Goal: Task Accomplishment & Management: Use online tool/utility

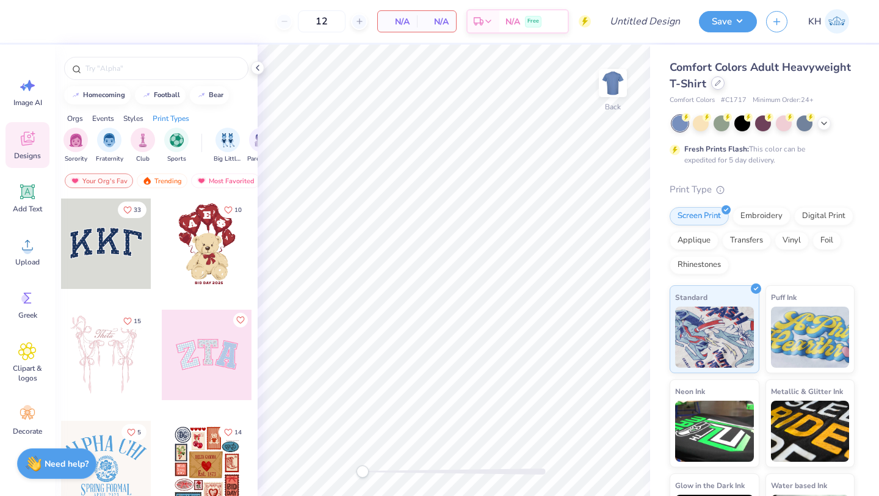
click at [719, 81] on icon at bounding box center [718, 83] width 6 height 6
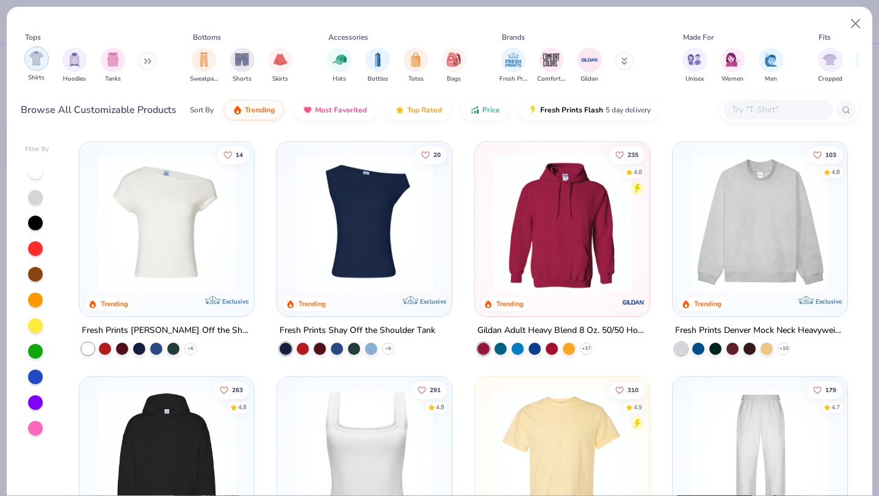
click at [35, 63] on img "filter for Shirts" at bounding box center [36, 58] width 14 height 14
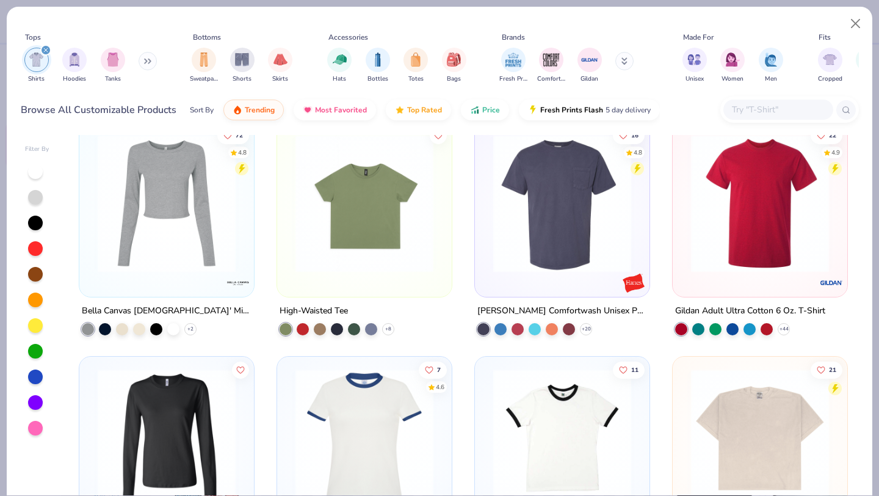
scroll to position [1428, 0]
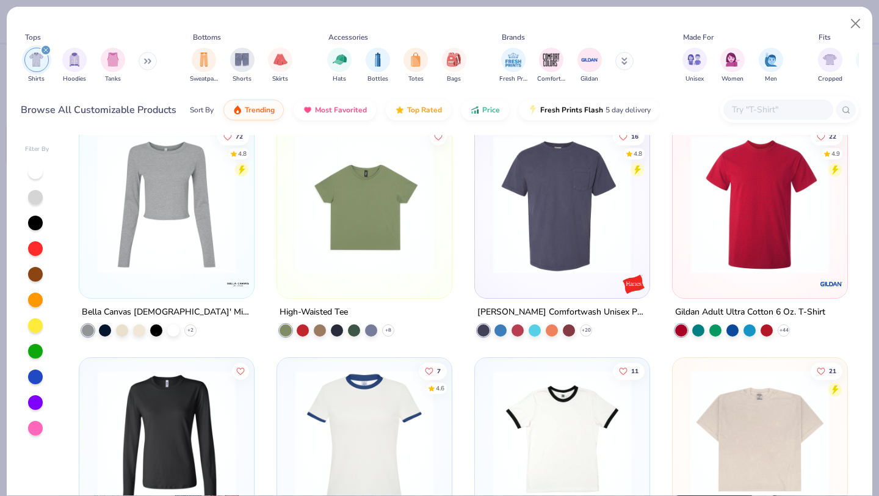
click at [742, 229] on img at bounding box center [760, 204] width 150 height 138
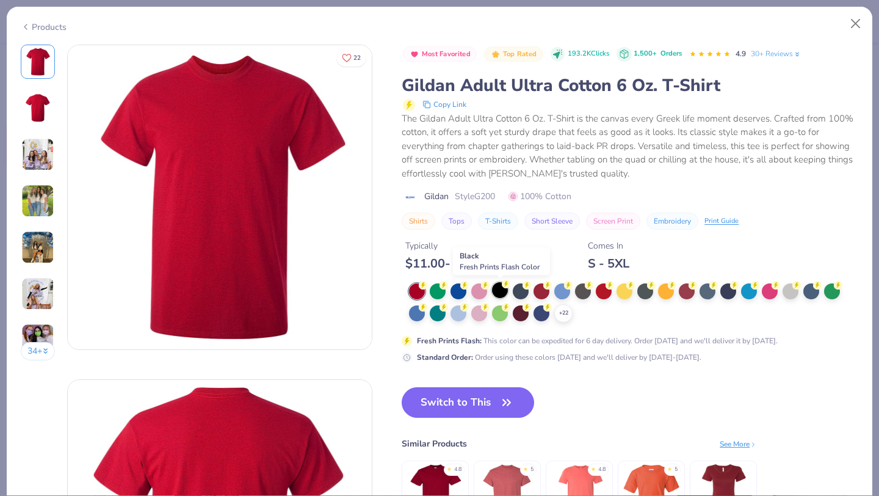
click at [502, 289] on div at bounding box center [500, 290] width 16 height 16
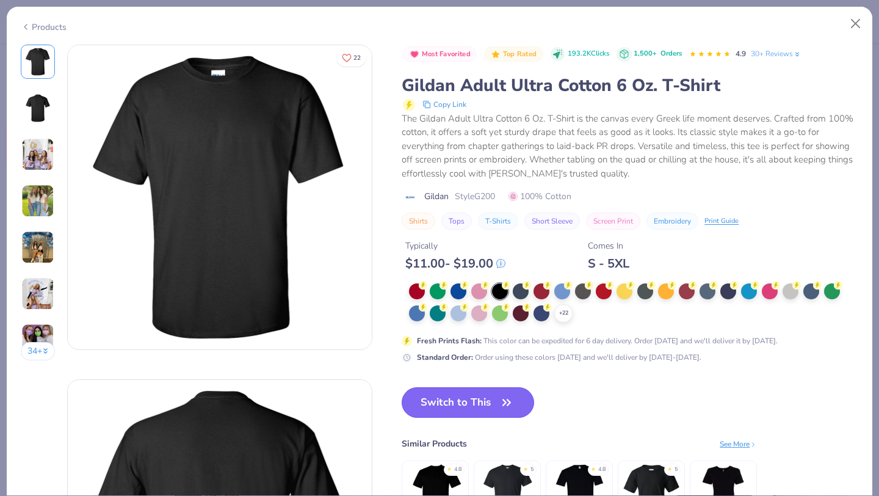
click at [476, 403] on button "Switch to This" at bounding box center [468, 402] width 133 height 31
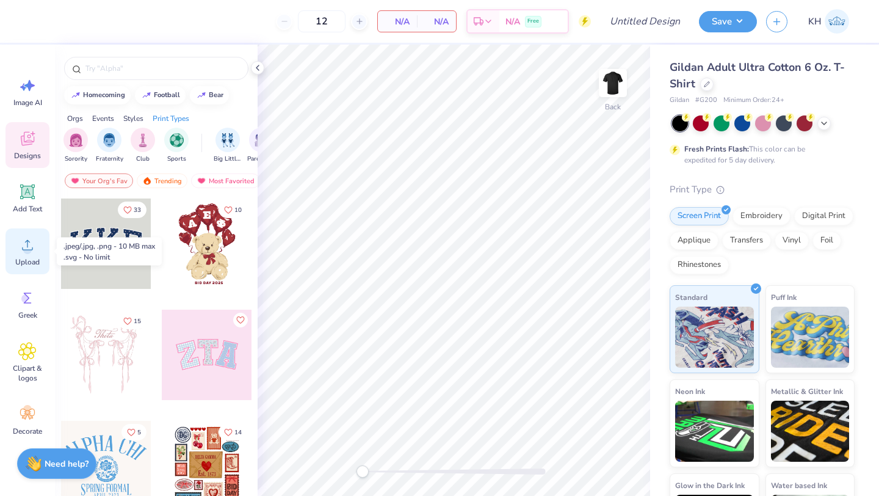
click at [38, 231] on div "Upload" at bounding box center [27, 251] width 44 height 46
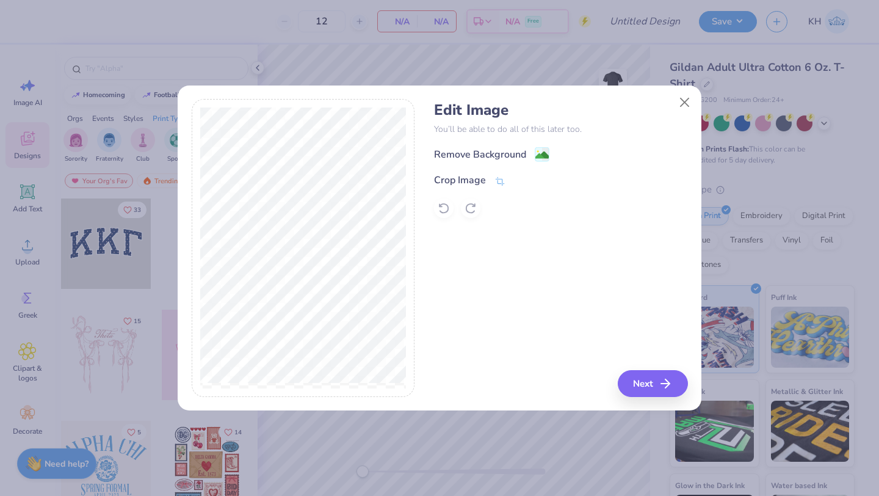
click at [521, 154] on div "Remove Background" at bounding box center [480, 154] width 92 height 15
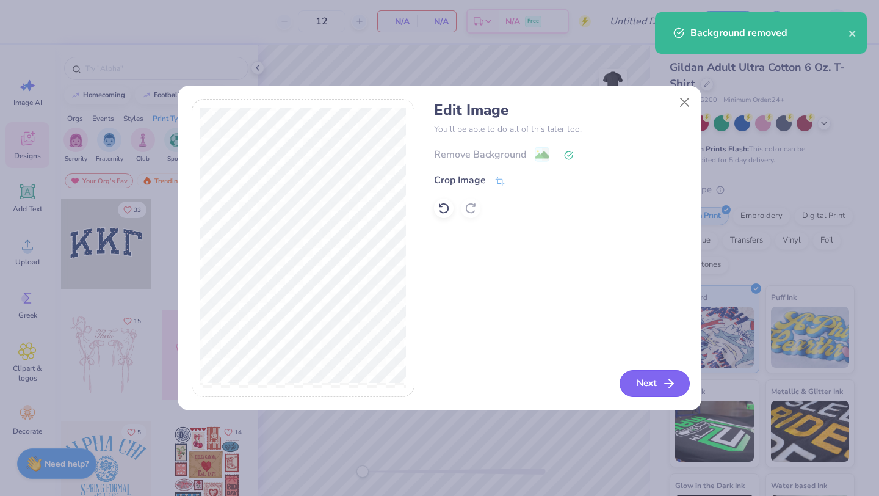
click at [630, 383] on button "Next" at bounding box center [655, 383] width 70 height 27
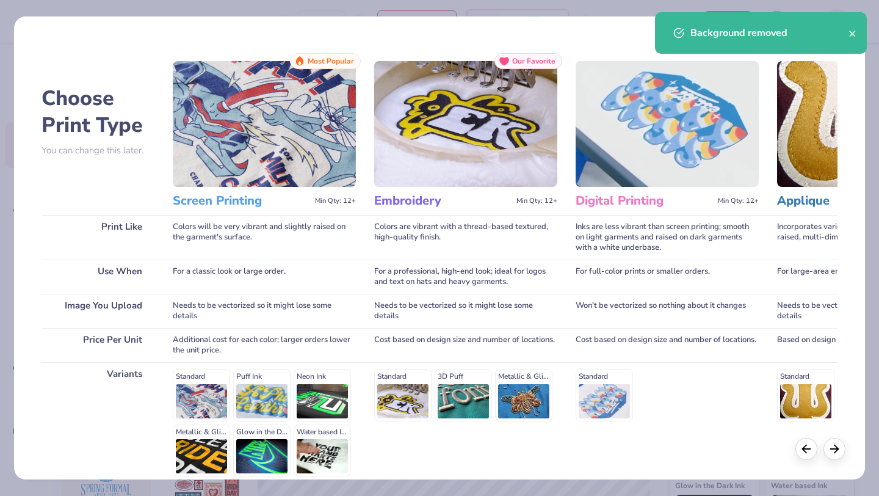
scroll to position [113, 0]
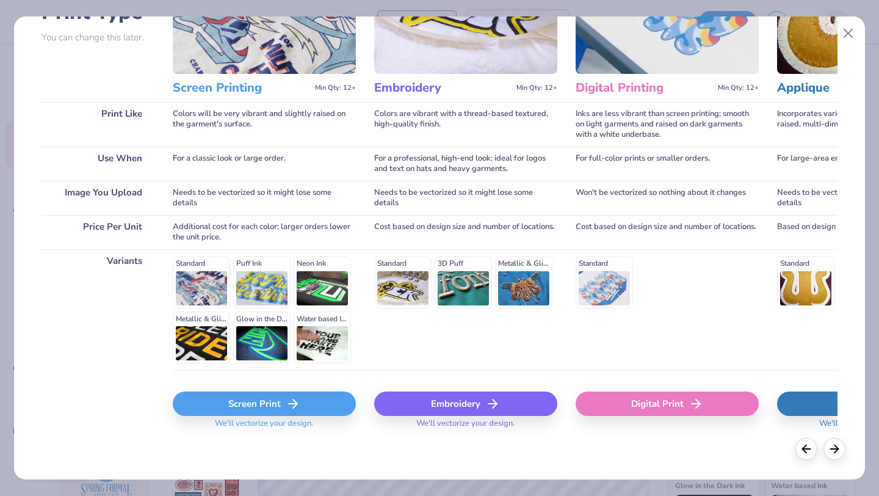
click at [258, 404] on div "Screen Print" at bounding box center [264, 403] width 183 height 24
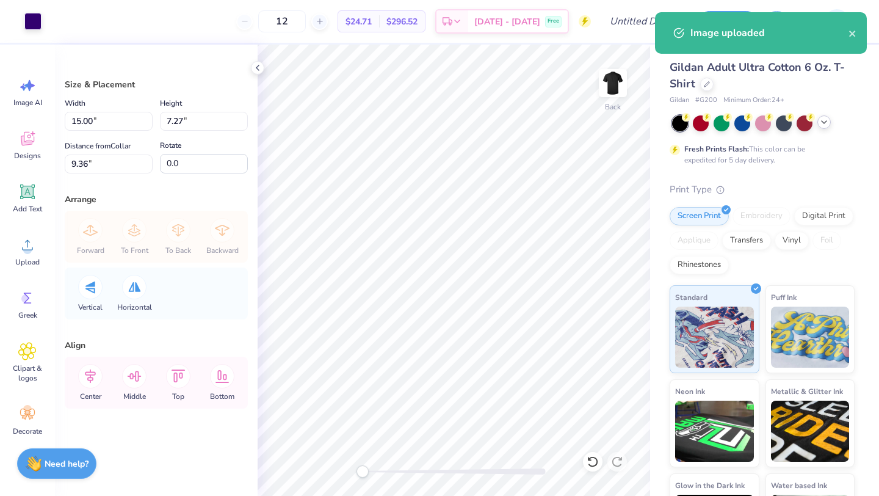
click at [827, 126] on icon at bounding box center [824, 122] width 10 height 10
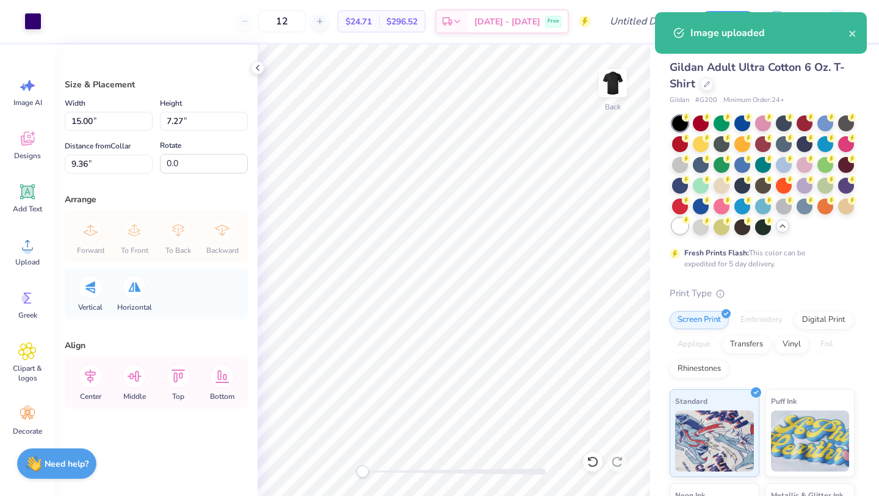
click at [677, 227] on div at bounding box center [680, 226] width 16 height 16
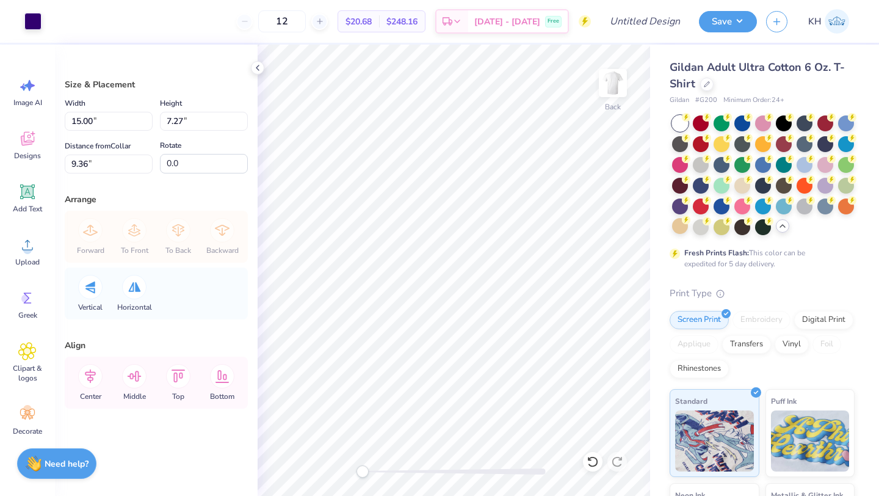
type input "10.29"
type input "4.99"
type input "11.65"
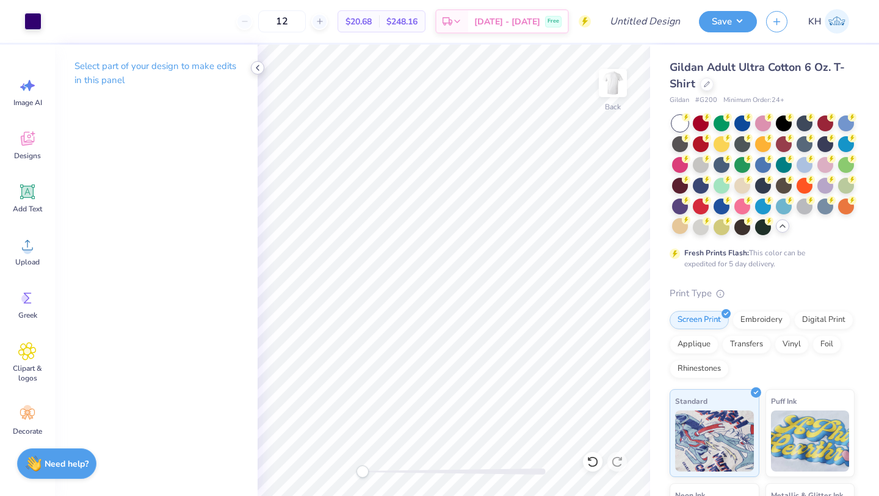
click at [256, 69] on icon at bounding box center [258, 68] width 10 height 10
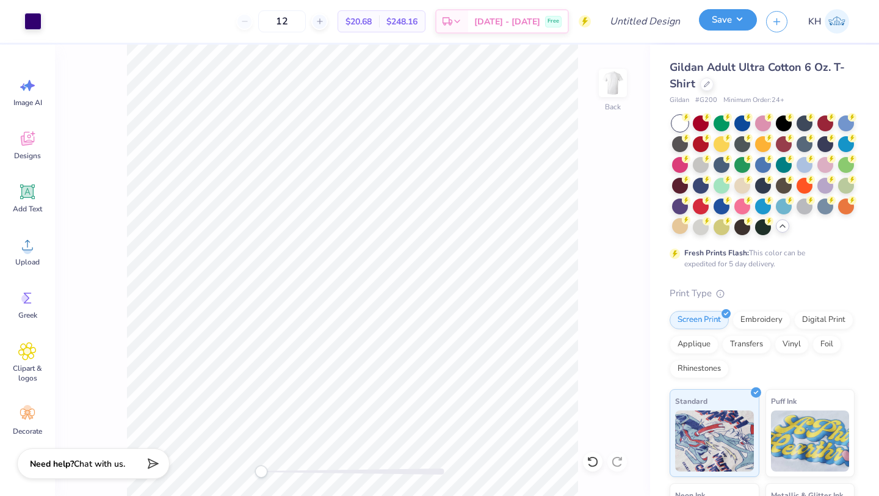
click at [704, 15] on button "Save" at bounding box center [728, 19] width 58 height 21
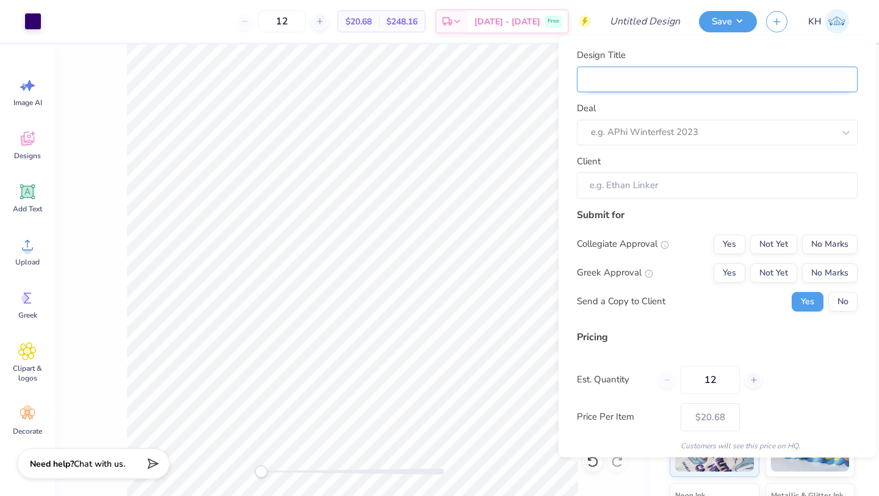
click at [661, 81] on input "Design Title" at bounding box center [717, 79] width 281 height 26
type input "P"
type input "PA"
type input "PAN"
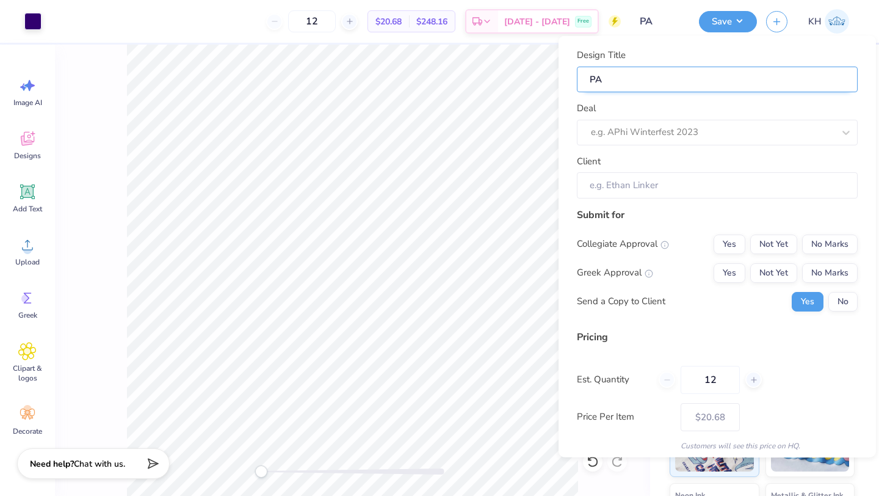
type input "PAN"
type input "PANT"
type input "PANTH"
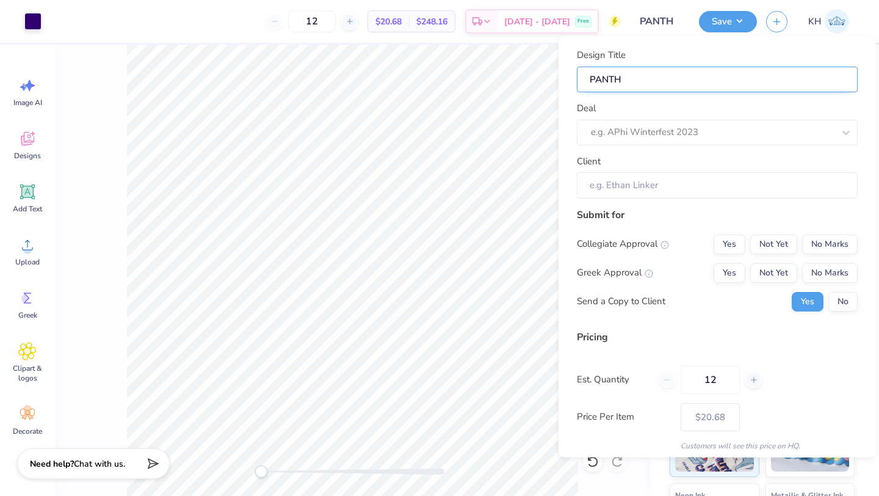
type input "PANTHE"
type input "PANTHER"
type input "Panther Creative Tee"
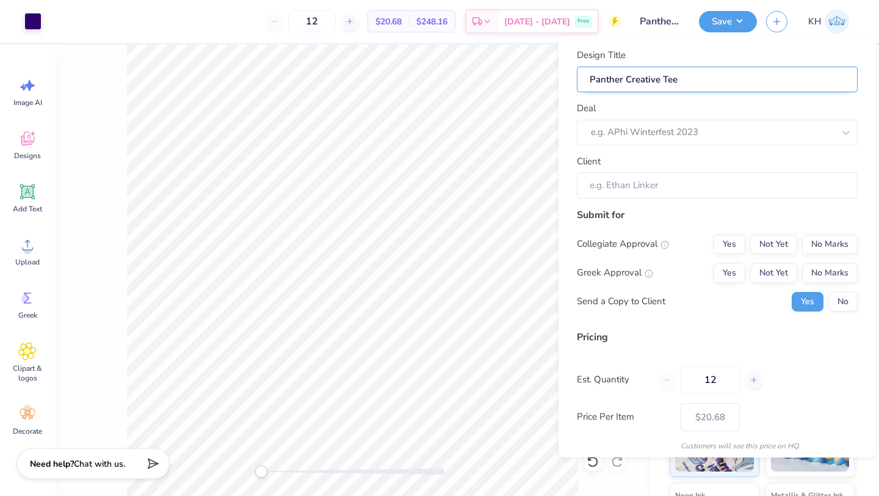
type input "Panther Creative Tee"
type input "Panther Creative Tee 2"
click at [650, 137] on div at bounding box center [712, 132] width 243 height 16
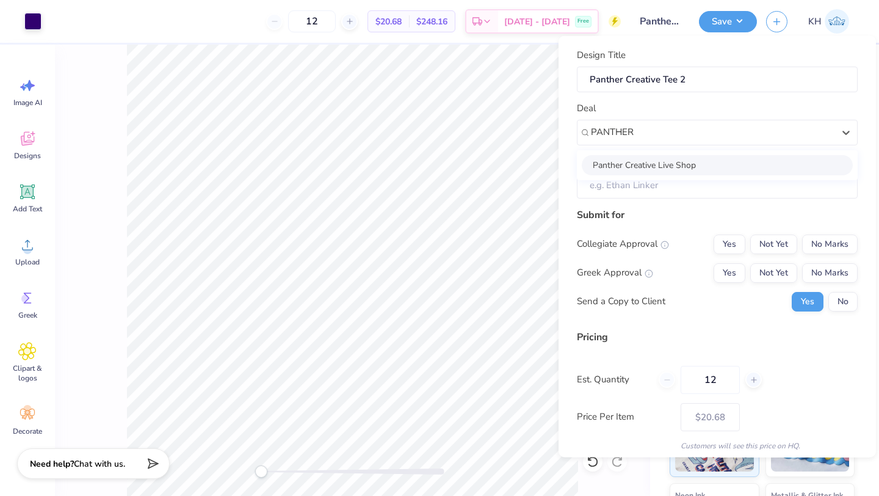
click at [630, 172] on div "Panther Creative Live Shop" at bounding box center [717, 164] width 271 height 20
type input "PANTHER"
type input "[PERSON_NAME]"
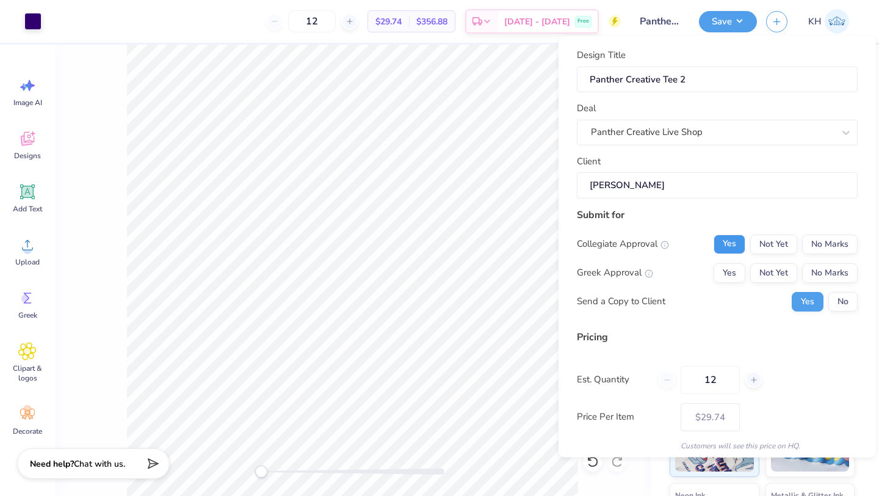
click at [731, 237] on button "Yes" at bounding box center [730, 244] width 32 height 20
click at [826, 273] on button "No Marks" at bounding box center [830, 273] width 56 height 20
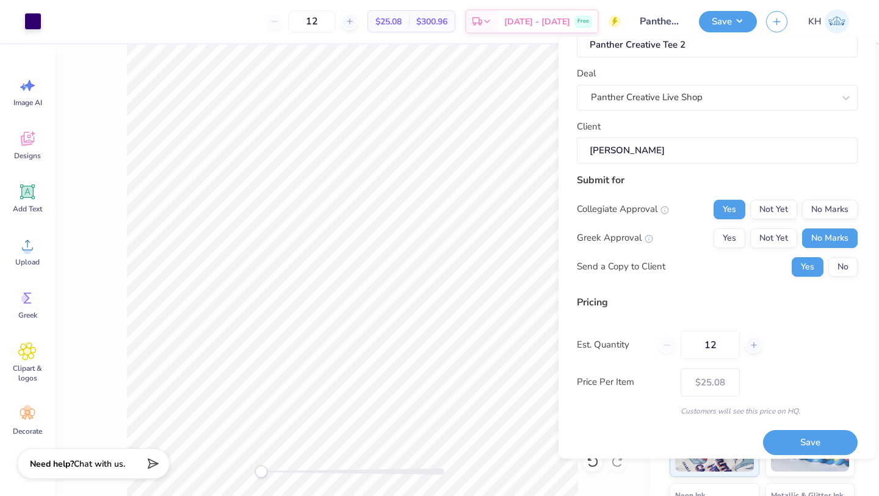
scroll to position [44, 0]
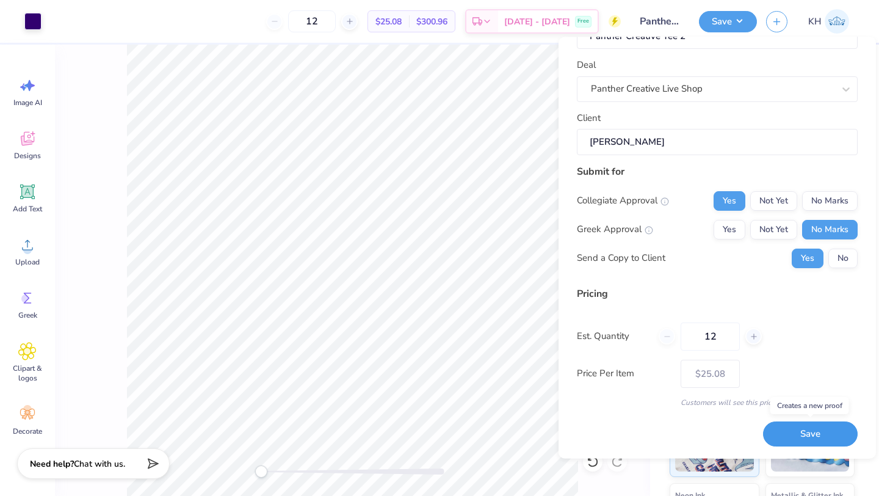
click at [806, 438] on button "Save" at bounding box center [810, 434] width 95 height 25
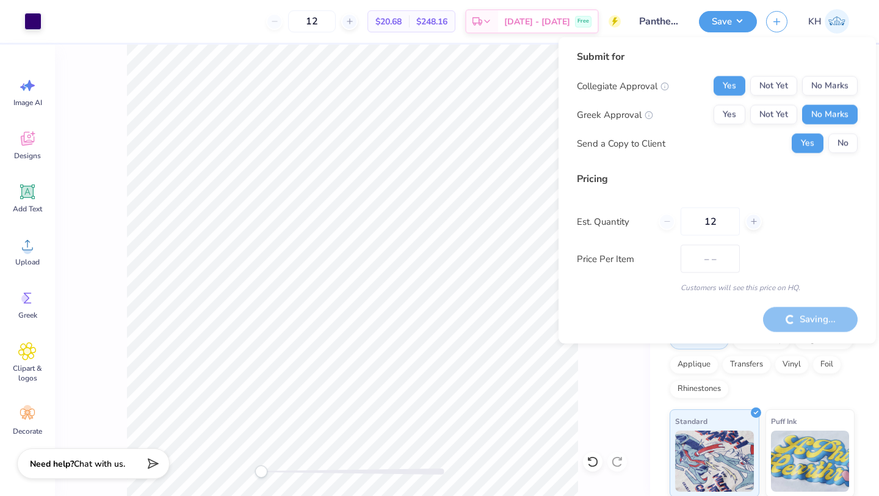
type input "$25.08"
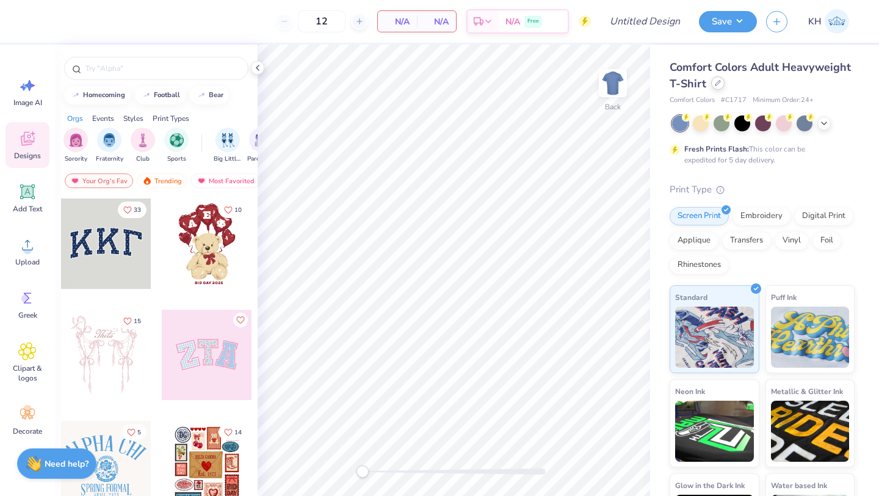
click at [719, 89] on div at bounding box center [717, 82] width 13 height 13
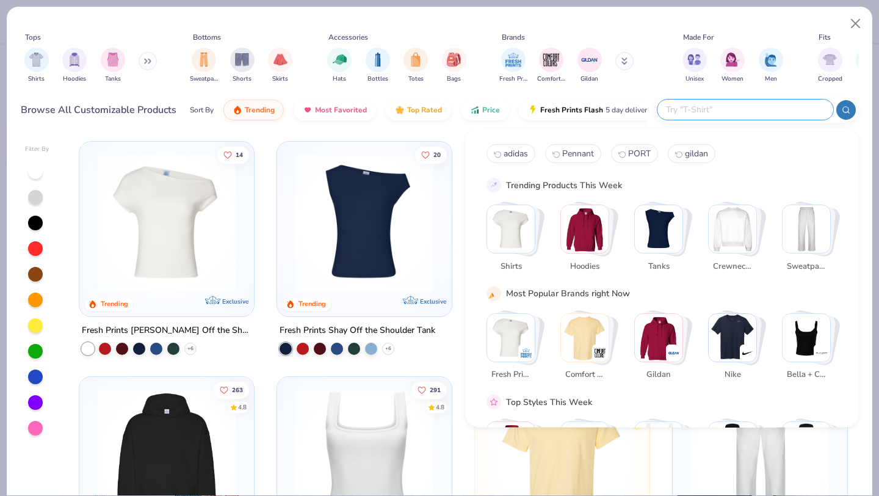
click at [744, 109] on input "text" at bounding box center [745, 110] width 160 height 14
type input "HAT"
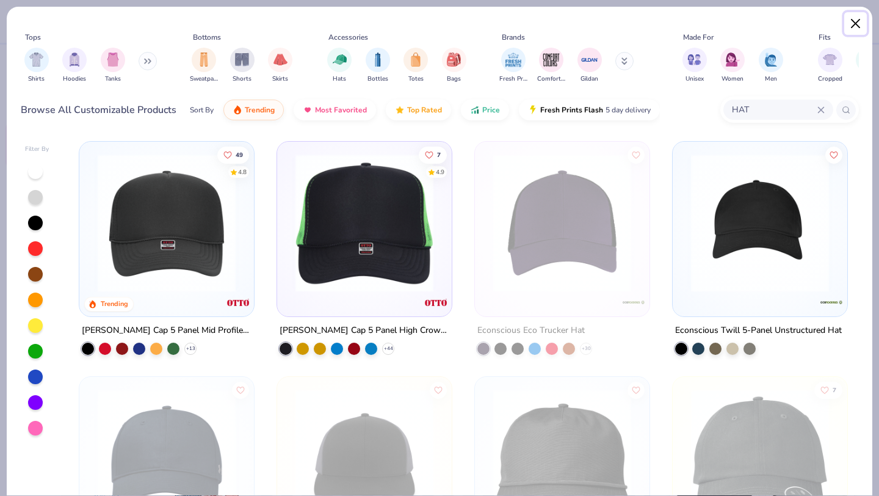
click at [854, 24] on button "Close" at bounding box center [855, 23] width 23 height 23
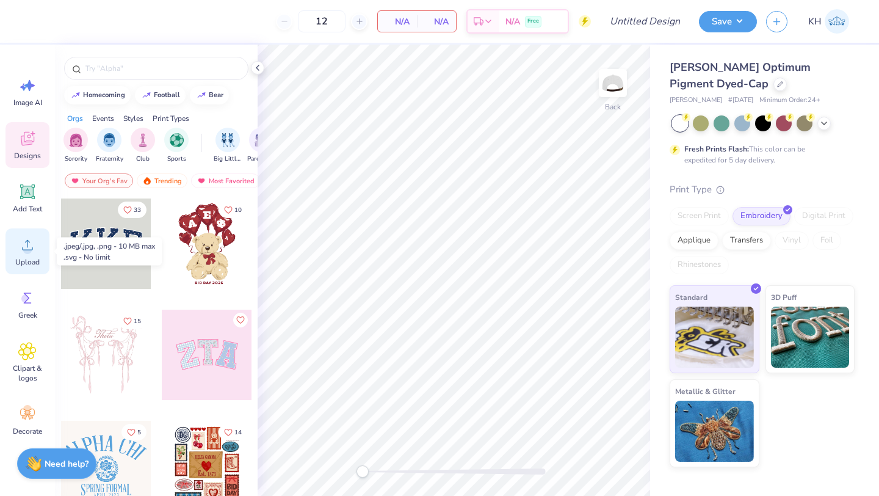
click at [20, 251] on icon at bounding box center [27, 245] width 18 height 18
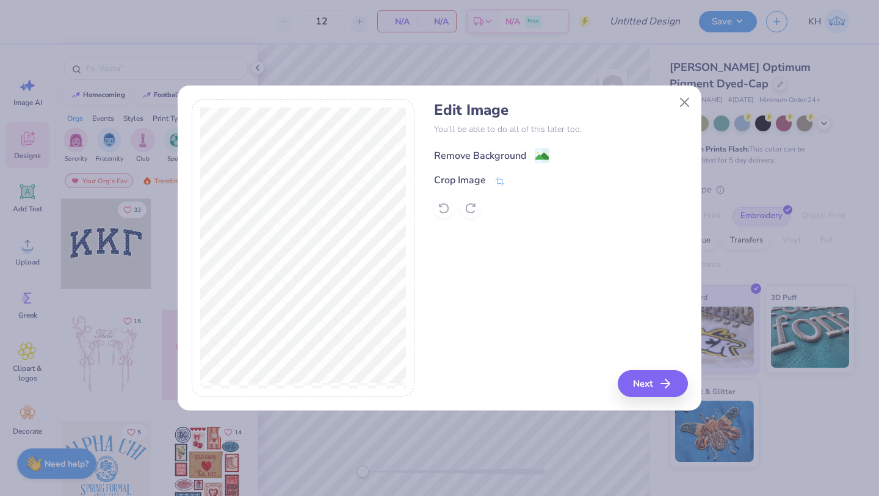
click at [470, 155] on div "Remove Background" at bounding box center [480, 155] width 92 height 15
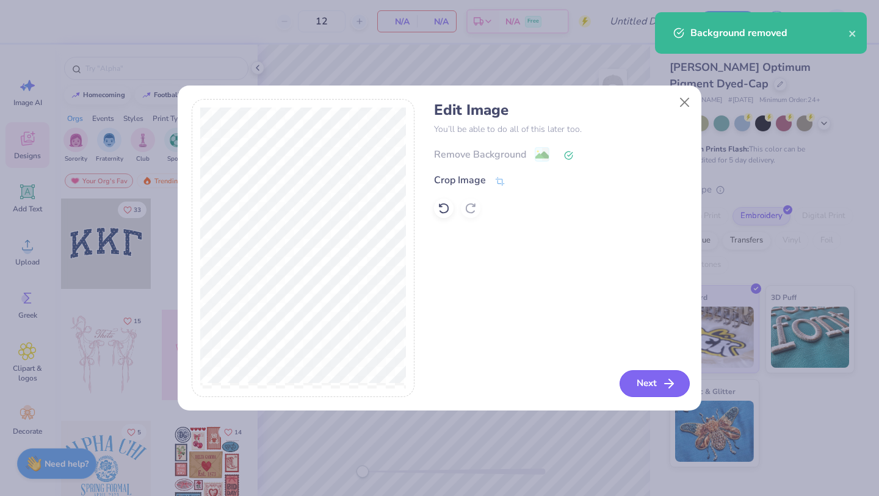
click at [657, 385] on button "Next" at bounding box center [655, 383] width 70 height 27
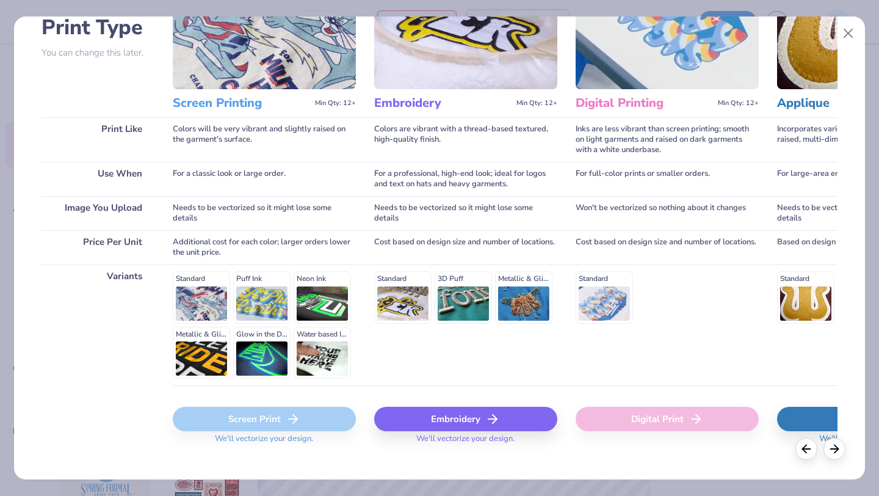
scroll to position [98, 0]
click at [471, 424] on div "Embroidery" at bounding box center [465, 418] width 183 height 24
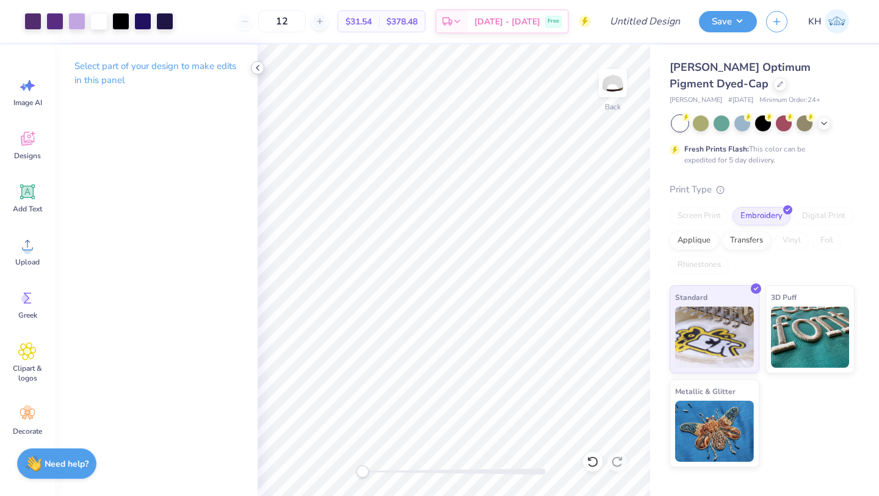
click at [259, 65] on icon at bounding box center [258, 68] width 10 height 10
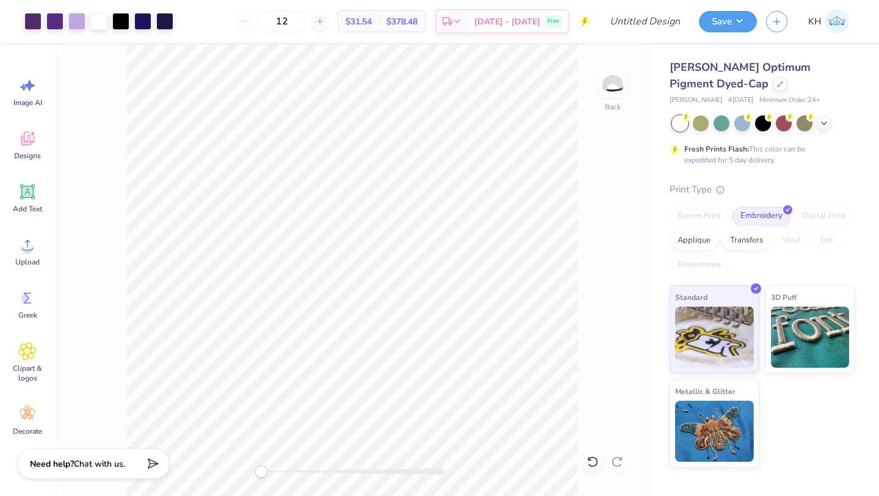
click at [718, 32] on div "Save" at bounding box center [728, 21] width 58 height 21
click at [724, 23] on button "Save" at bounding box center [728, 19] width 58 height 21
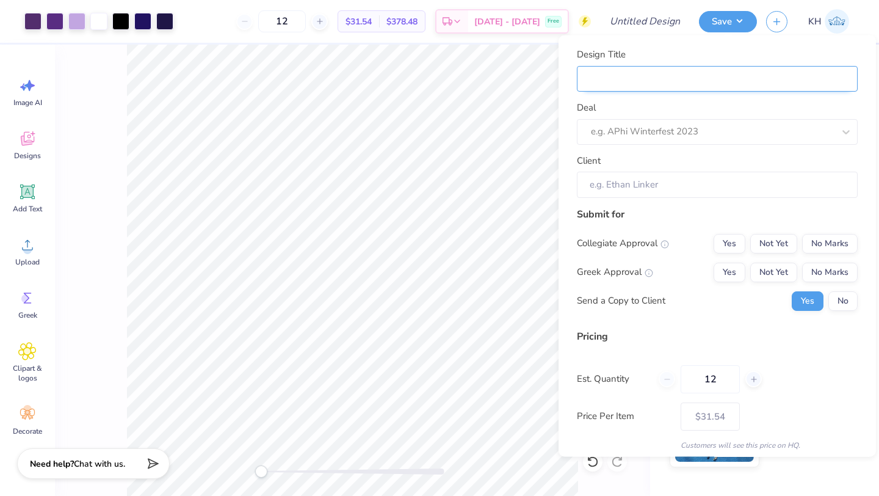
click at [701, 74] on input "Design Title" at bounding box center [717, 78] width 281 height 26
type input "H"
type input "HP"
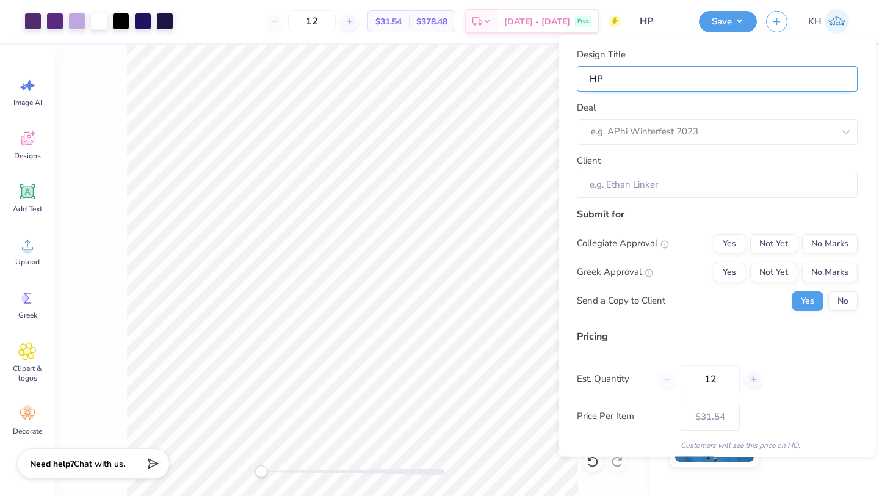
type input "HPU"
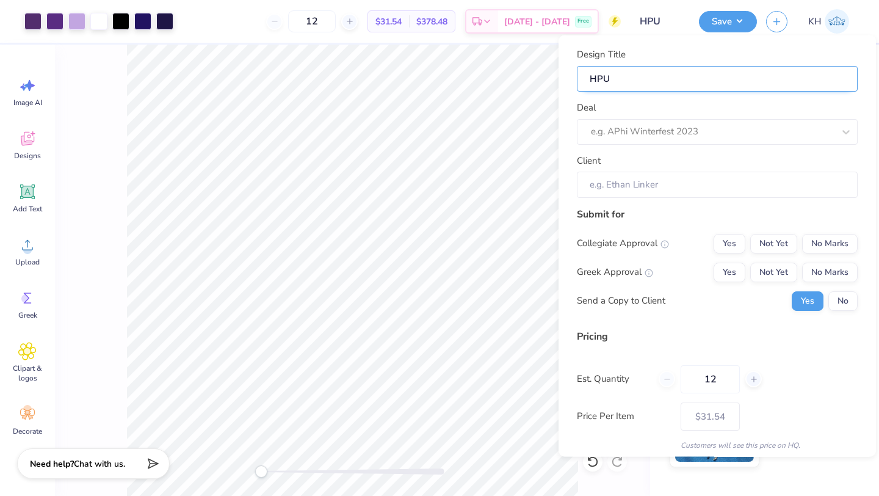
type input "HPU"
type input "HP"
type input "H"
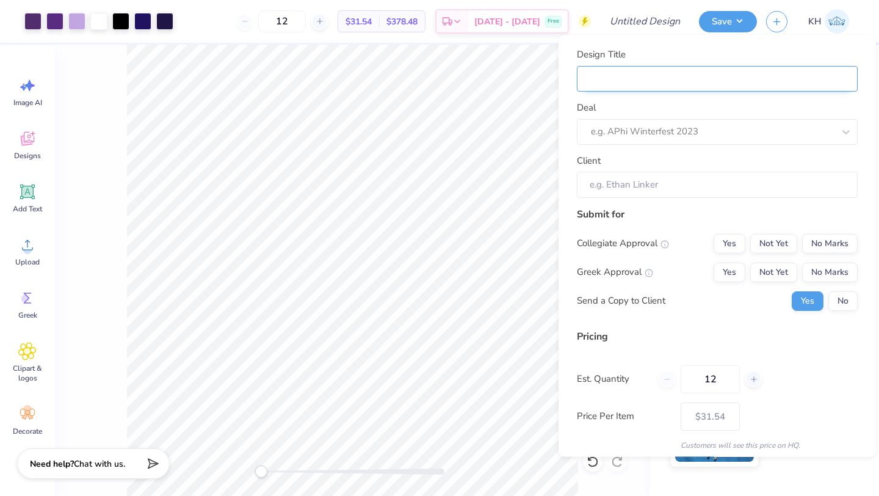
type input "P"
type input "Pa"
type input "Pan"
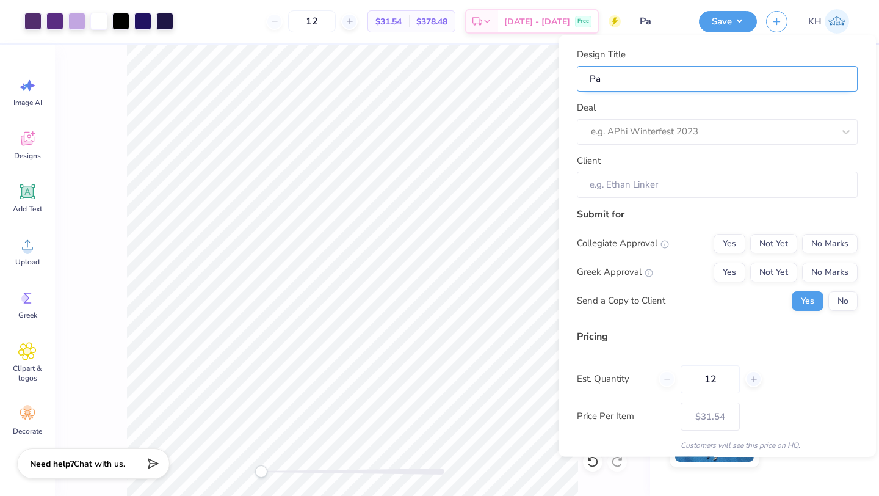
type input "Pan"
type input "Pant"
type input "Panth"
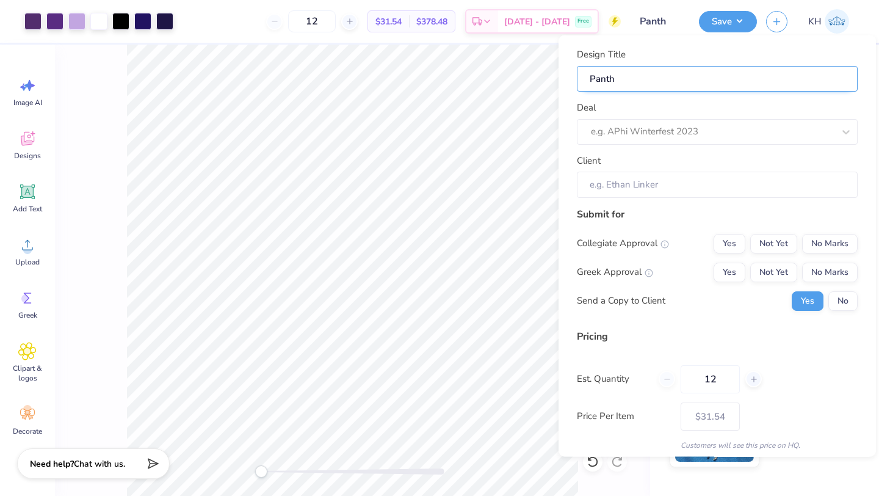
type input "Panthe"
type input "Panther"
type input "Panther Creative Tee"
type input "Panther Creative Te"
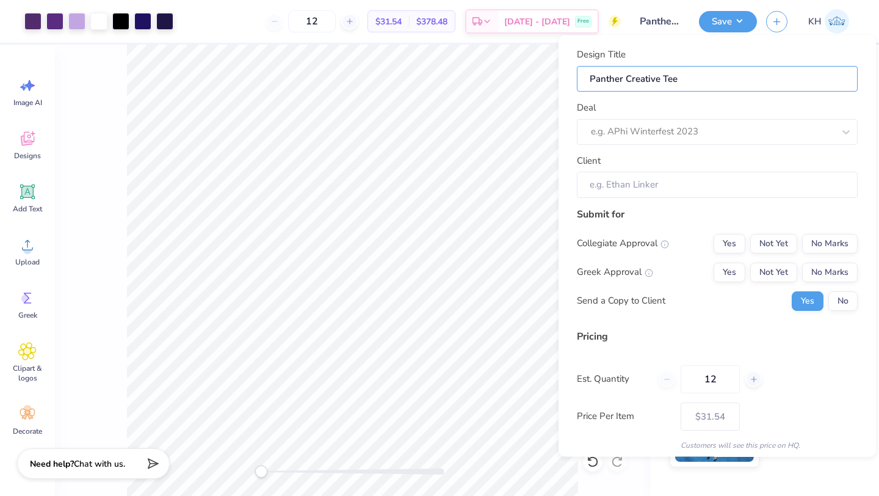
type input "Panther Creative Te"
type input "Panther Creative T"
type input "Panther Creative"
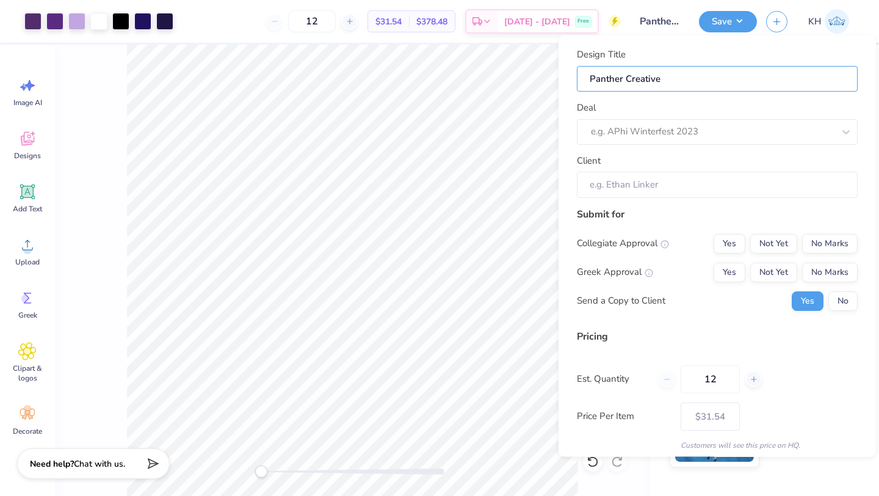
type input "Panther Creative H"
type input "Panther Creative Ha"
type input "Panther Creative Hat"
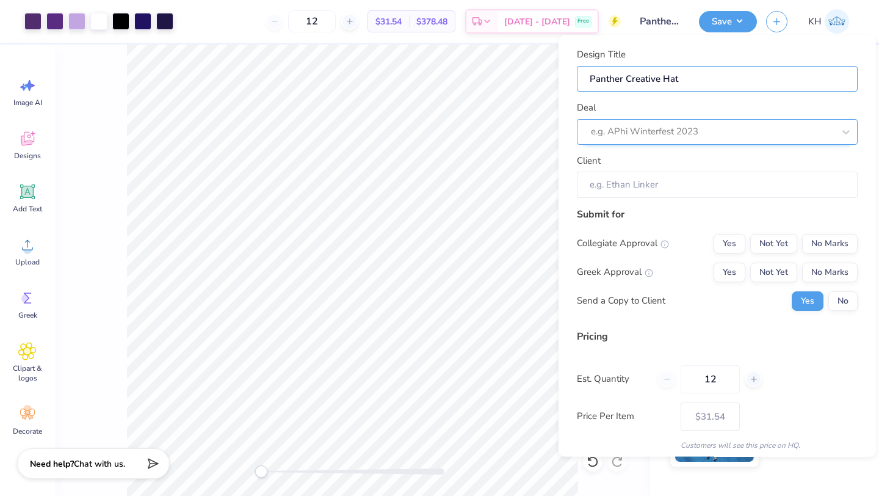
type input "Panther Creative Hat"
click at [714, 141] on div "e.g. APhi Winterfest 2023" at bounding box center [717, 131] width 281 height 26
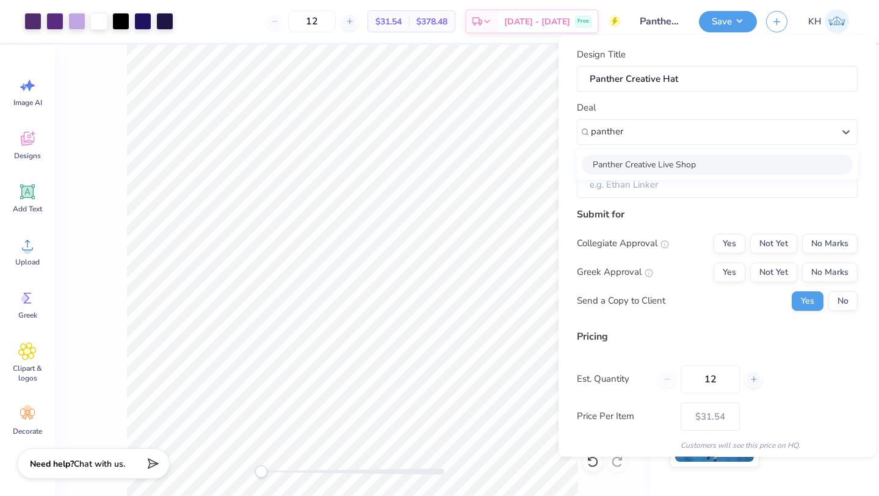
click at [689, 162] on div "Panther Creative Live Shop" at bounding box center [717, 164] width 271 height 20
type input "panther"
type input "[PERSON_NAME]"
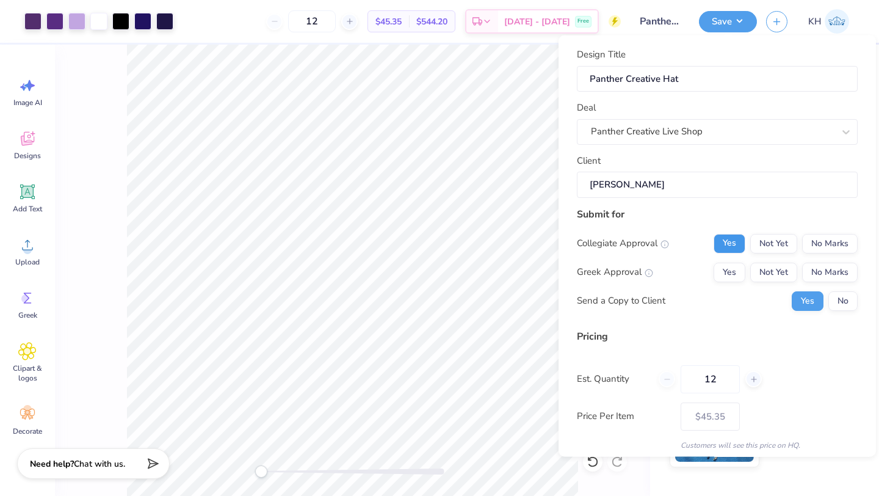
click at [724, 243] on button "Yes" at bounding box center [730, 243] width 32 height 20
click at [818, 278] on button "No Marks" at bounding box center [830, 272] width 56 height 20
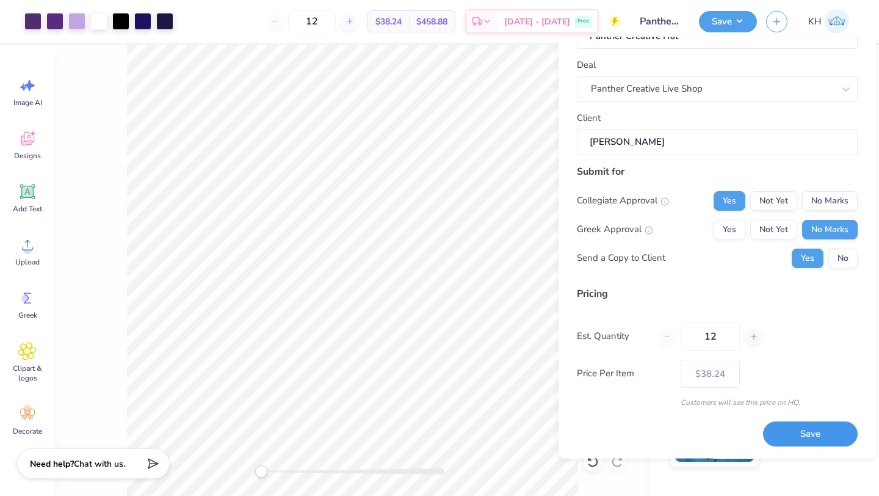
click at [796, 438] on button "Save" at bounding box center [810, 434] width 95 height 25
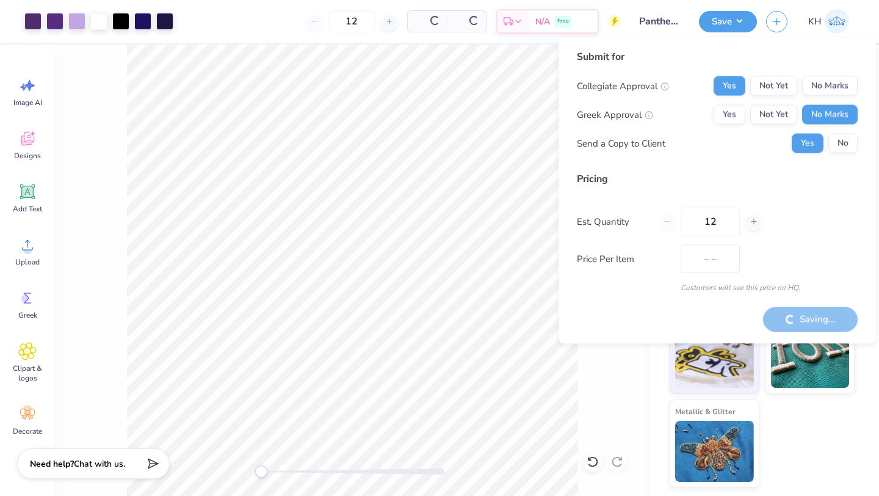
type input "$31.54"
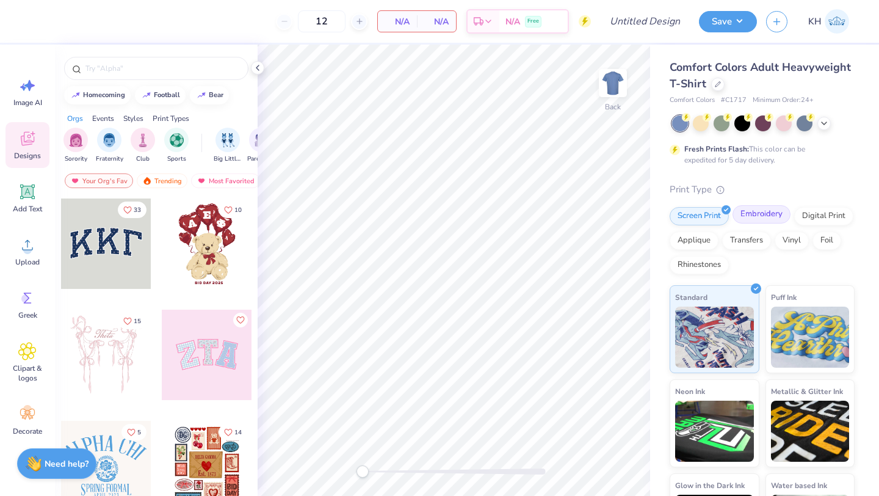
click at [757, 216] on div "Embroidery" at bounding box center [762, 214] width 58 height 18
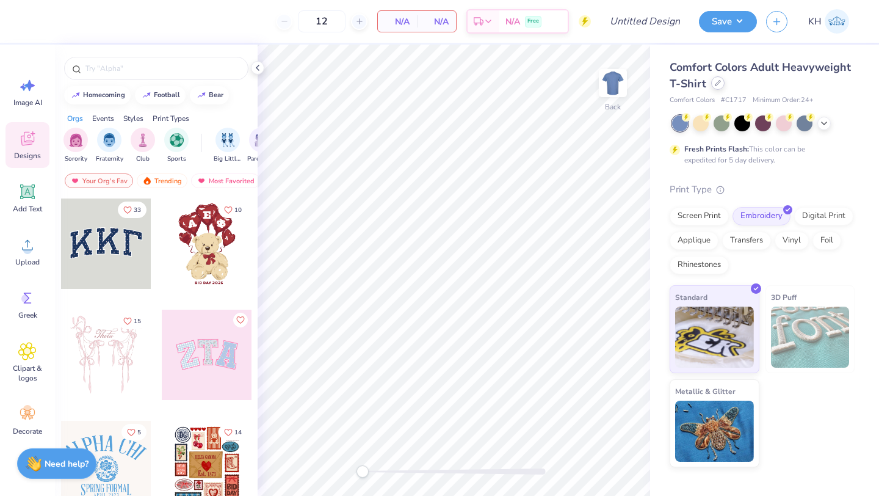
click at [719, 89] on div at bounding box center [717, 82] width 13 height 13
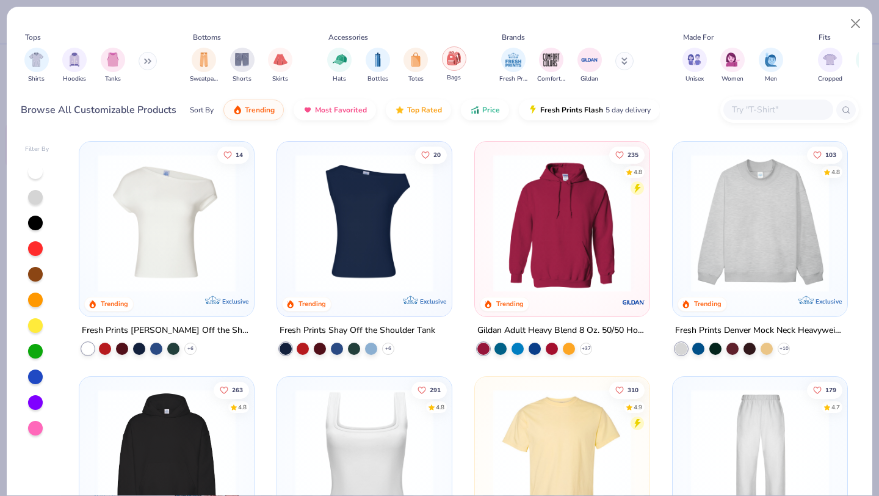
click at [455, 60] on img "filter for Bags" at bounding box center [453, 58] width 13 height 14
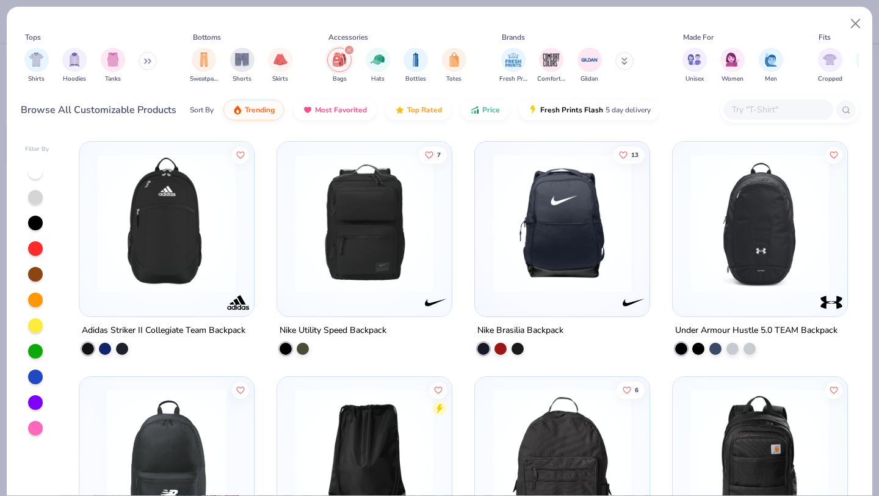
click at [187, 235] on img at bounding box center [167, 223] width 150 height 138
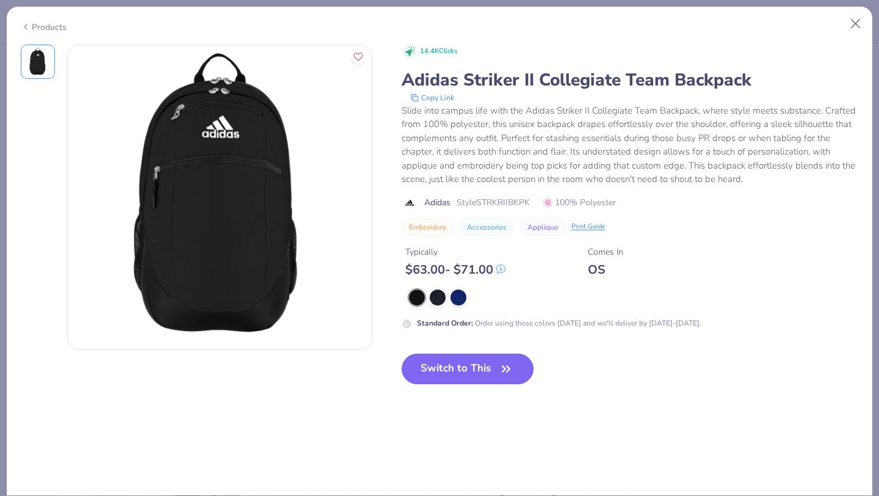
click at [507, 361] on icon "button" at bounding box center [506, 368] width 17 height 17
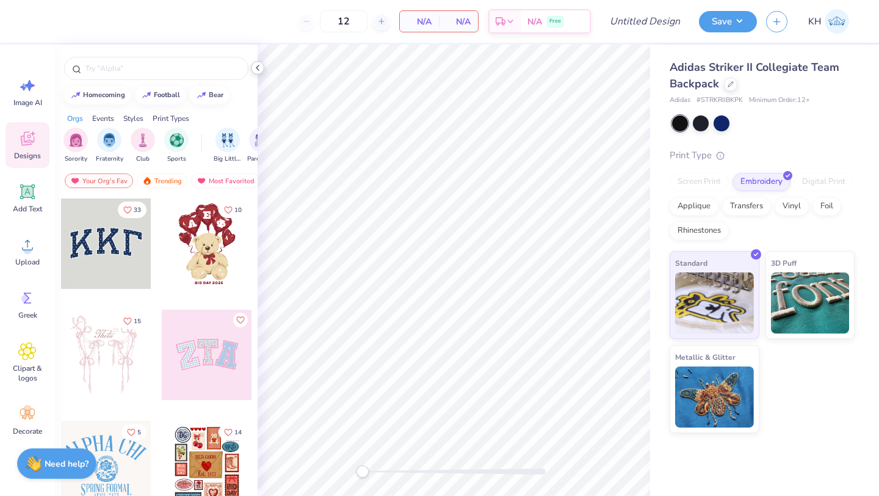
click at [258, 64] on icon at bounding box center [258, 68] width 10 height 10
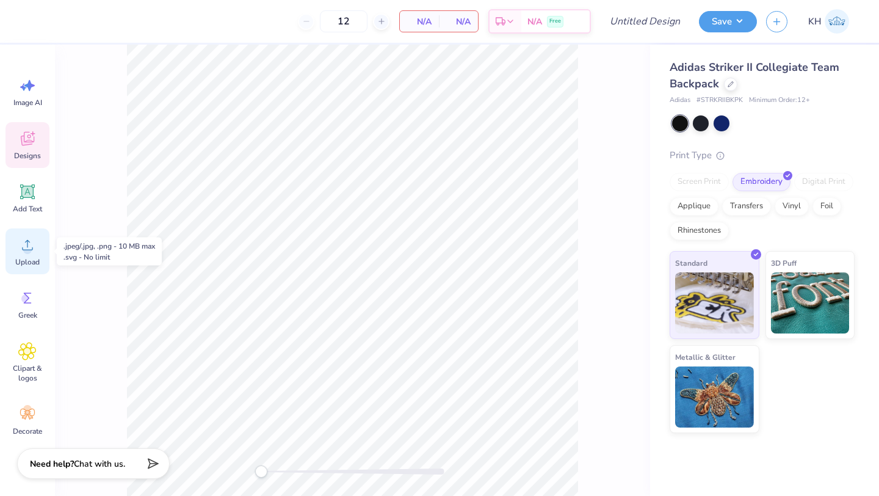
click at [31, 236] on icon at bounding box center [27, 245] width 18 height 18
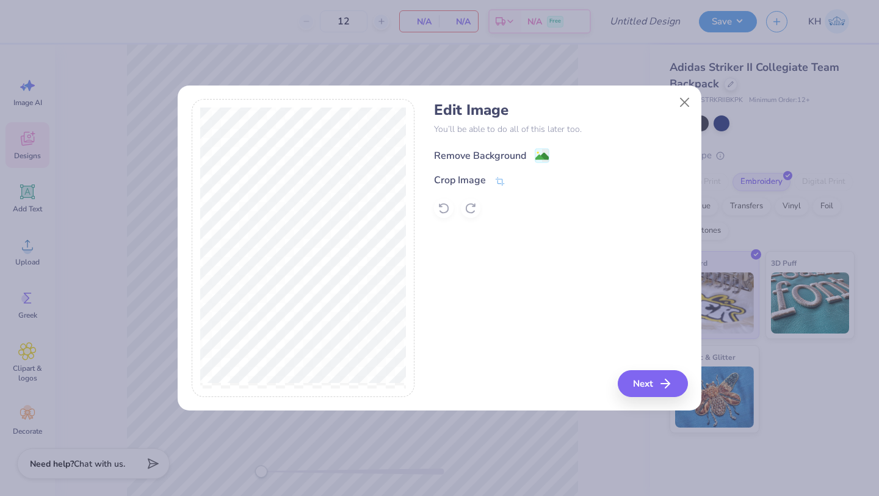
click at [447, 157] on div "Remove Background" at bounding box center [480, 155] width 92 height 15
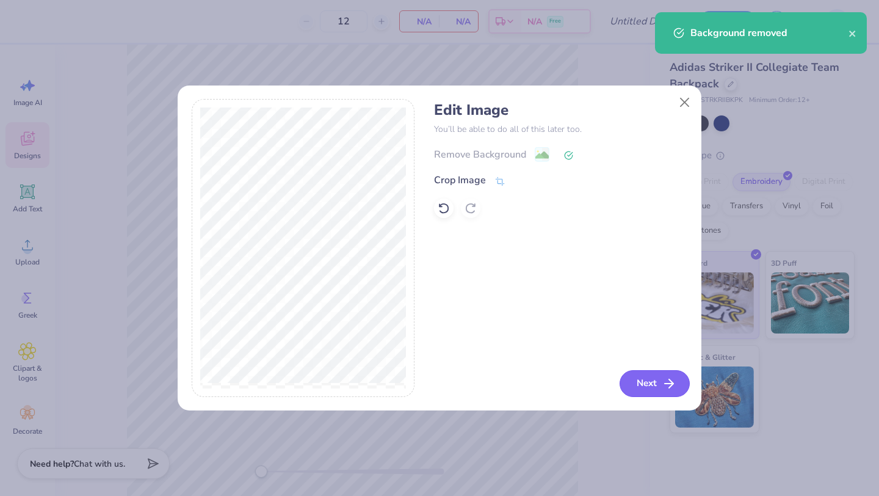
click at [663, 377] on icon "button" at bounding box center [669, 383] width 15 height 15
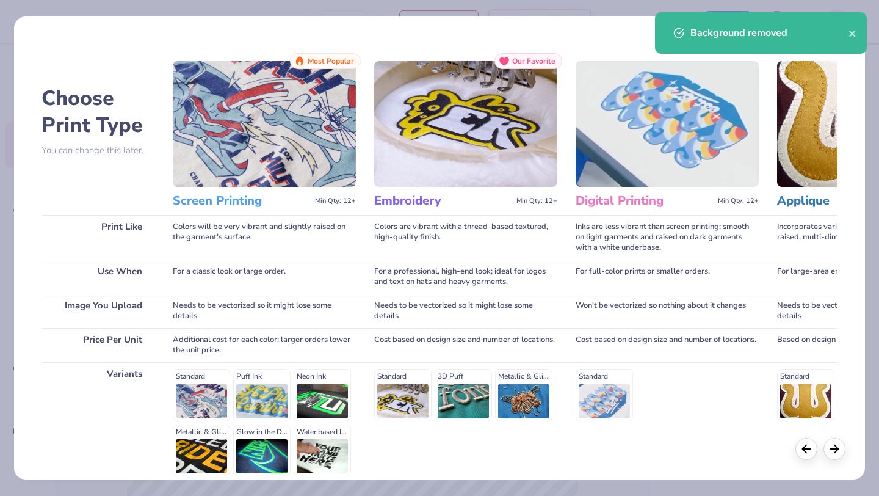
scroll to position [113, 0]
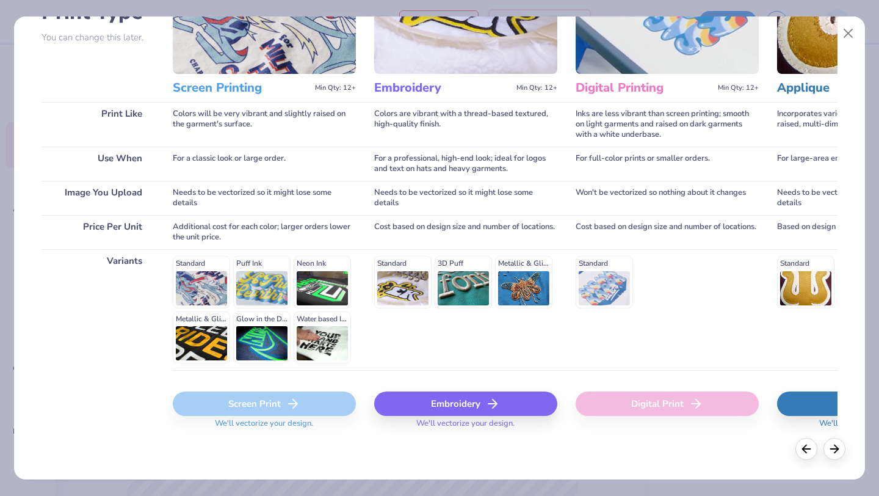
click at [484, 405] on div "Embroidery" at bounding box center [465, 403] width 183 height 24
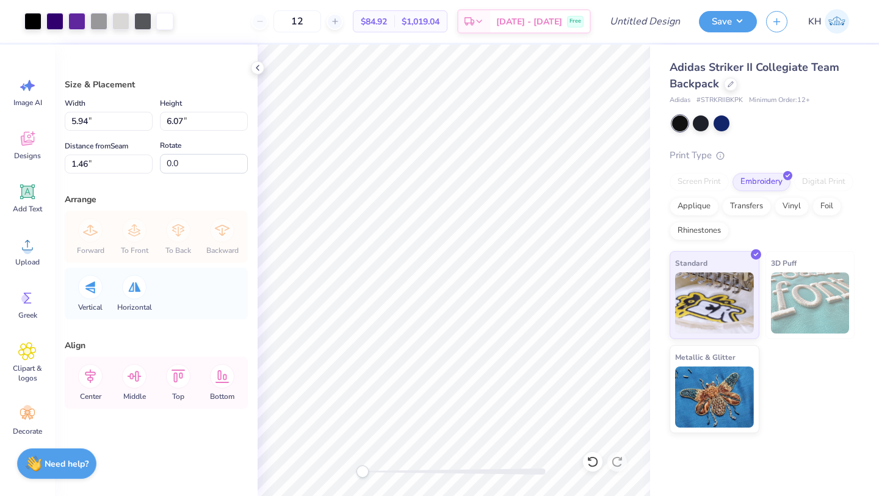
type input "5.33"
type input "5.44"
type input "2.09"
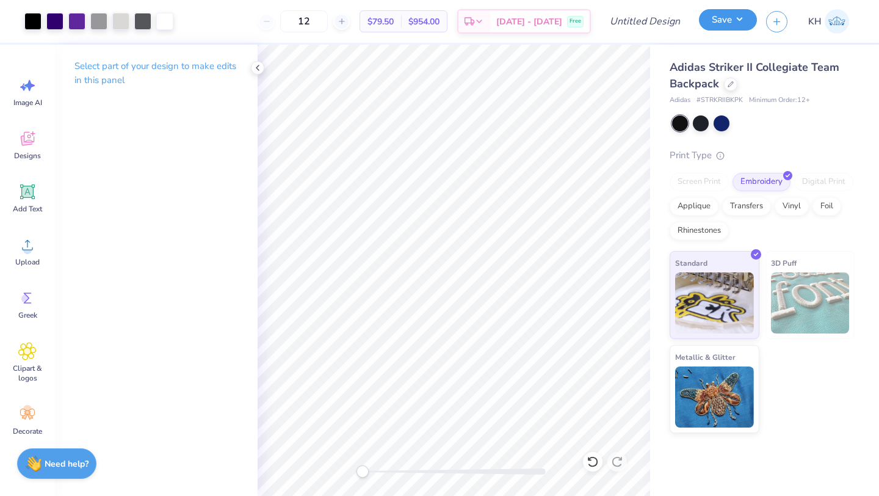
click at [725, 24] on button "Save" at bounding box center [728, 19] width 58 height 21
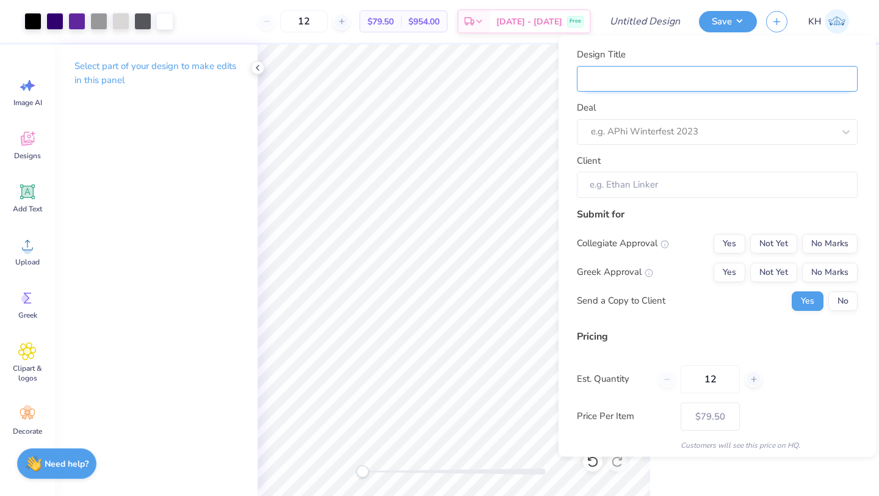
click at [716, 75] on input "Design Title" at bounding box center [717, 78] width 281 height 26
type input "P"
type input "Ps"
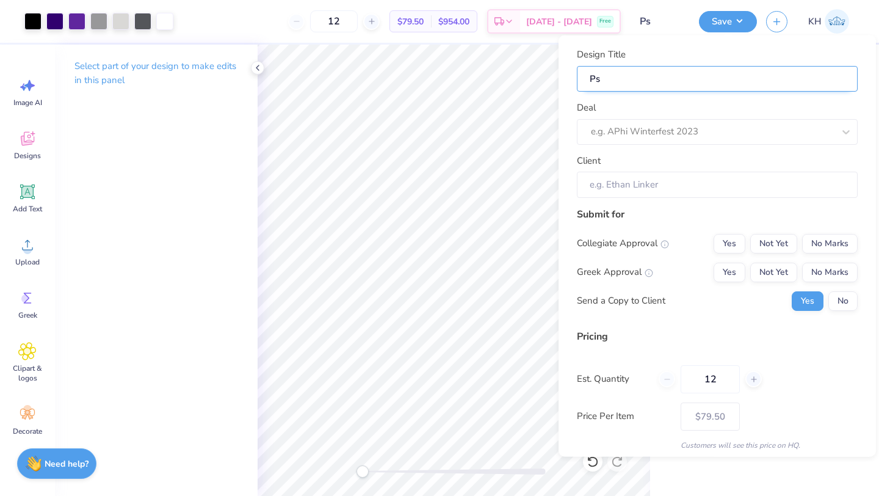
type input "Psn"
type input "Psnt"
type input "Psnth"
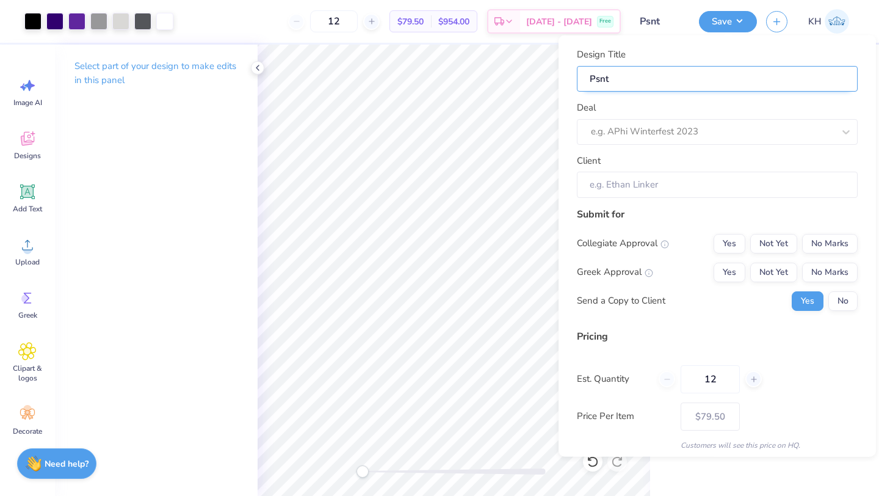
type input "Psnth"
type input "Psnthe"
type input "Psnth"
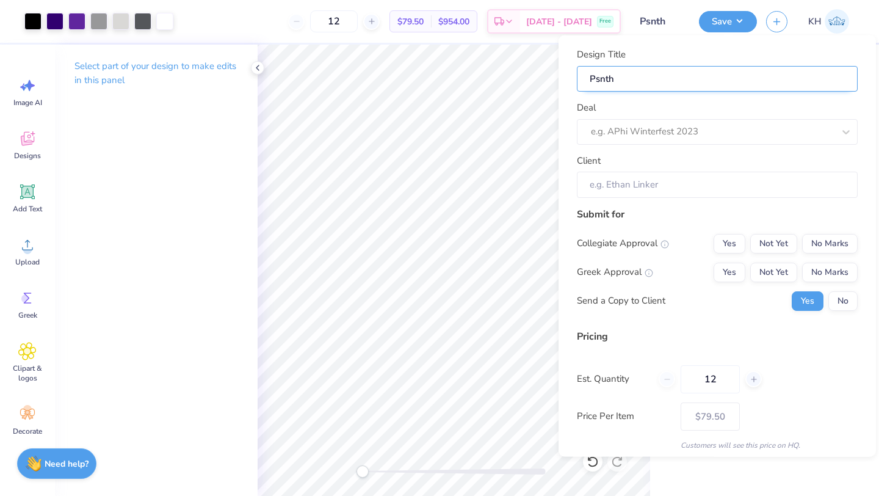
type input "Psnt"
type input "Psn"
type input "Ps"
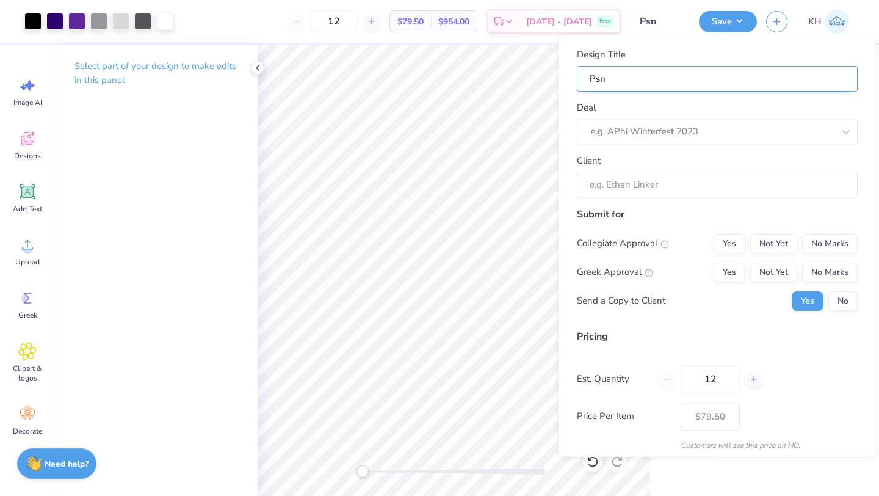
type input "Ps"
type input "P"
type input "Pa"
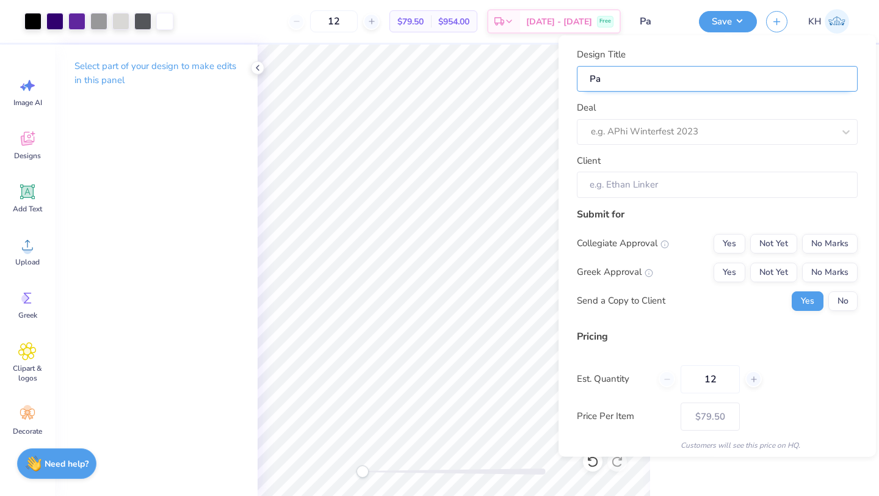
type input "Pan"
type input "Panh"
type input "Pan"
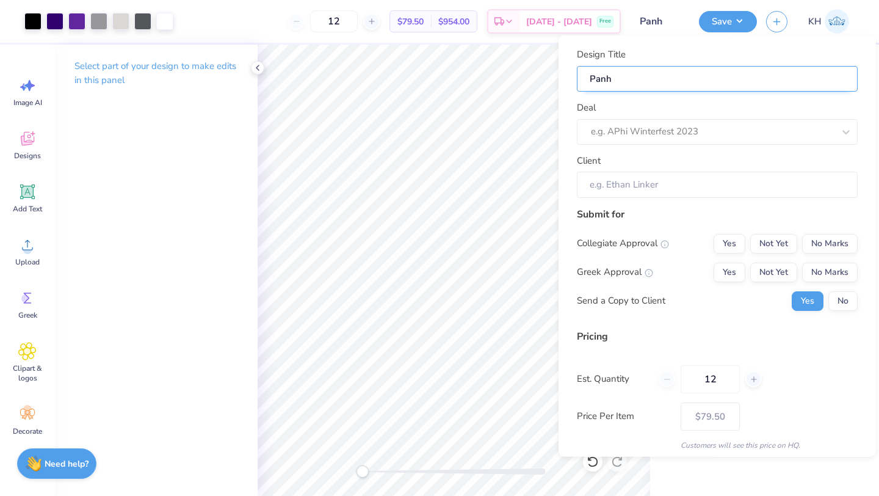
type input "Pan"
type input "Pant"
type input "Panth"
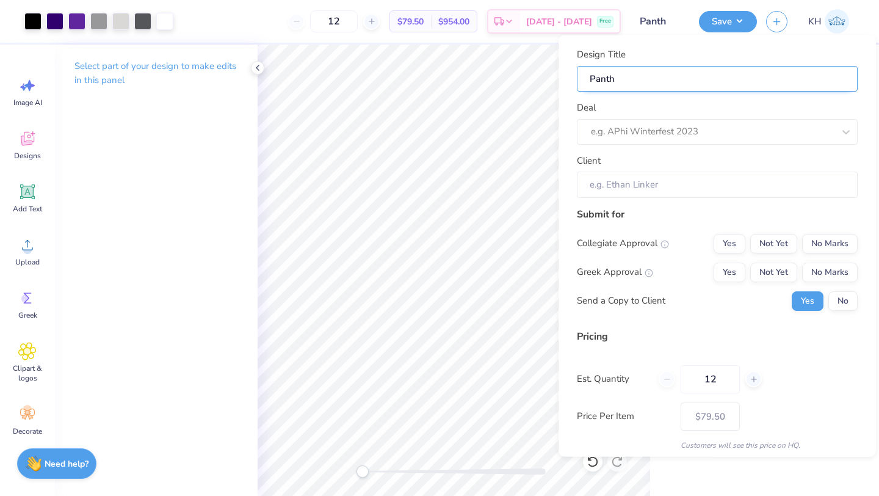
type input "Panthe"
type input "Panther"
type input "Panther Creative Tee"
type input "Panther Creative Te"
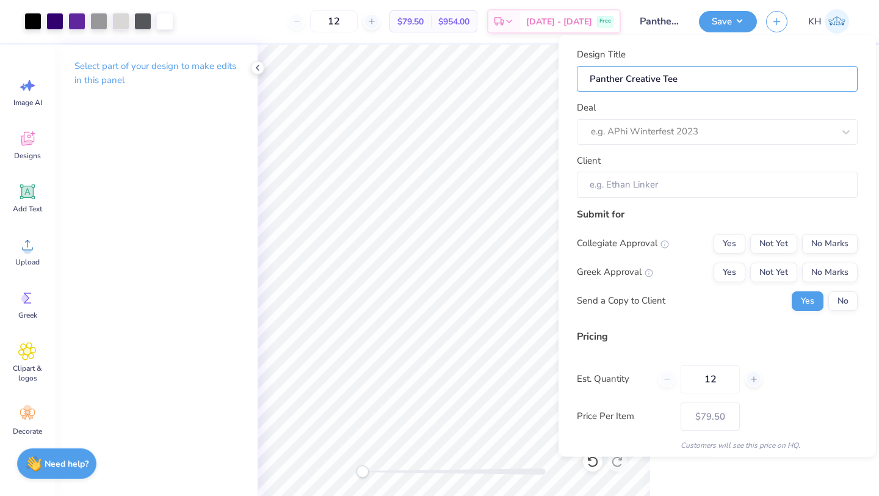
type input "Panther Creative Te"
type input "Panther Creative T"
type input "Panther Creative"
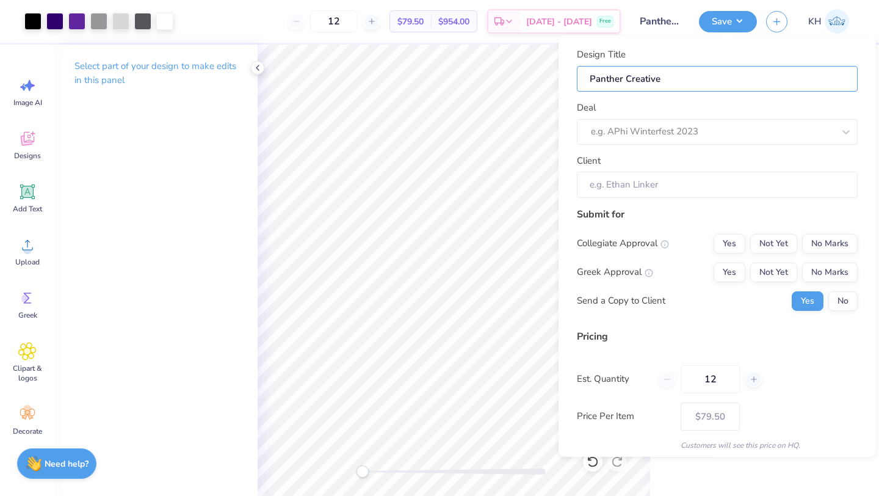
type input "Panther Creative B"
type input "Panther Creative Ba"
type input "Panther Creative Bac"
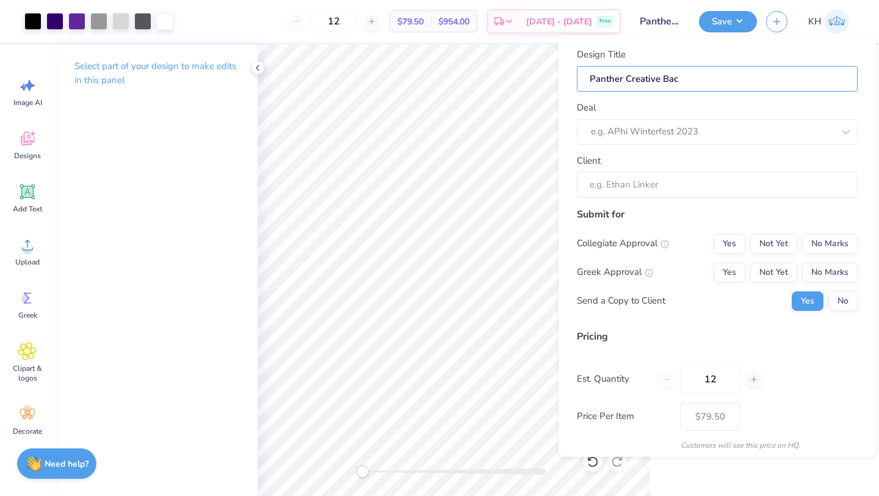
type input "Panther Creative Back"
type input "Panther Creative Backp"
type input "Panther Creative Backpa"
type input "Panther Creative Backpac"
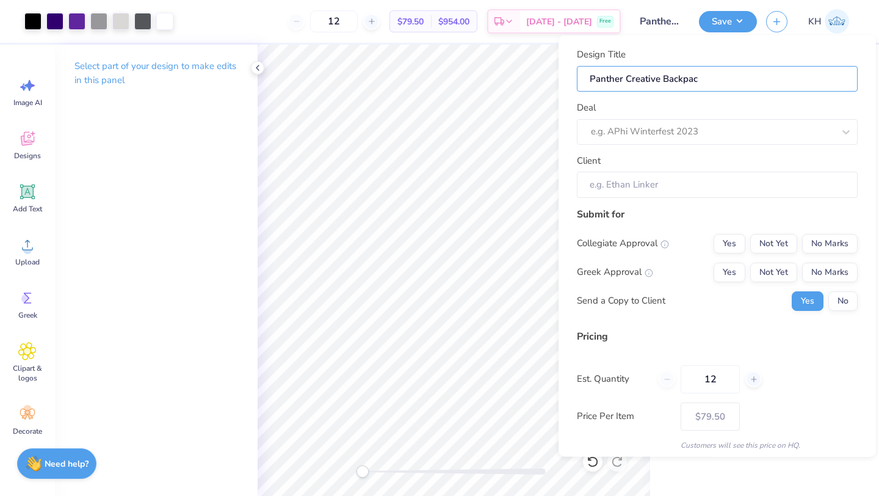
type input "Panther Creative Backpack"
click at [703, 149] on div "Design Title Panther Creative Backpack Deal e.g. APhi Winterfest 2023 Client" at bounding box center [717, 123] width 281 height 150
click at [696, 138] on div at bounding box center [712, 131] width 243 height 16
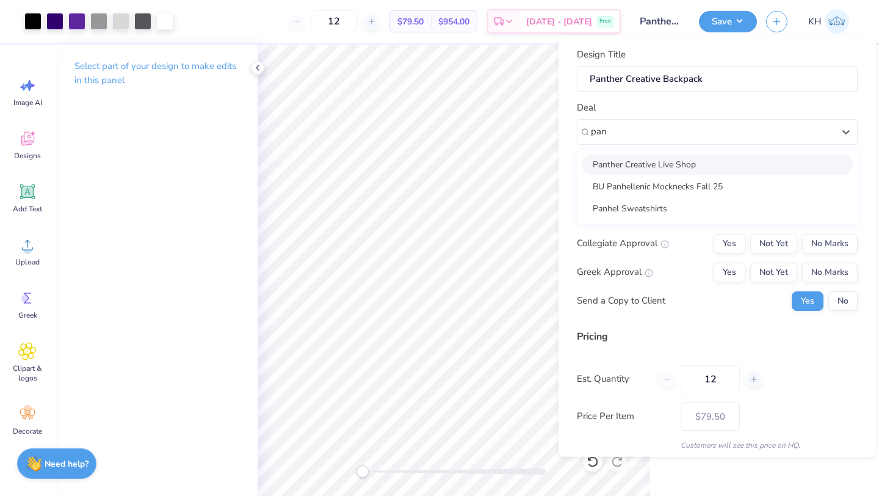
click at [719, 167] on div "Panther Creative Live Shop" at bounding box center [717, 164] width 271 height 20
type input "pan"
type input "Teagan Brown"
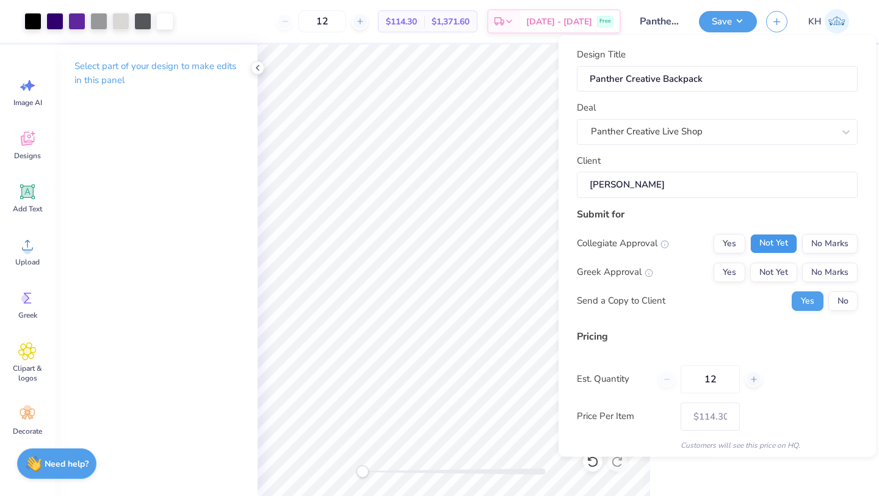
click at [753, 246] on button "Not Yet" at bounding box center [773, 243] width 47 height 20
click at [733, 244] on button "Yes" at bounding box center [730, 243] width 32 height 20
click at [828, 275] on button "No Marks" at bounding box center [830, 272] width 56 height 20
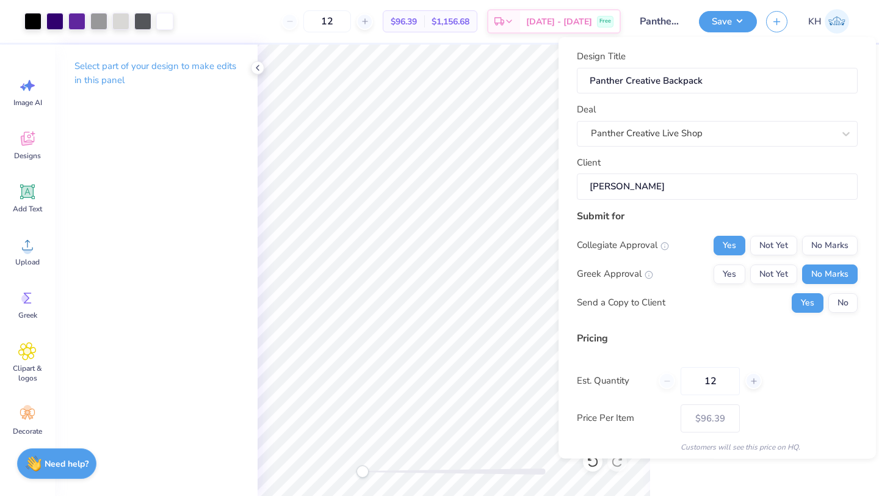
scroll to position [44, 0]
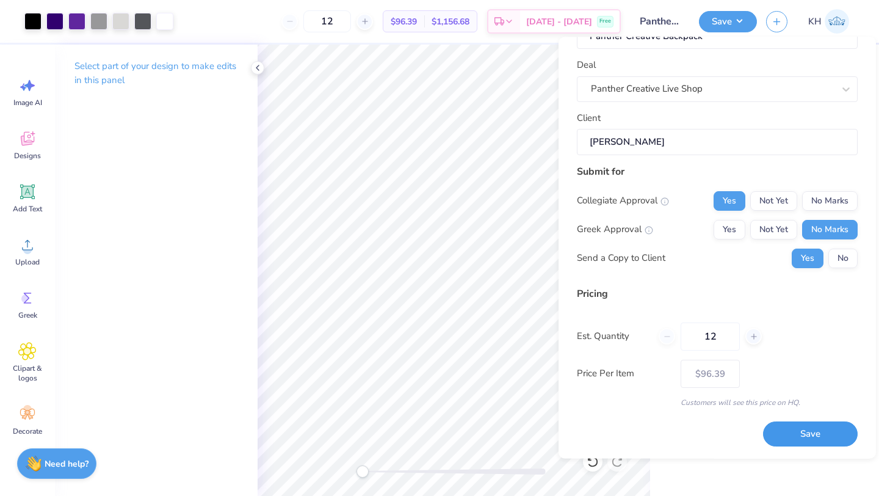
click at [816, 427] on button "Save" at bounding box center [810, 434] width 95 height 25
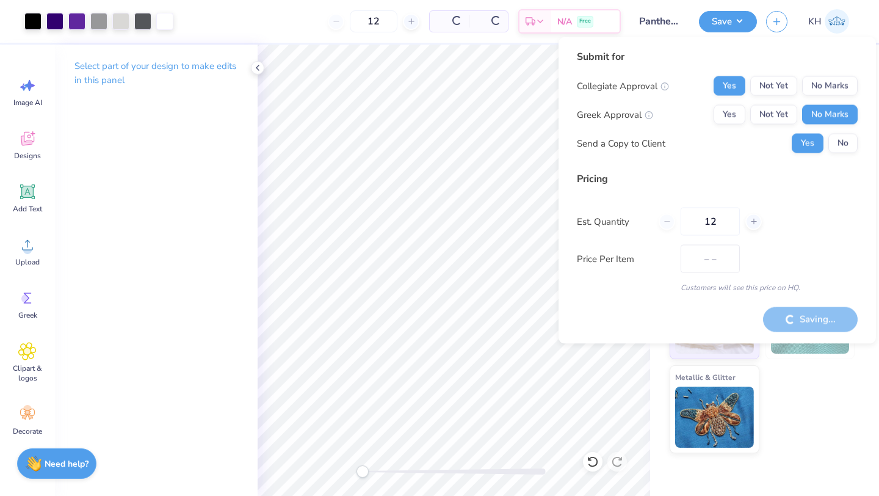
type input "$79.50"
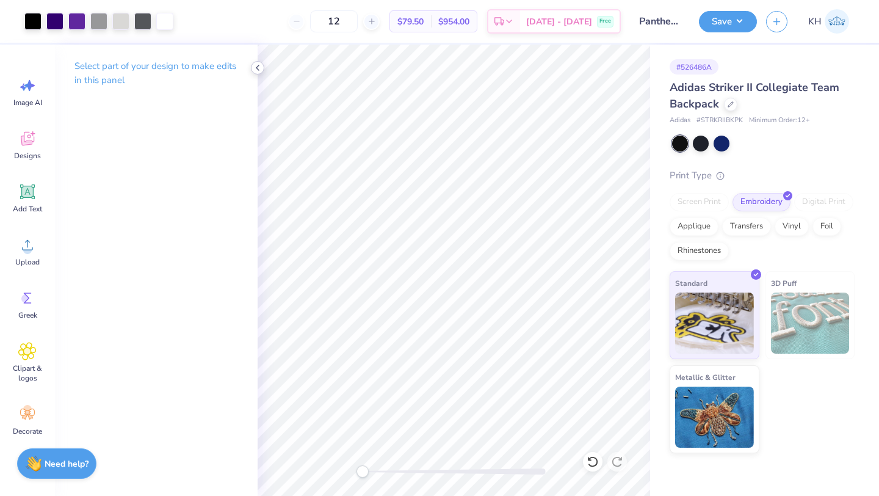
click at [260, 69] on icon at bounding box center [258, 68] width 10 height 10
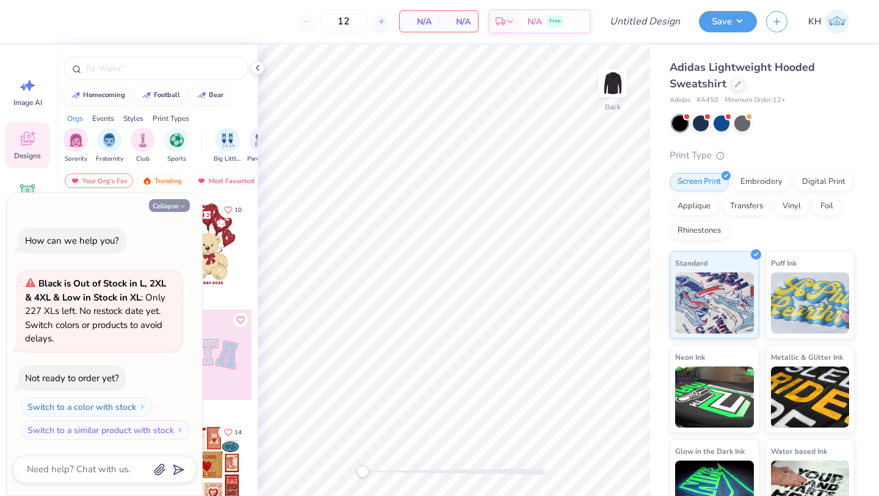
click at [178, 202] on button "Collapse" at bounding box center [169, 205] width 41 height 13
type textarea "x"
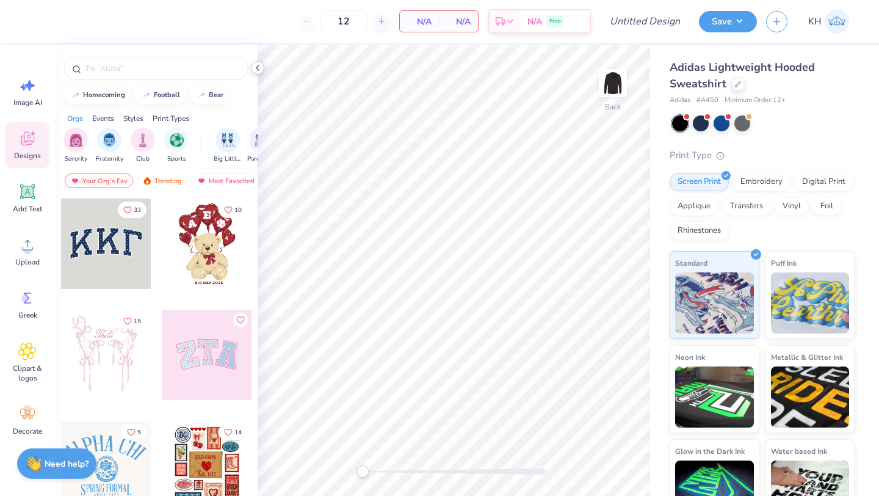
click at [259, 68] on icon at bounding box center [258, 68] width 10 height 10
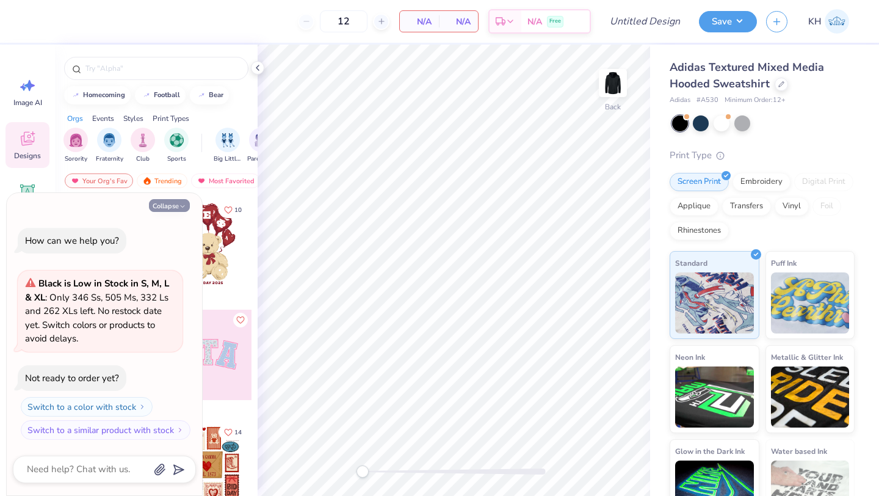
click at [168, 210] on button "Collapse" at bounding box center [169, 205] width 41 height 13
type textarea "x"
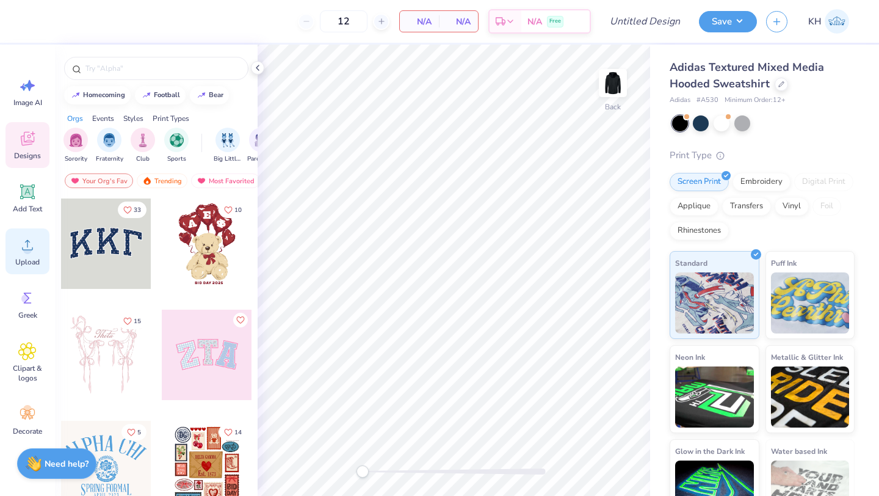
click at [21, 252] on icon at bounding box center [27, 245] width 18 height 18
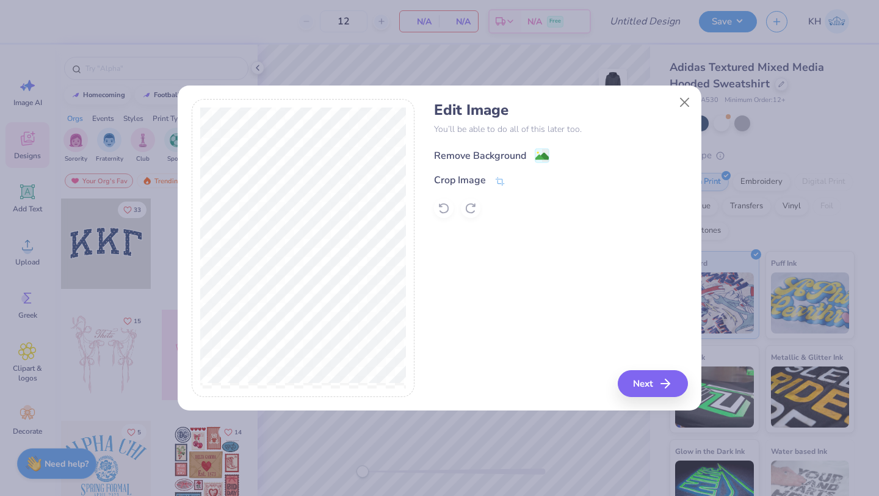
click at [509, 150] on div "Remove Background" at bounding box center [480, 155] width 92 height 15
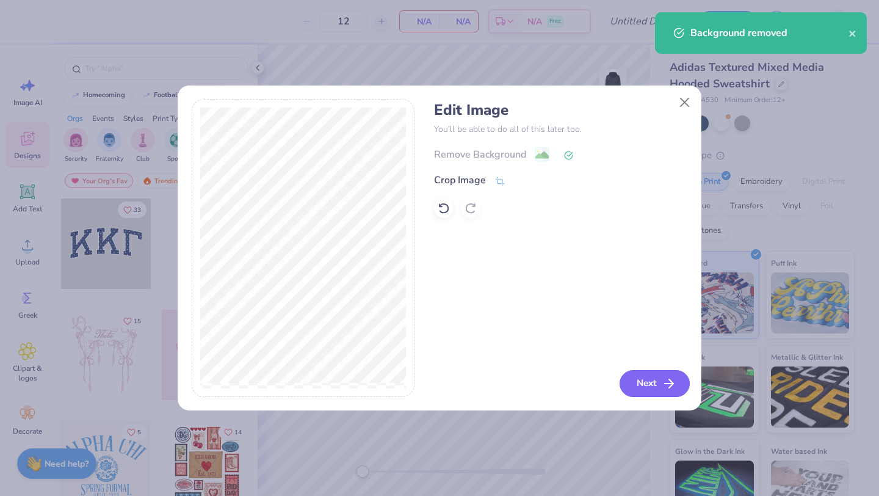
click at [651, 387] on button "Next" at bounding box center [655, 383] width 70 height 27
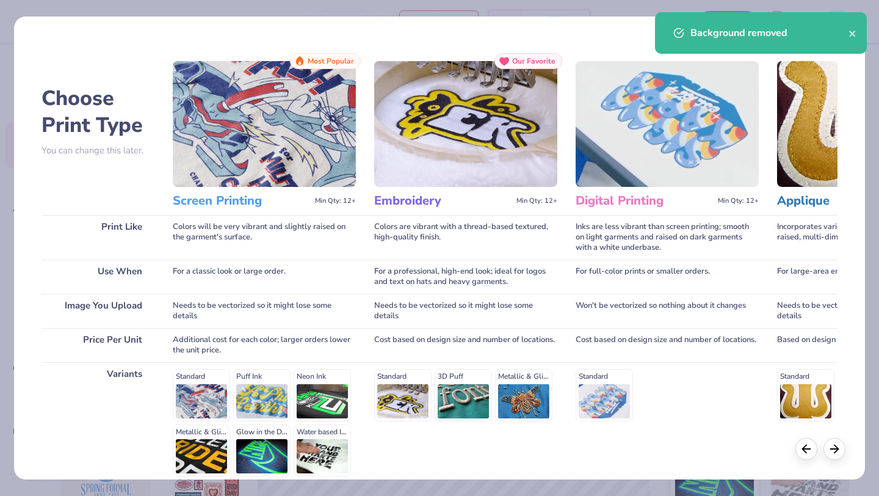
scroll to position [113, 0]
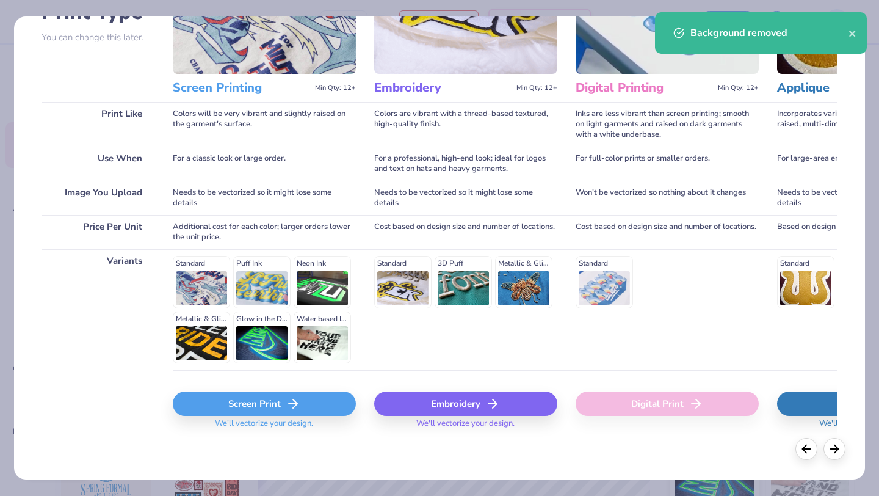
click at [277, 408] on div "Screen Print" at bounding box center [264, 403] width 183 height 24
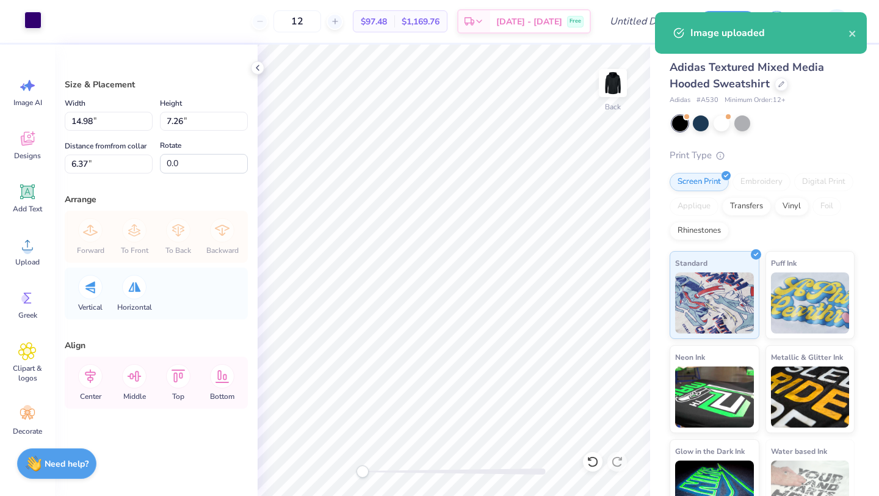
click at [27, 28] on div at bounding box center [32, 20] width 17 height 17
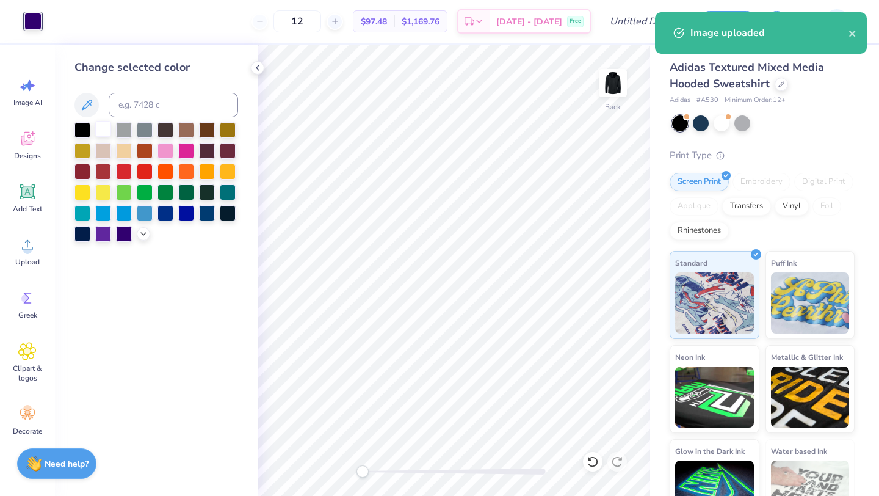
click at [100, 123] on div at bounding box center [103, 129] width 16 height 16
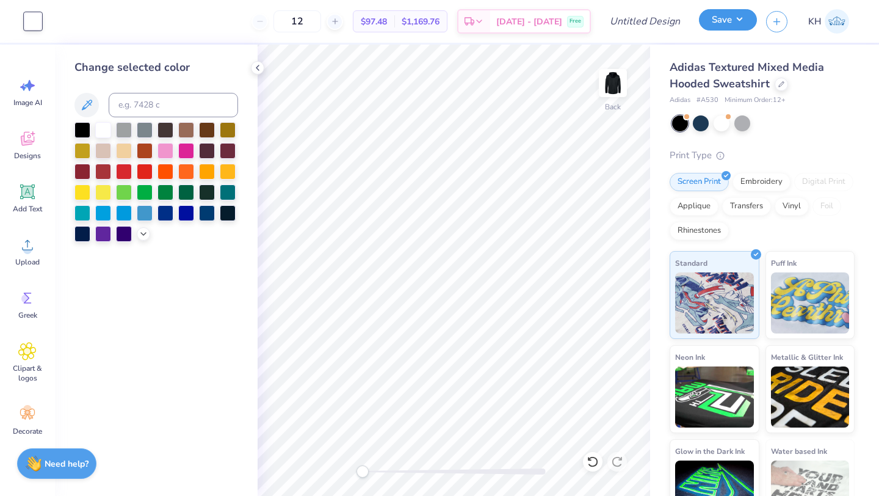
click at [727, 27] on button "Save" at bounding box center [728, 19] width 58 height 21
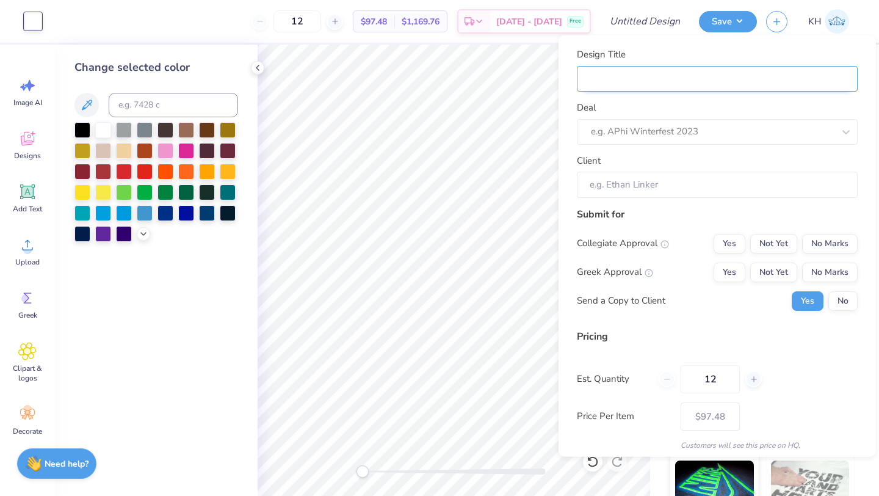
click at [724, 78] on input "Design Title" at bounding box center [717, 78] width 281 height 26
type input "p"
type input "pa"
type input "pan"
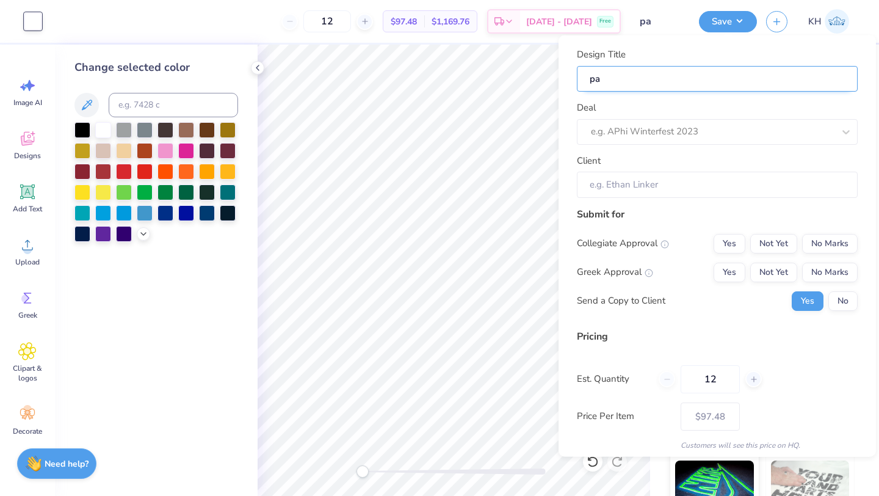
type input "pan"
type input "pant"
type input "panth"
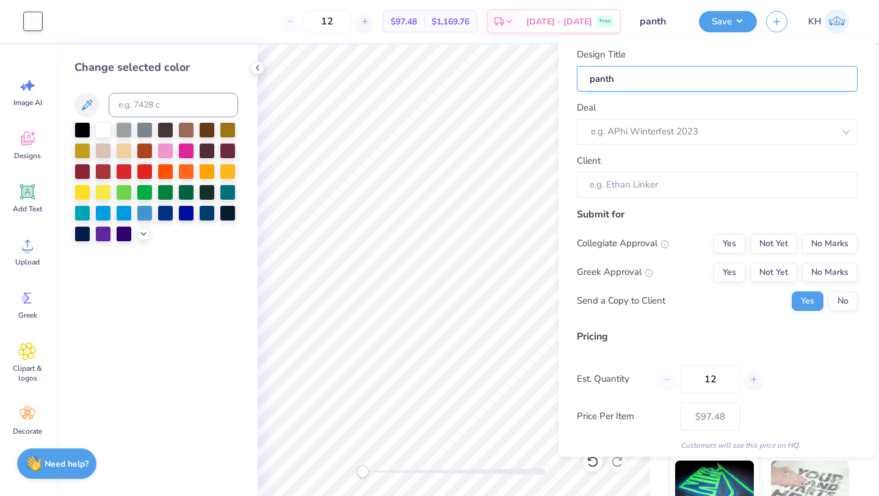
type input "panthe"
type input "panther"
type input "Panther Creative Tee"
type input "Panther Creative Te"
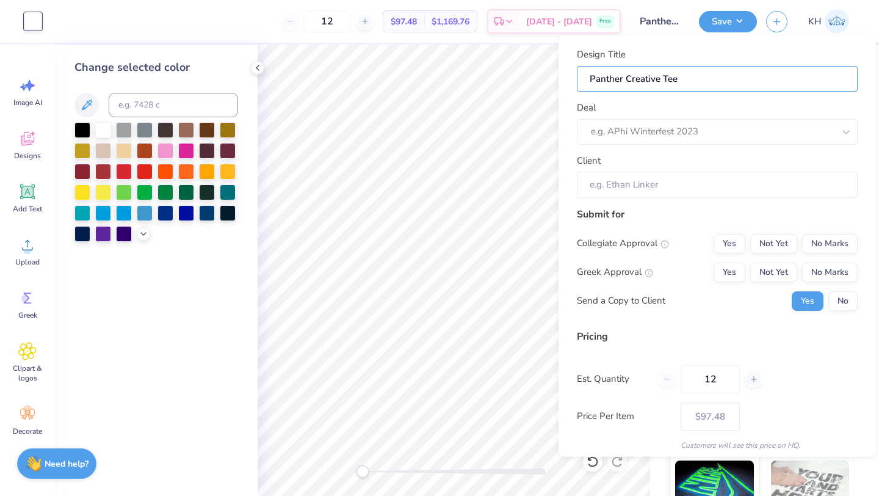
type input "Panther Creative Te"
type input "Panther Creative T"
type input "Panther Creative"
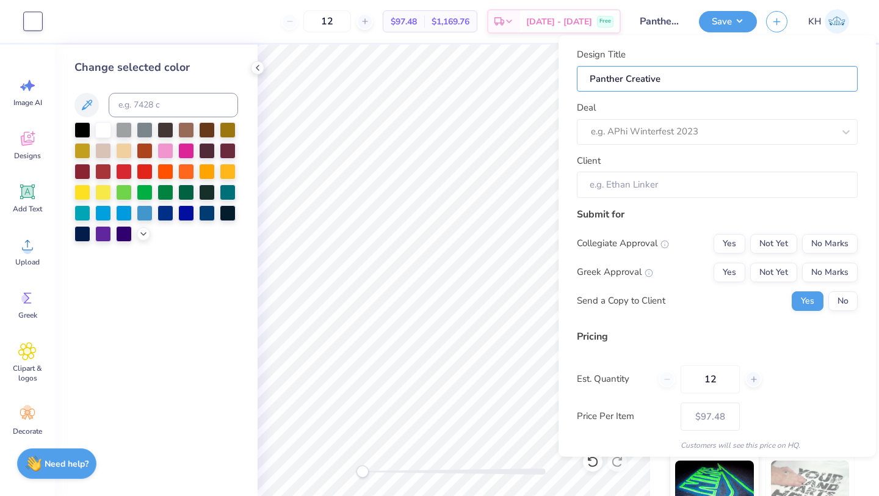
type input "Panther Creative A"
type input "Panther Creative Ad"
type input "Panther Creative Adi"
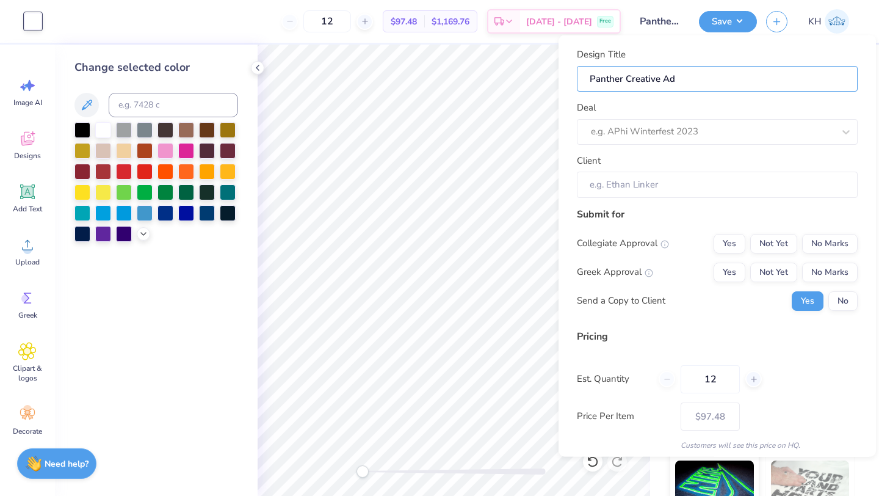
type input "Panther Creative Adi"
type input "Panther Creative Adid"
type input "Panther Creative Adida"
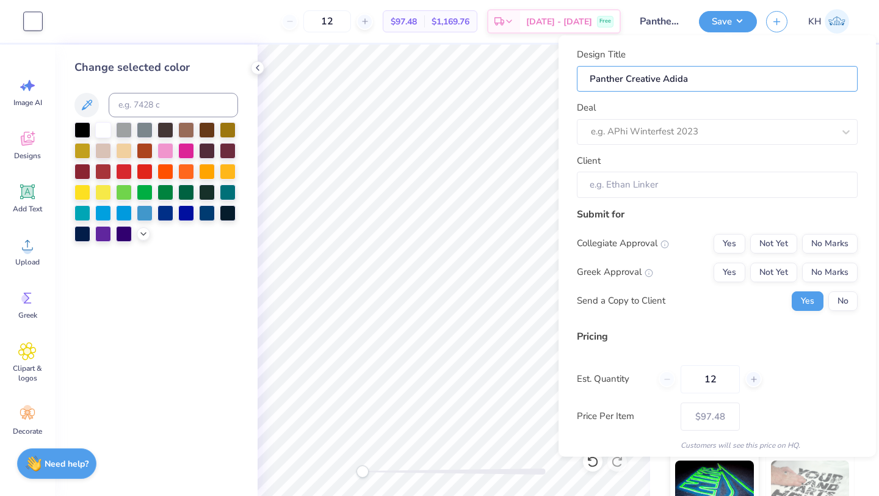
type input "Panther Creative Adidas"
type input "Panther Creative Adidas H"
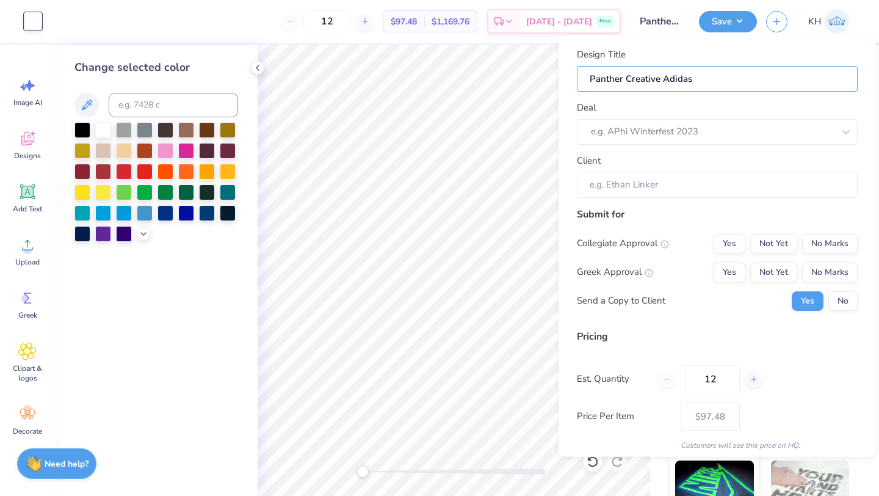
type input "Panther Creative Adidas H"
type input "Panther Creative Adidas Ho"
type input "Panther Creative Adidas Hoo"
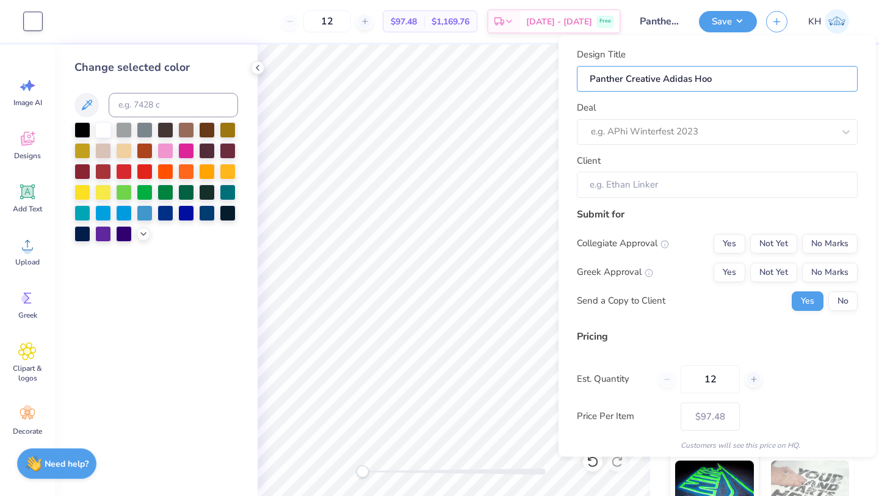
type input "Panther Creative Adidas Hood"
type input "Panther Creative Adidas Hoodi"
type input "Panther Creative Adidas Hoodie"
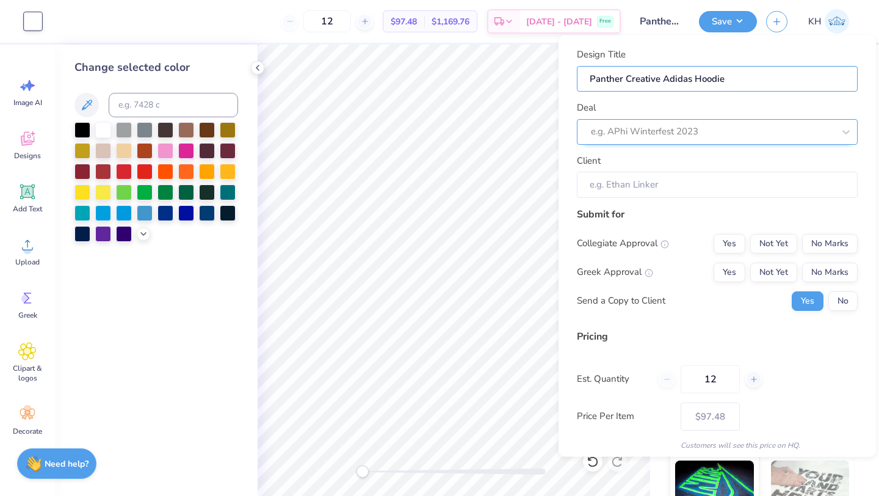
type input "Panther Creative Adidas Hoodie"
click at [712, 132] on div at bounding box center [712, 131] width 243 height 16
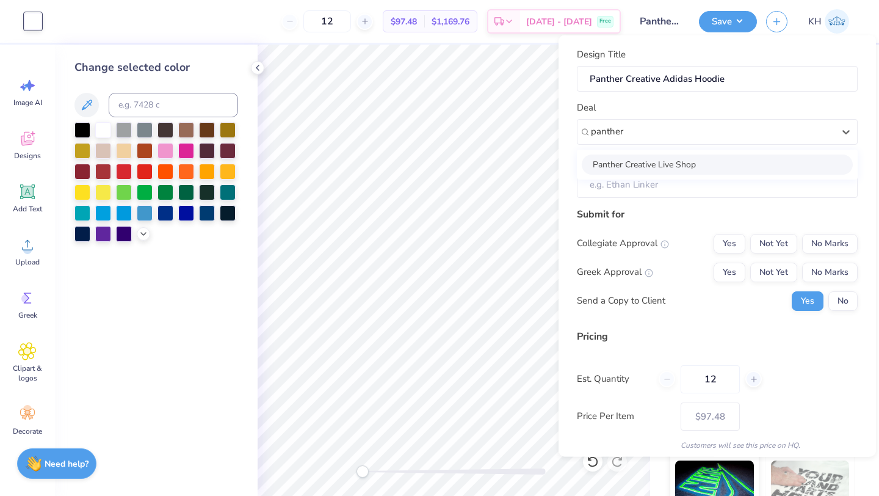
click at [703, 162] on div "Panther Creative Live Shop" at bounding box center [717, 164] width 271 height 20
type input "panther"
type input "[PERSON_NAME]"
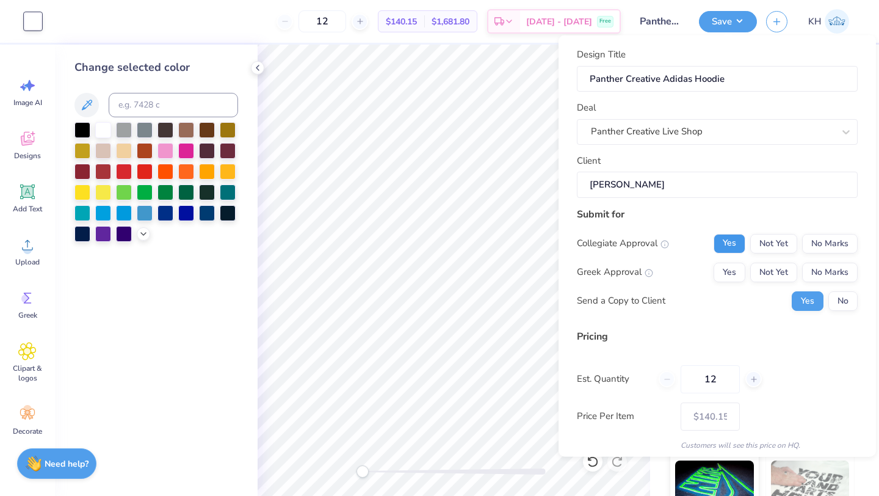
click at [729, 234] on button "Yes" at bounding box center [730, 243] width 32 height 20
click at [830, 270] on button "No Marks" at bounding box center [830, 272] width 56 height 20
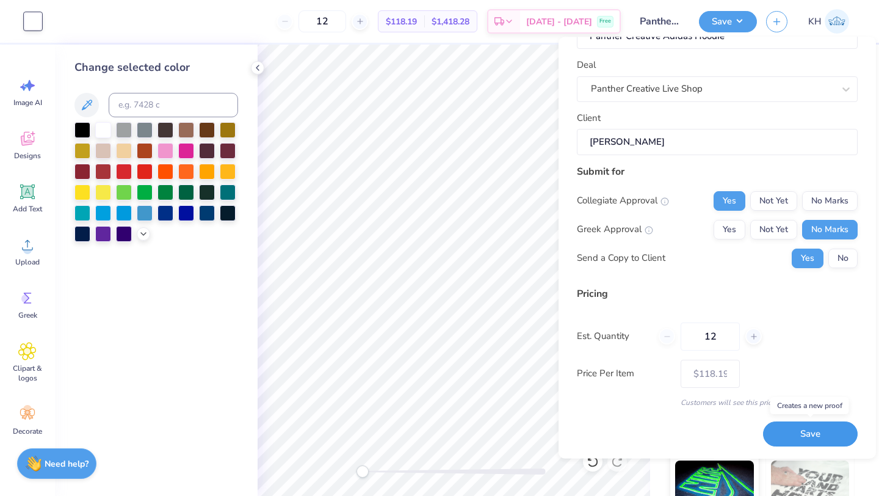
click at [805, 431] on button "Save" at bounding box center [810, 434] width 95 height 25
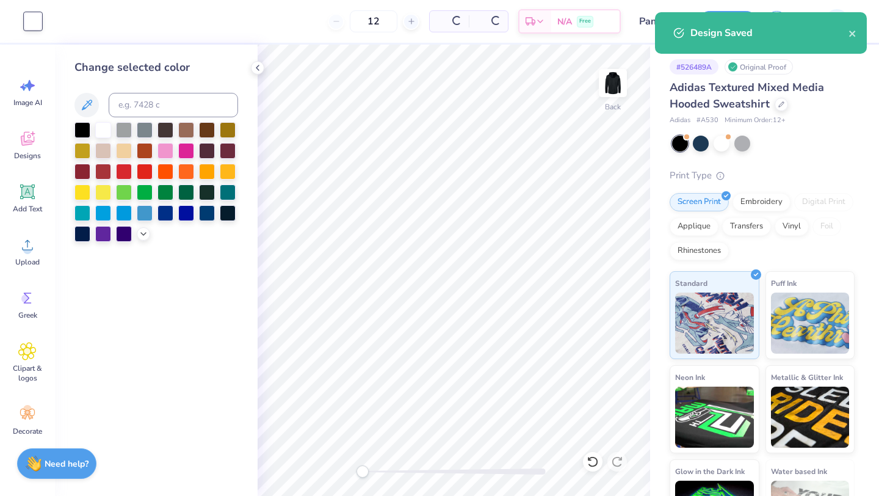
type input "– –"
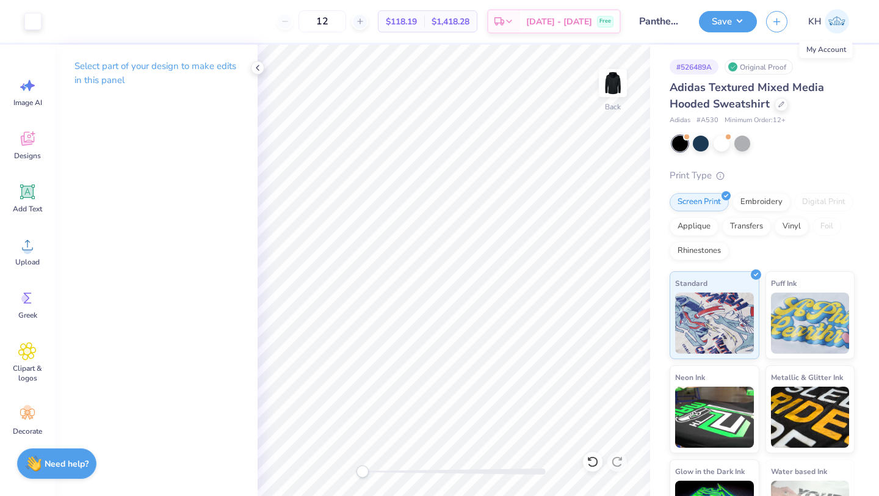
click at [823, 20] on link "KH" at bounding box center [829, 21] width 52 height 24
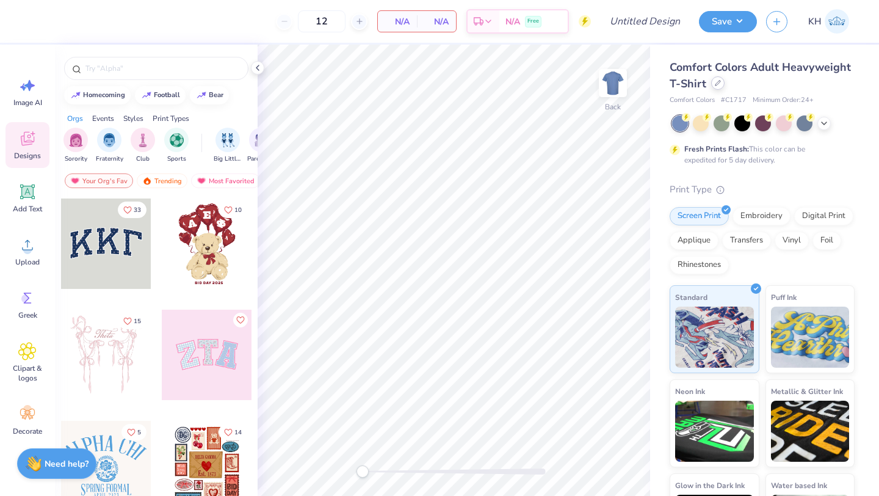
click at [719, 84] on icon at bounding box center [718, 83] width 6 height 6
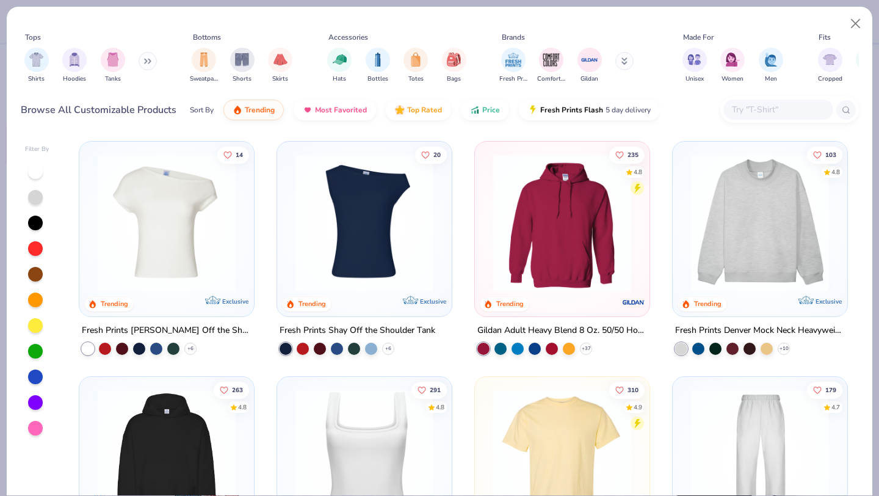
click at [145, 56] on button at bounding box center [148, 61] width 18 height 18
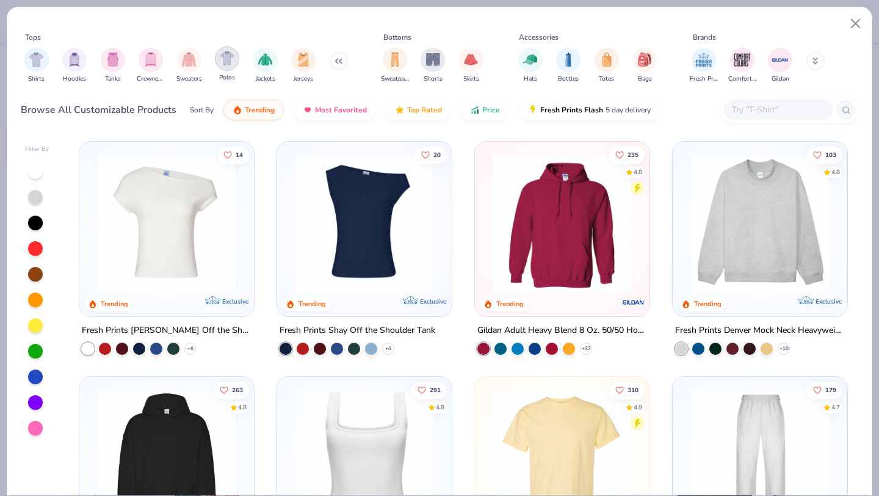
click at [225, 59] on img "filter for Polos" at bounding box center [227, 58] width 14 height 14
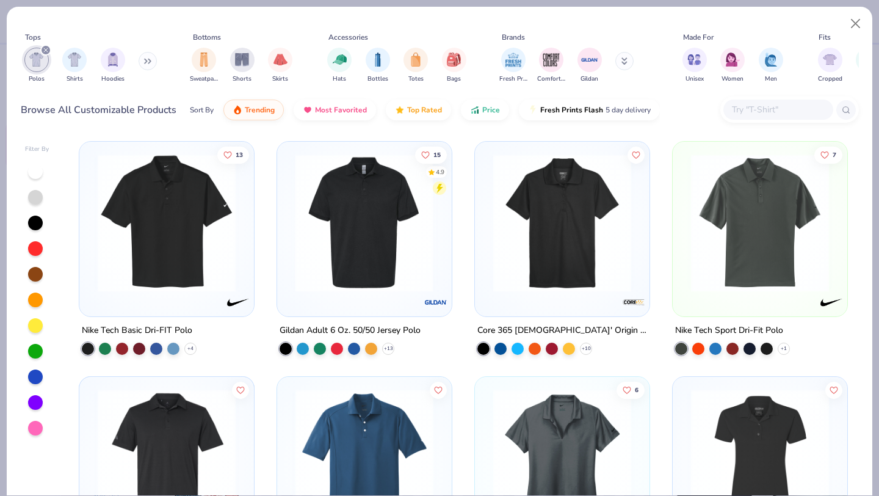
click at [289, 284] on img at bounding box center [214, 223] width 150 height 138
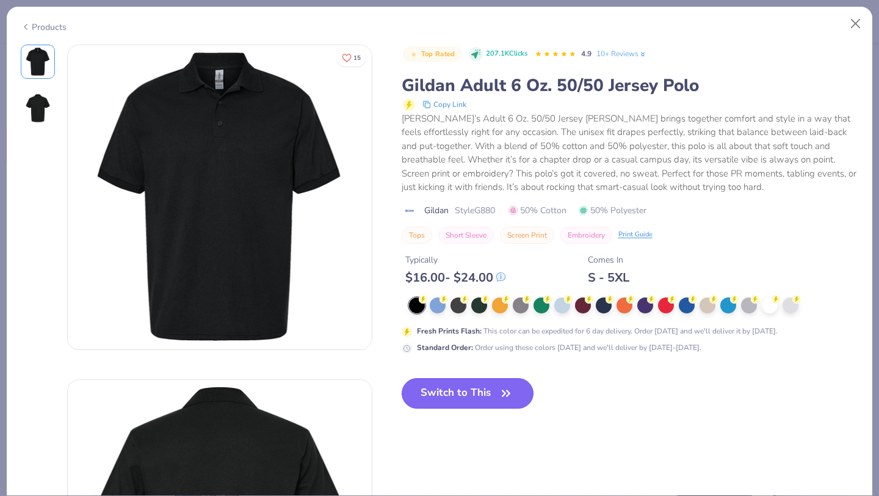
click at [468, 394] on button "Switch to This" at bounding box center [468, 393] width 133 height 31
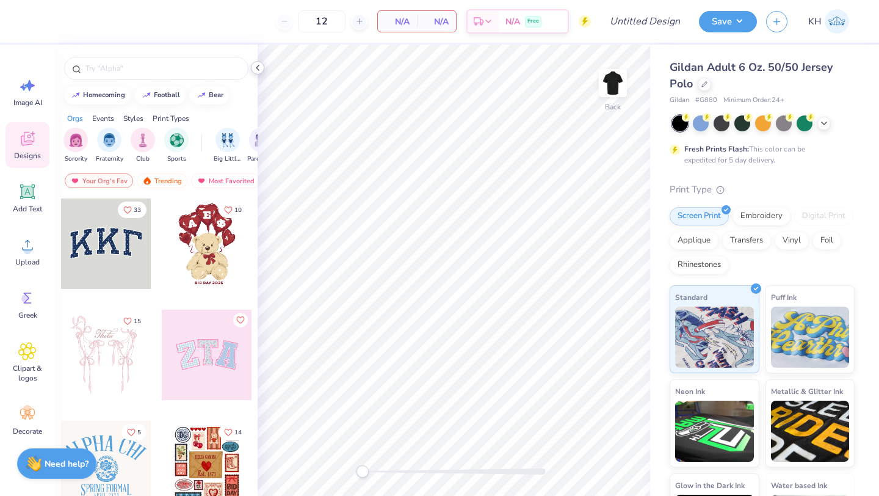
click at [258, 62] on div at bounding box center [257, 67] width 13 height 13
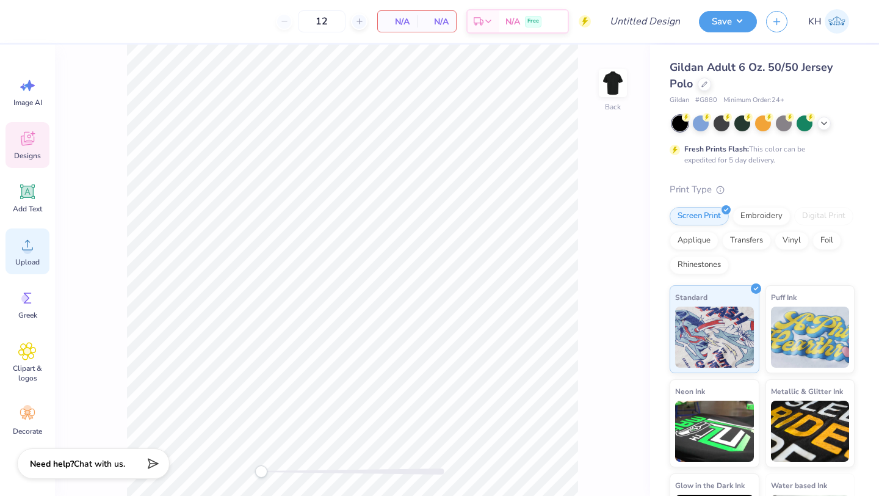
click at [29, 254] on div "Upload" at bounding box center [27, 251] width 44 height 46
click at [705, 83] on icon at bounding box center [704, 83] width 5 height 5
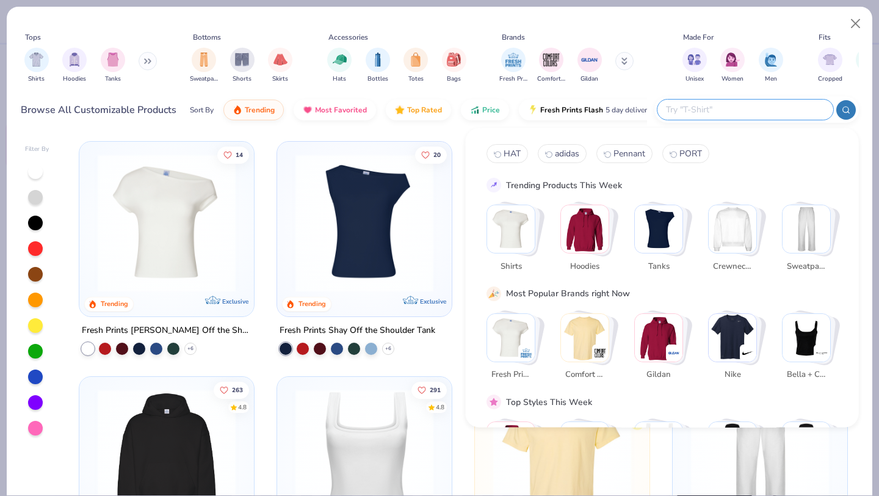
click at [739, 107] on input "text" at bounding box center [745, 110] width 160 height 14
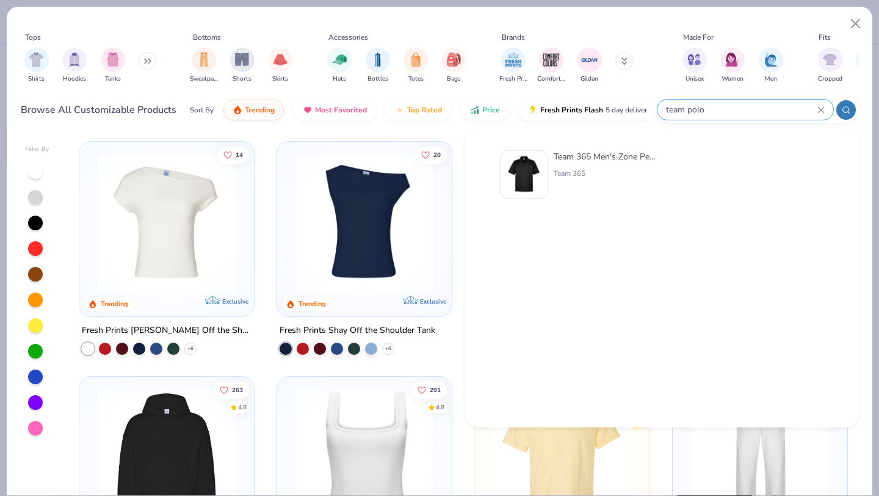
type input "team polo"
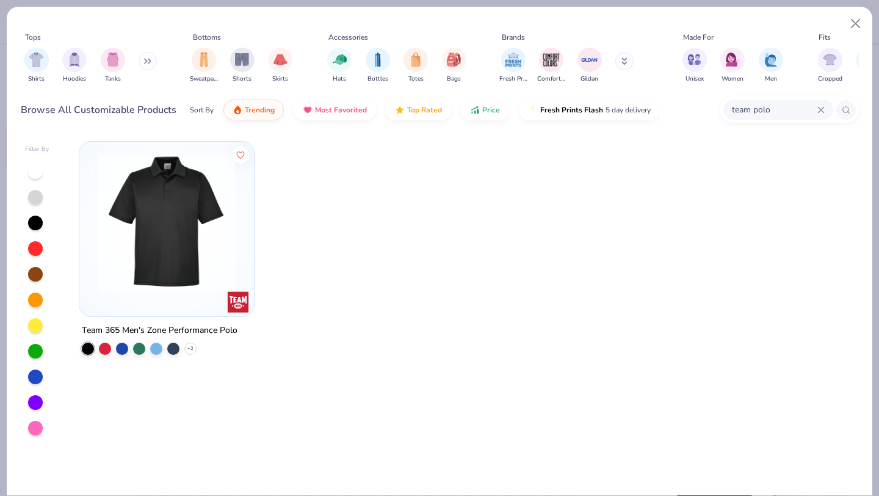
click at [171, 245] on img at bounding box center [167, 223] width 150 height 138
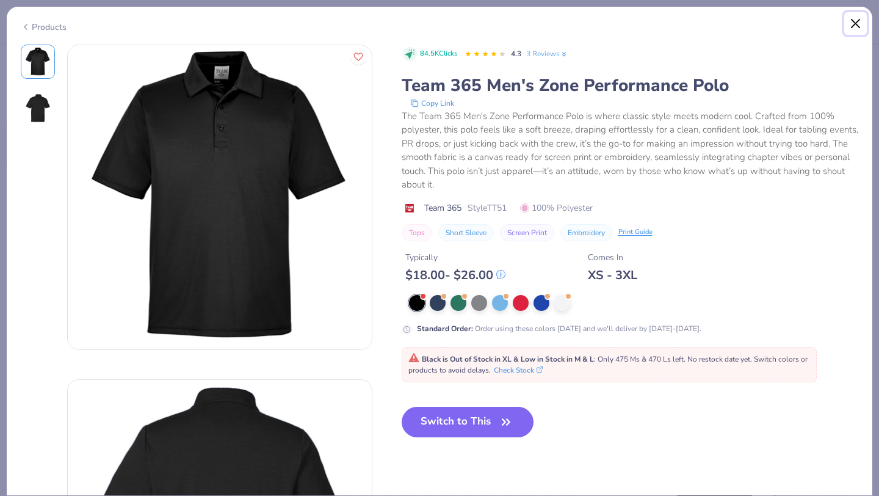
click at [855, 16] on button "Close" at bounding box center [855, 23] width 23 height 23
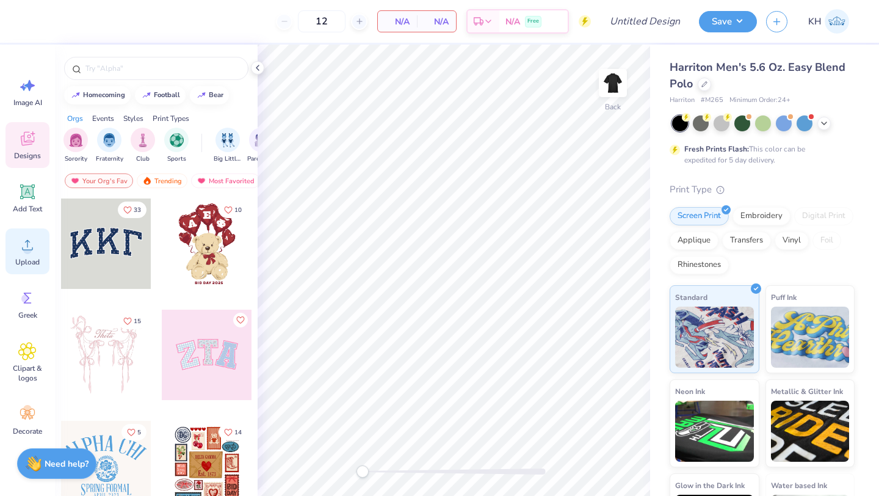
click at [31, 270] on div "Upload" at bounding box center [27, 251] width 44 height 46
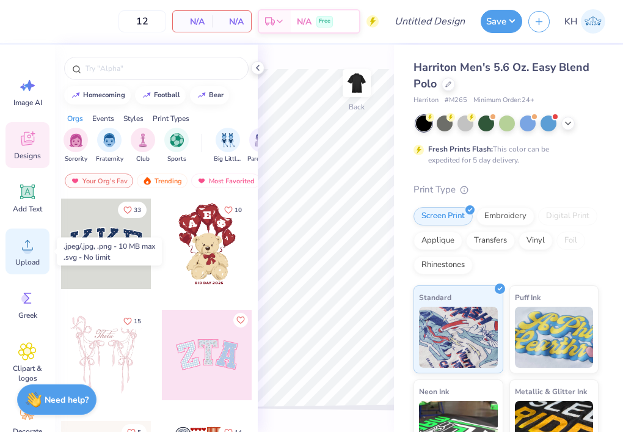
click at [34, 255] on div "Upload" at bounding box center [27, 251] width 44 height 46
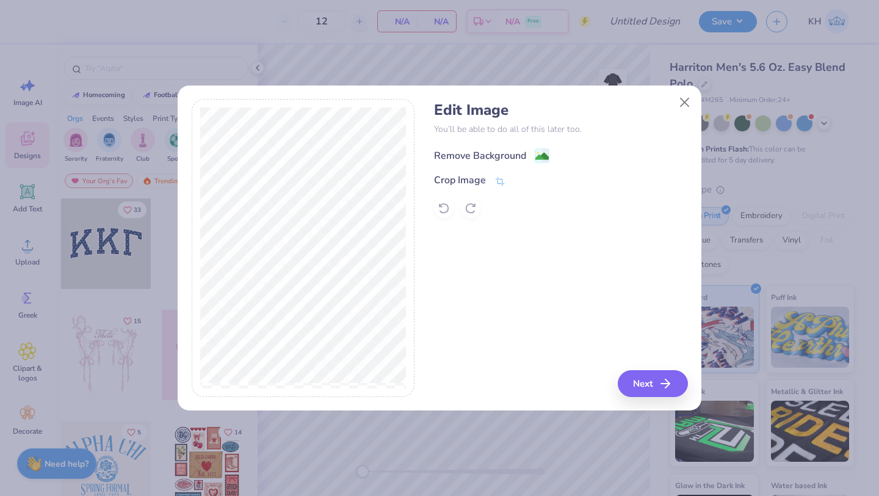
click at [517, 152] on div "Remove Background" at bounding box center [480, 155] width 92 height 15
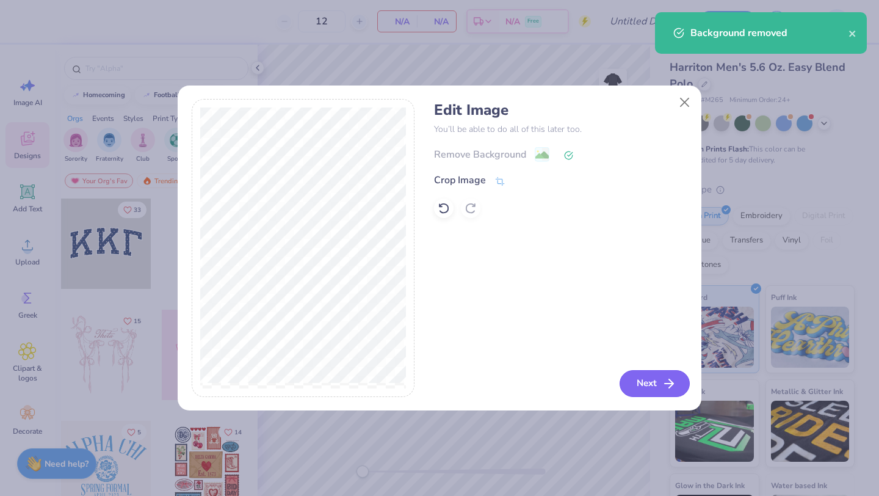
click at [626, 377] on button "Next" at bounding box center [655, 383] width 70 height 27
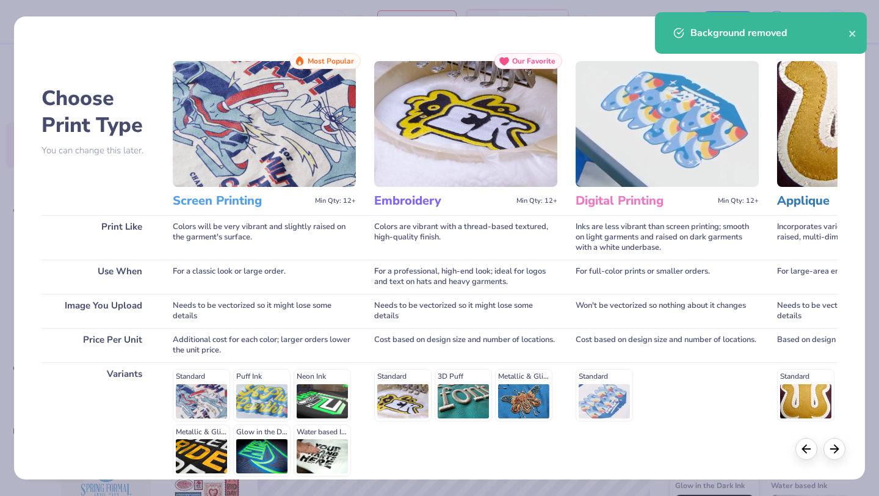
scroll to position [113, 0]
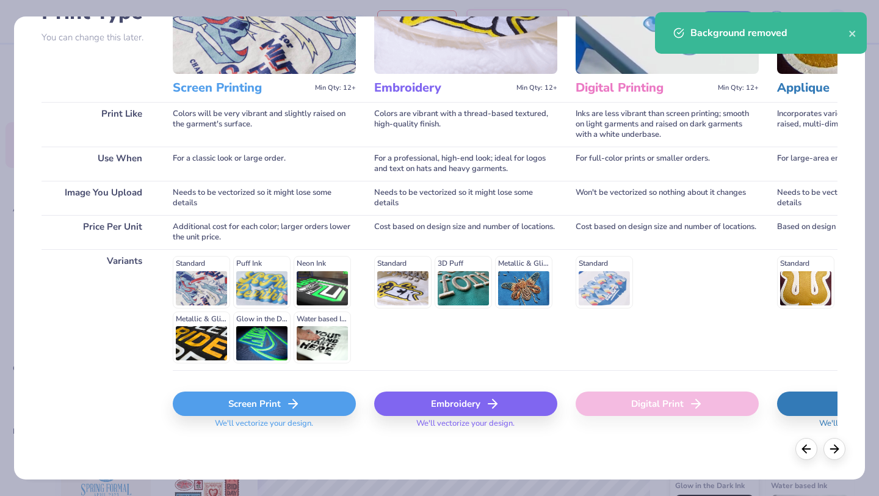
click at [334, 400] on div "Screen Print" at bounding box center [264, 403] width 183 height 24
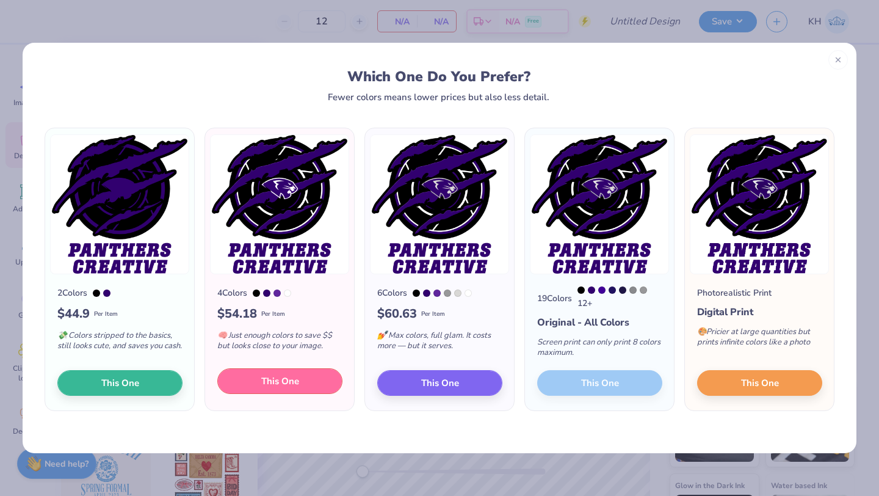
click at [270, 383] on span "This One" at bounding box center [280, 381] width 38 height 14
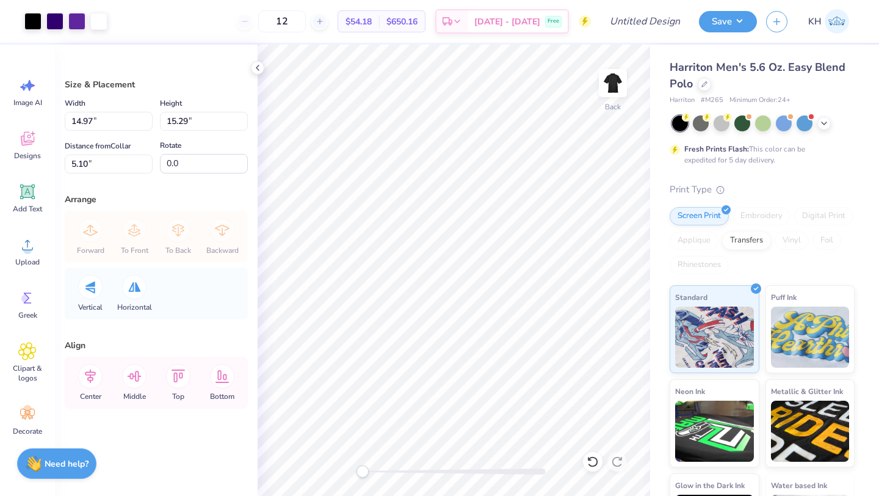
type input "4.89"
type input "5.00"
type input "15.40"
type input "4.45"
type input "4.55"
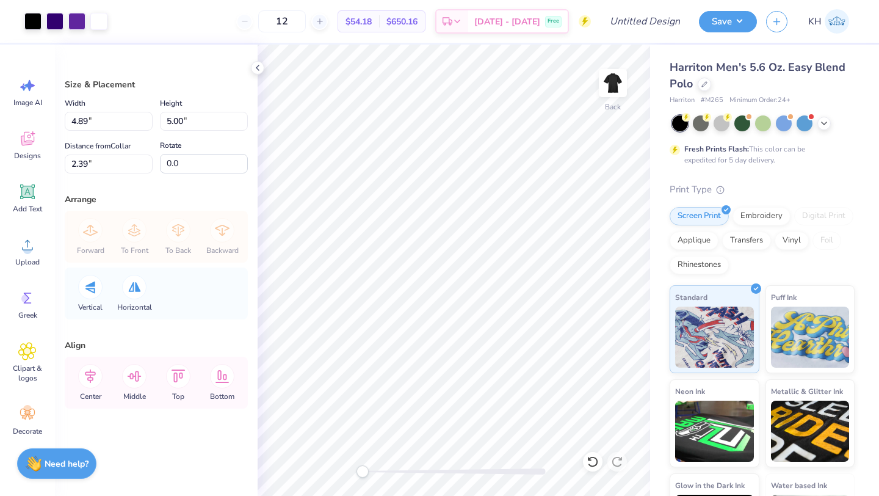
type input "2.86"
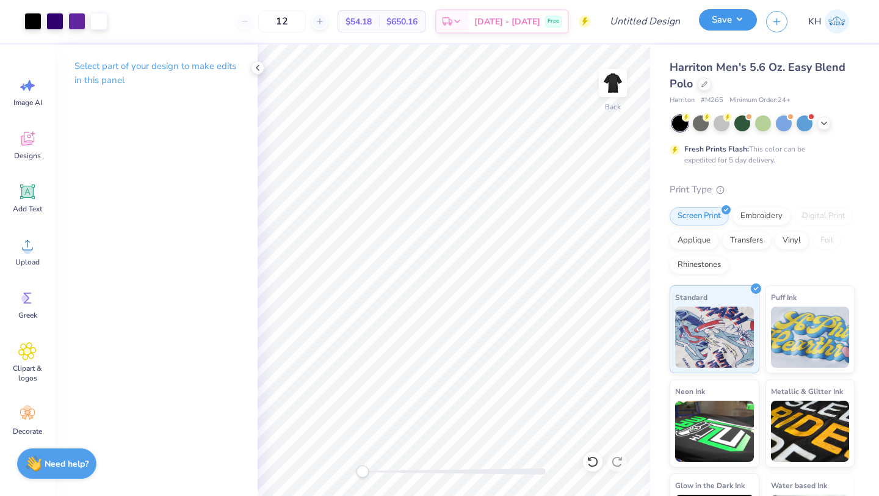
click at [729, 27] on button "Save" at bounding box center [728, 19] width 58 height 21
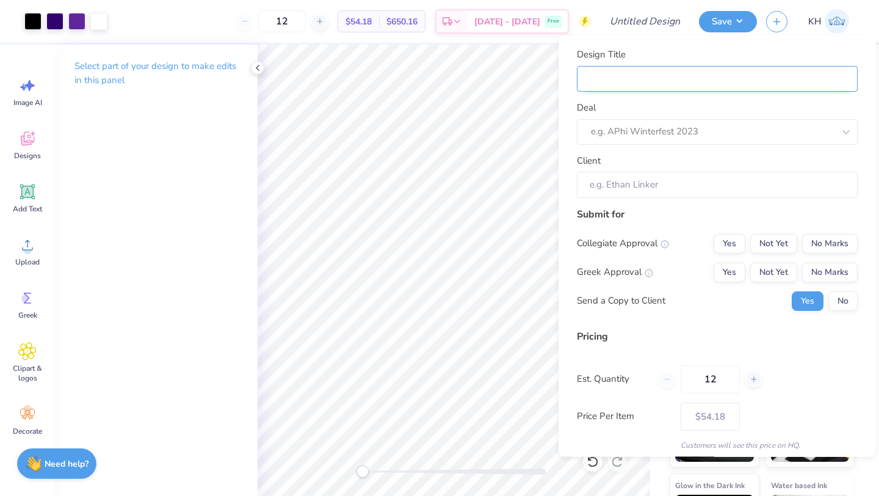
click at [688, 72] on input "Design Title" at bounding box center [717, 78] width 281 height 26
type input "P"
type input "Pa"
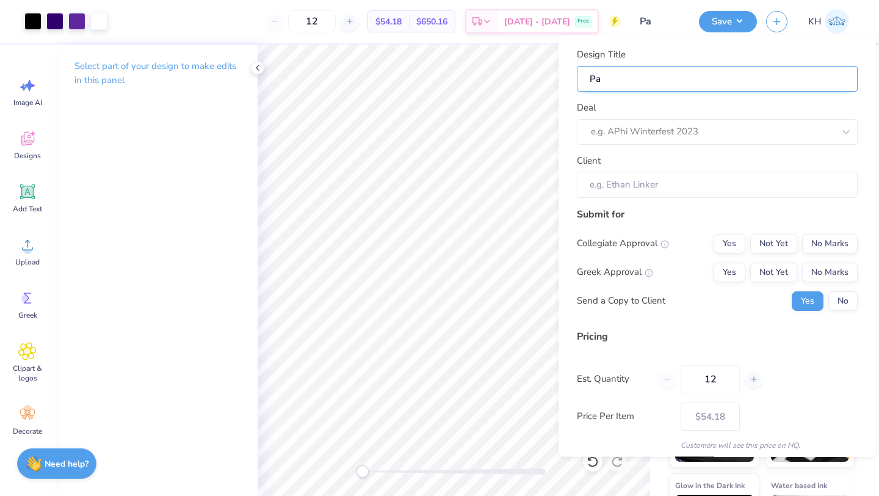
type input "Pan"
type input "Pant"
type input "Panth"
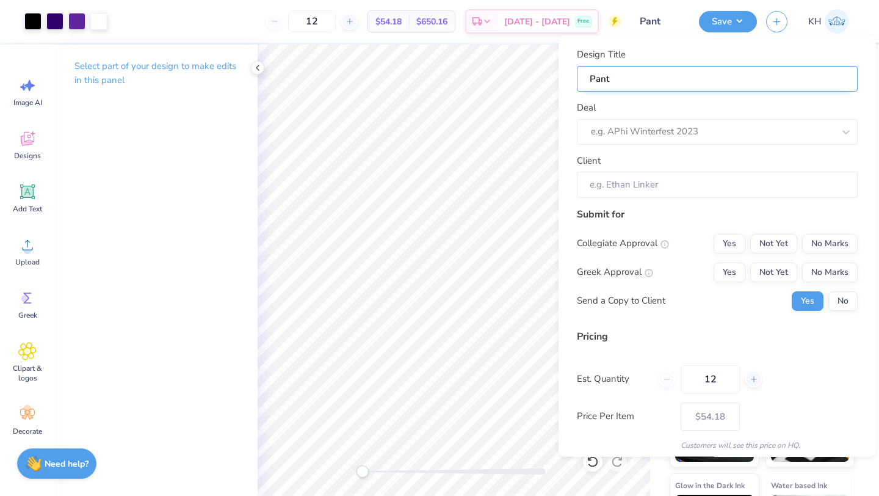
type input "Panth"
type input "Panthe"
type input "Panther"
type input "Panther Creative Tee"
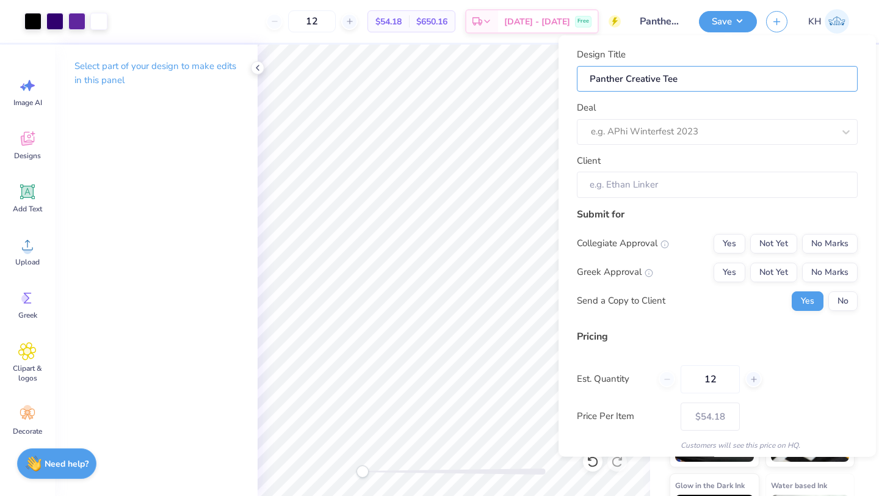
type input "Panther Creative Te"
type input "Panther Creative T"
type input "Panther Creative"
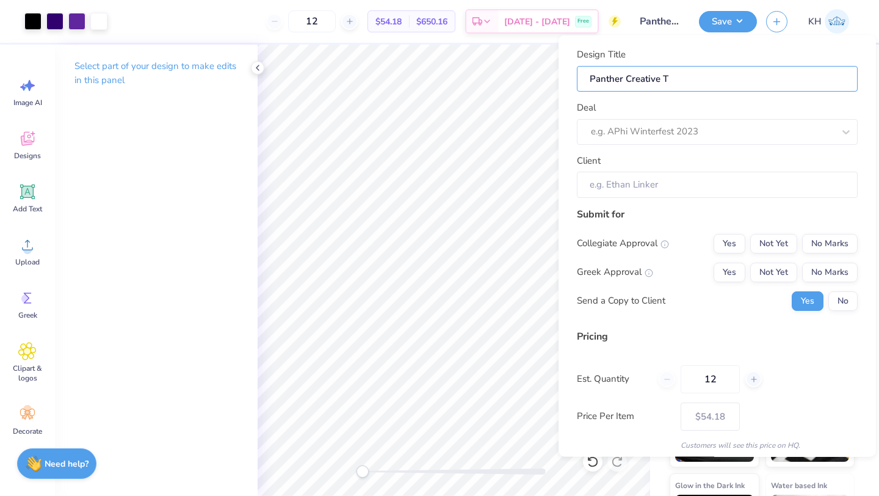
type input "Panther Creative"
type input "Panther Creative P"
type input "Panther Creative Po"
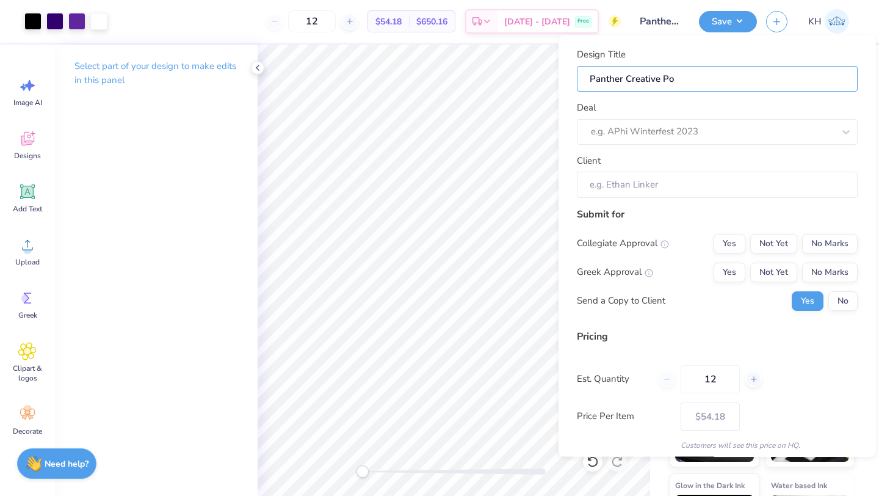
type input "Panther Creative Pol"
type input "Panther Creative Polo"
click at [670, 140] on div "e.g. APhi Winterfest 2023" at bounding box center [717, 131] width 281 height 26
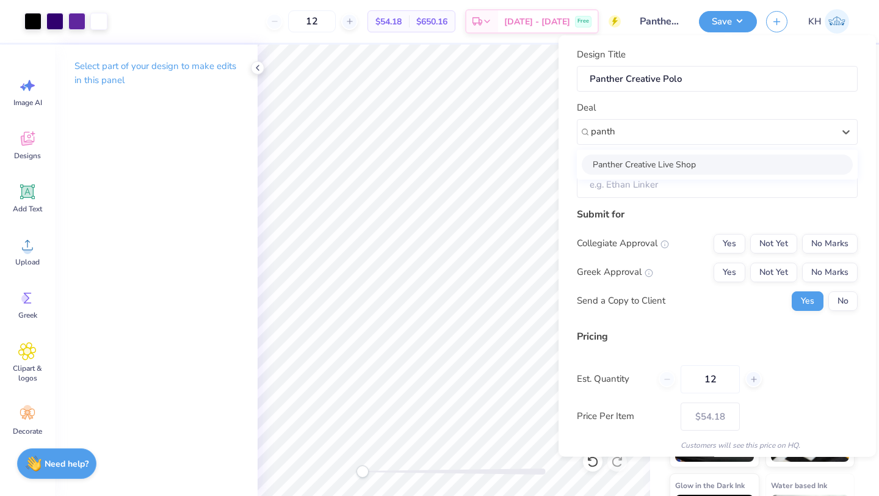
click at [653, 169] on div "Panther Creative Live Shop" at bounding box center [717, 164] width 271 height 20
type input "panth"
type input "[PERSON_NAME]"
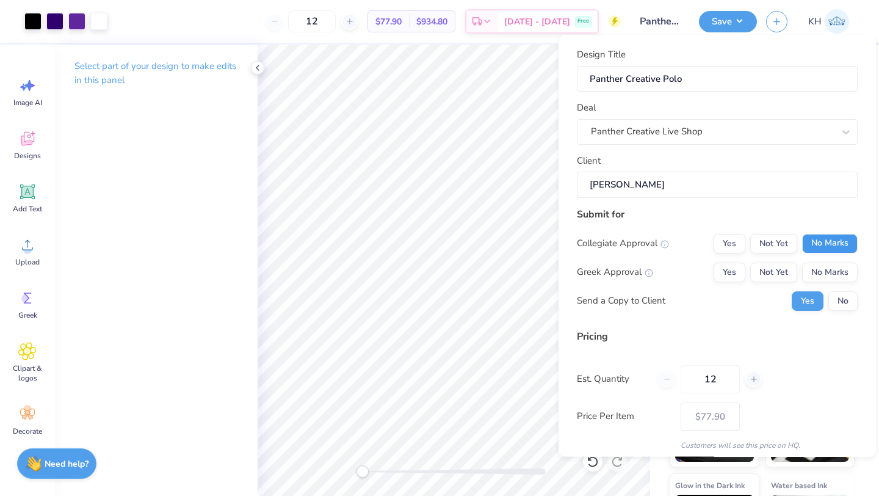
click at [814, 243] on button "No Marks" at bounding box center [830, 243] width 56 height 20
click at [722, 248] on button "Yes" at bounding box center [730, 243] width 32 height 20
click at [810, 276] on button "No Marks" at bounding box center [830, 272] width 56 height 20
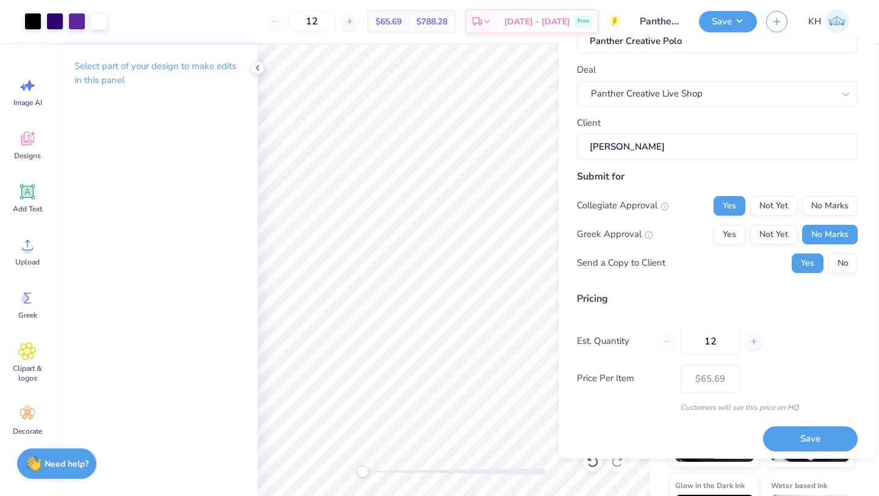
scroll to position [44, 0]
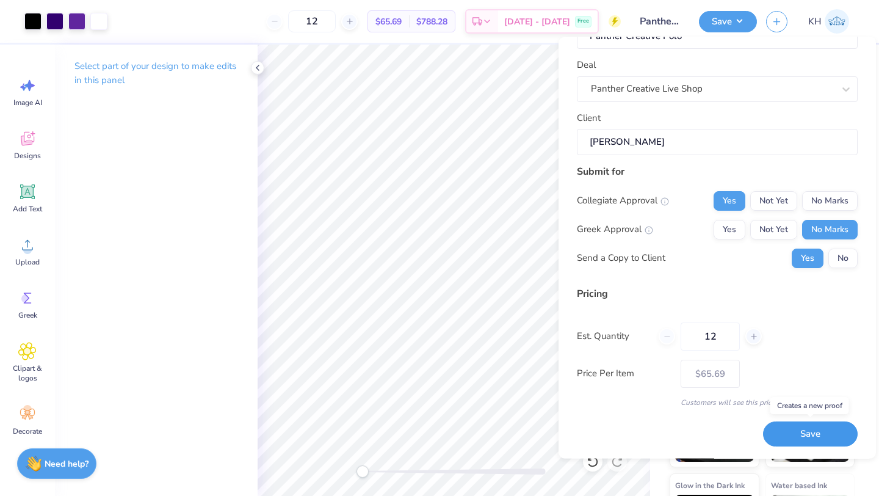
click at [799, 434] on button "Save" at bounding box center [810, 434] width 95 height 25
type input "– –"
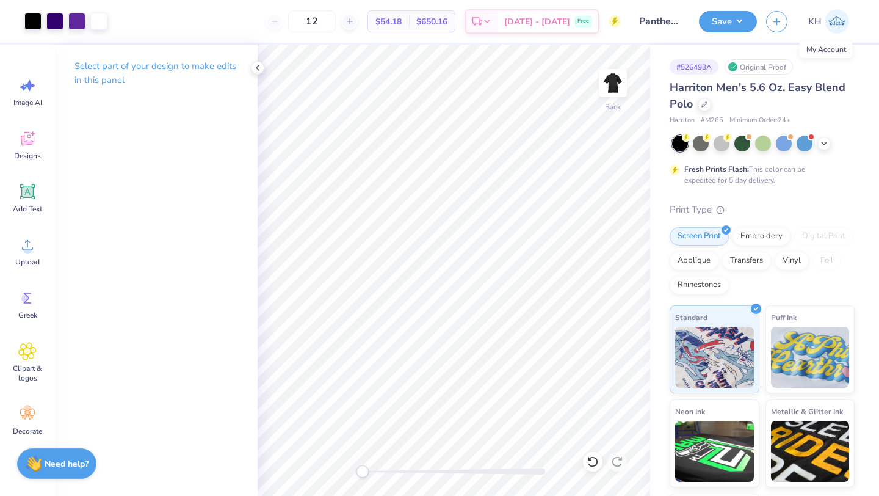
click at [842, 17] on img at bounding box center [837, 21] width 24 height 24
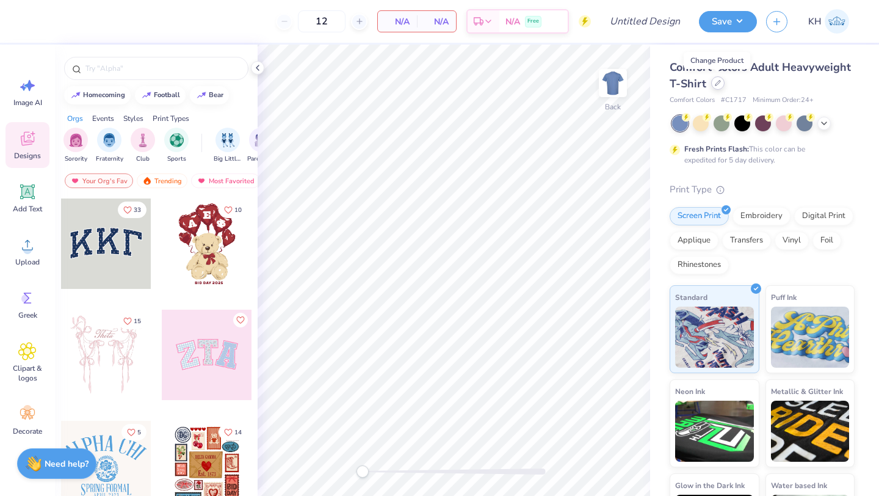
click at [715, 85] on icon at bounding box center [718, 83] width 6 height 6
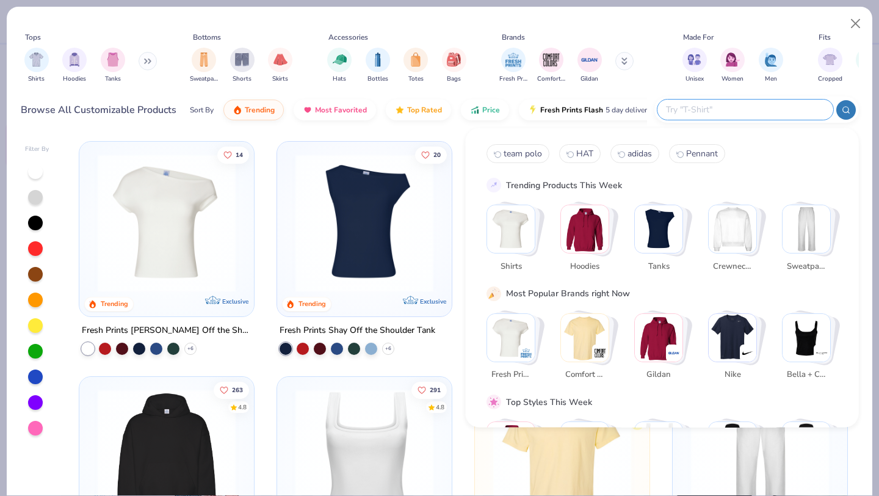
click at [736, 109] on input "text" at bounding box center [745, 110] width 160 height 14
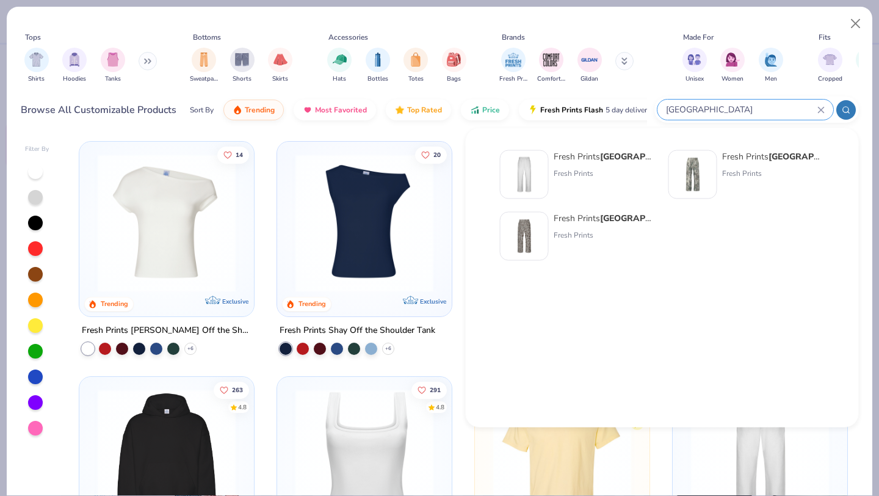
type input "san diego"
click at [587, 155] on div "Fresh Prints San Diego Open Heavyweight Sweatpants" at bounding box center [605, 156] width 103 height 13
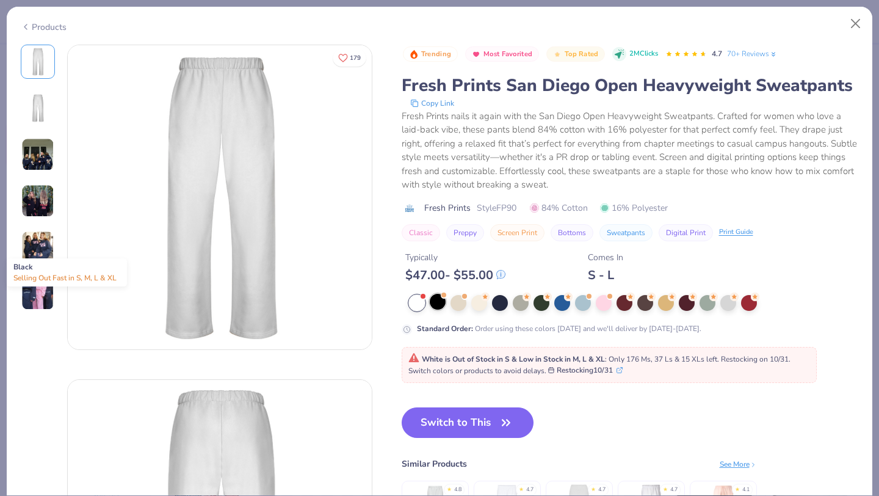
click at [437, 305] on div at bounding box center [438, 302] width 16 height 16
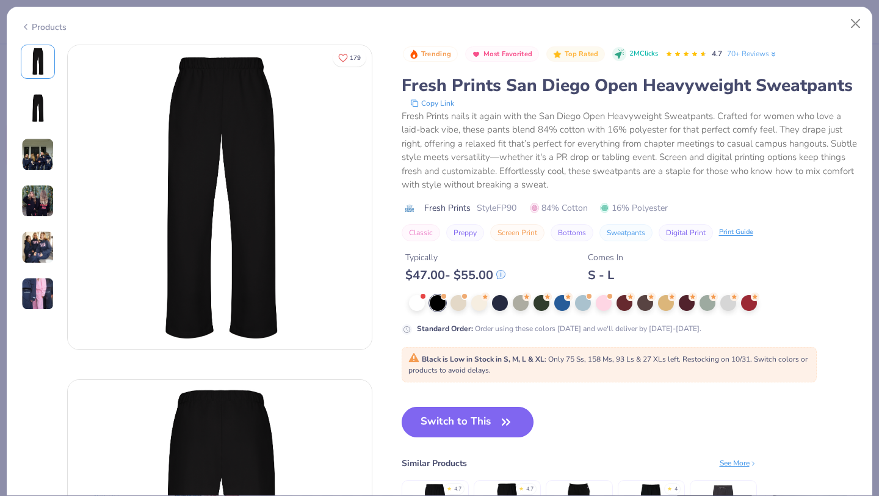
click at [462, 419] on button "Switch to This" at bounding box center [468, 422] width 133 height 31
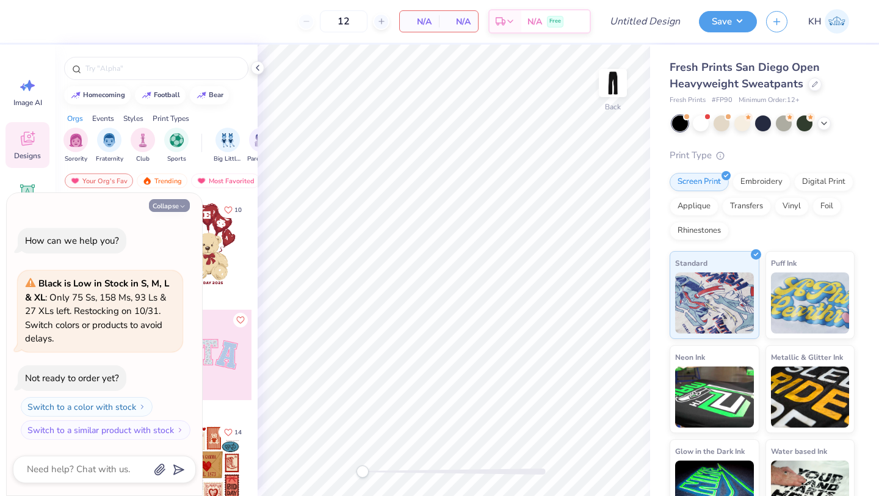
click at [159, 205] on button "Collapse" at bounding box center [169, 205] width 41 height 13
type textarea "x"
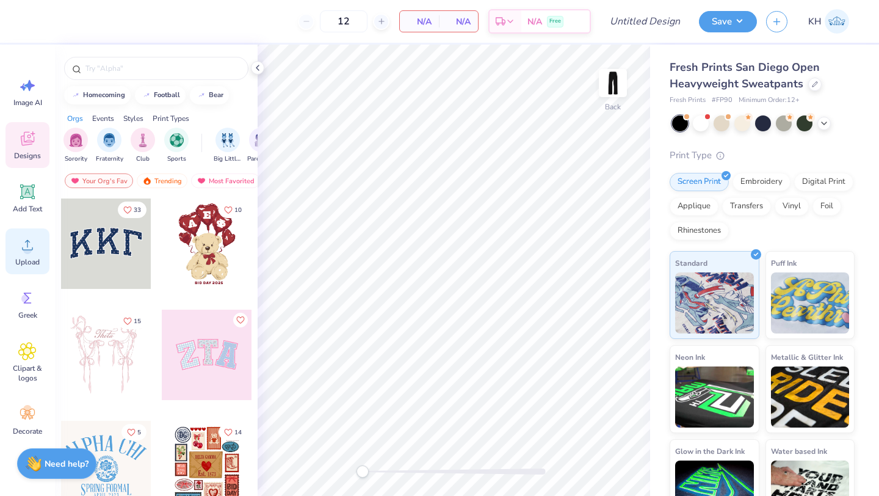
click at [12, 252] on div "Upload" at bounding box center [27, 251] width 44 height 46
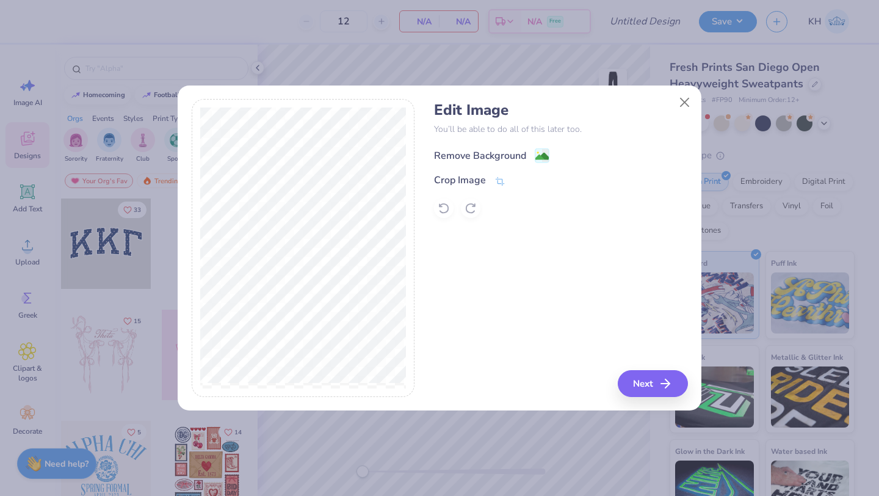
click at [473, 151] on div "Remove Background" at bounding box center [480, 155] width 92 height 15
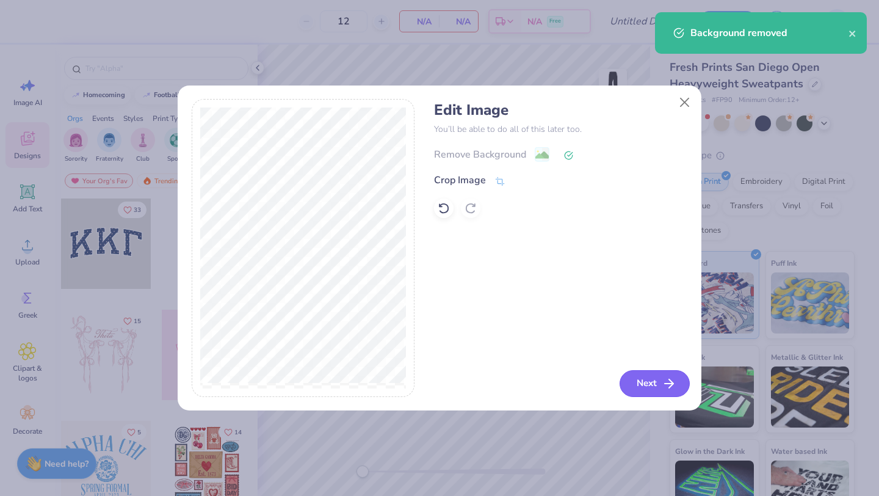
click at [661, 379] on button "Next" at bounding box center [655, 383] width 70 height 27
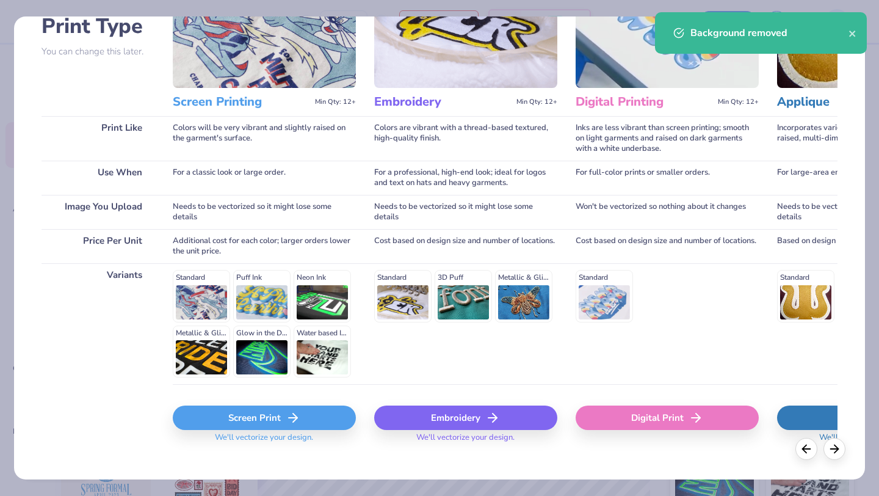
scroll to position [113, 0]
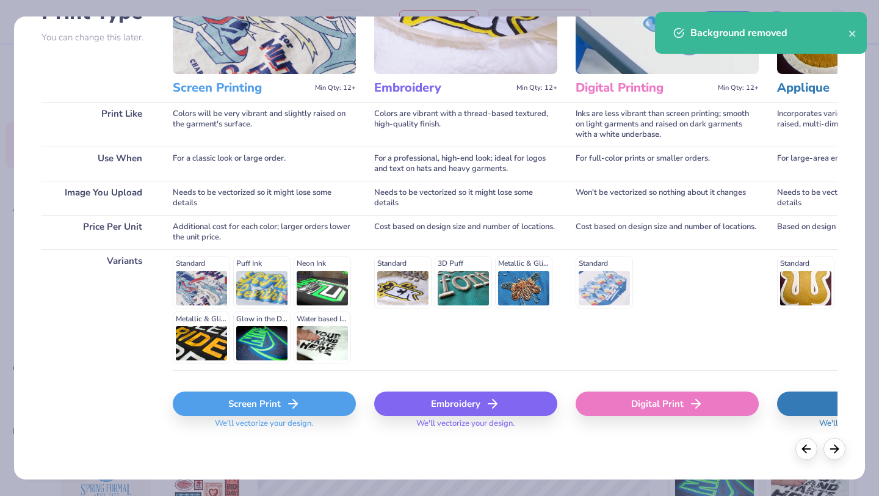
click at [272, 409] on div "Screen Print" at bounding box center [264, 403] width 183 height 24
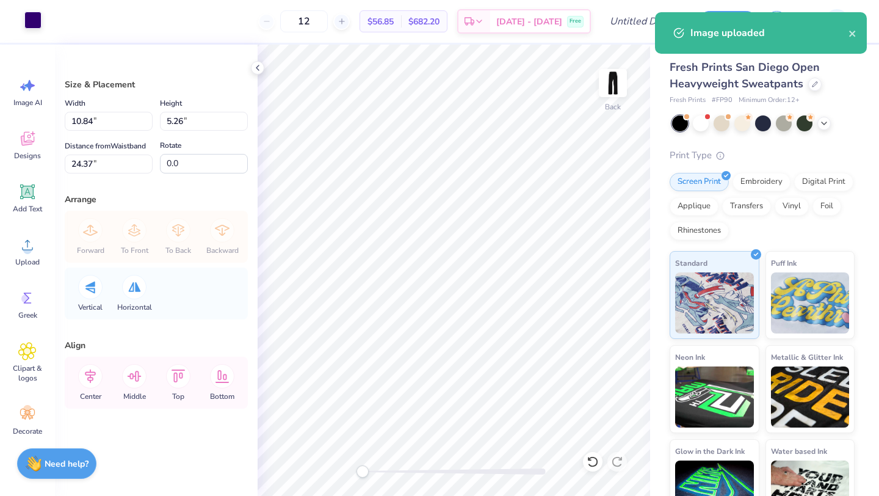
click at [31, 22] on div at bounding box center [32, 20] width 17 height 17
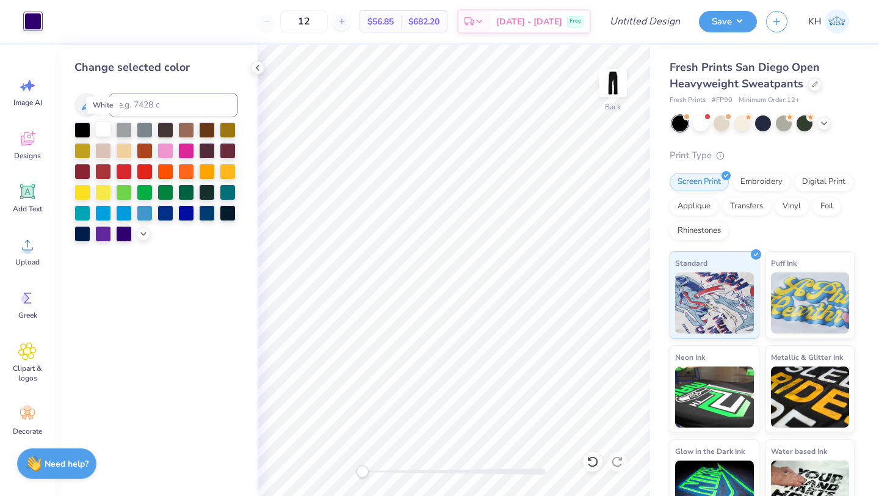
click at [101, 129] on div at bounding box center [103, 129] width 16 height 16
click at [260, 69] on icon at bounding box center [258, 68] width 10 height 10
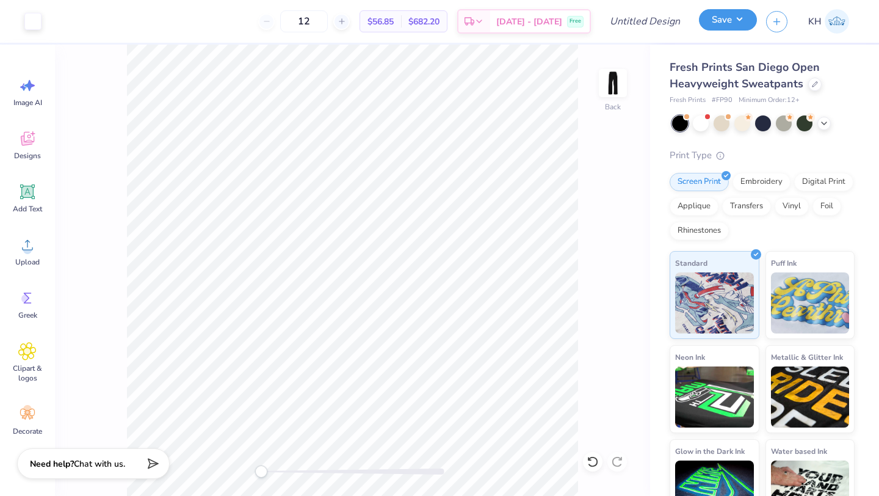
click at [735, 17] on button "Save" at bounding box center [728, 19] width 58 height 21
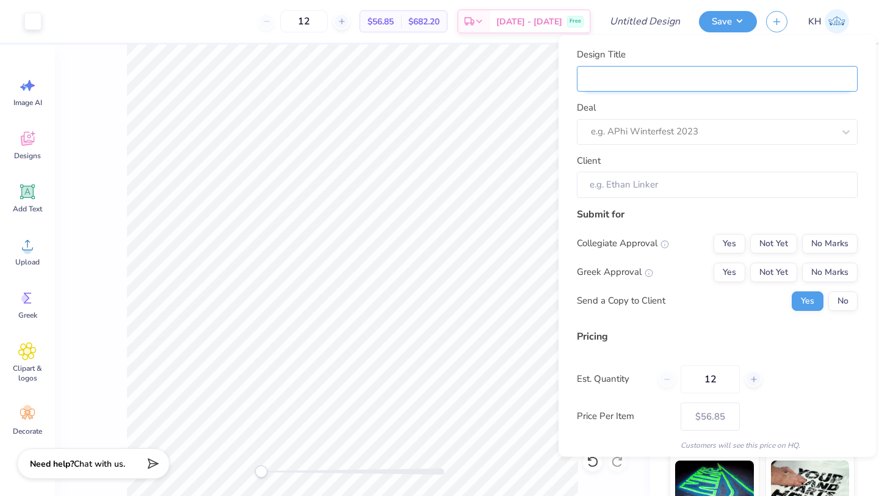
click at [722, 78] on input "Design Title" at bounding box center [717, 78] width 281 height 26
type input "P"
type input "Pa"
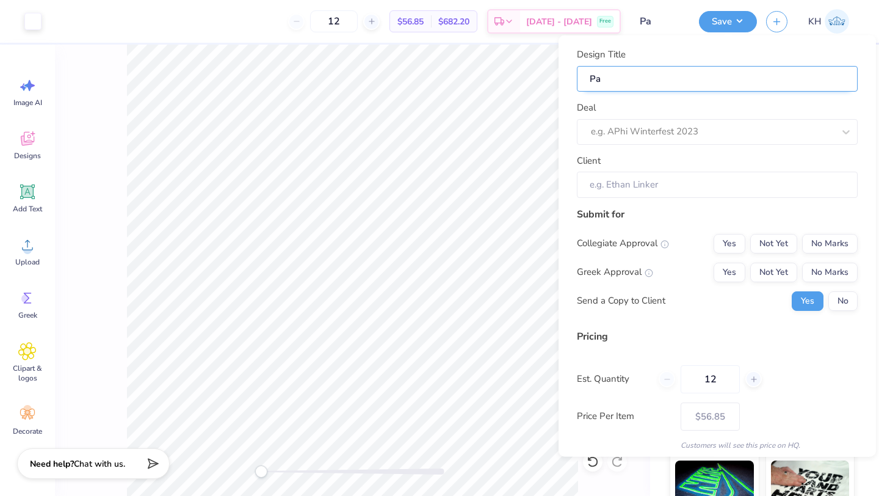
type input "Pan"
type input "Pant"
type input "Panth"
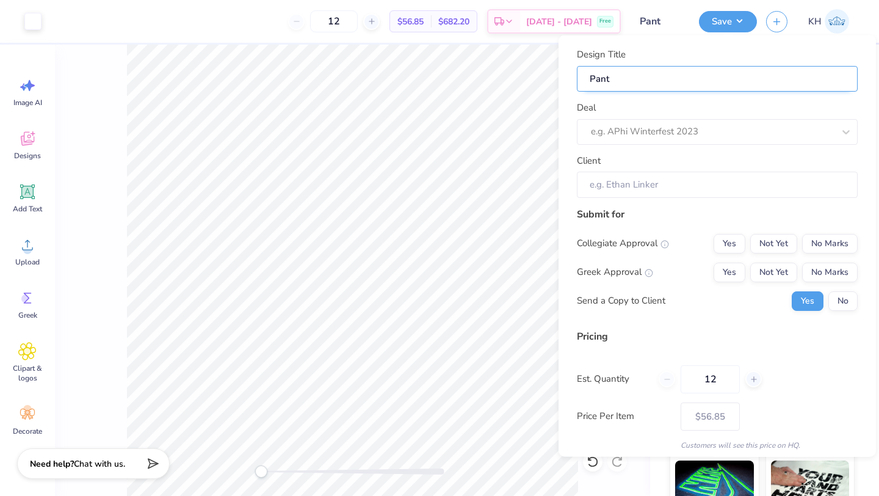
type input "Panth"
type input "Panthe"
type input "Panther"
type input "Panther Creative Tee"
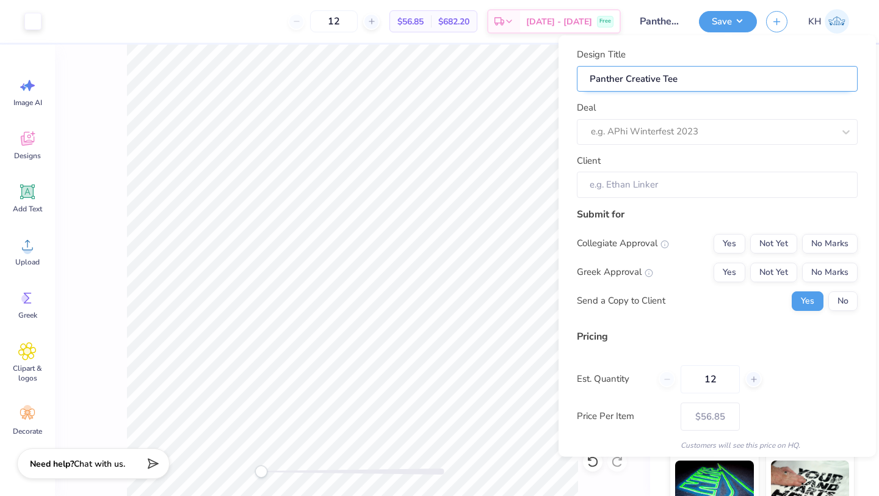
type input "Panther Creative Te"
type input "Panther Creative T"
type input "Panther Creative"
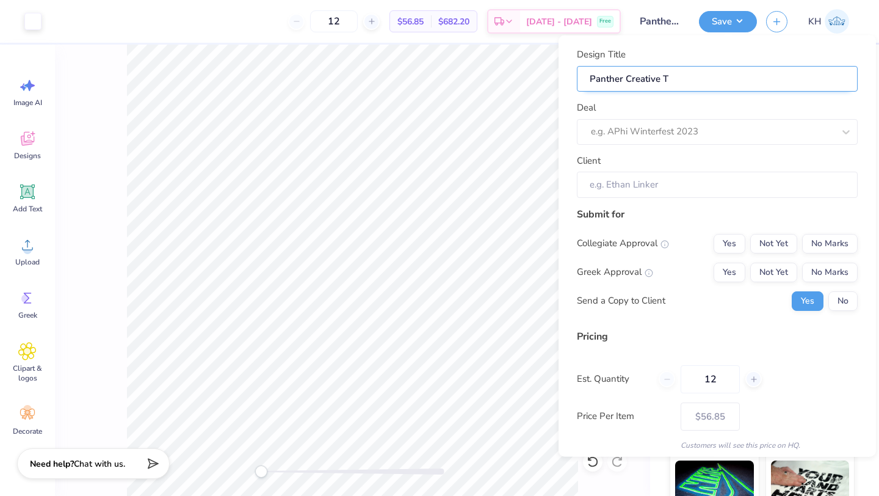
type input "Panther Creative"
type input "Panther Creative W"
type input "Panther Creative Wi"
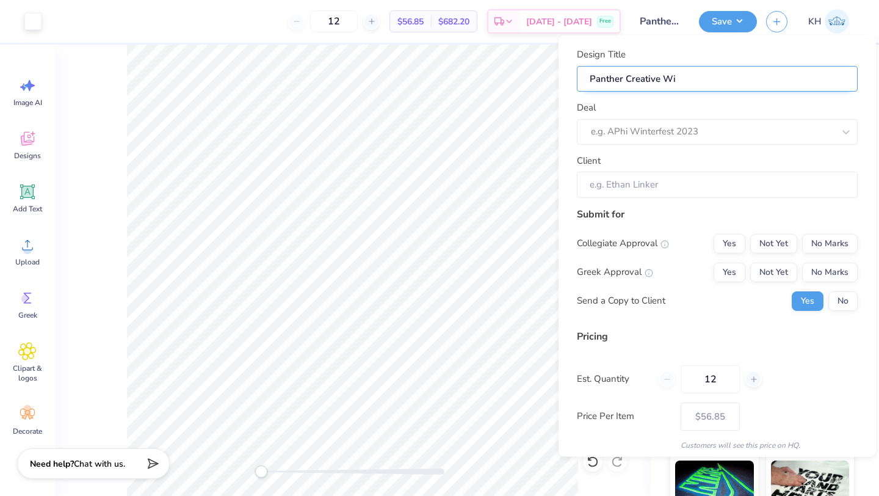
type input "Panther Creative Wid"
type input "Panther Creative Wide"
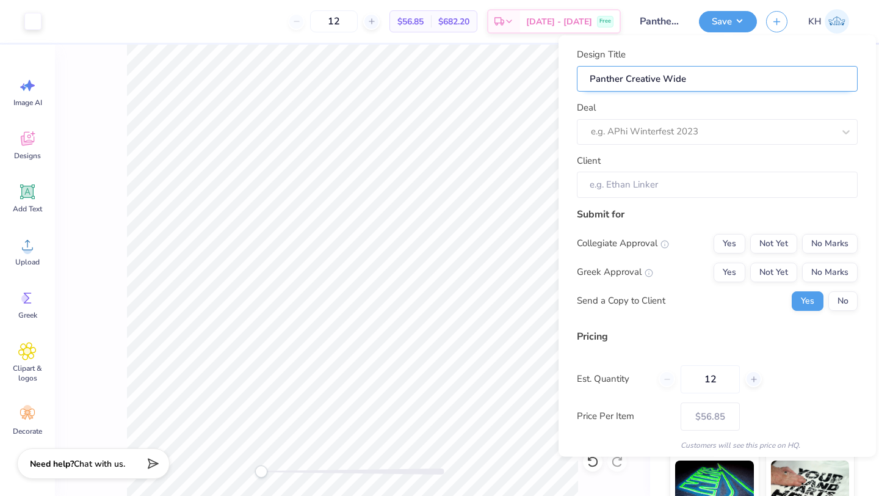
type input "Panther Creative Wide"
type input "Panther Creative Wide L"
type input "Panther Creative Wide Le"
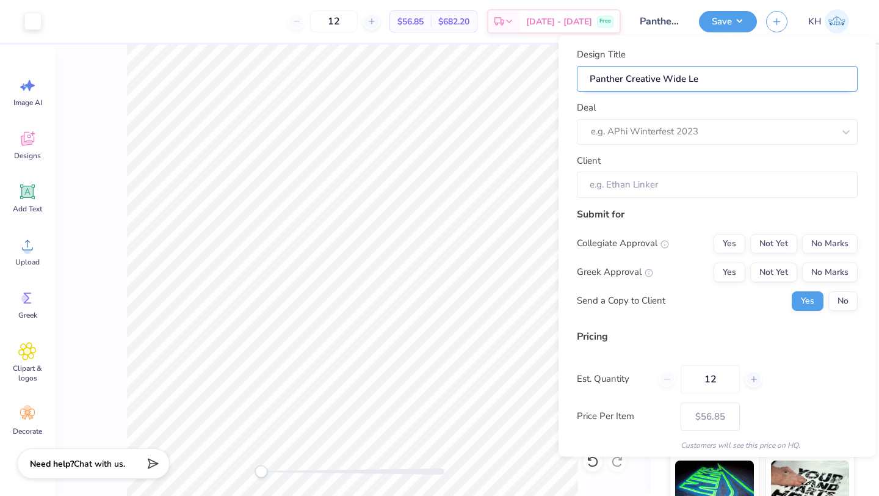
type input "Panther Creative Wide Leg"
type input "Panther Creative Wide Leg S"
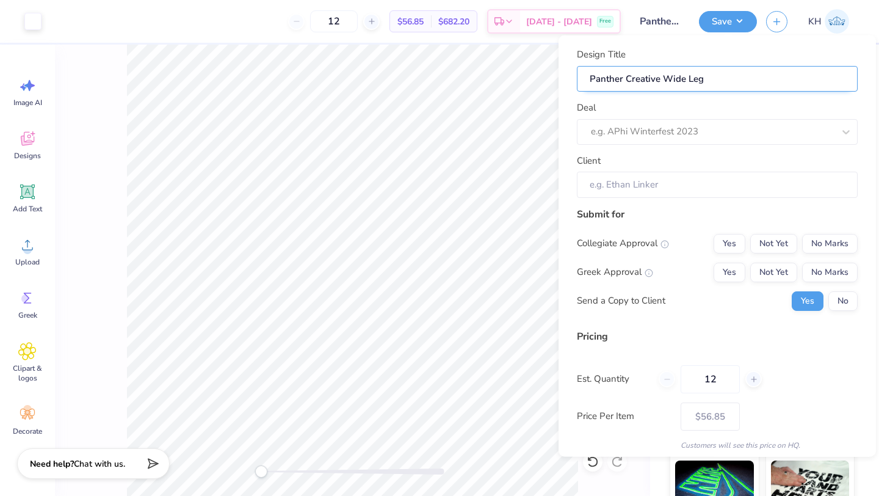
type input "Panther Creative Wide Leg S"
type input "Panther Creative Wide Leg Sw"
type input "Panther Creative Wide Leg Swe"
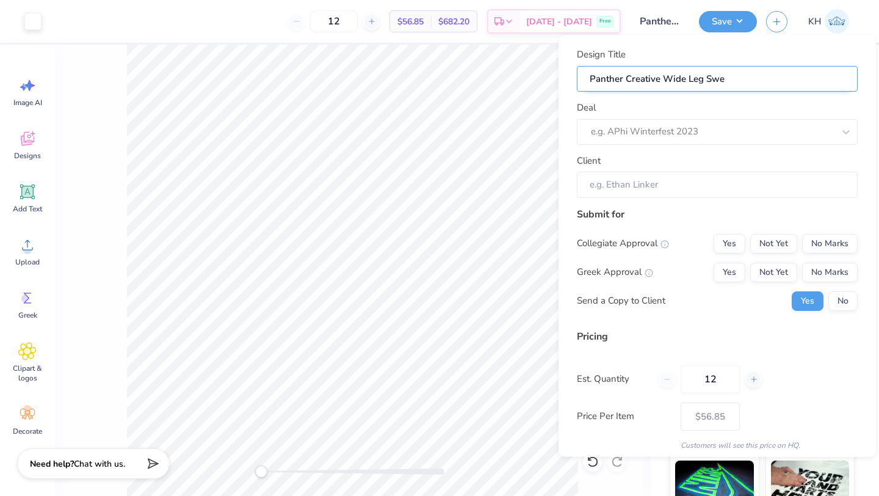
type input "Panther Creative Wide Leg Swea"
type input "Panther Creative Wide Leg Sweat"
type input "Panther Creative Wide Leg Sweats"
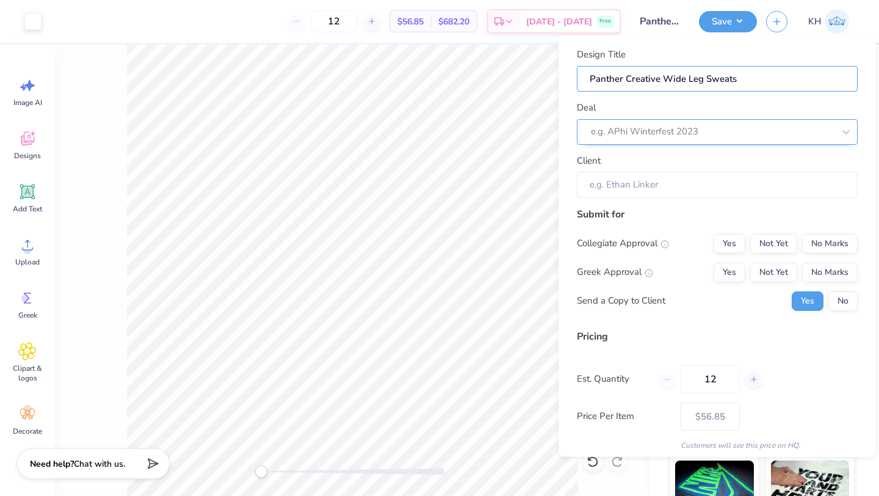
type input "Panther Creative Wide Leg Sweats"
click at [708, 126] on div at bounding box center [700, 131] width 219 height 16
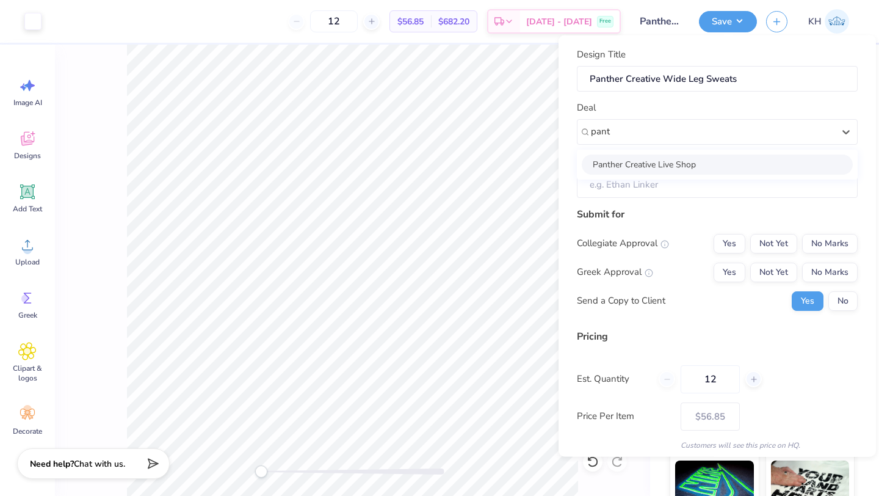
click at [780, 167] on div "Panther Creative Live Shop" at bounding box center [717, 164] width 271 height 20
type input "pant"
type input "Teagan Brown"
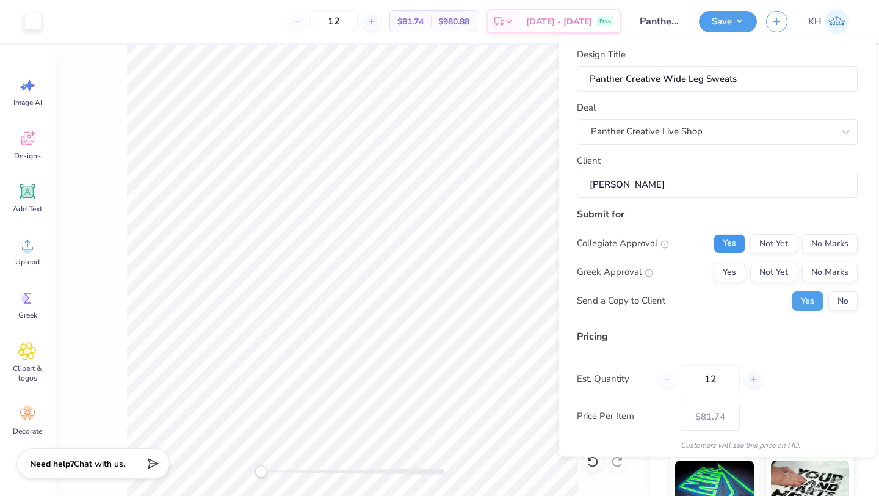
click at [739, 244] on button "Yes" at bounding box center [730, 243] width 32 height 20
click at [835, 269] on button "No Marks" at bounding box center [830, 272] width 56 height 20
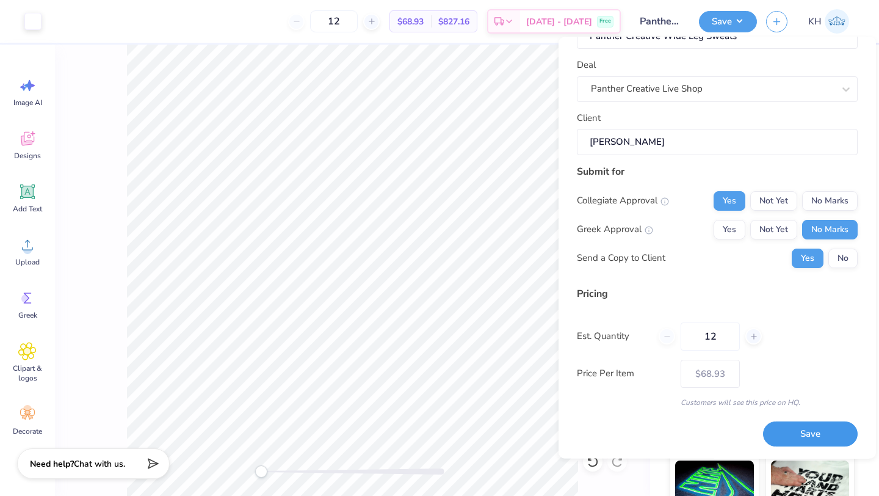
click at [807, 432] on button "Save" at bounding box center [810, 434] width 95 height 25
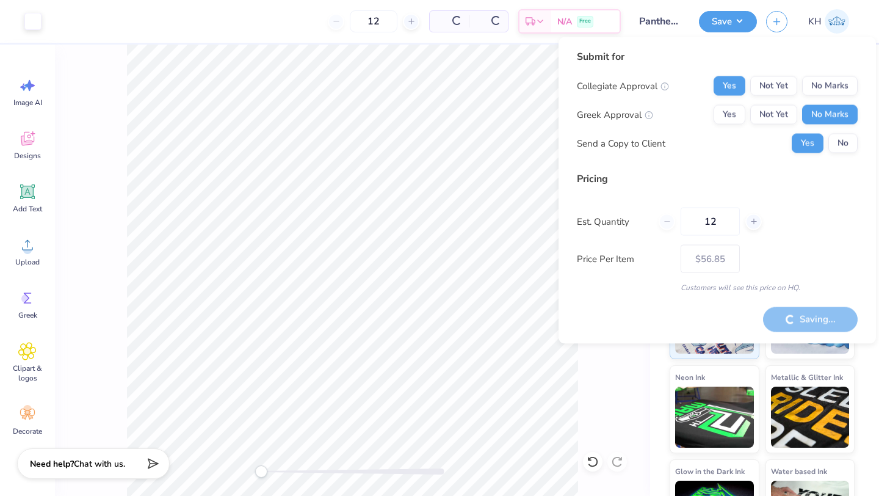
type input "– –"
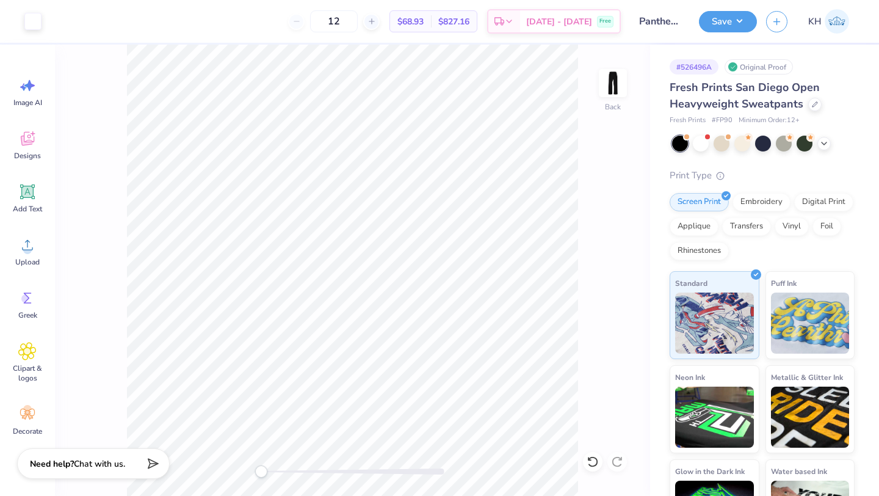
click at [832, 24] on img at bounding box center [837, 21] width 24 height 24
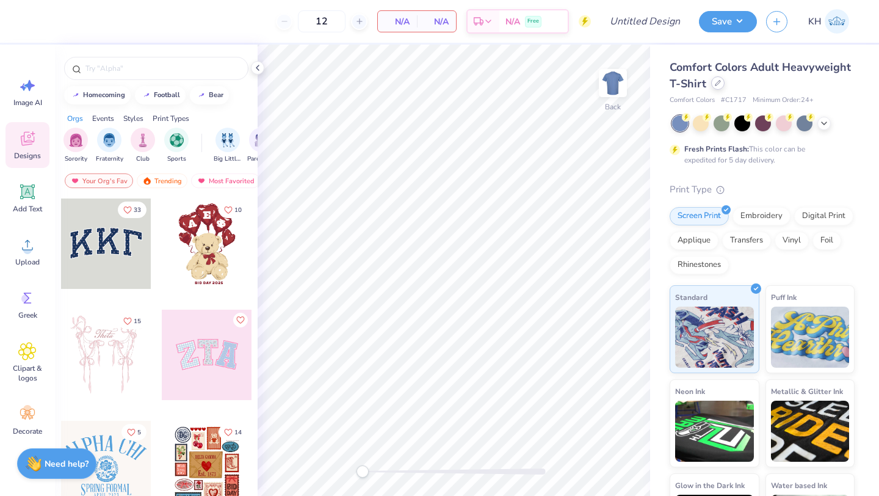
click at [722, 82] on div at bounding box center [717, 82] width 13 height 13
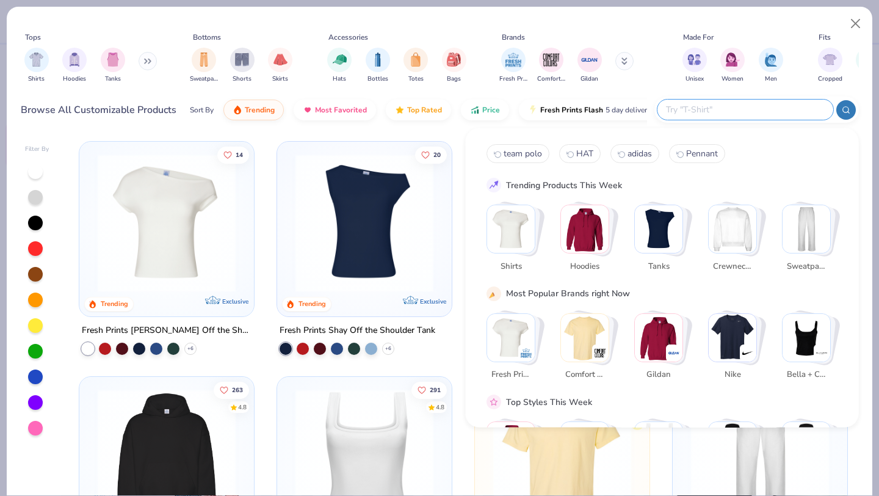
click at [767, 103] on input "text" at bounding box center [745, 110] width 160 height 14
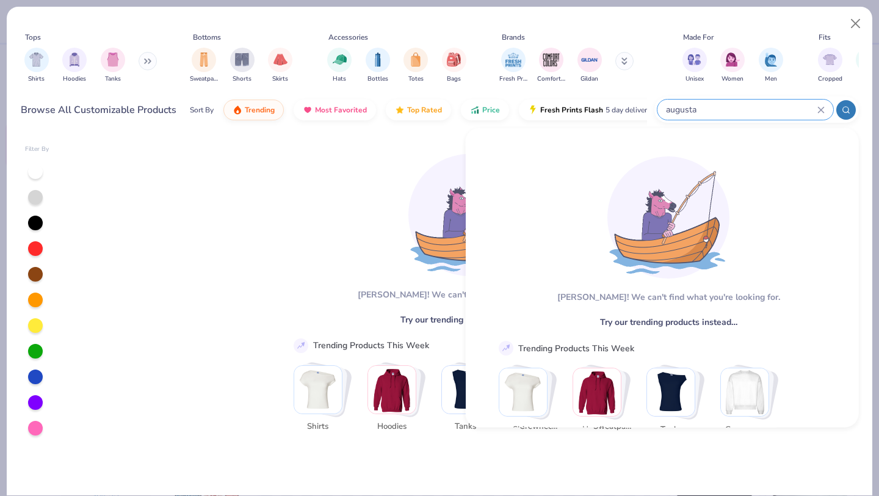
type input "augusta"
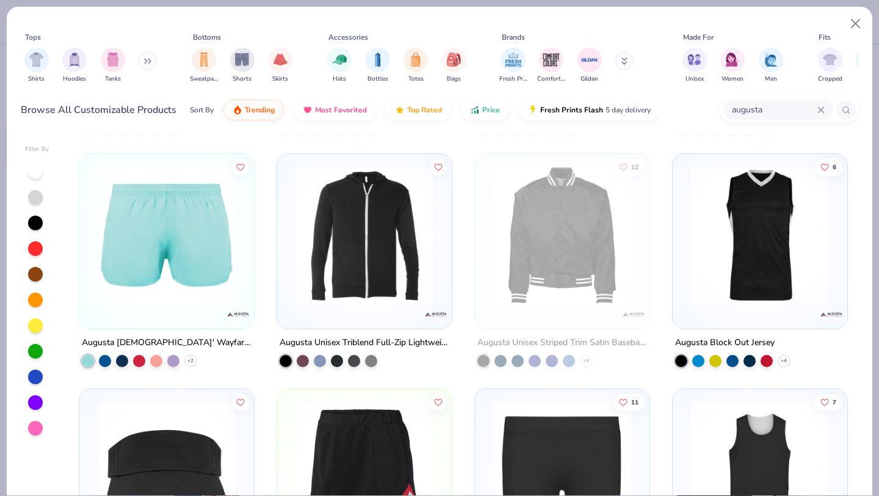
scroll to position [926, 0]
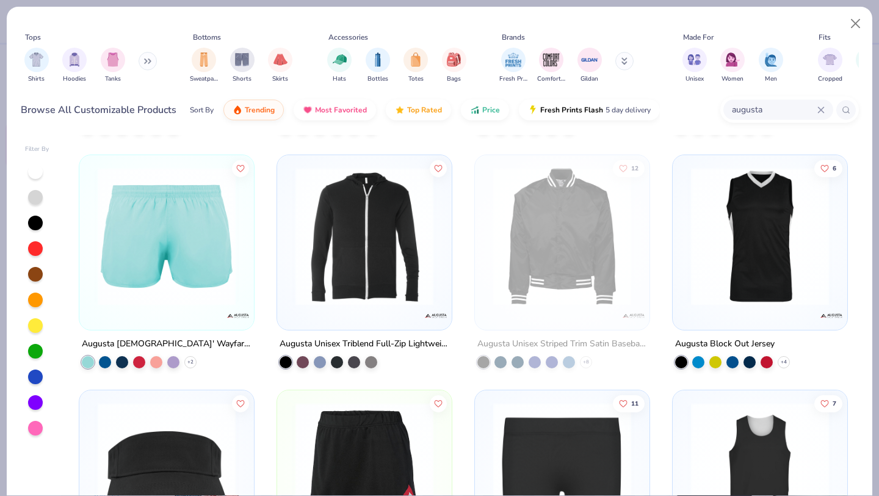
click at [176, 230] on img at bounding box center [167, 236] width 150 height 138
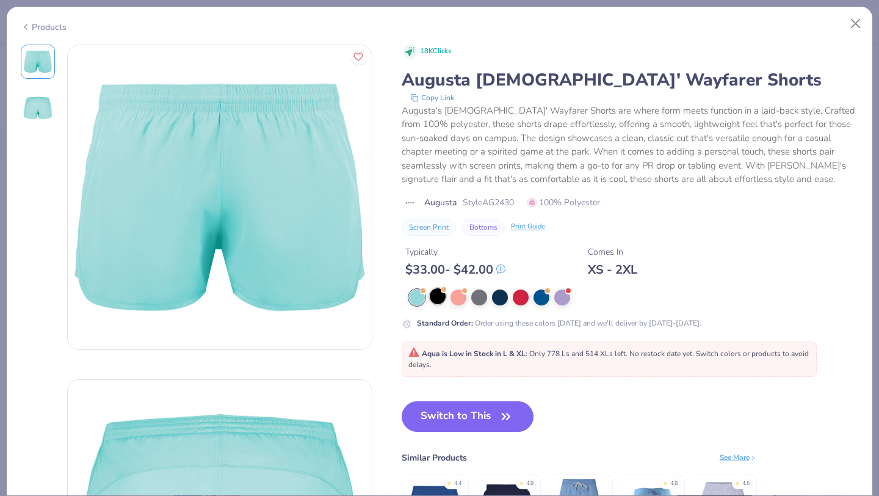
click at [438, 293] on div at bounding box center [438, 296] width 16 height 16
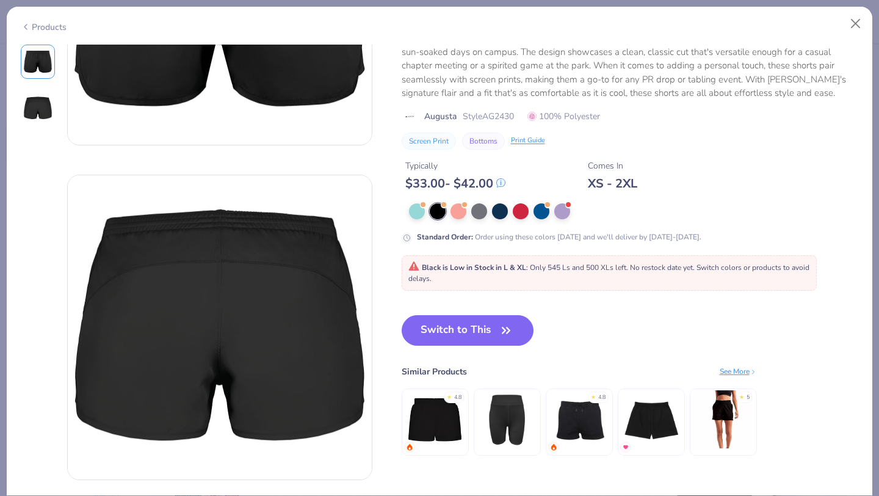
scroll to position [117, 0]
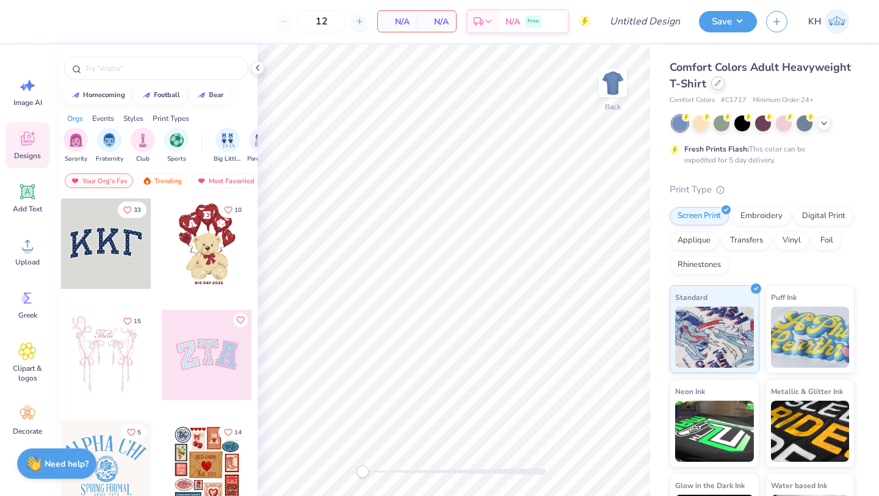
click at [719, 86] on div at bounding box center [717, 82] width 13 height 13
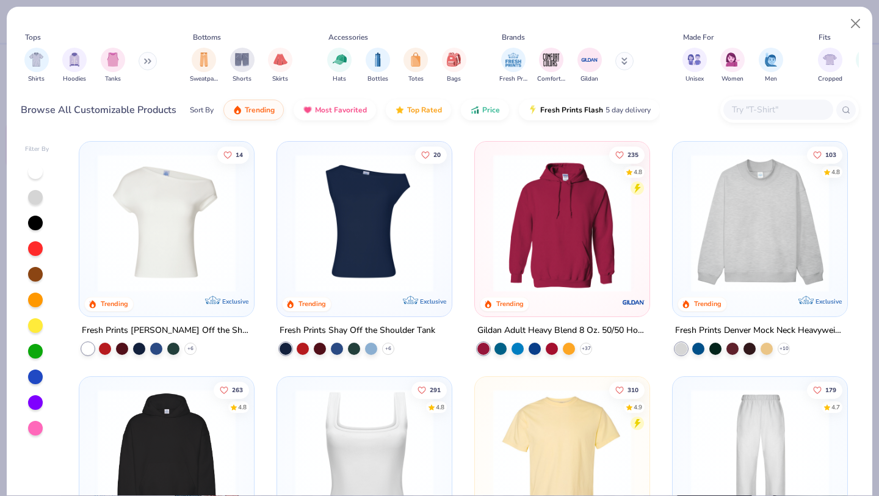
click at [747, 114] on input "text" at bounding box center [778, 110] width 94 height 14
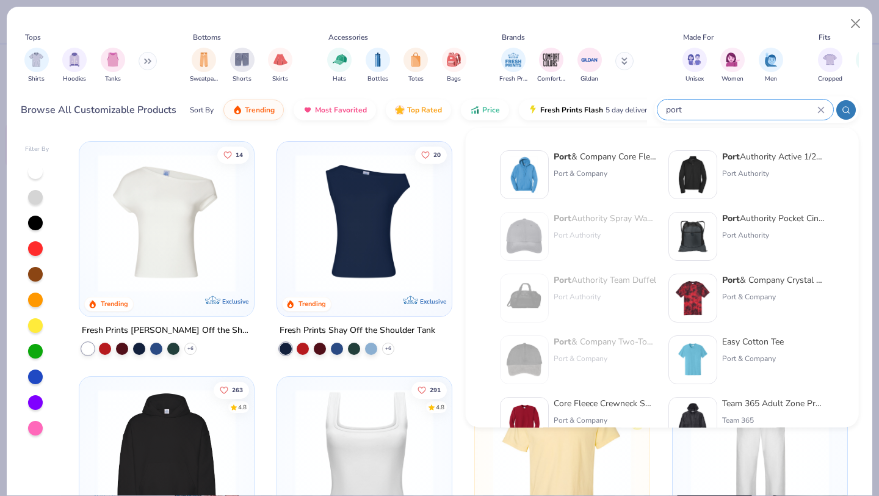
type input "port"
click at [610, 161] on div "Port & Company Core Fleece Pullover Hooded Sweatshirt" at bounding box center [605, 156] width 103 height 13
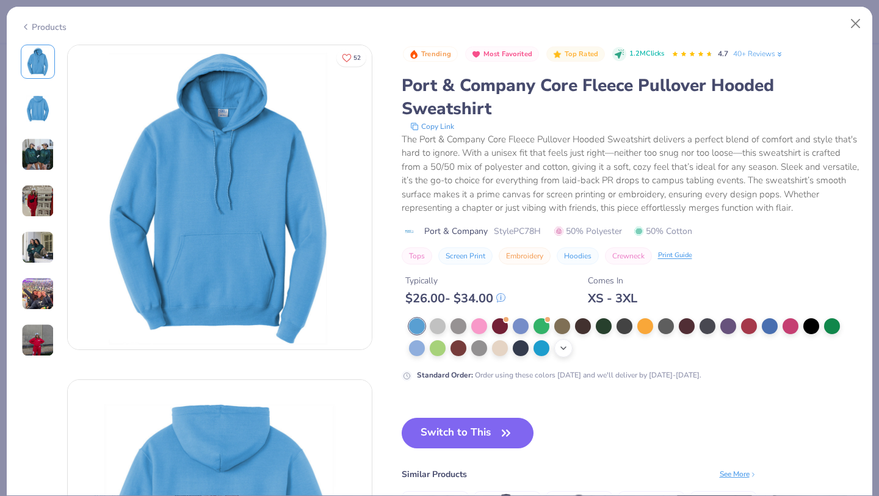
click at [560, 351] on icon at bounding box center [564, 348] width 10 height 10
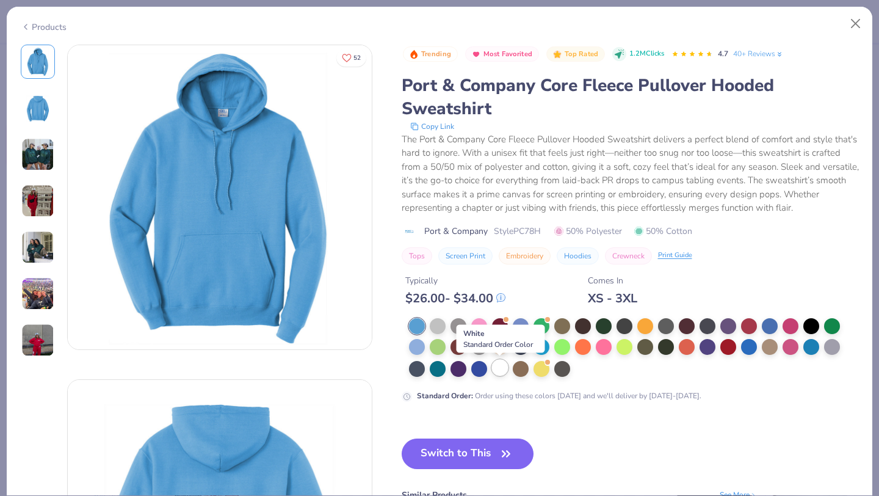
click at [498, 368] on div at bounding box center [500, 368] width 16 height 16
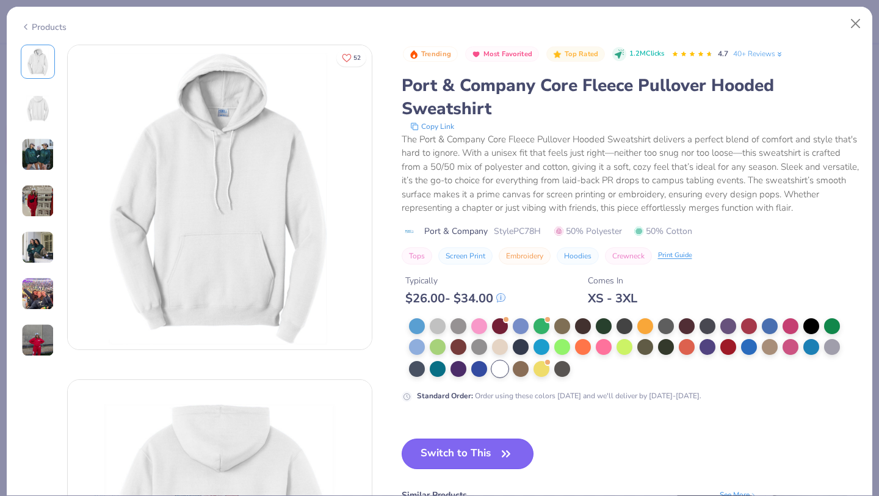
click at [472, 452] on button "Switch to This" at bounding box center [468, 453] width 133 height 31
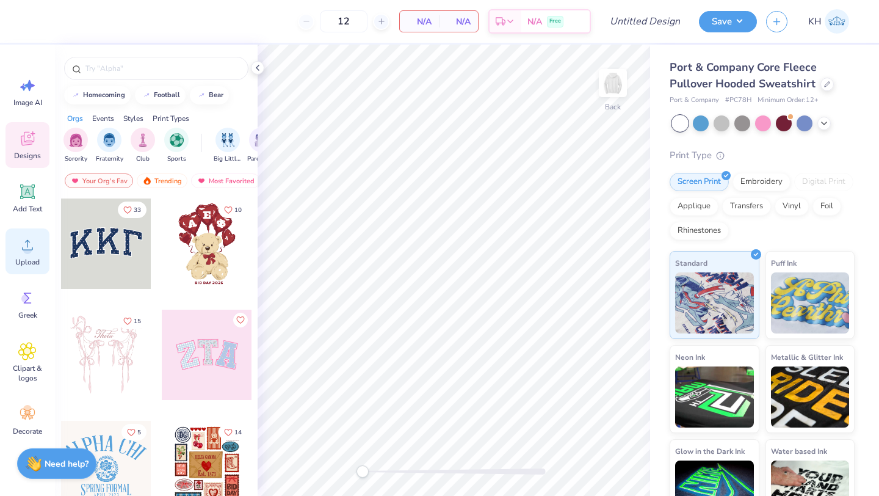
click at [26, 267] on div "Upload" at bounding box center [27, 251] width 44 height 46
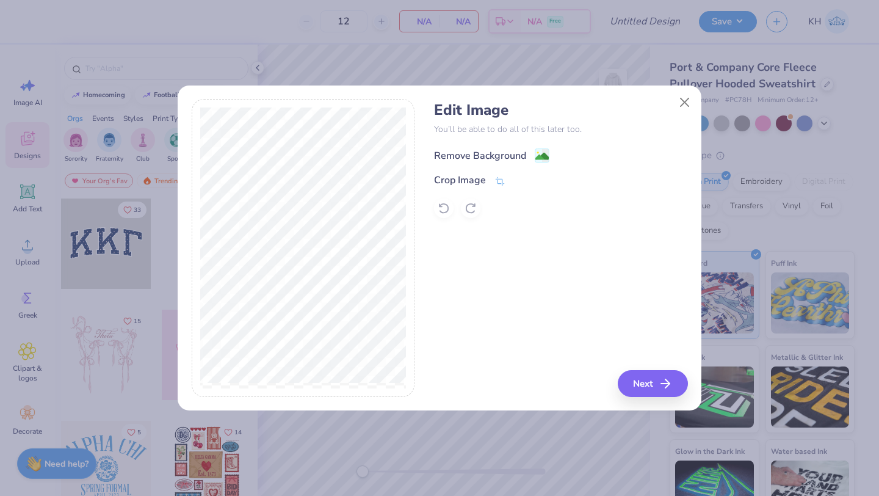
click at [510, 156] on div "Remove Background" at bounding box center [480, 155] width 92 height 15
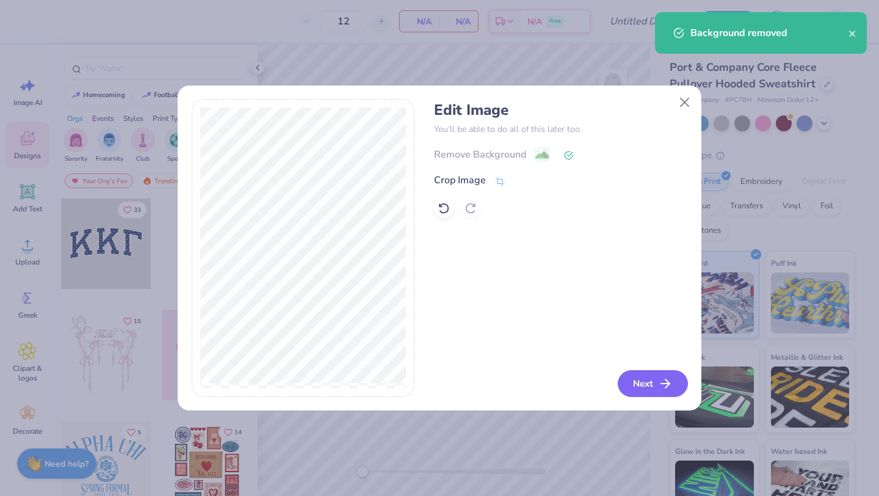
click at [647, 387] on button "Next" at bounding box center [653, 383] width 70 height 27
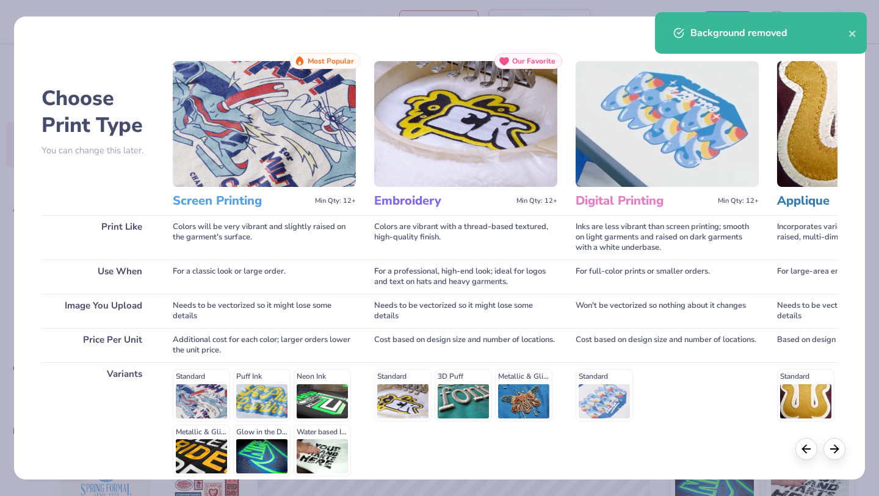
scroll to position [113, 0]
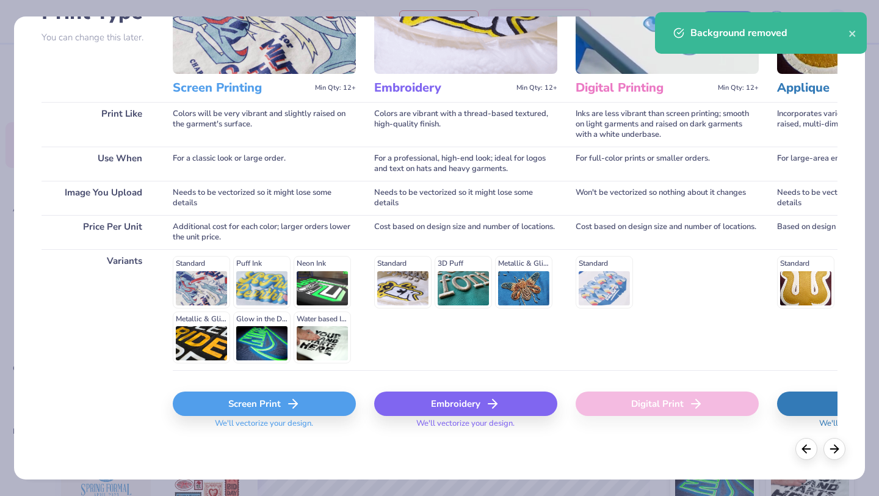
click at [249, 407] on div "Screen Print" at bounding box center [264, 403] width 183 height 24
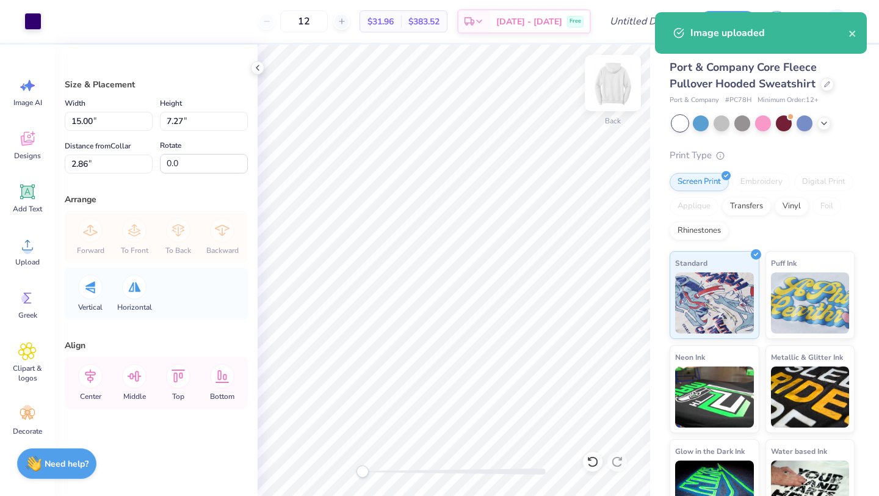
type input "6.06"
type input "2.94"
type input "7.20"
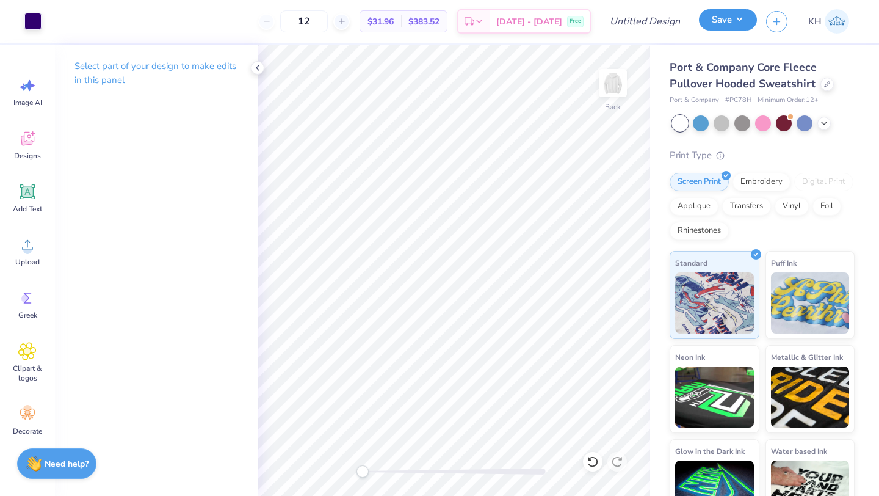
click at [750, 18] on button "Save" at bounding box center [728, 19] width 58 height 21
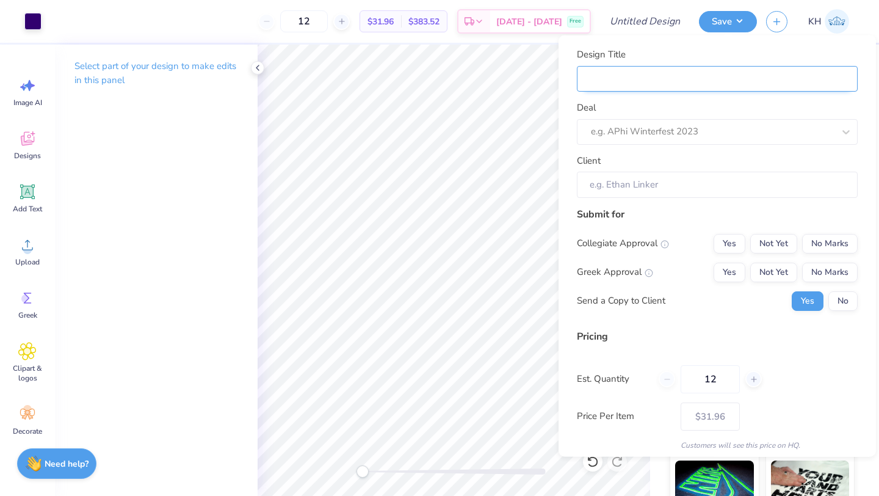
click at [724, 76] on input "Design Title" at bounding box center [717, 78] width 281 height 26
type input "p"
type input "pa"
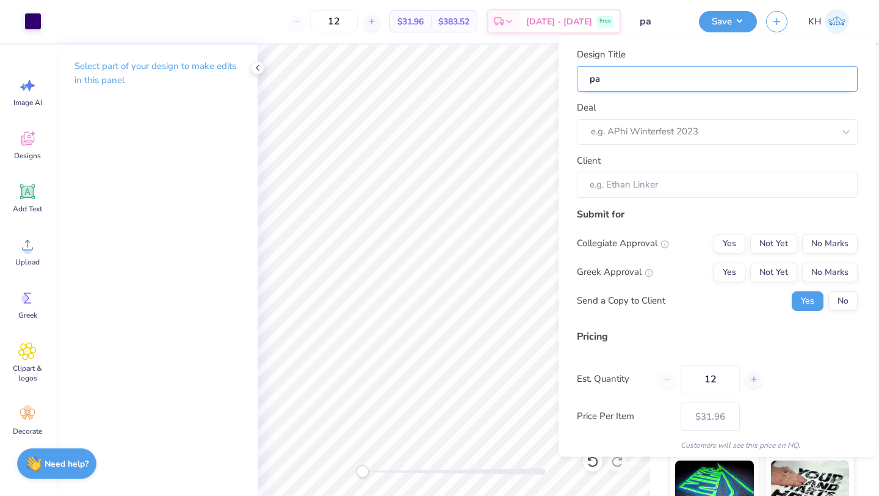
type input "pan"
type input "pant"
type input "panth"
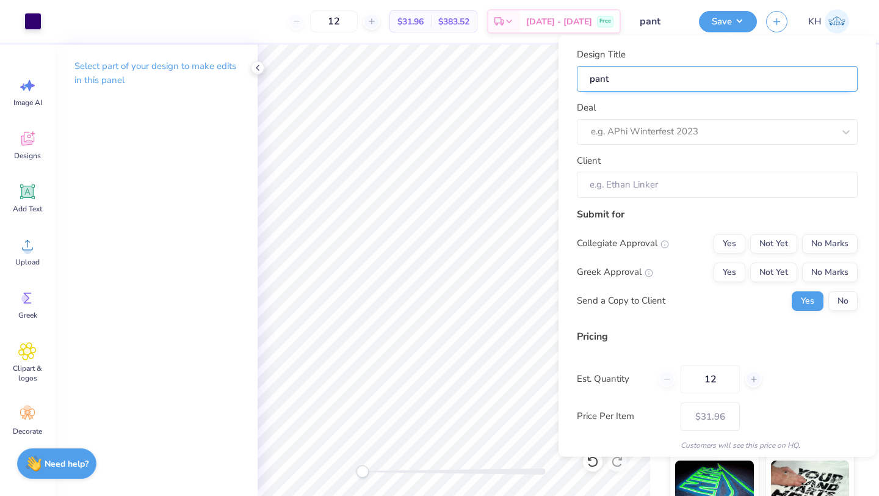
type input "panth"
type input "panthe"
type input "panther"
type input "Panther Creative Tee"
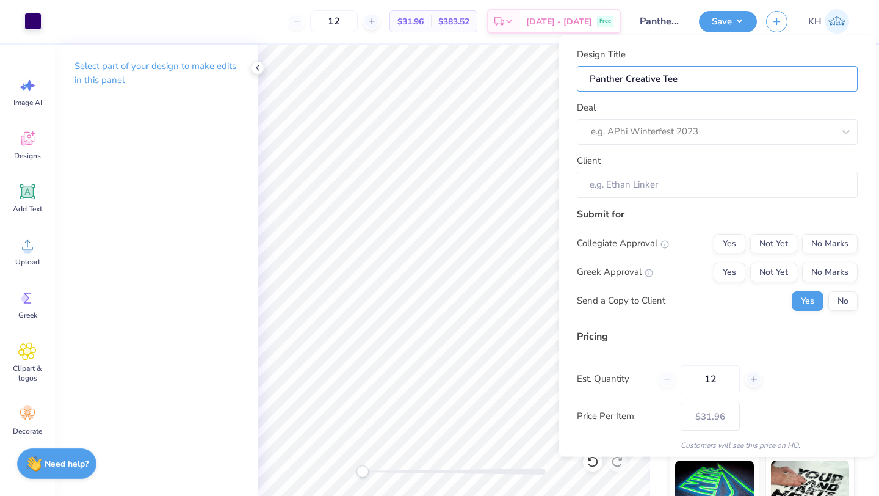
type input "Panther Creative Te"
type input "Panther Creative T"
type input "Panther Creative"
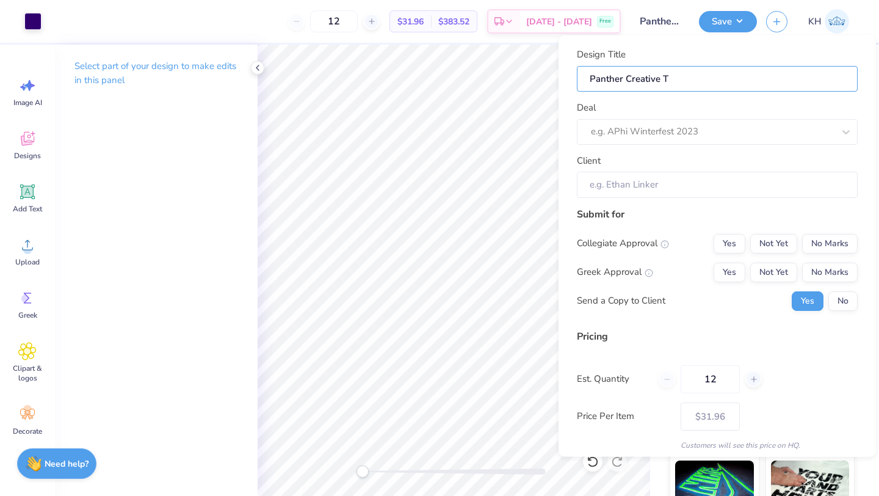
type input "Panther Creative"
type input "Panther Creative H"
type input "Panther Creative Ho"
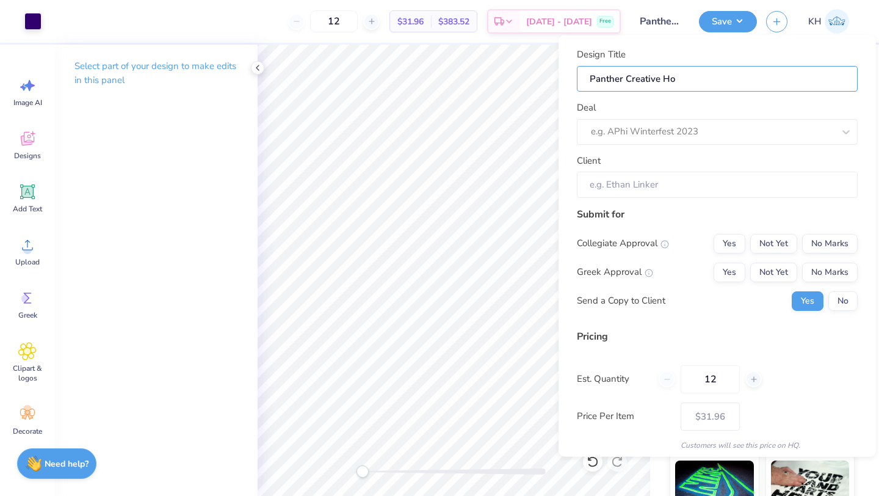
type input "Panther Creative Hoo"
type input "Panther Creative Hood"
type input "Panther Creative Hoodi"
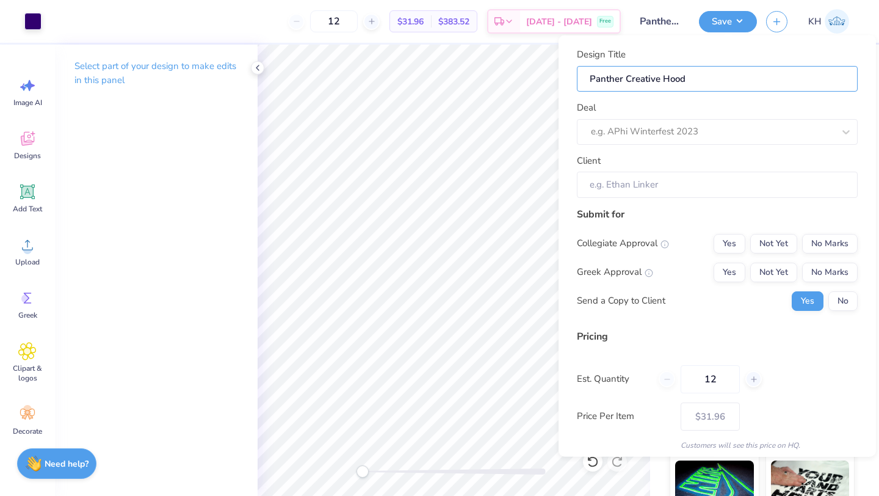
type input "Panther Creative Hoodi"
type input "Panther Creative Hoodie"
click at [739, 138] on div at bounding box center [712, 131] width 243 height 16
click at [715, 165] on div "Panther Creative Live Shop" at bounding box center [717, 164] width 271 height 20
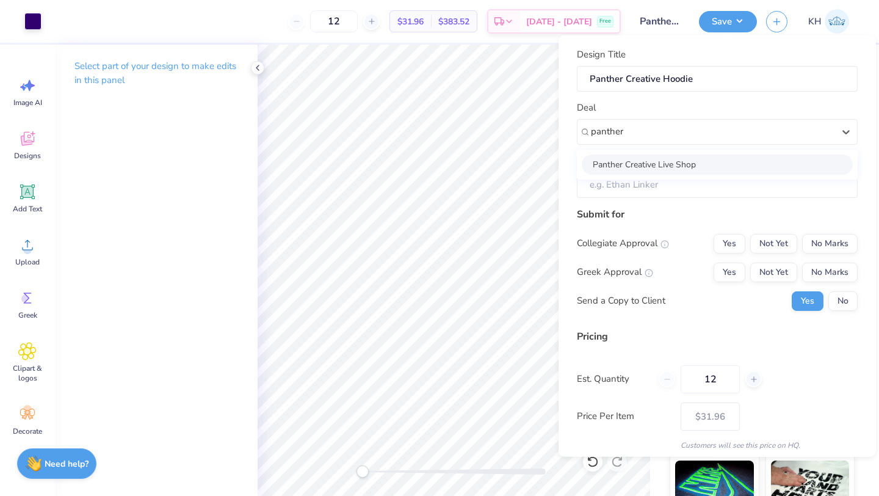
type input "panther"
type input "[PERSON_NAME]"
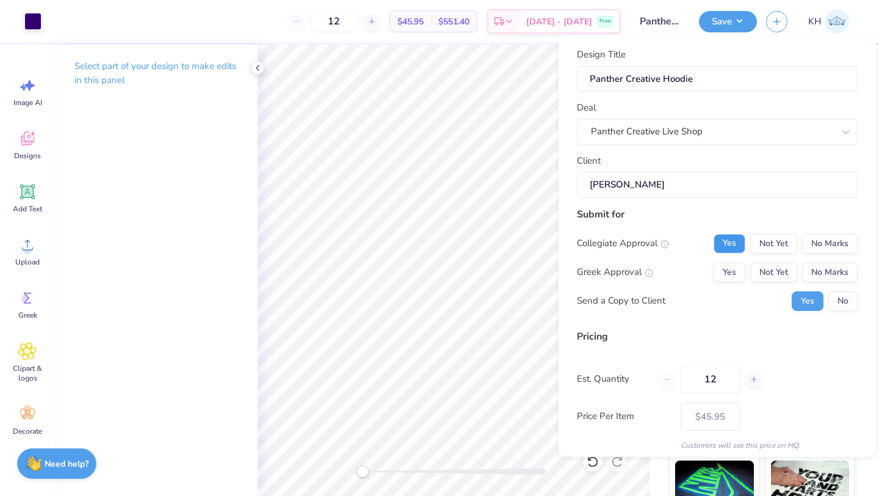
click at [732, 247] on button "Yes" at bounding box center [730, 243] width 32 height 20
click at [844, 276] on button "No Marks" at bounding box center [830, 272] width 56 height 20
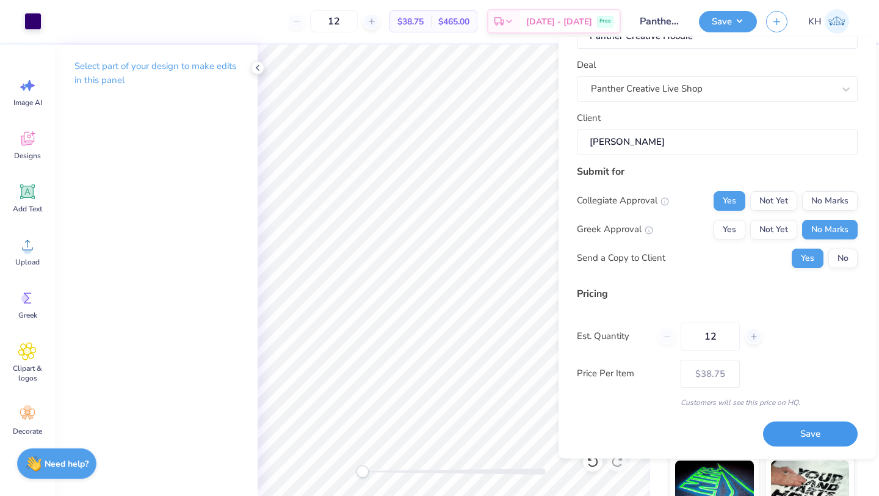
click at [799, 430] on button "Save" at bounding box center [810, 434] width 95 height 25
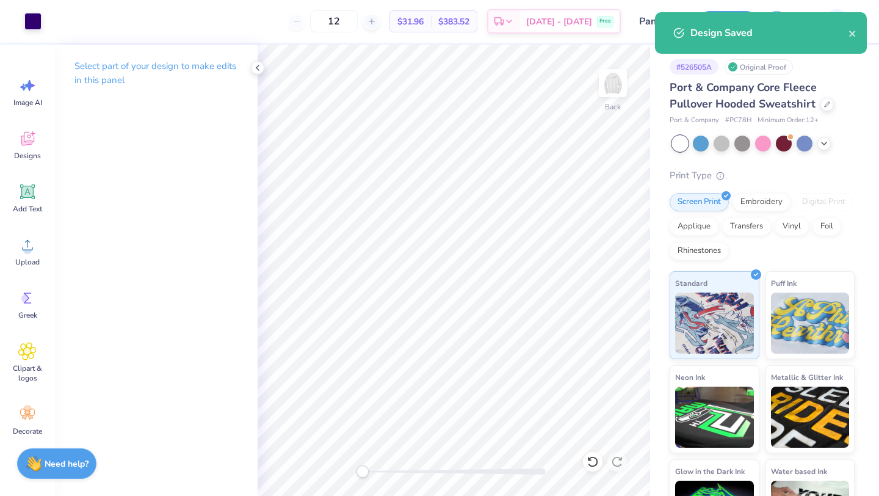
type input "– –"
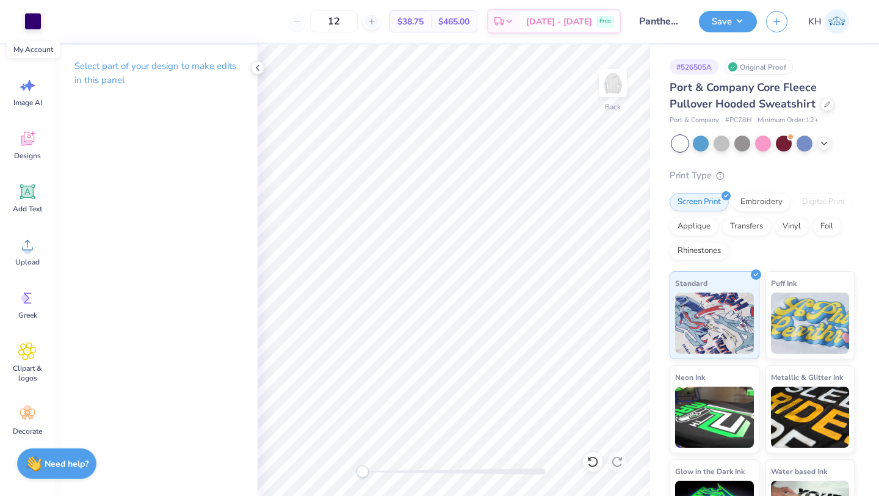
click at [830, 21] on img at bounding box center [837, 21] width 24 height 24
click at [255, 60] on div "Select part of your design to make edits in this panel" at bounding box center [156, 78] width 203 height 67
click at [254, 63] on icon at bounding box center [258, 68] width 10 height 10
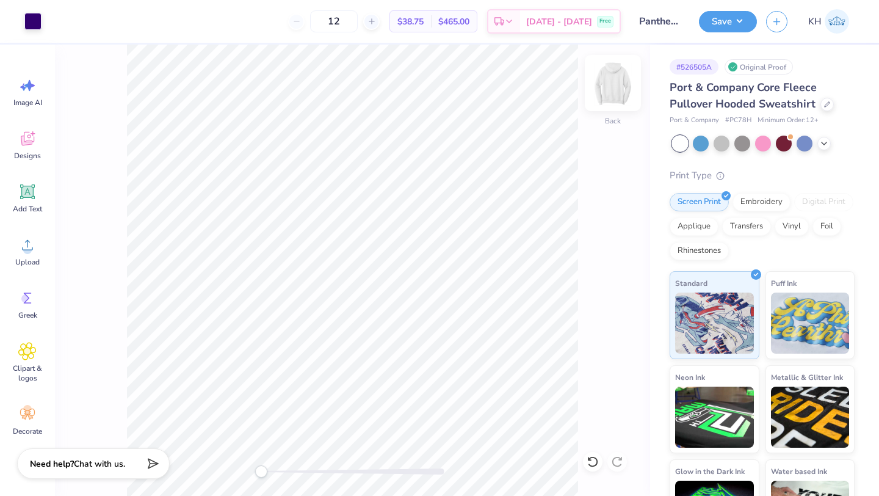
click at [614, 90] on img at bounding box center [613, 83] width 49 height 49
click at [34, 256] on div "Upload" at bounding box center [27, 251] width 44 height 46
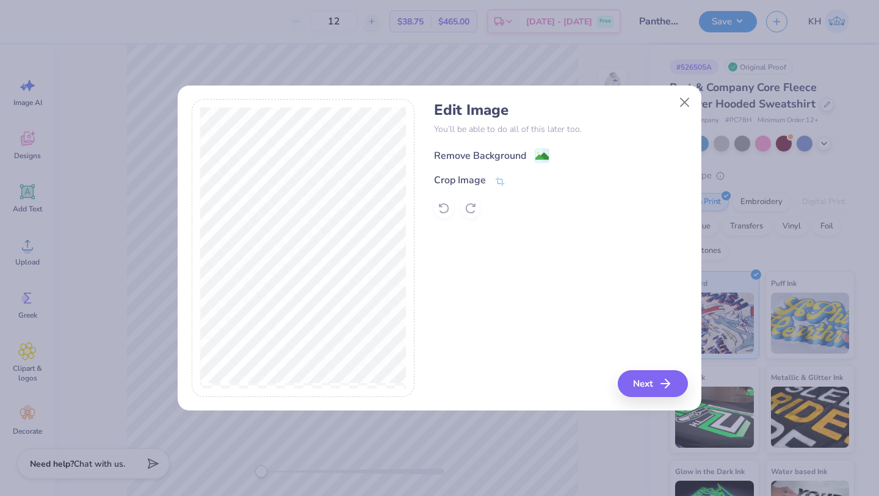
click at [468, 148] on div "Remove Background" at bounding box center [491, 155] width 115 height 15
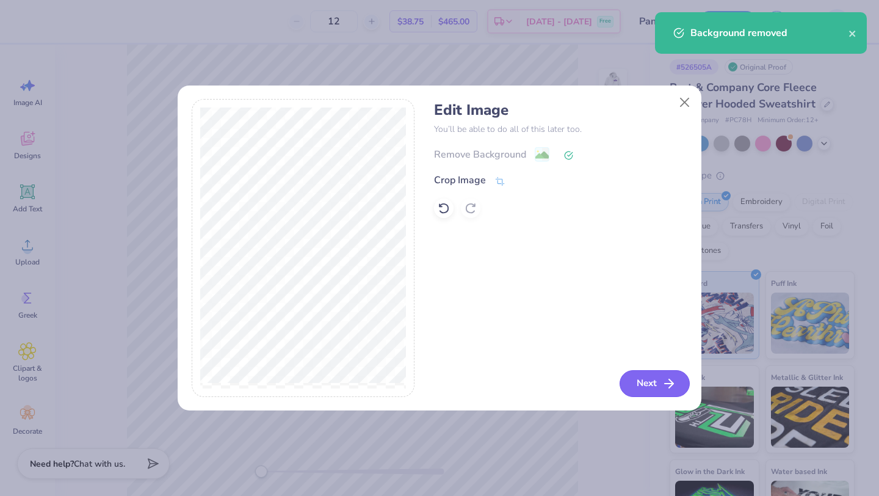
click at [652, 380] on button "Next" at bounding box center [655, 383] width 70 height 27
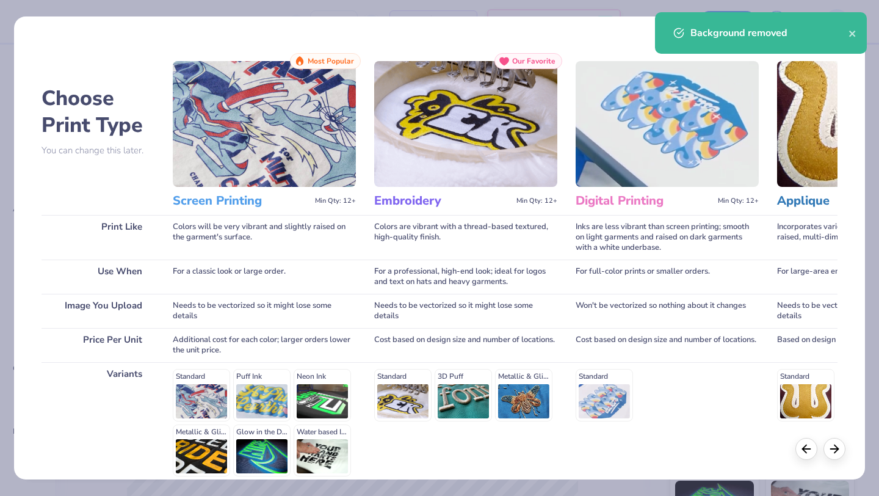
scroll to position [113, 0]
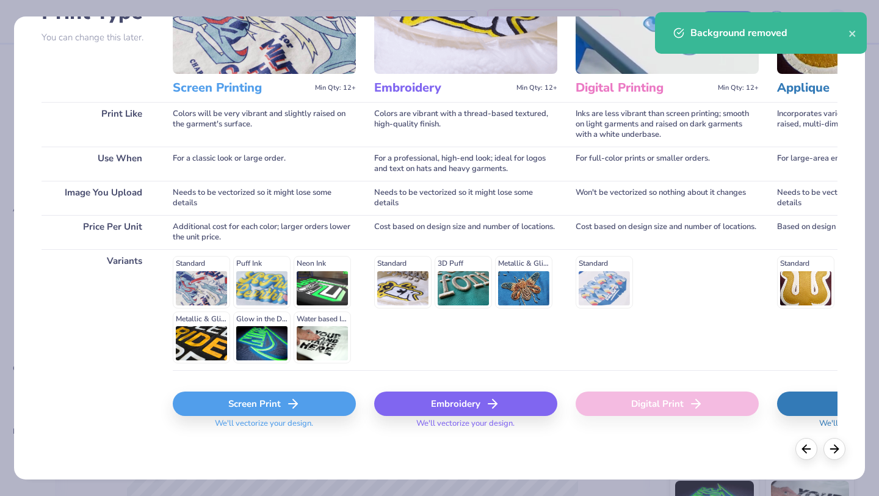
click at [270, 408] on div "Screen Print" at bounding box center [264, 403] width 183 height 24
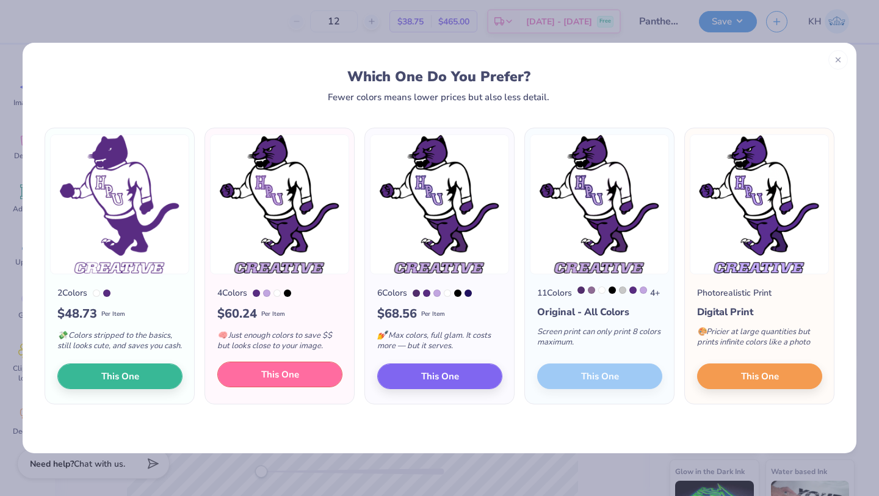
click at [274, 381] on span "This One" at bounding box center [280, 375] width 38 height 14
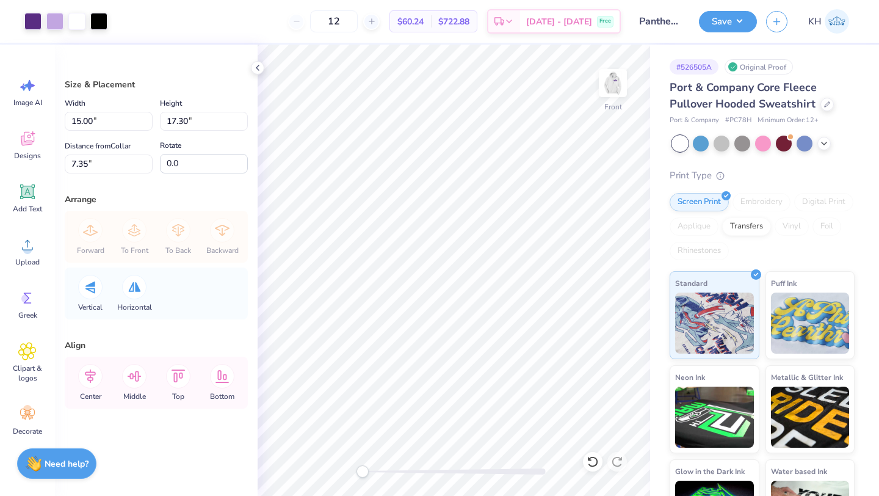
type input "10.70"
type input "12.34"
type input "12.31"
click at [717, 20] on button "Save" at bounding box center [728, 19] width 58 height 21
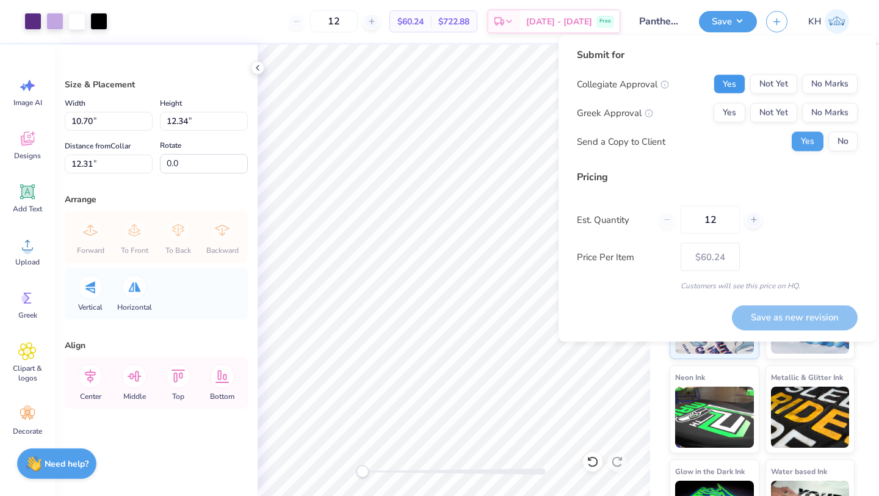
click at [736, 76] on button "Yes" at bounding box center [730, 84] width 32 height 20
click at [829, 113] on button "No Marks" at bounding box center [830, 113] width 56 height 20
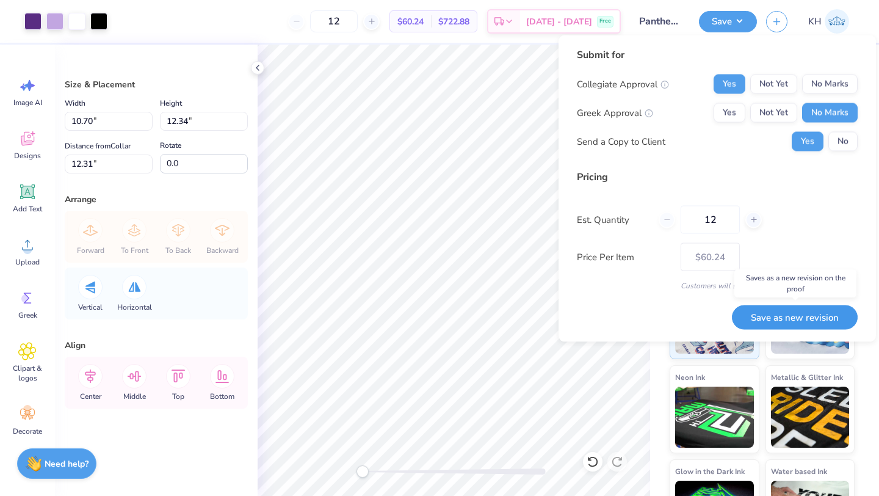
click at [775, 316] on button "Save as new revision" at bounding box center [795, 317] width 126 height 25
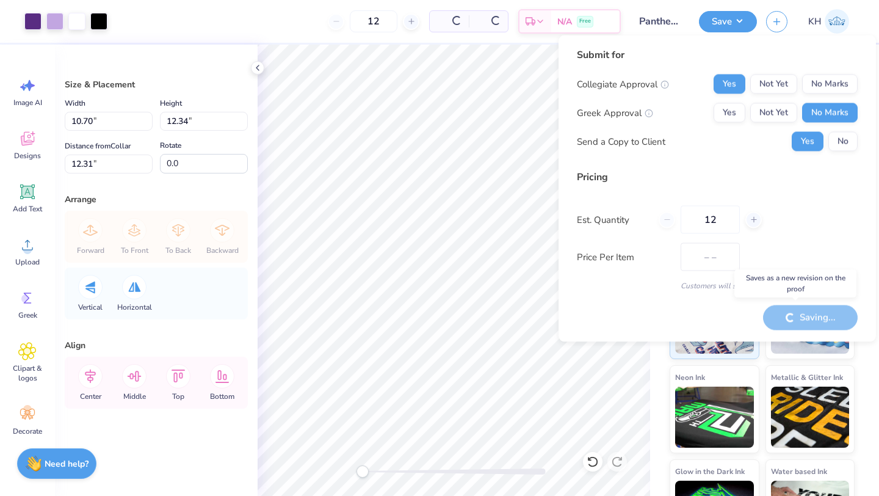
type input "$60.24"
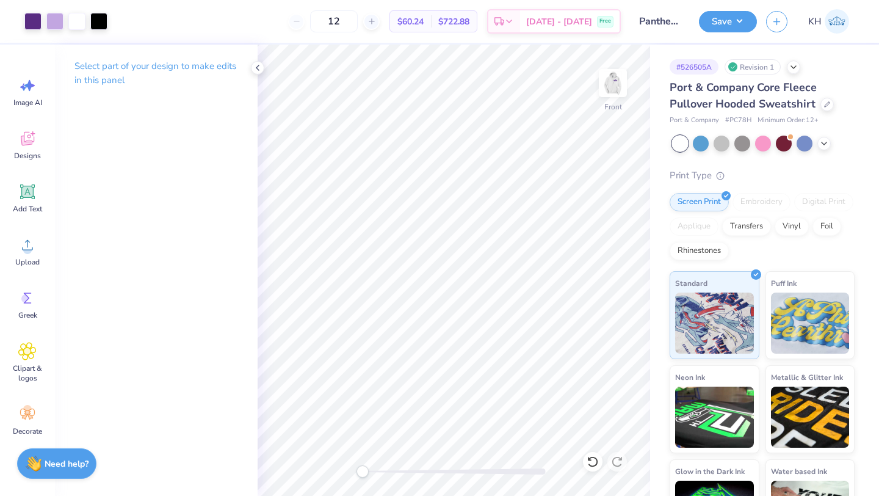
click at [833, 20] on img at bounding box center [837, 21] width 24 height 24
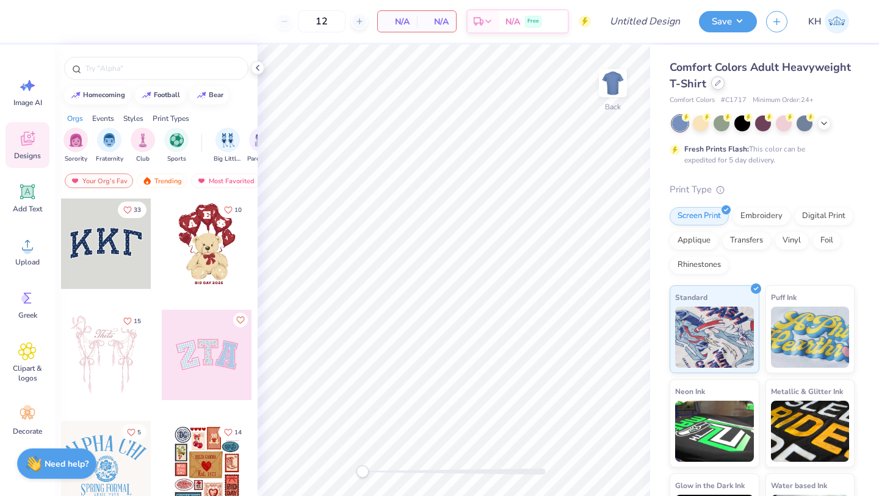
click at [721, 86] on div at bounding box center [717, 82] width 13 height 13
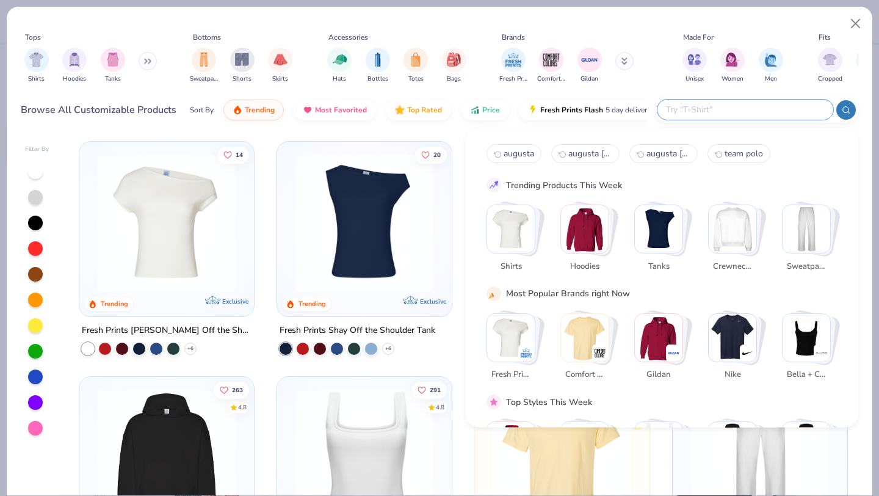
click at [759, 109] on input "text" at bounding box center [745, 110] width 160 height 14
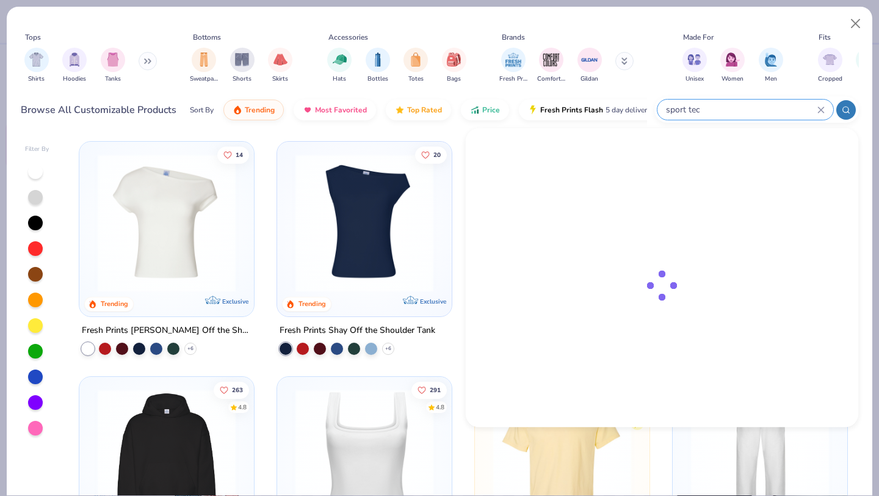
type input "sport tec"
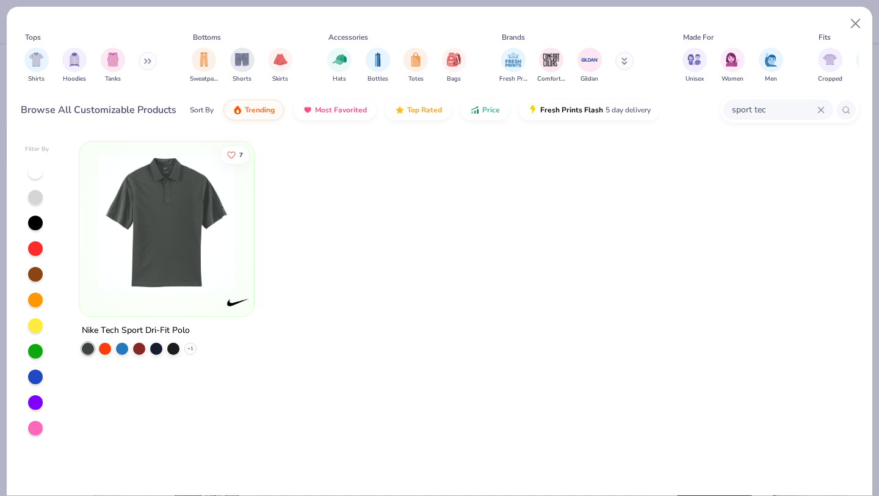
click at [822, 111] on icon at bounding box center [820, 109] width 5 height 5
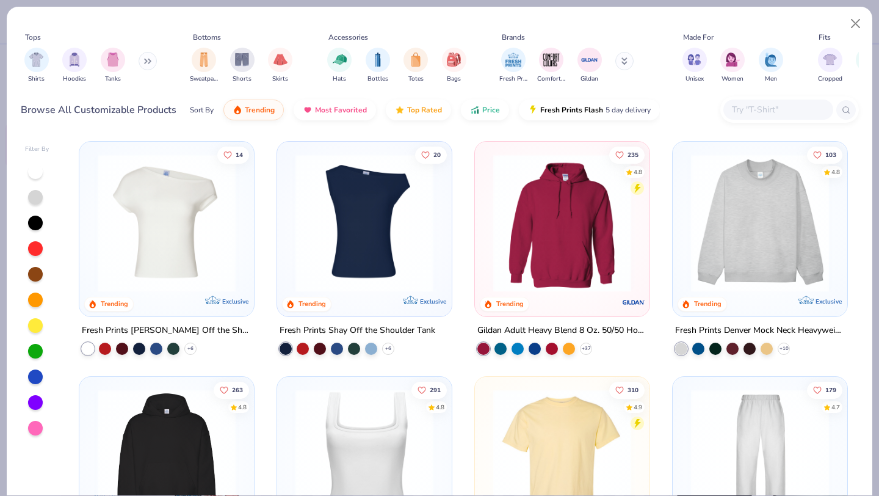
click at [151, 64] on button at bounding box center [148, 61] width 18 height 18
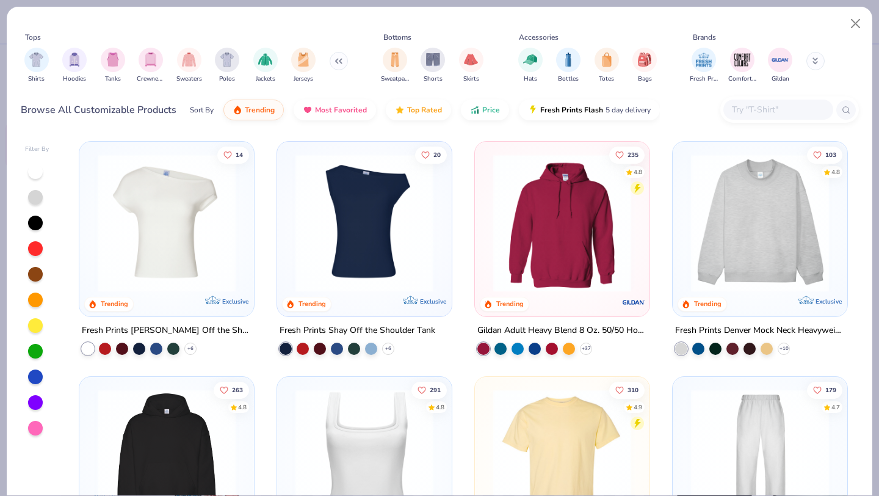
click at [760, 119] on div at bounding box center [779, 110] width 110 height 20
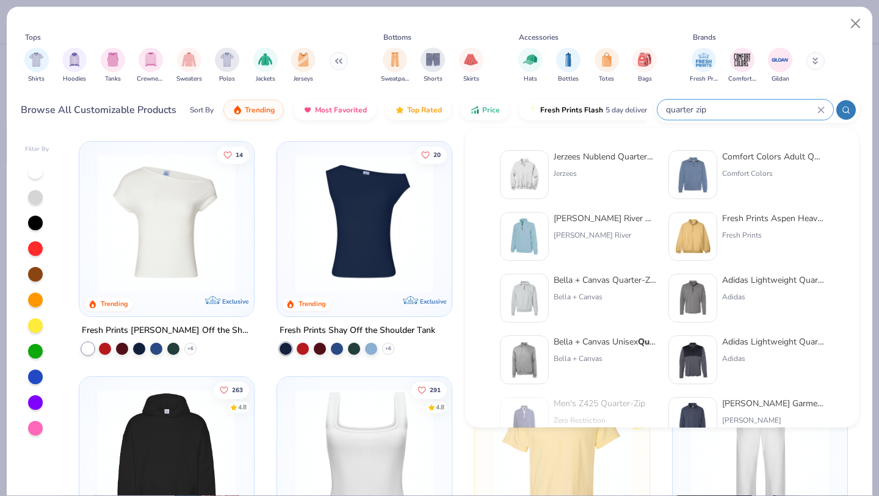
click at [851, 104] on div at bounding box center [847, 110] width 20 height 20
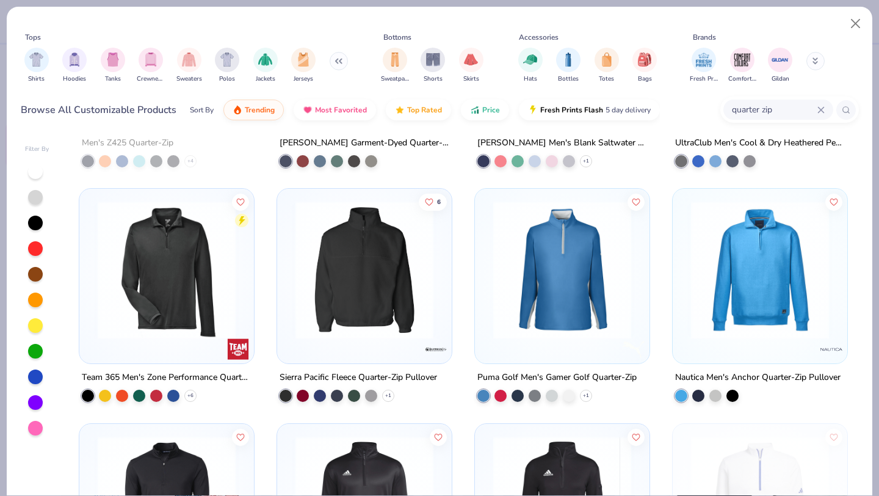
scroll to position [657, 0]
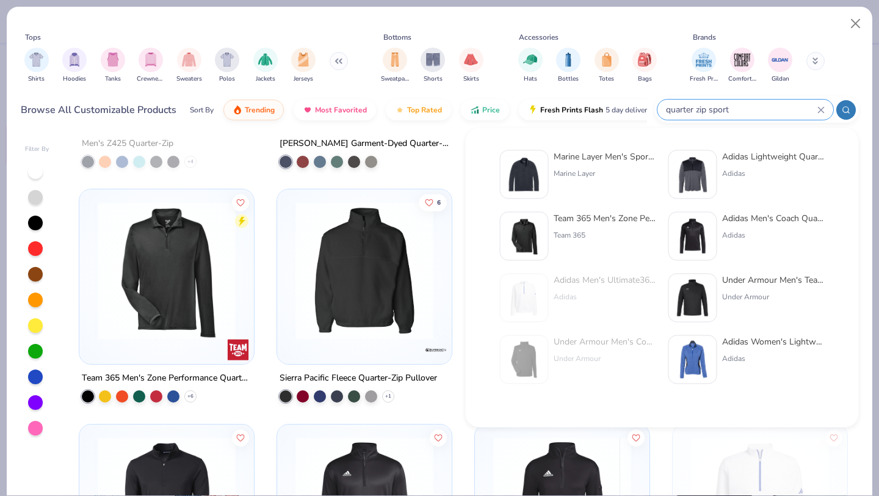
click at [844, 107] on circle at bounding box center [845, 109] width 5 height 5
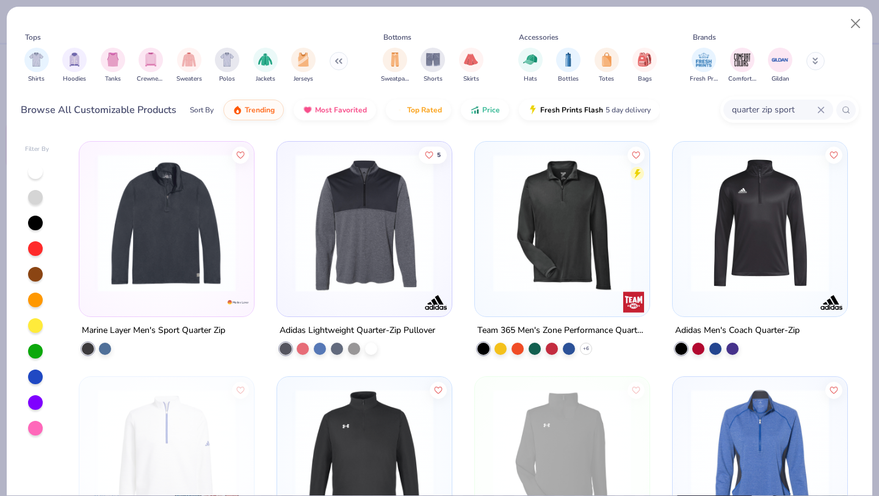
scroll to position [115, 0]
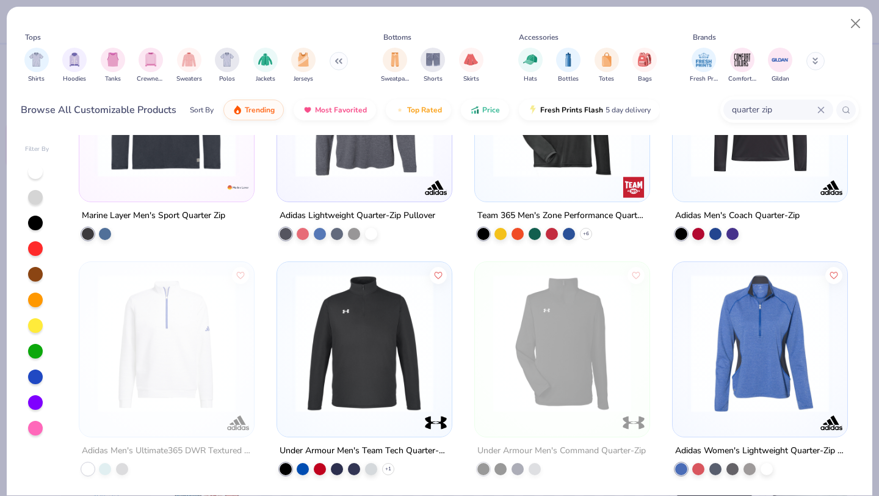
type input "quarter zip"
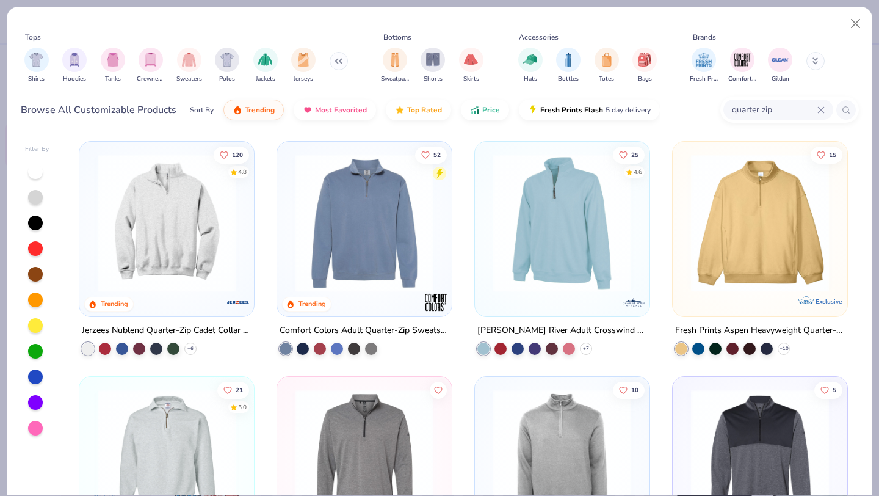
click at [178, 275] on img at bounding box center [167, 223] width 150 height 138
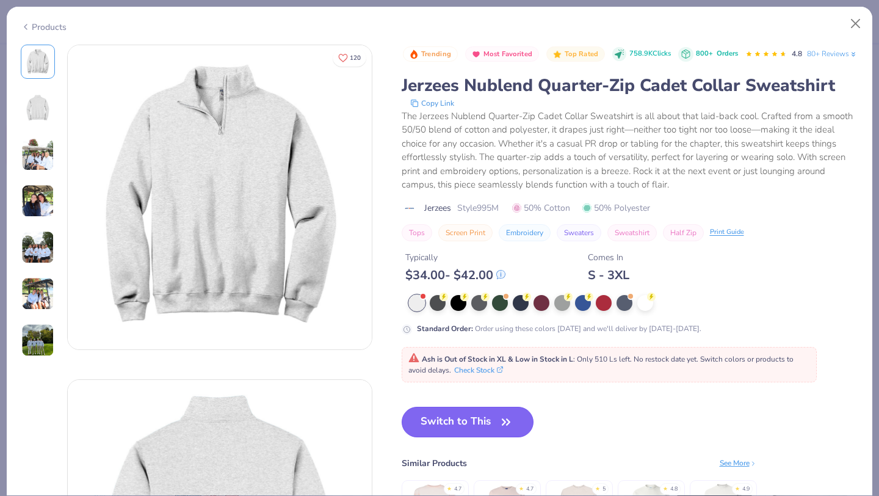
click at [451, 437] on button "Switch to This" at bounding box center [468, 422] width 133 height 31
type textarea "x"
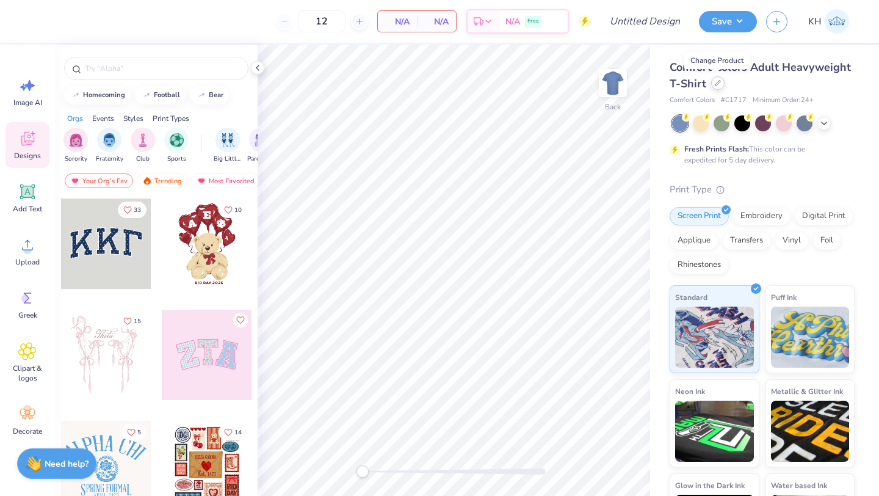
click at [719, 81] on icon at bounding box center [718, 83] width 6 height 6
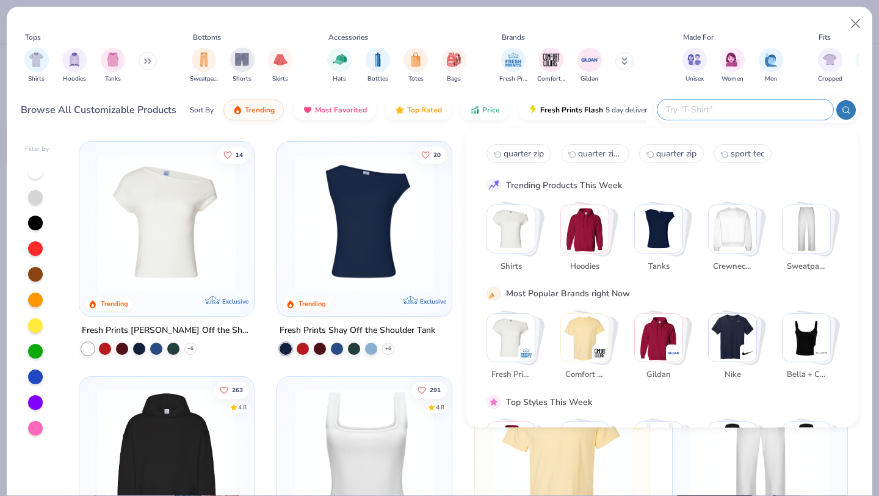
click at [751, 110] on input "text" at bounding box center [745, 110] width 160 height 14
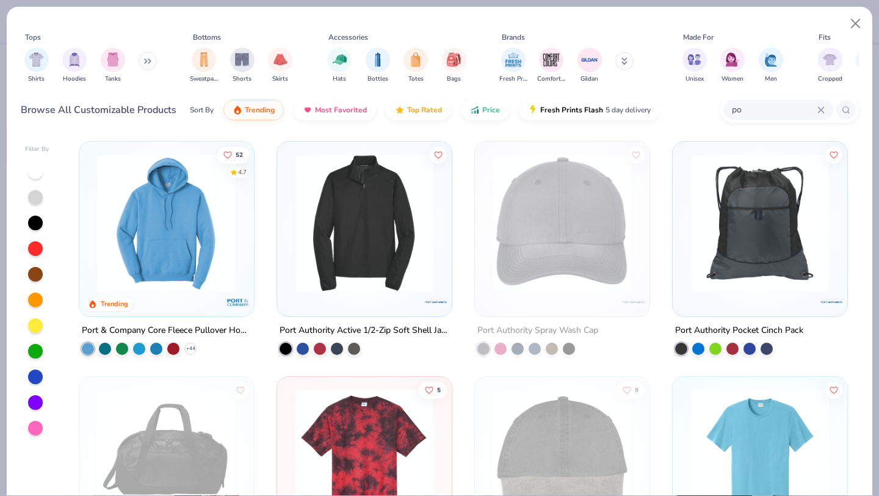
type input "p"
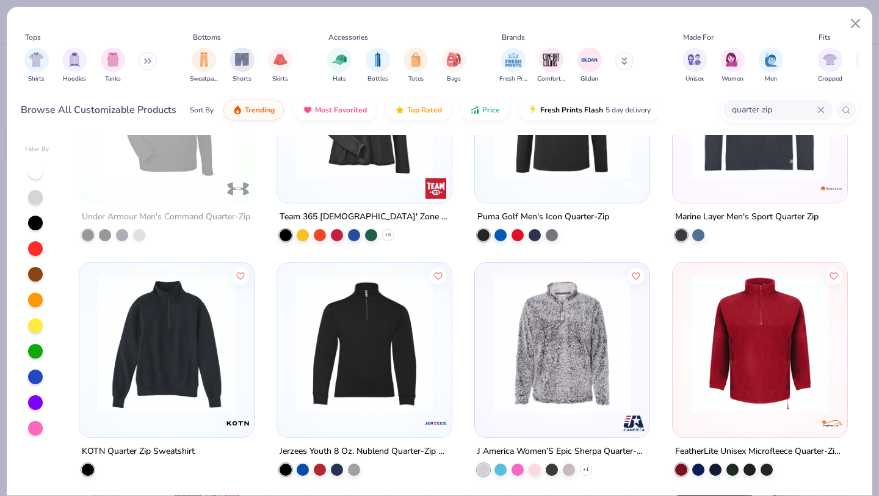
scroll to position [1522, 0]
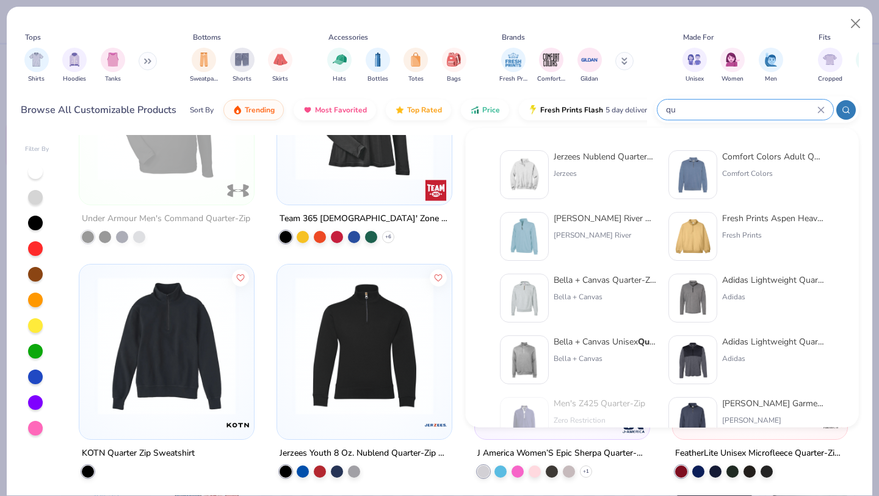
type input "q"
type input "augusta"
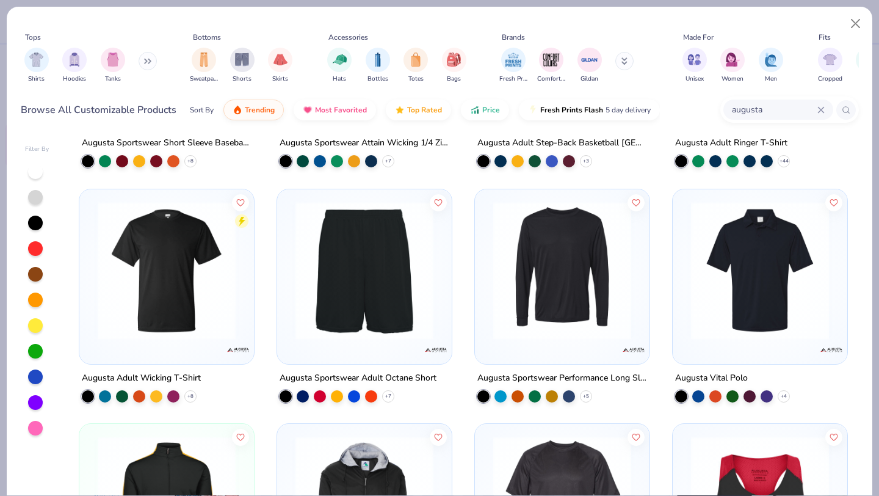
scroll to position [437, 0]
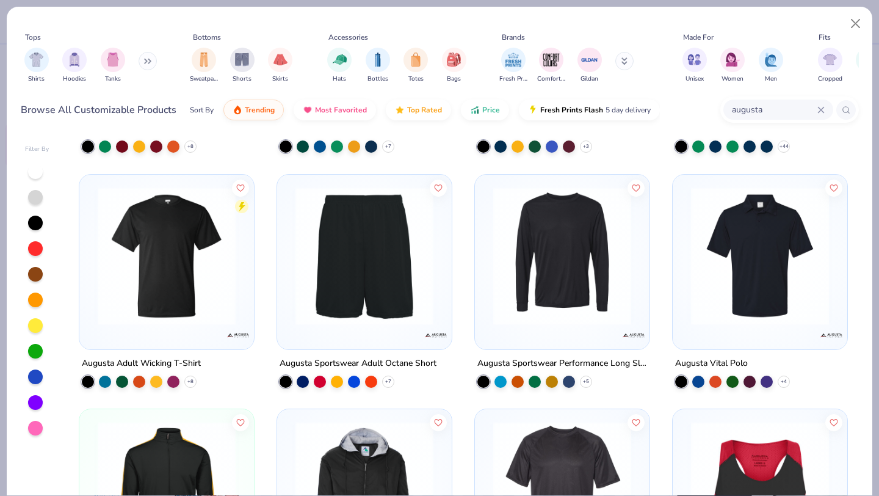
click at [349, 299] on img at bounding box center [364, 255] width 150 height 138
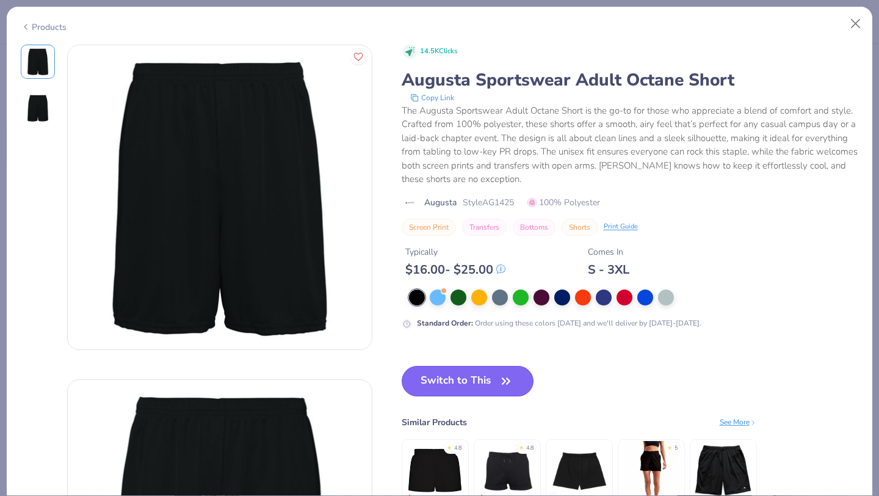
click at [468, 376] on button "Switch to This" at bounding box center [468, 381] width 133 height 31
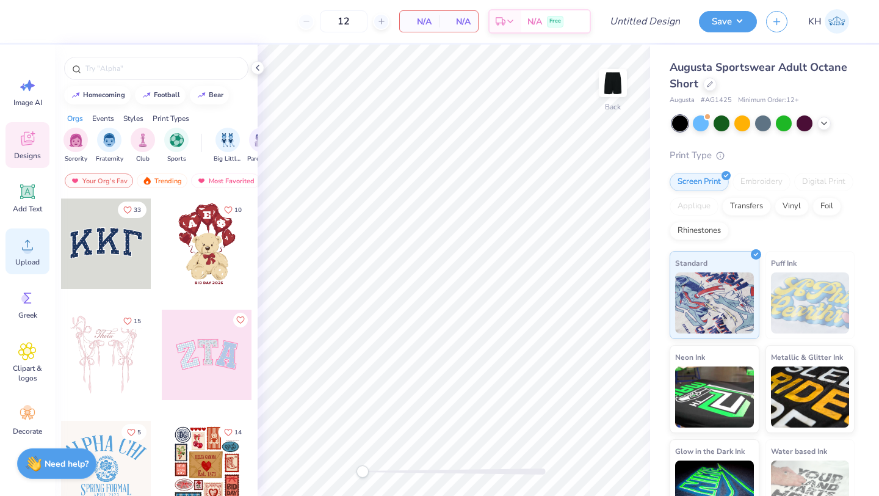
click at [29, 256] on div "Upload" at bounding box center [27, 251] width 44 height 46
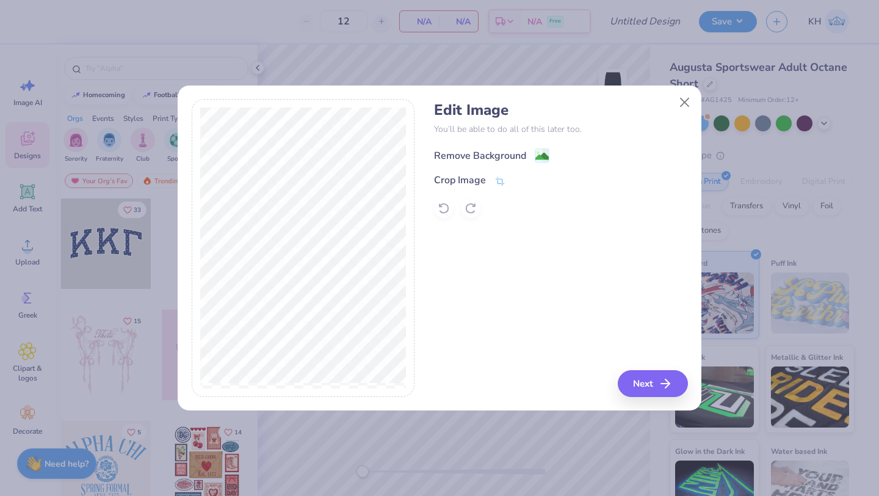
click at [504, 150] on div "Remove Background" at bounding box center [480, 155] width 92 height 15
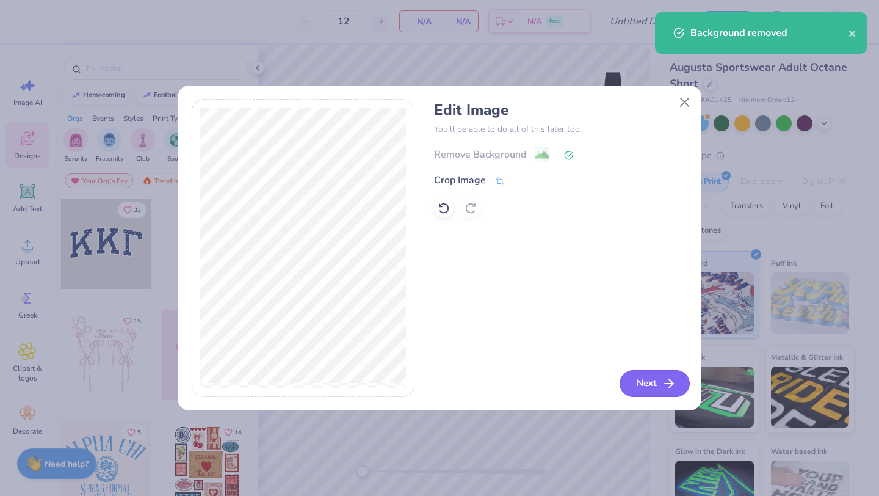
click at [655, 385] on button "Next" at bounding box center [655, 383] width 70 height 27
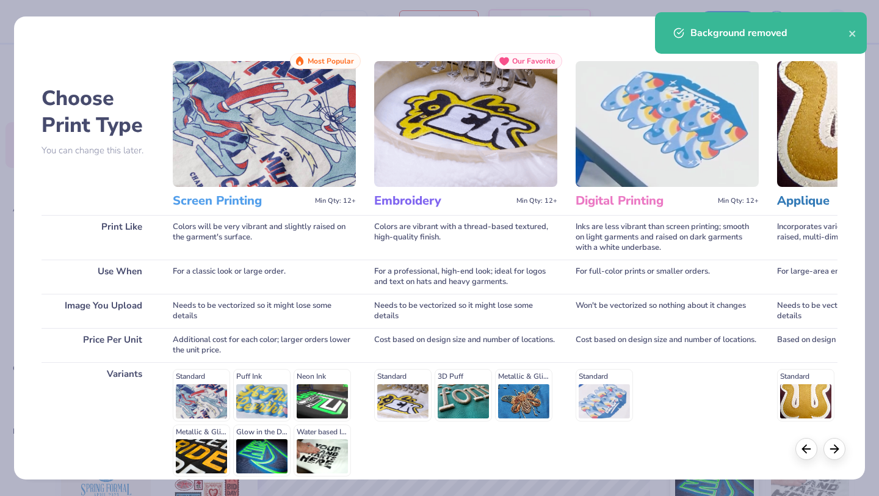
scroll to position [113, 0]
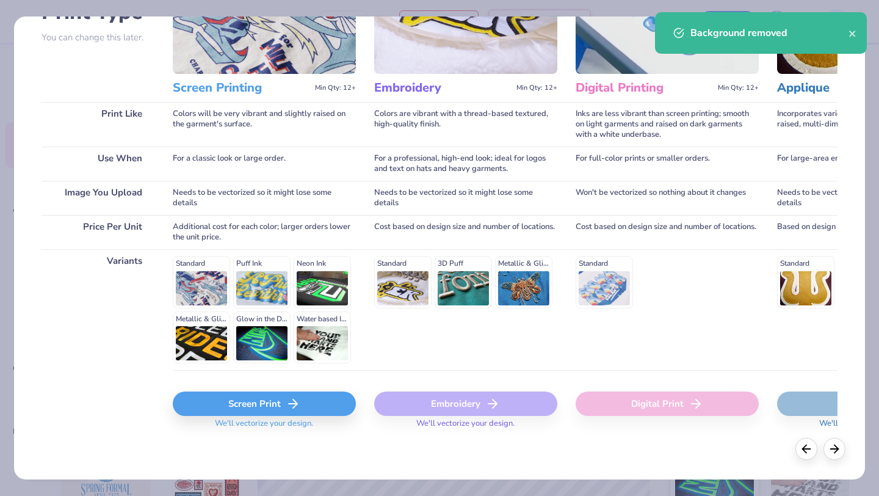
click at [260, 405] on div "Screen Print" at bounding box center [264, 403] width 183 height 24
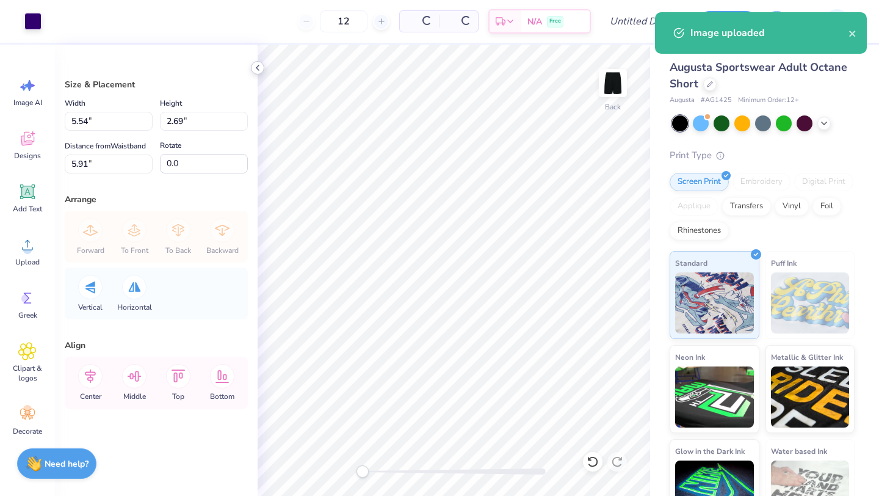
click at [258, 70] on polyline at bounding box center [257, 67] width 2 height 5
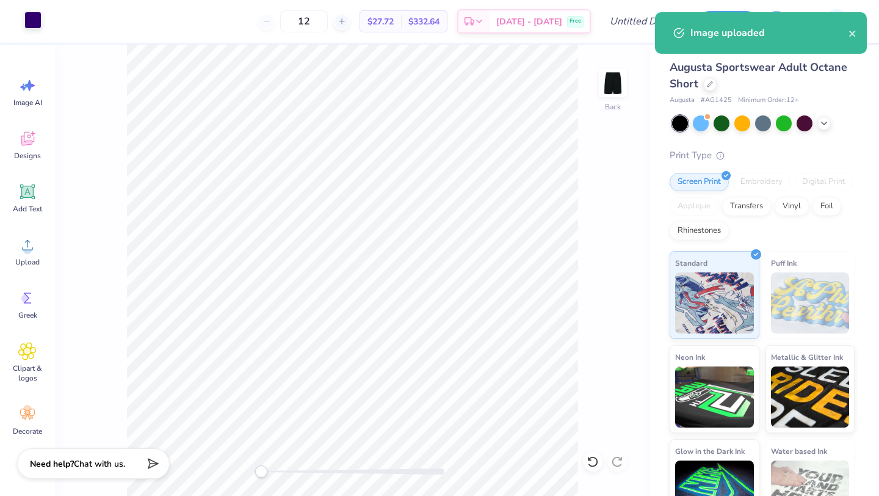
click at [36, 23] on div at bounding box center [32, 20] width 17 height 17
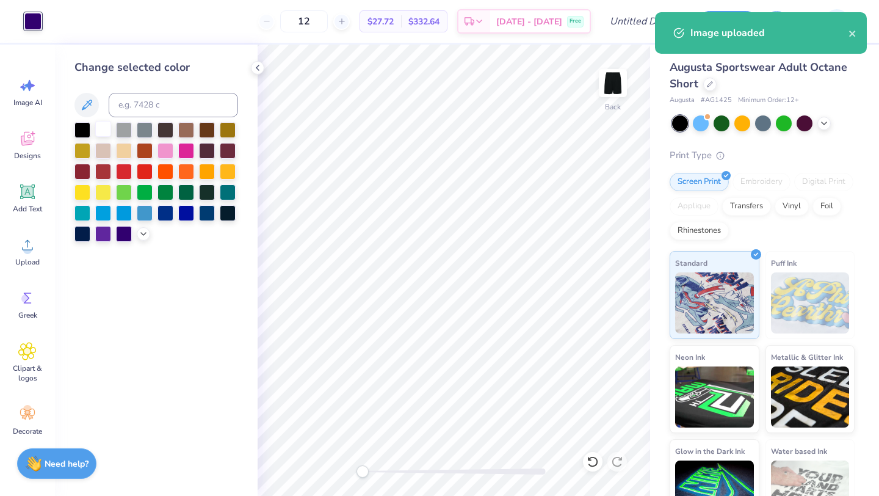
click at [103, 125] on div at bounding box center [103, 129] width 16 height 16
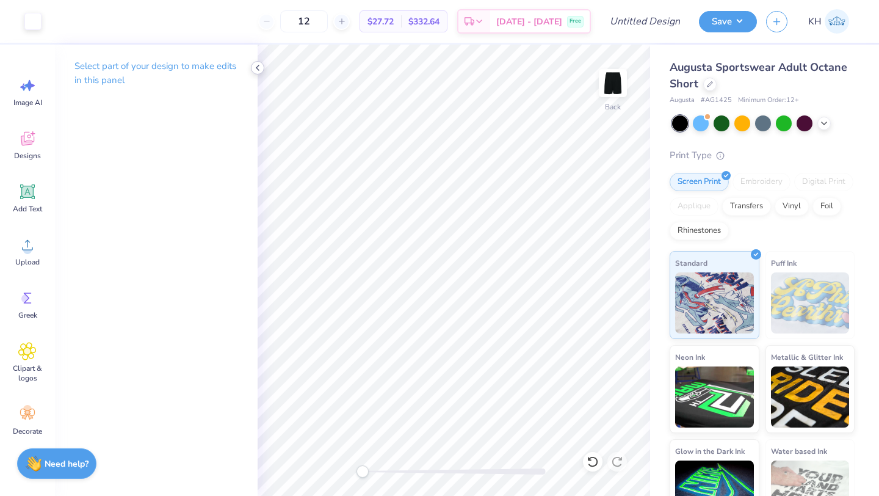
click at [259, 67] on icon at bounding box center [258, 68] width 10 height 10
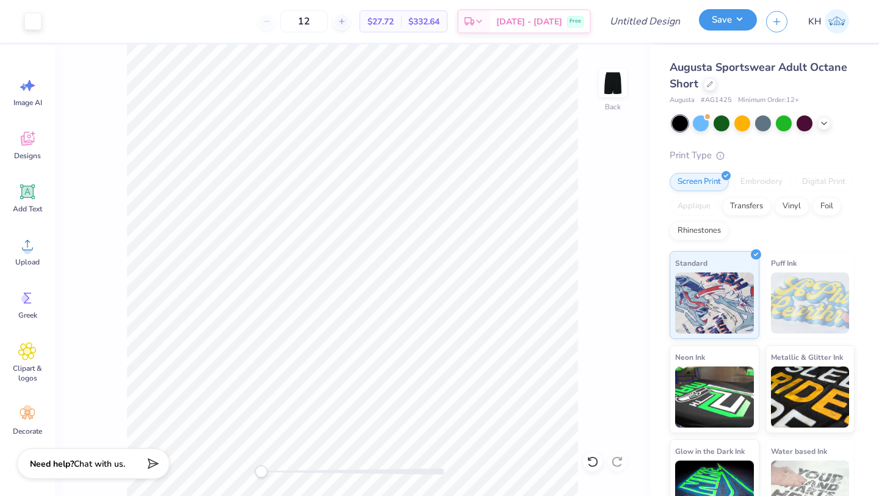
click at [709, 24] on button "Save" at bounding box center [728, 19] width 58 height 21
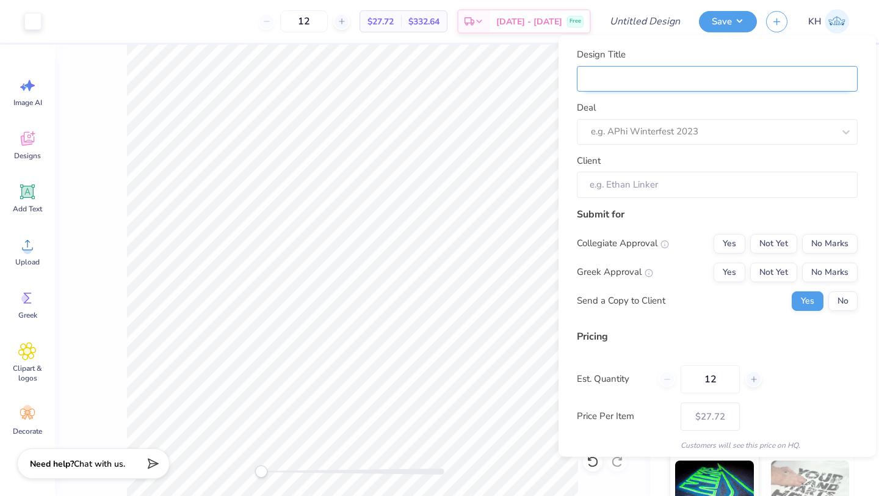
click at [616, 76] on input "Design Title" at bounding box center [717, 78] width 281 height 26
type input "ap"
type input "a"
type input "p"
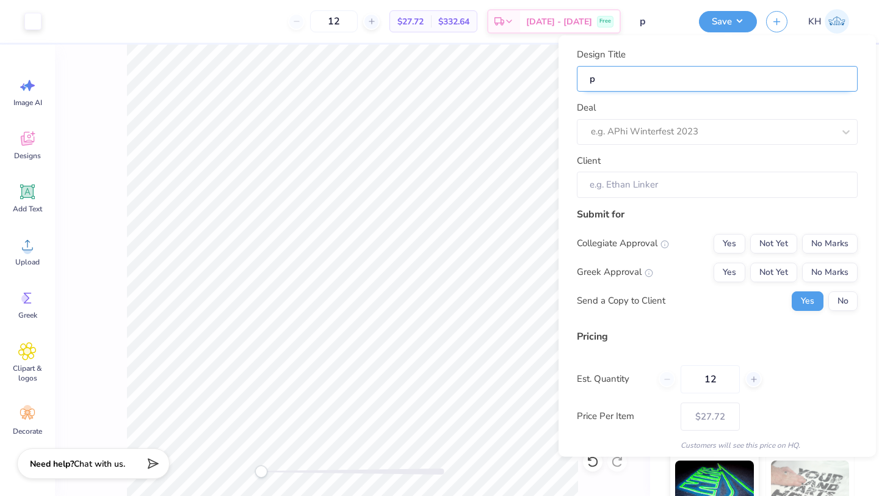
type input "pa"
type input "pan"
type input "pant"
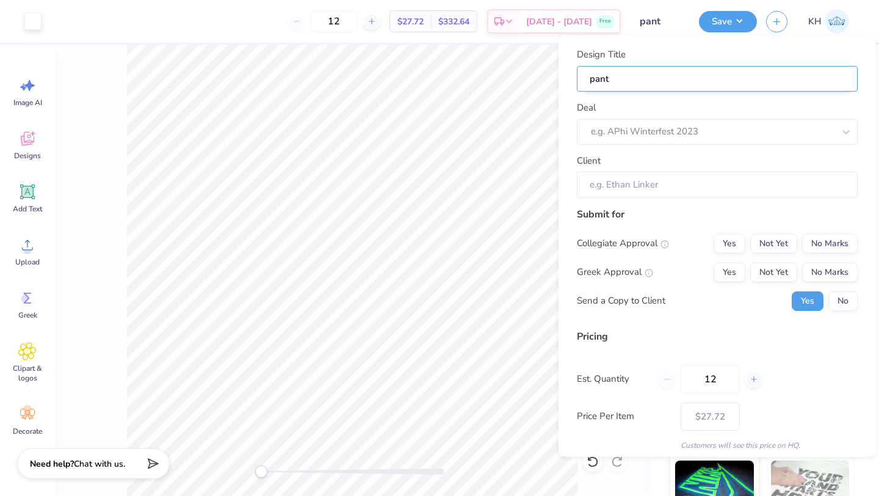
type input "panth"
type input "panthe"
type input "panther"
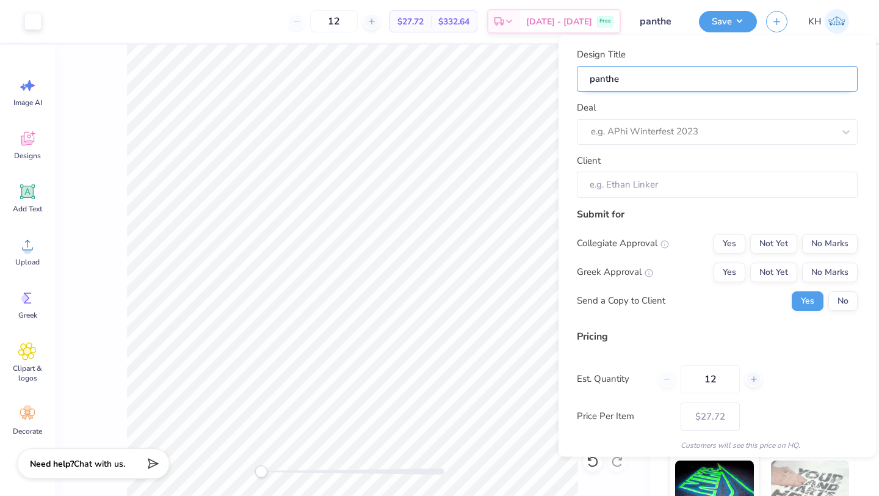
type input "panther"
type input "panther c"
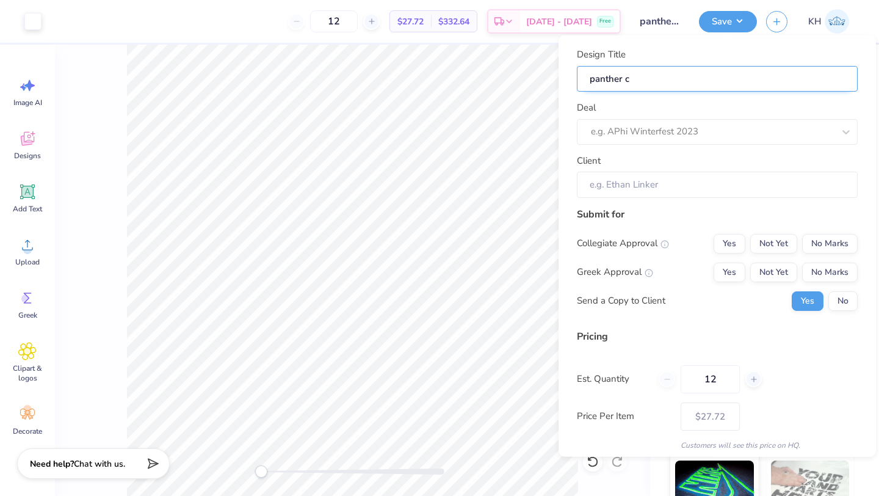
type input "panther cr"
type input "panther cre"
type input "Panther Creative Tee"
type input "Panther Creative Te"
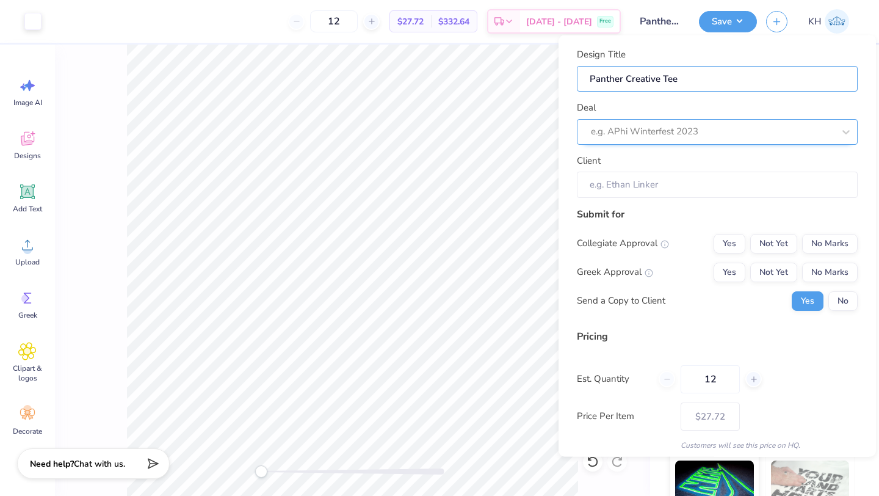
type input "Panther Creative Te"
type input "Panther Creative T"
type input "Panther Creative"
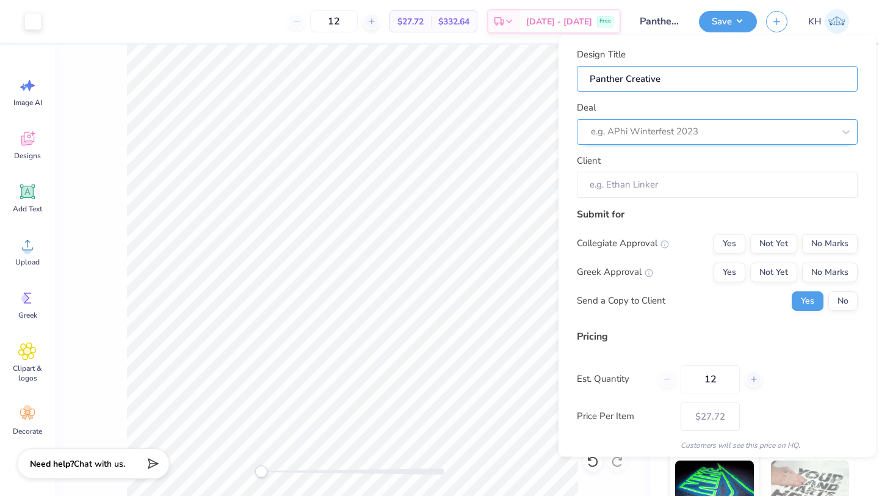
type input "Panther Creative M"
type input "Panther Creative Me"
type input "Panther Creative Men's"
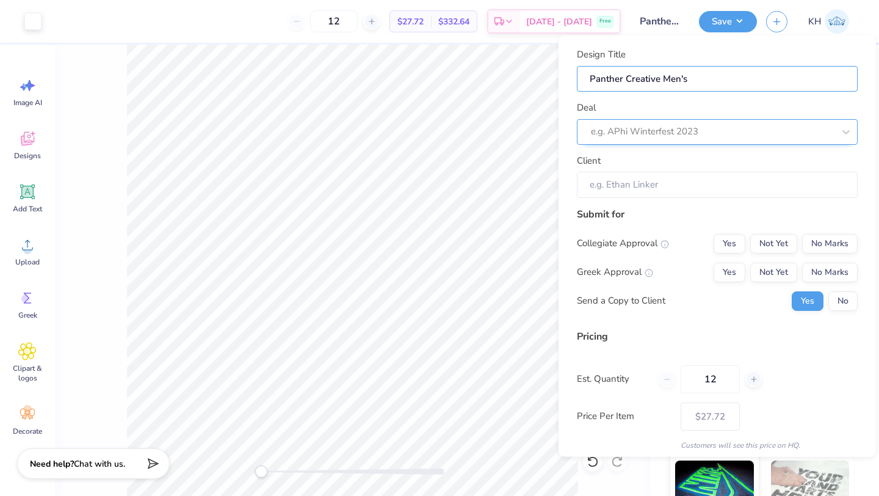
type input "Panther Creative Men's"
type input "Panther Creative Men's S"
type input "Panther Creative Men's Sh"
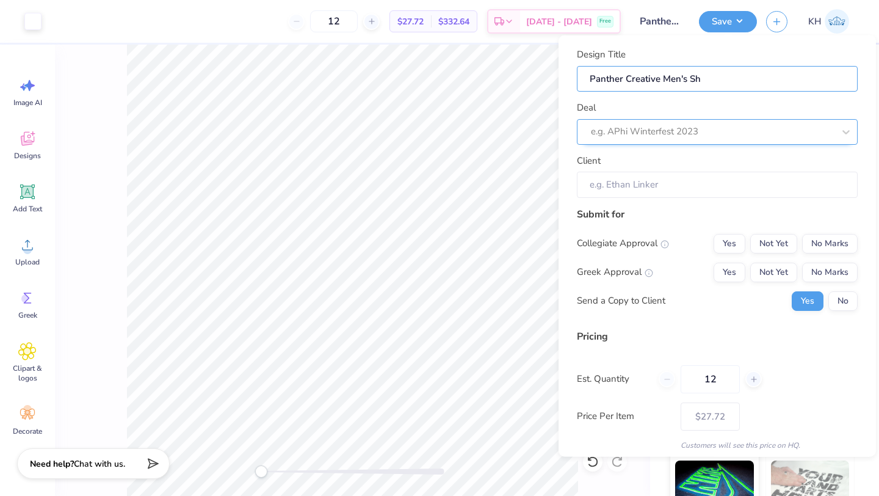
type input "Panther Creative Men's Sho"
type input "Panther Creative Men's Shor"
type input "Panther Creative Men's Short"
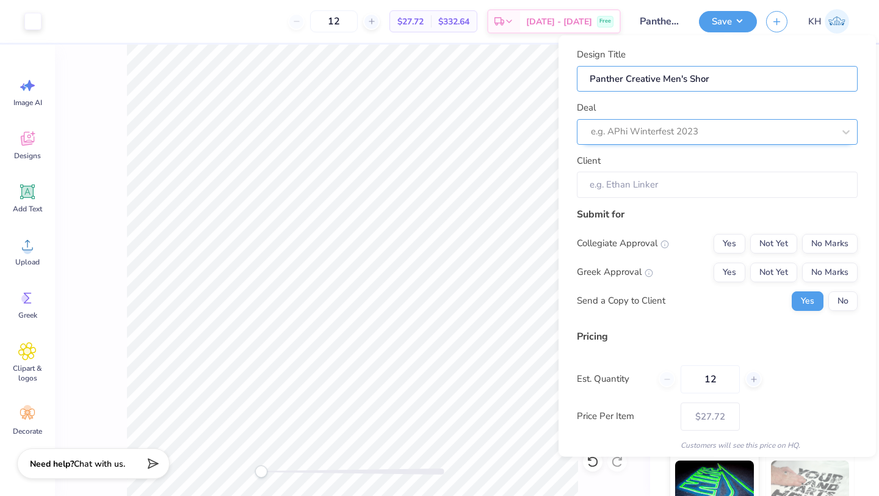
type input "Panther Creative Men's Short"
type input "Panther Creative Men's Shorts"
click at [717, 134] on div at bounding box center [712, 131] width 243 height 16
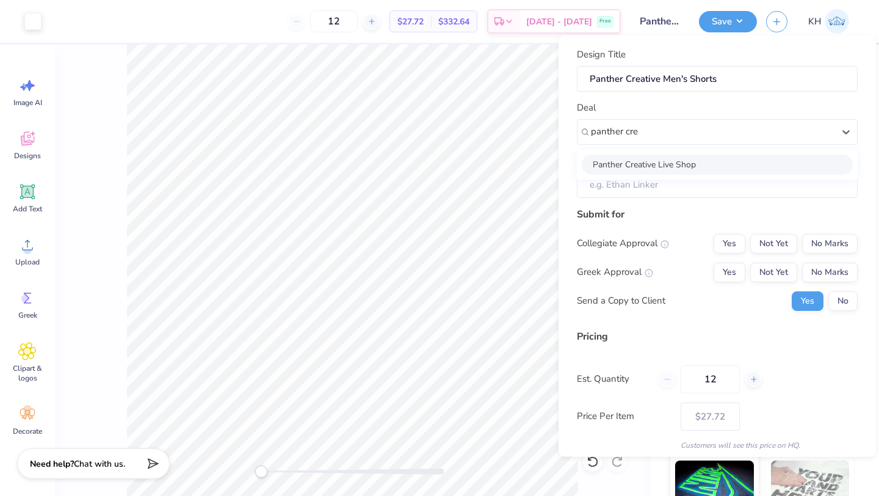
click at [728, 167] on div "Panther Creative Live Shop" at bounding box center [717, 164] width 271 height 20
type input "panther cre"
type input "[PERSON_NAME]"
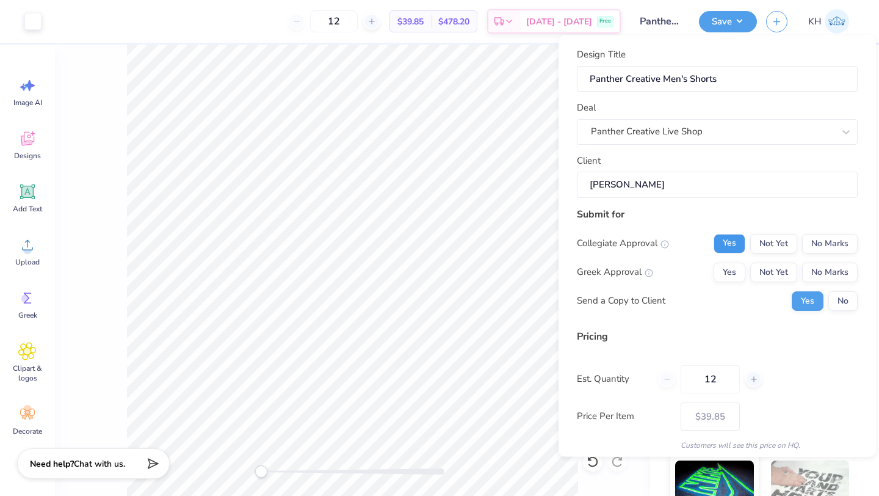
click at [734, 242] on button "Yes" at bounding box center [730, 243] width 32 height 20
click at [827, 278] on button "No Marks" at bounding box center [830, 272] width 56 height 20
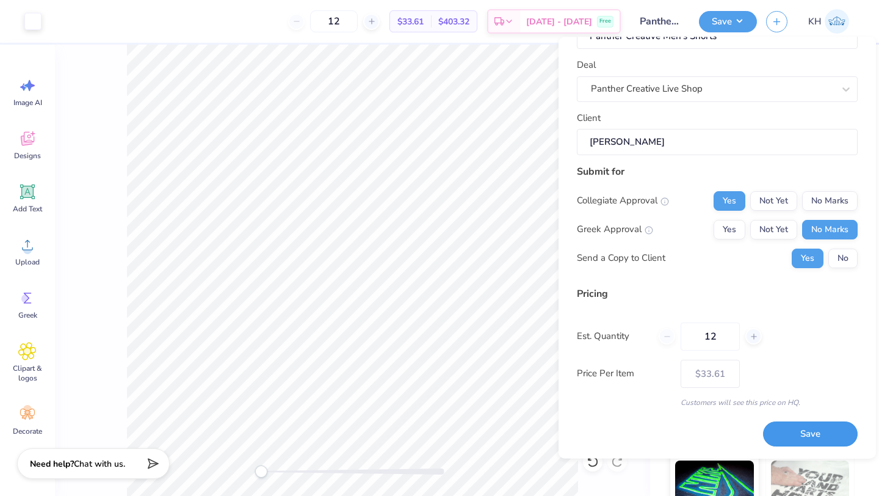
click at [828, 436] on button "Save" at bounding box center [810, 434] width 95 height 25
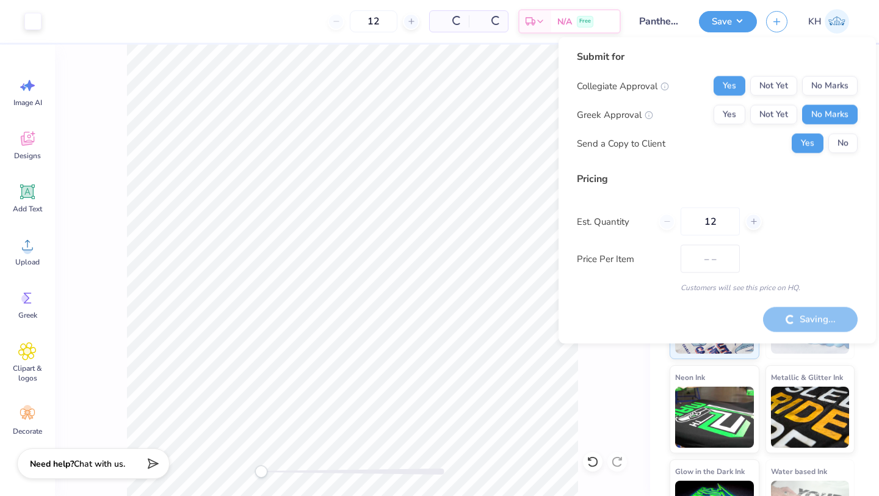
type input "$27.72"
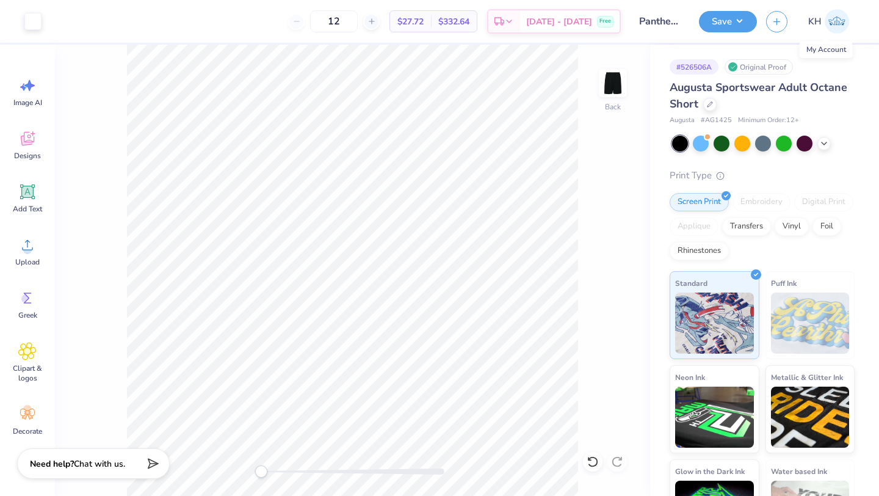
click at [842, 19] on img at bounding box center [837, 21] width 24 height 24
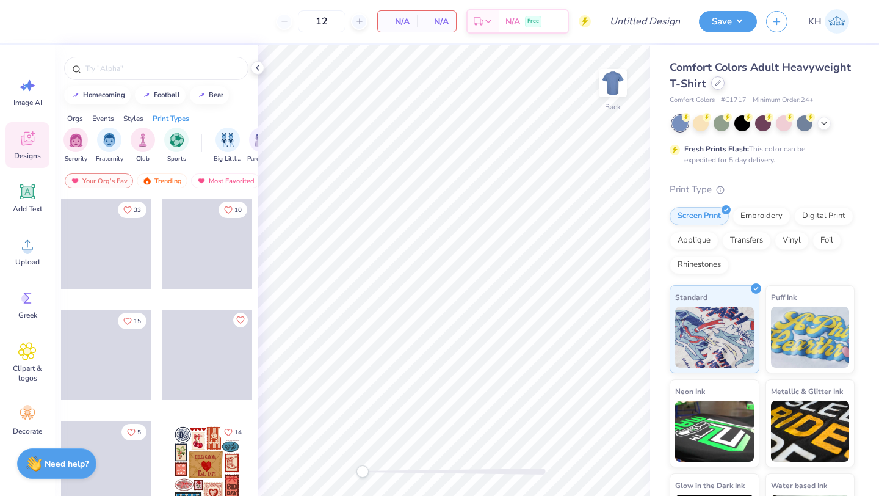
click at [718, 87] on div at bounding box center [717, 82] width 13 height 13
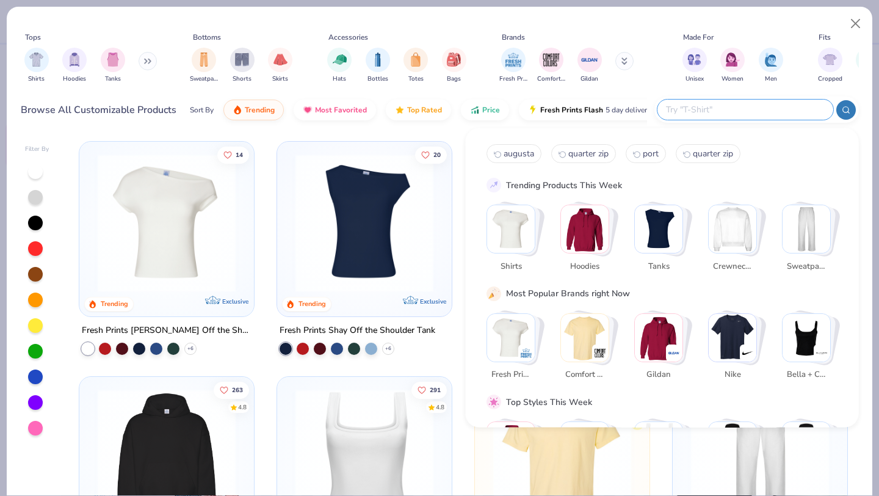
click at [749, 113] on input "text" at bounding box center [745, 110] width 160 height 14
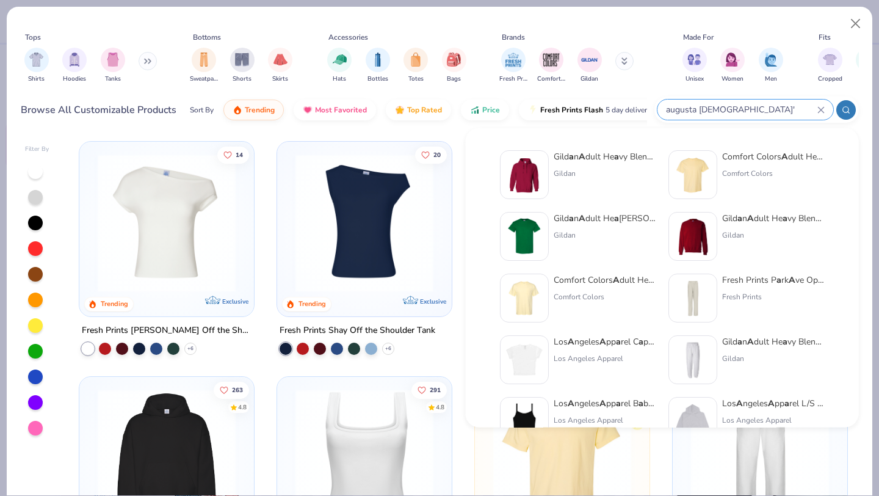
type input "augusta [DEMOGRAPHIC_DATA]'"
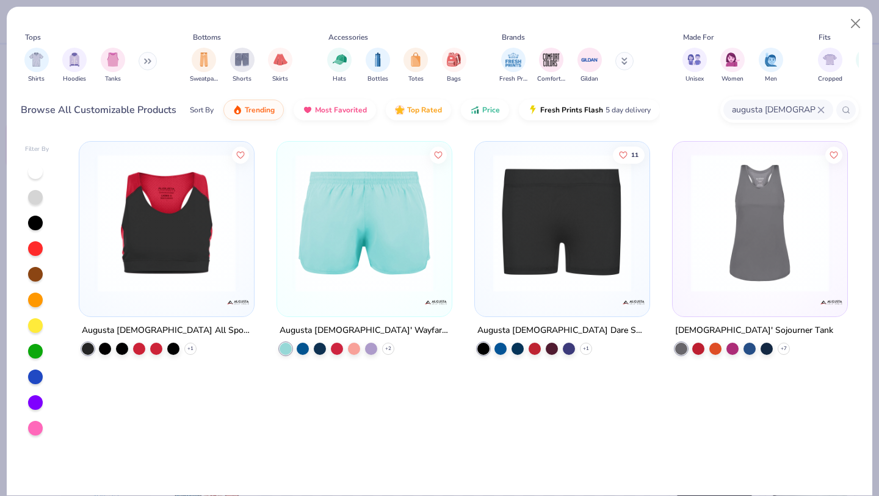
click at [363, 296] on div at bounding box center [364, 226] width 162 height 156
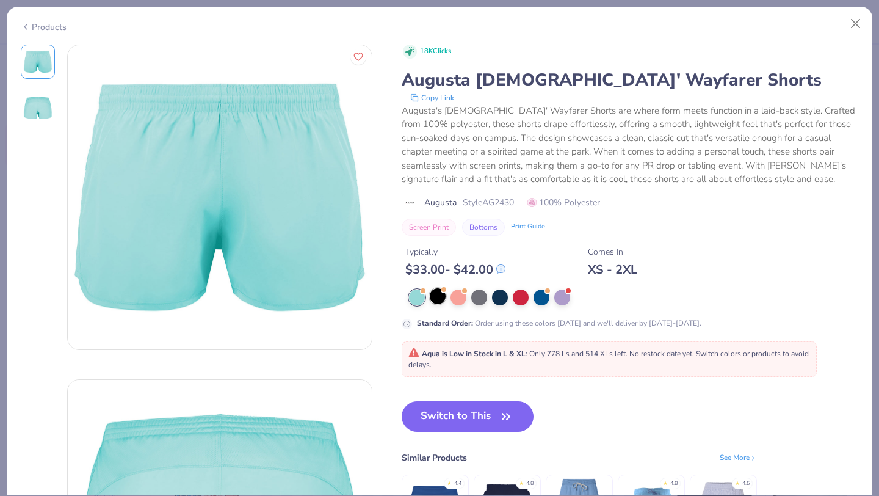
click at [433, 297] on div at bounding box center [438, 296] width 16 height 16
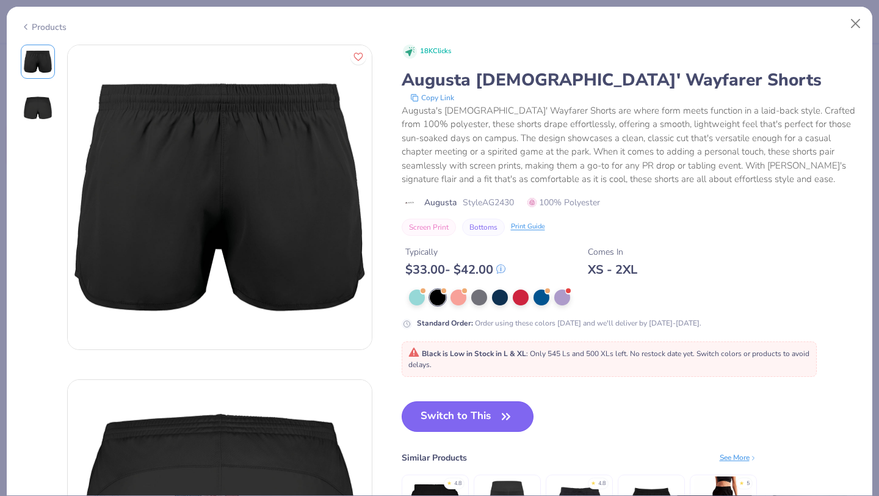
click at [485, 418] on button "Switch to This" at bounding box center [468, 416] width 133 height 31
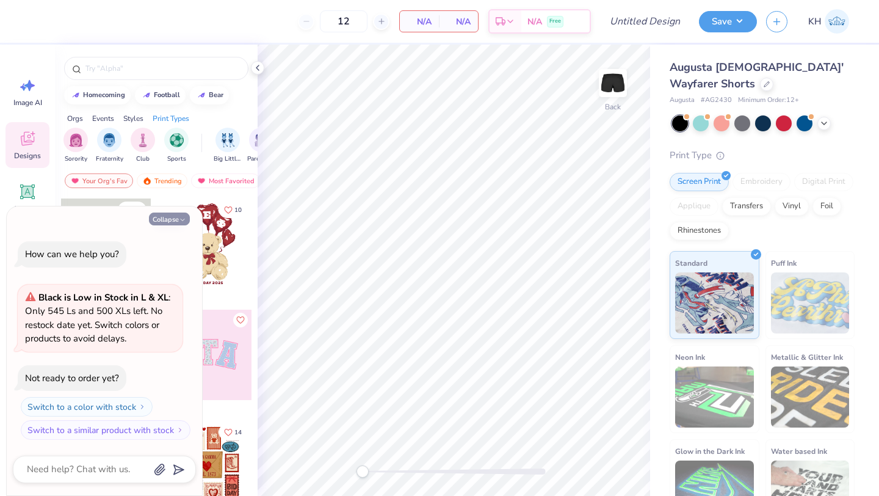
click at [173, 220] on button "Collapse" at bounding box center [169, 218] width 41 height 13
type textarea "x"
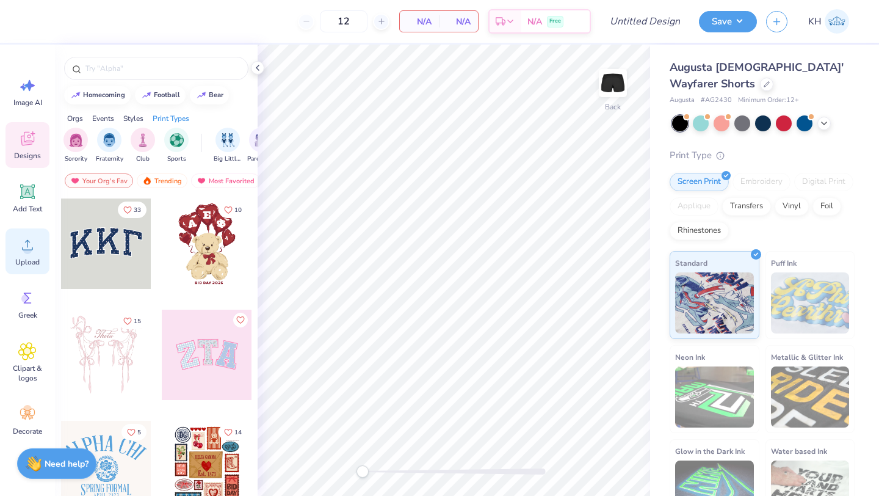
click at [26, 258] on span "Upload" at bounding box center [27, 262] width 24 height 10
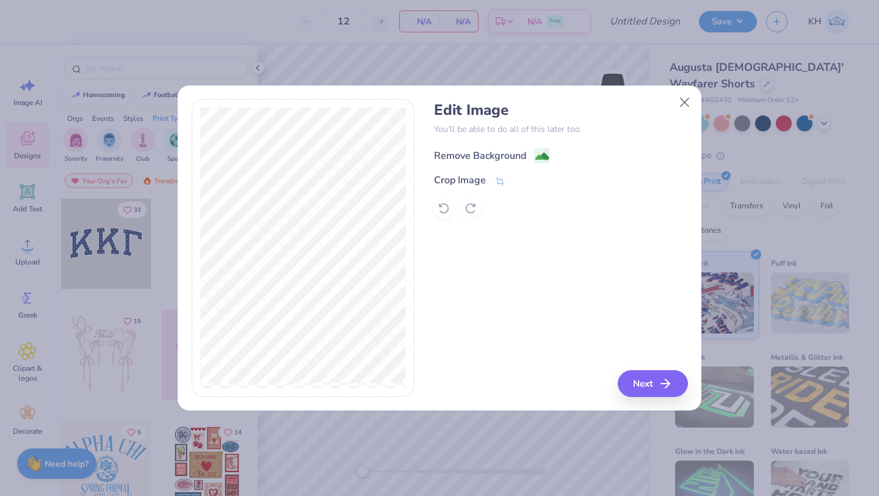
click at [529, 151] on div "Remove Background" at bounding box center [491, 155] width 115 height 15
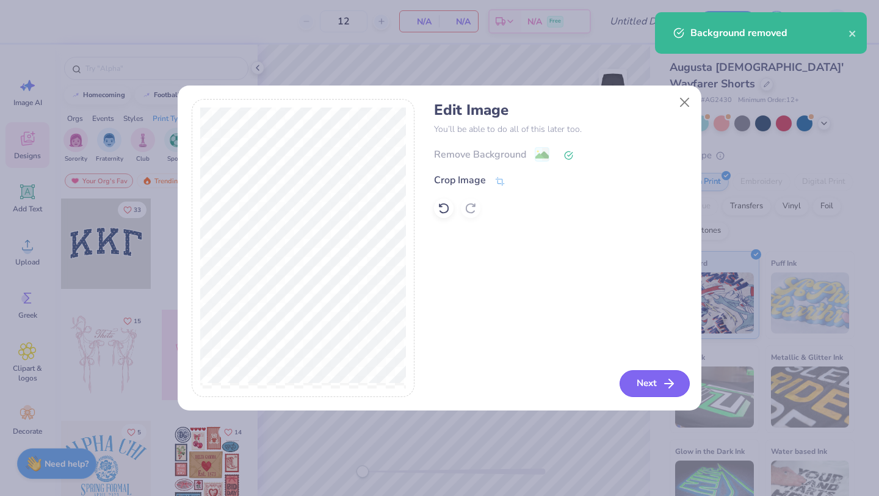
click at [654, 382] on button "Next" at bounding box center [655, 383] width 70 height 27
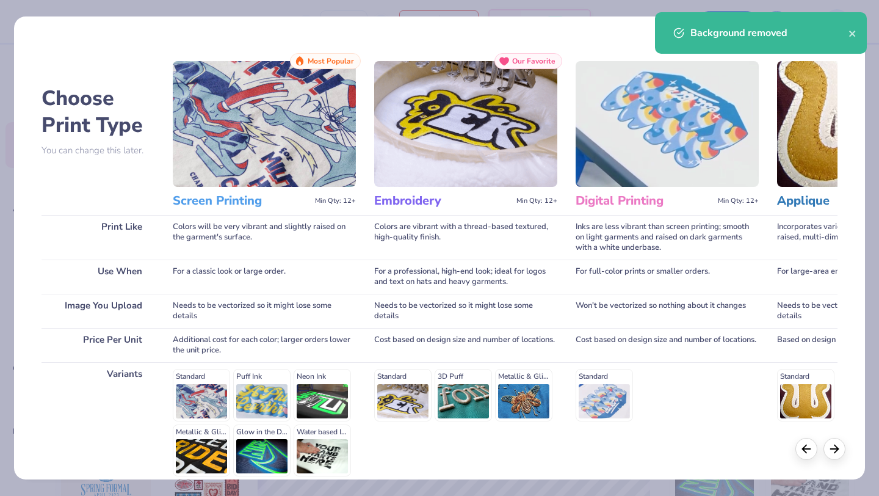
scroll to position [113, 0]
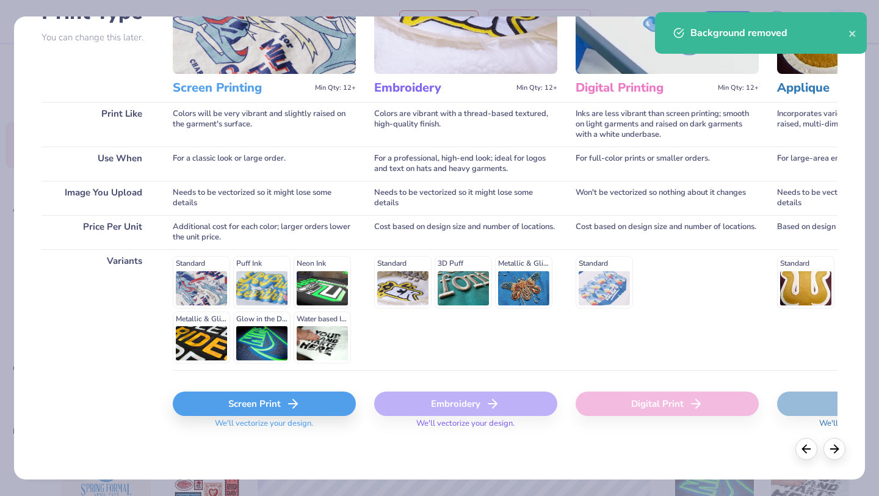
click at [241, 419] on span "We'll vectorize your design." at bounding box center [264, 427] width 108 height 18
click at [244, 396] on div "Screen Print" at bounding box center [264, 403] width 183 height 24
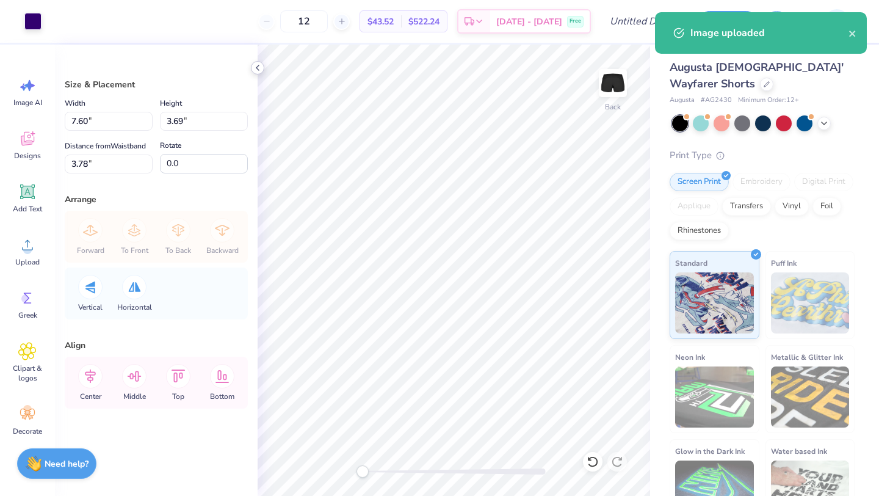
click at [256, 72] on icon at bounding box center [258, 68] width 10 height 10
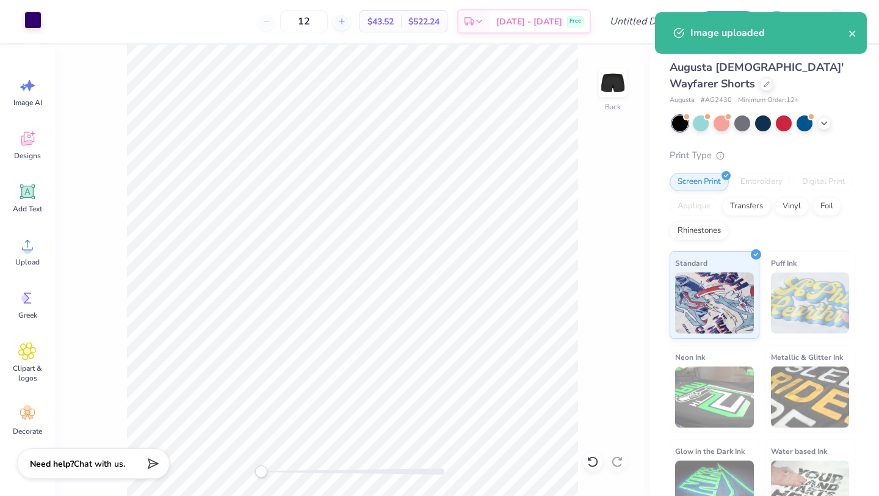
click at [38, 21] on div at bounding box center [32, 20] width 17 height 17
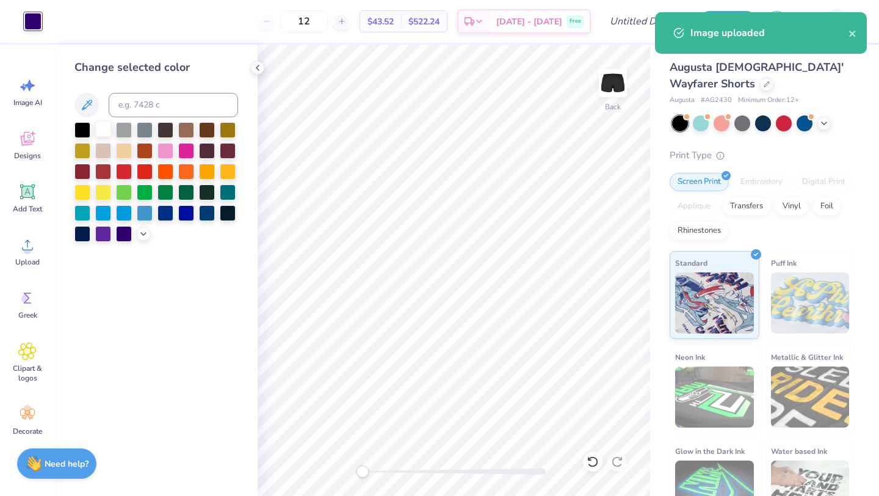
click at [100, 129] on div at bounding box center [103, 129] width 16 height 16
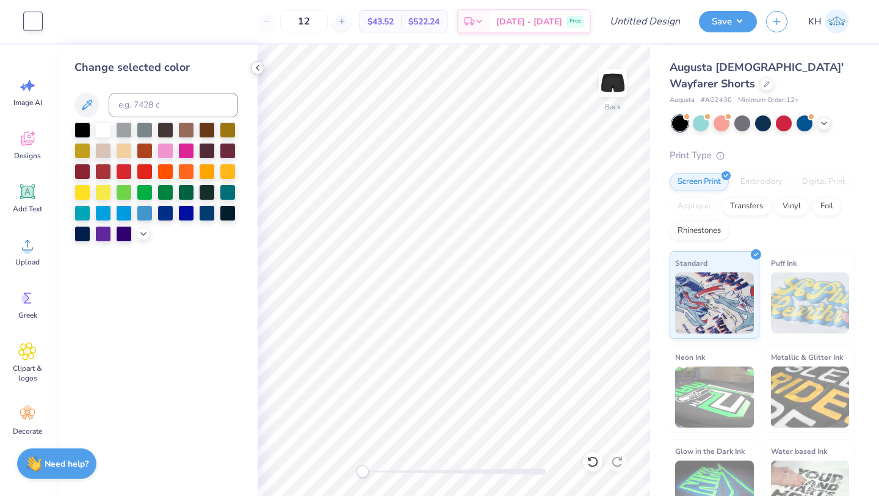
click at [258, 68] on icon at bounding box center [258, 68] width 10 height 10
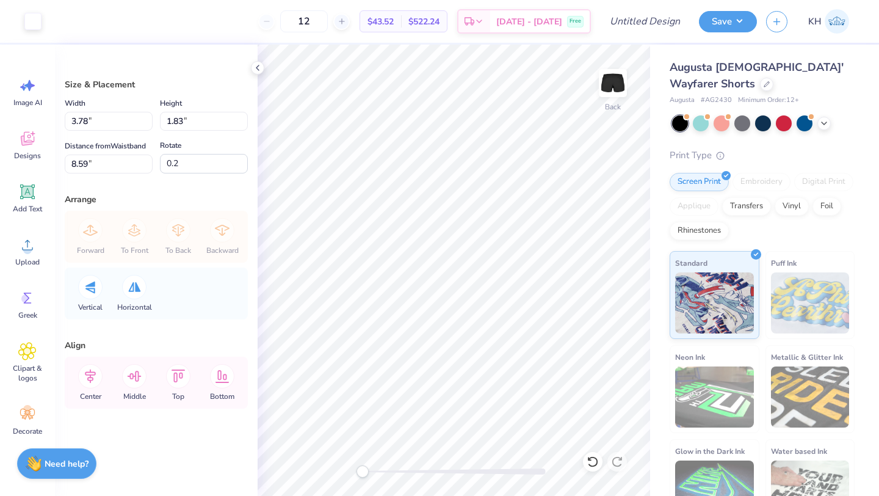
type input "4.43"
type input "2.14"
type input "8.28"
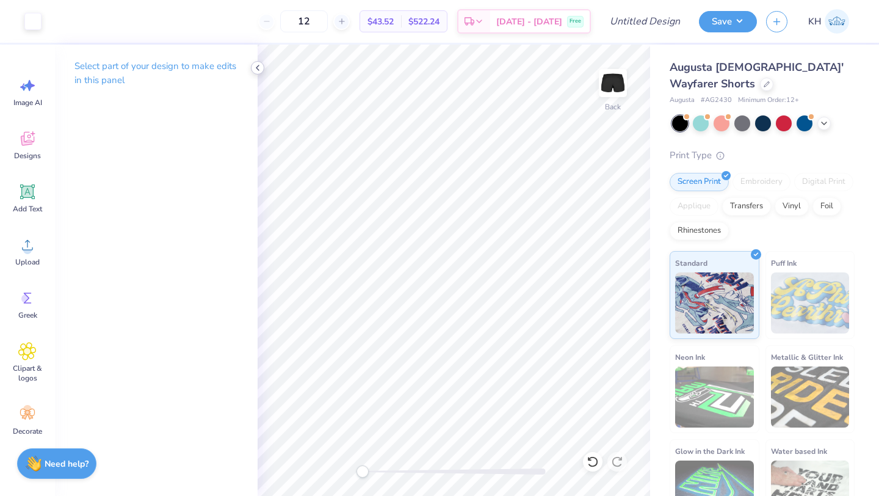
click at [258, 65] on polyline at bounding box center [257, 67] width 2 height 5
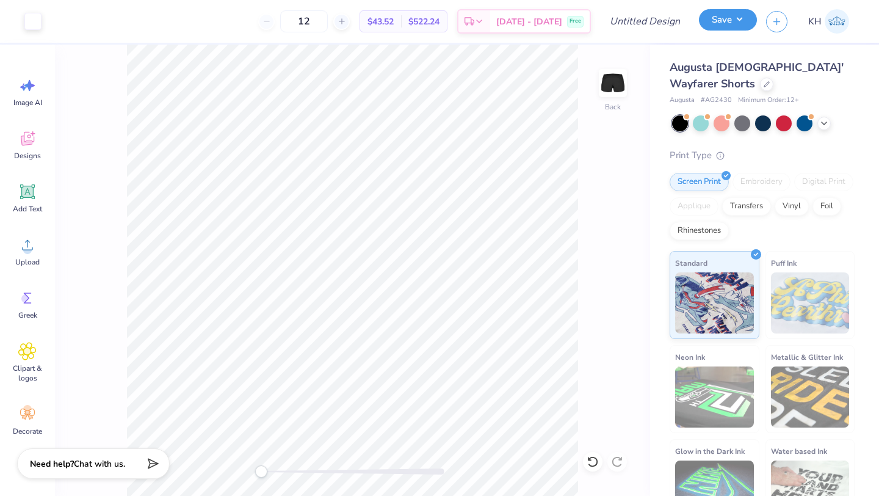
click at [733, 21] on button "Save" at bounding box center [728, 19] width 58 height 21
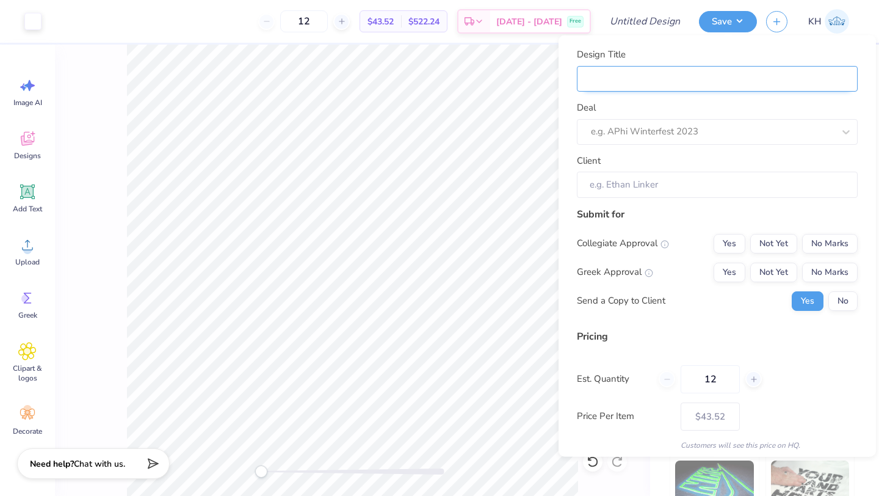
click at [666, 82] on input "Design Title" at bounding box center [717, 78] width 281 height 26
type input "Pant"
type input "Panth"
type input "Panther"
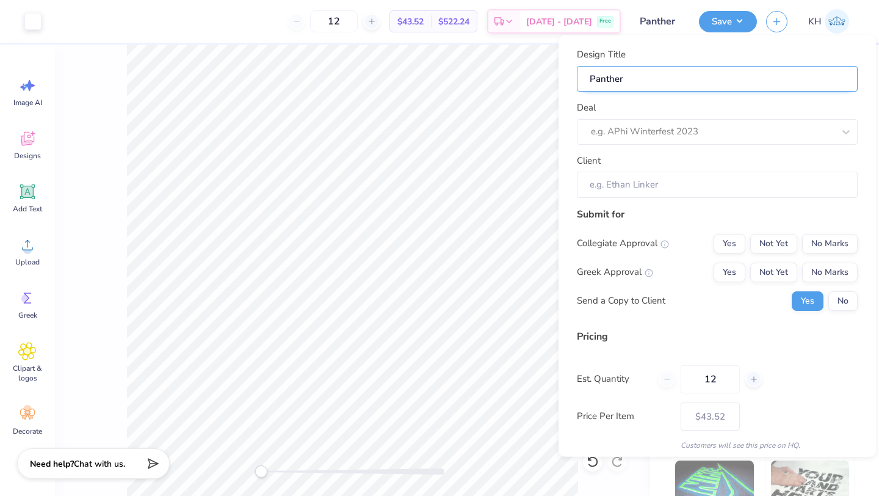
type input "Panther Creative Tee"
type input "Panther Creative Te"
type input "Panther Creative T"
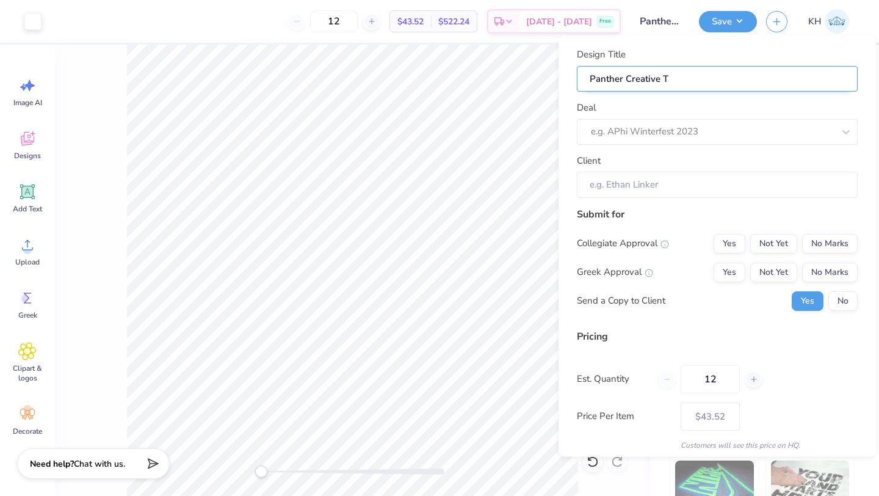
type input "Panther Creative"
type input "Panther Creative W"
type input "Panther Creative WO"
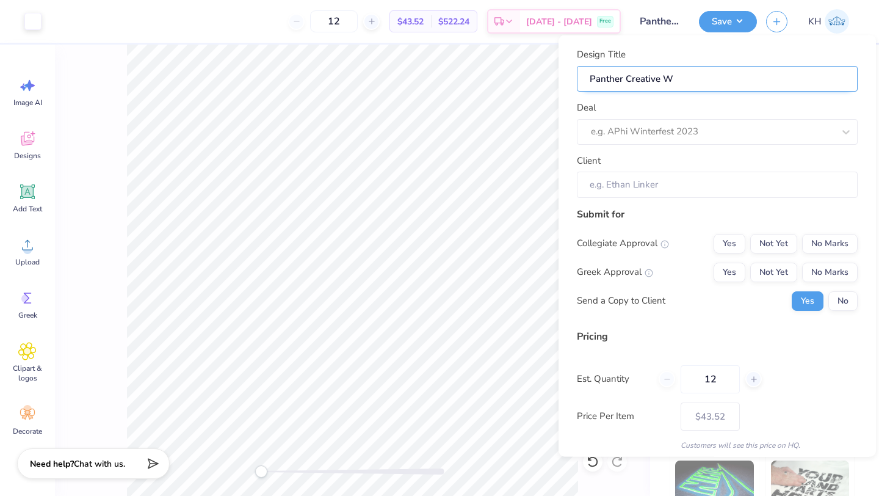
type input "Panther Creative WO"
type input "Panther Creative WOm"
type input "Panther Creative WOme"
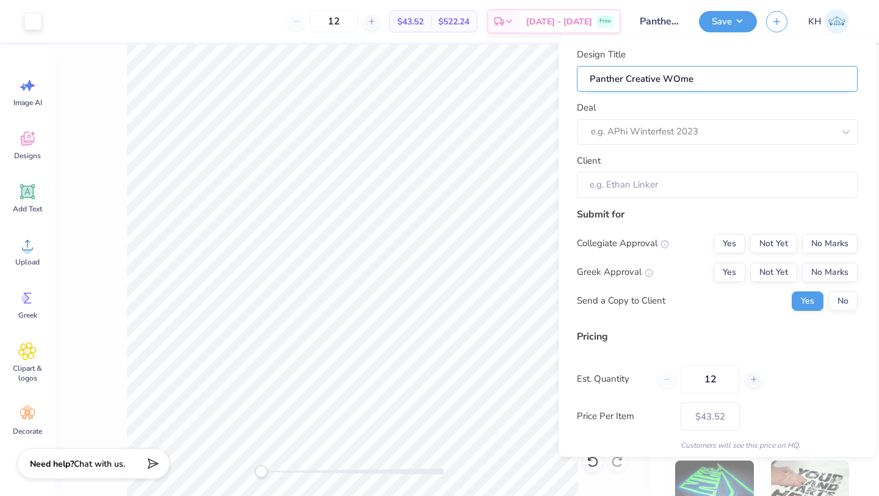
type input "Panther Creative WOmen"
type input "Panther Creative WOmen'"
type input "Panther Creative WOmen's"
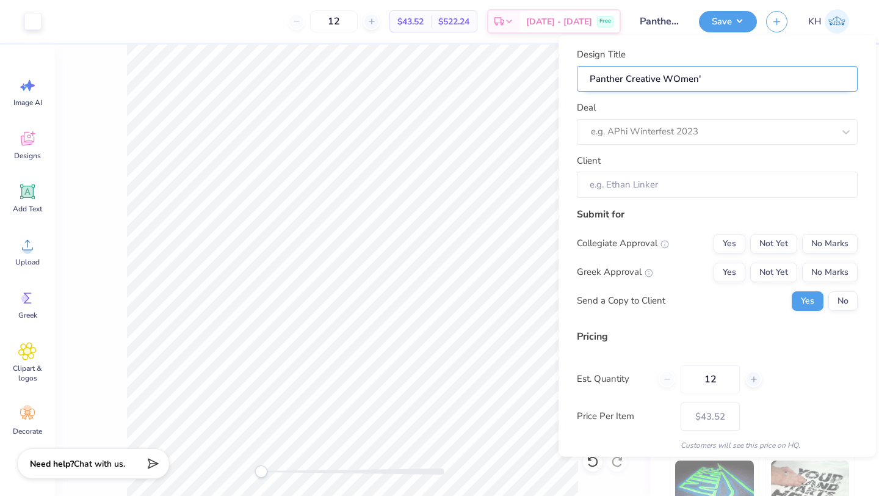
type input "Panther Creative WOmen's"
type input "Panther Creative WOmen's S"
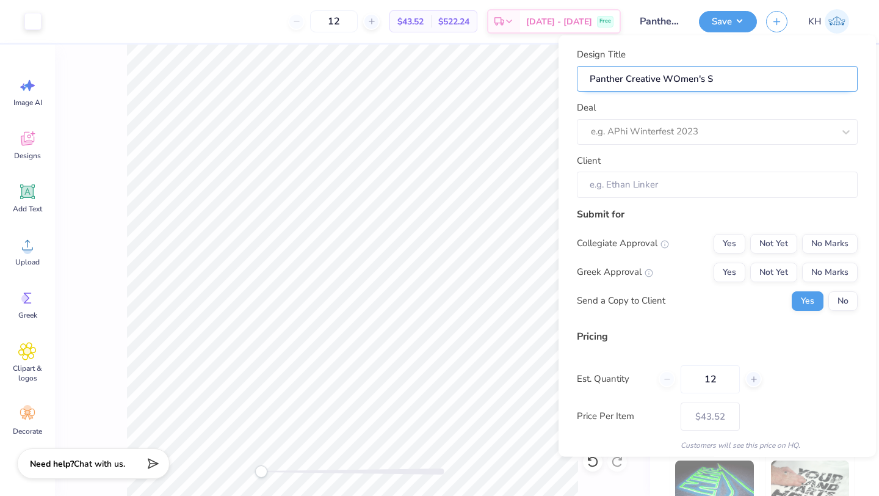
type input "Panther Creative WOmen's Sh"
type input "Panther Creative WOmen's Sho"
type input "Panther Creative WOmen's Shor"
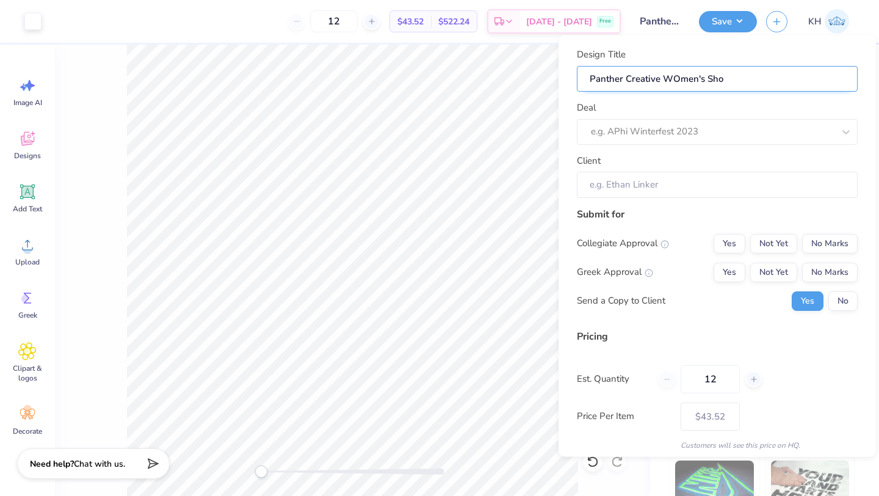
type input "Panther Creative WOmen's Shor"
type input "Panther Creative WOmen's Short"
type input "Panther Creative WOmen's Shorts"
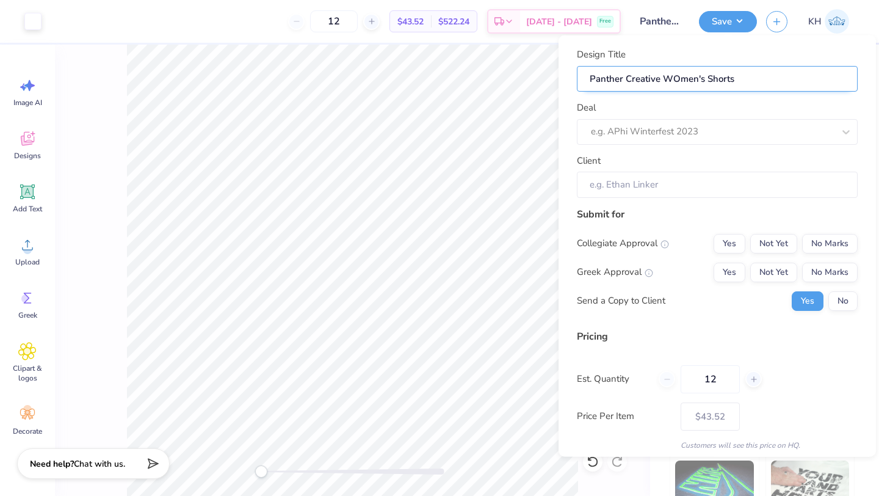
click at [677, 77] on input "Panther Creative WOmen's Shorts" at bounding box center [717, 78] width 281 height 26
type input "Panther Creative Wmen's Shorts"
type input "Panther Creative Women's Shorts"
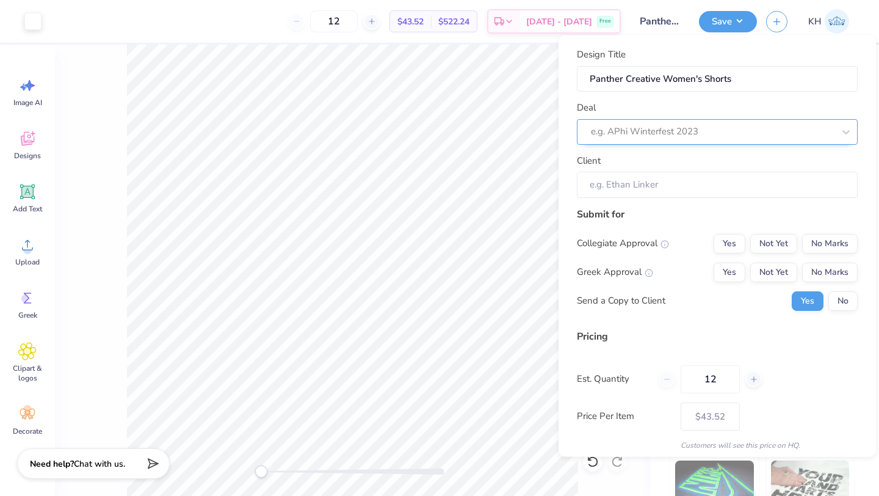
click at [710, 123] on div at bounding box center [712, 131] width 243 height 16
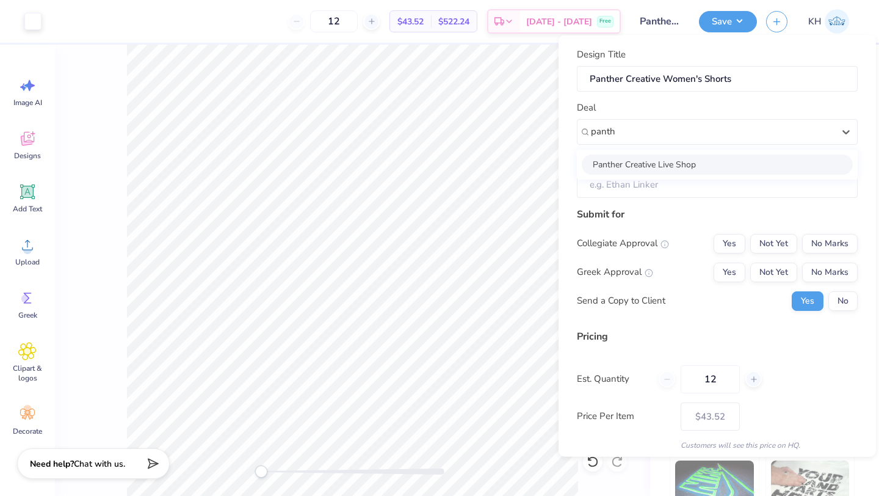
click at [676, 164] on div "Panther Creative Live Shop" at bounding box center [717, 164] width 271 height 20
type input "panth"
type input "[PERSON_NAME]"
click at [711, 250] on div "Collegiate Approval Yes Not Yet No Marks" at bounding box center [717, 243] width 281 height 20
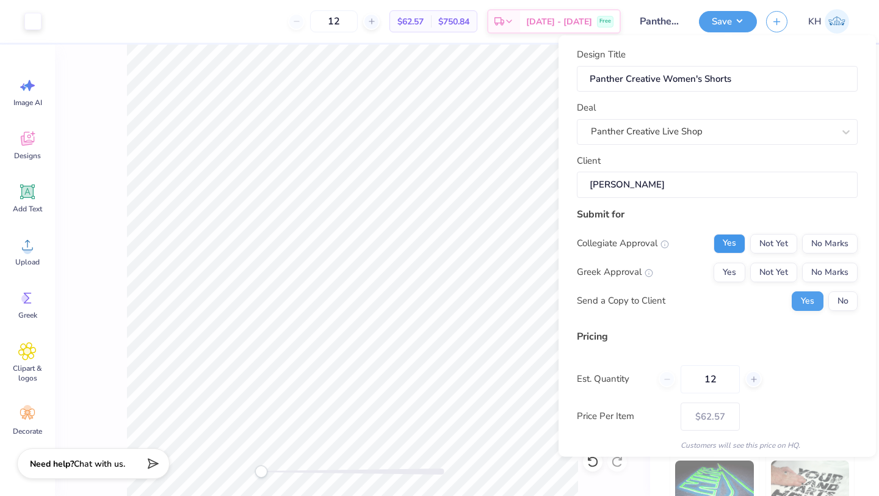
click at [724, 247] on button "Yes" at bounding box center [730, 243] width 32 height 20
click at [830, 275] on button "No Marks" at bounding box center [830, 272] width 56 height 20
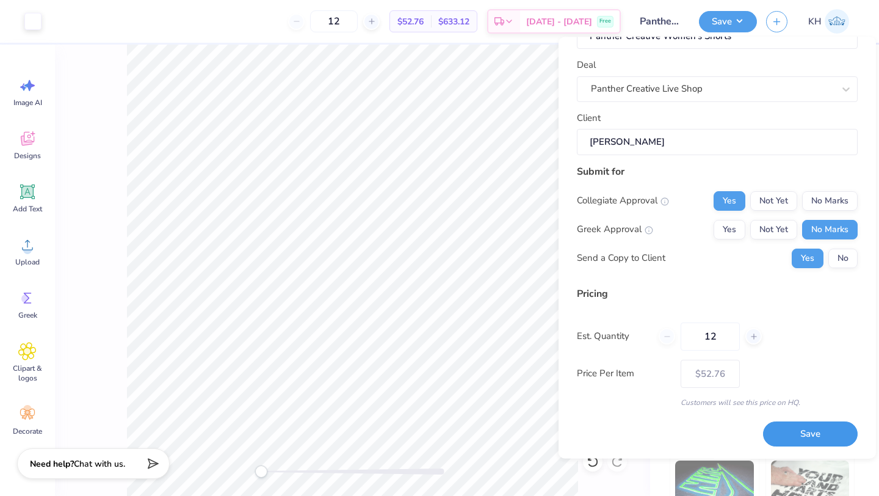
click at [787, 434] on button "Save" at bounding box center [810, 434] width 95 height 25
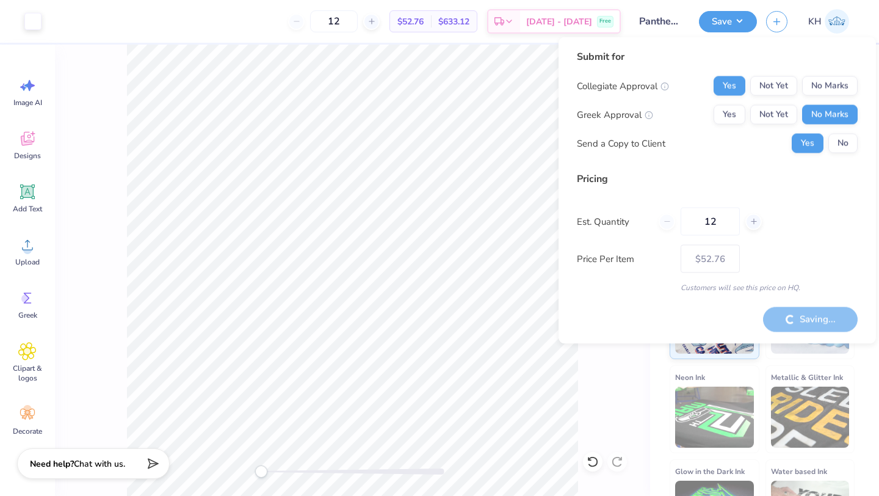
type input "– –"
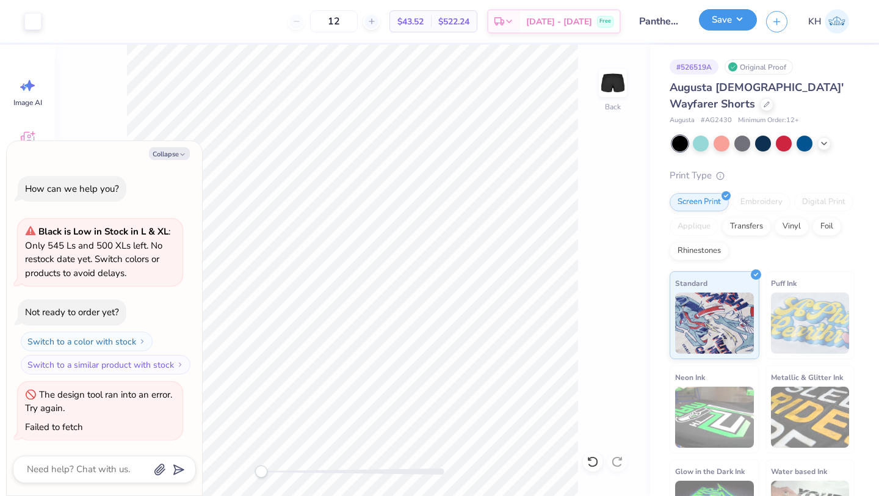
click at [742, 24] on button "Save" at bounding box center [728, 19] width 58 height 21
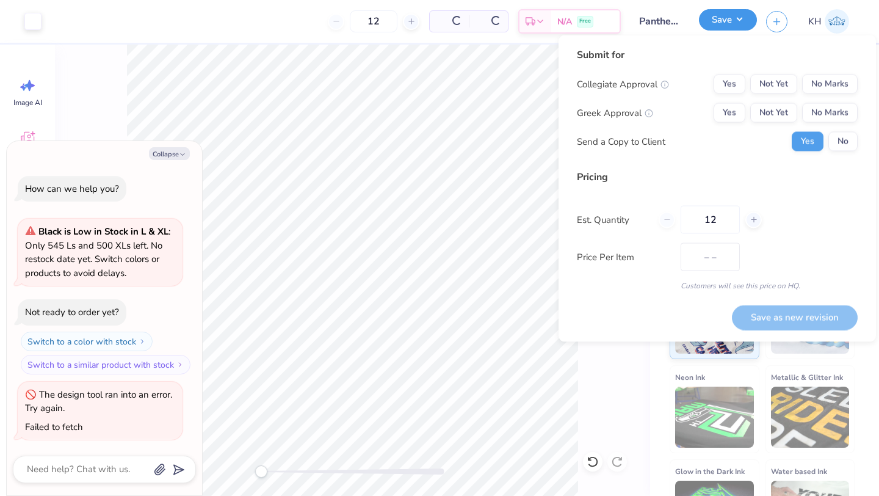
type textarea "x"
type input "$52.76"
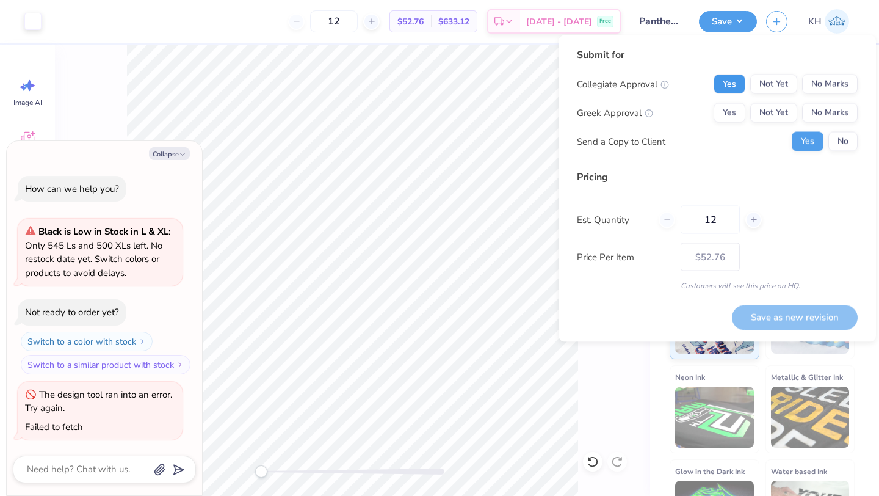
click at [721, 78] on button "Yes" at bounding box center [730, 84] width 32 height 20
click at [827, 107] on button "No Marks" at bounding box center [830, 113] width 56 height 20
type textarea "x"
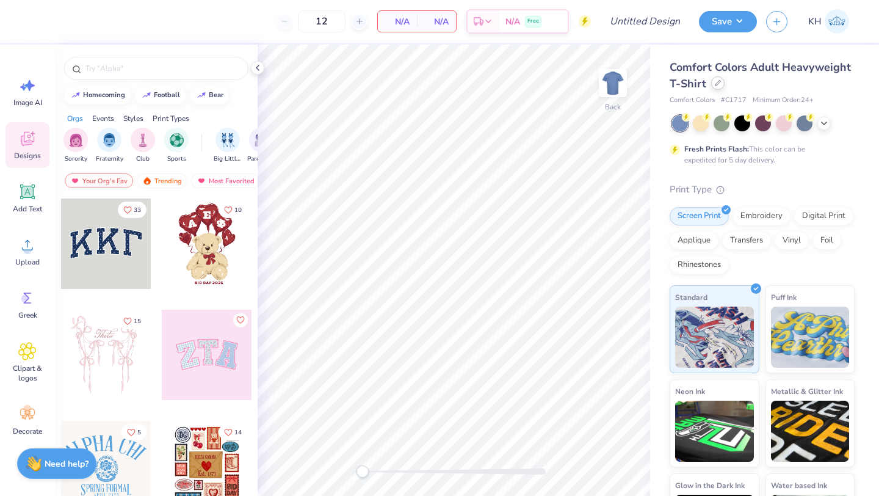
click at [716, 84] on icon at bounding box center [718, 83] width 6 height 6
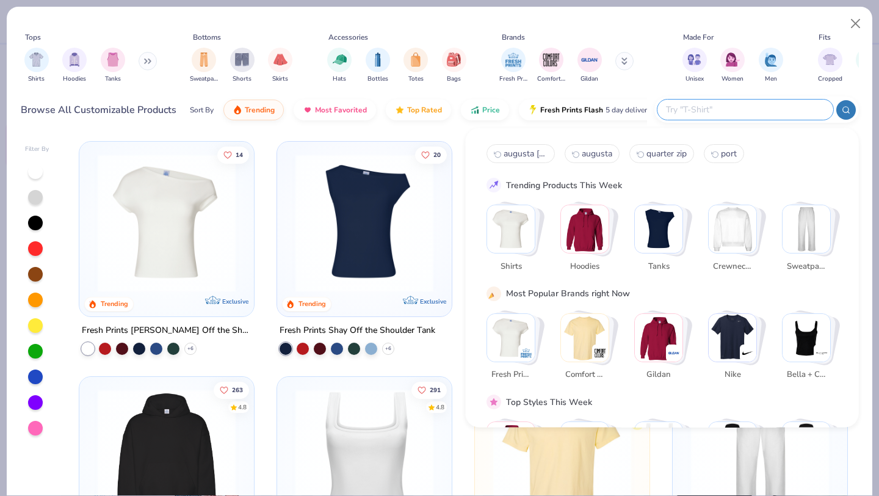
click at [740, 112] on input "text" at bounding box center [745, 110] width 160 height 14
type input "quarter zip"
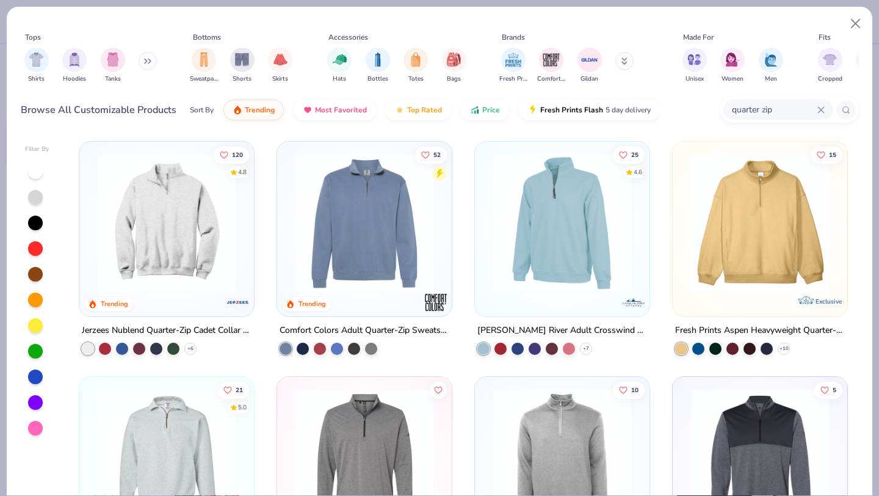
click at [199, 272] on img at bounding box center [167, 223] width 150 height 138
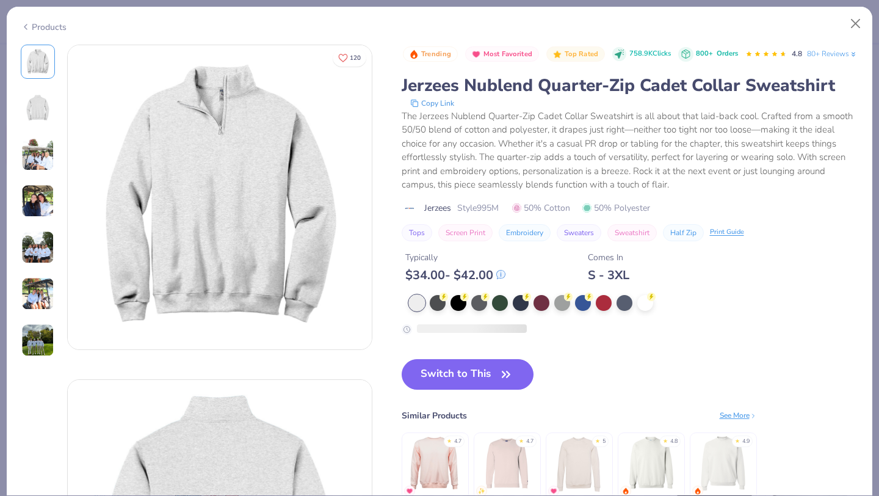
click at [504, 363] on div "Trending Most Favorited Top Rated 758.9K Clicks 800+ Orders 4.8 80+ Reviews Jer…" at bounding box center [630, 284] width 457 height 479
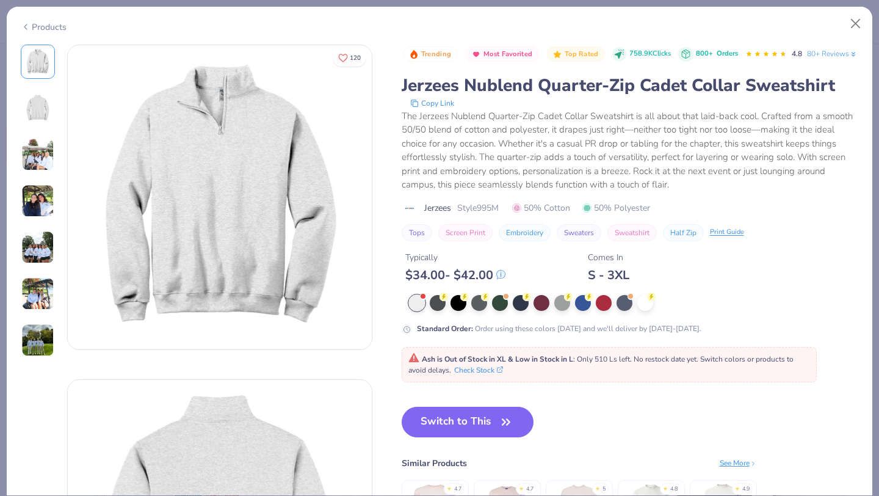
scroll to position [124, 0]
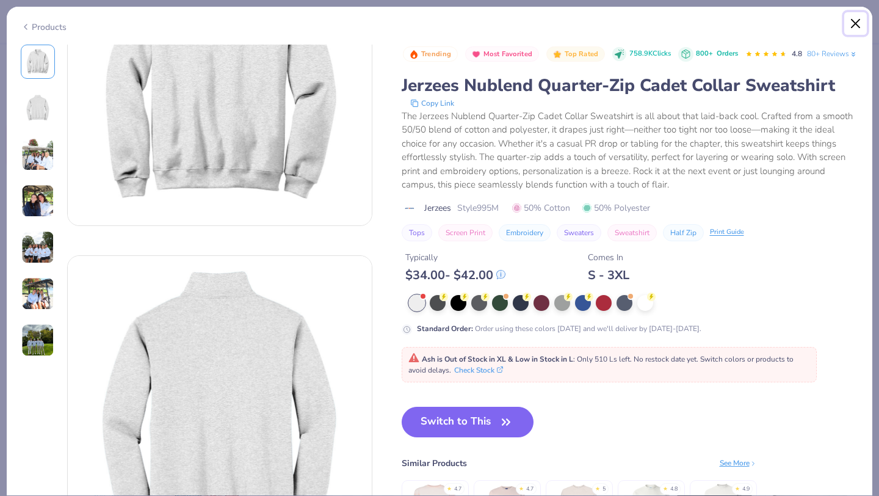
click at [857, 24] on button "Close" at bounding box center [855, 23] width 23 height 23
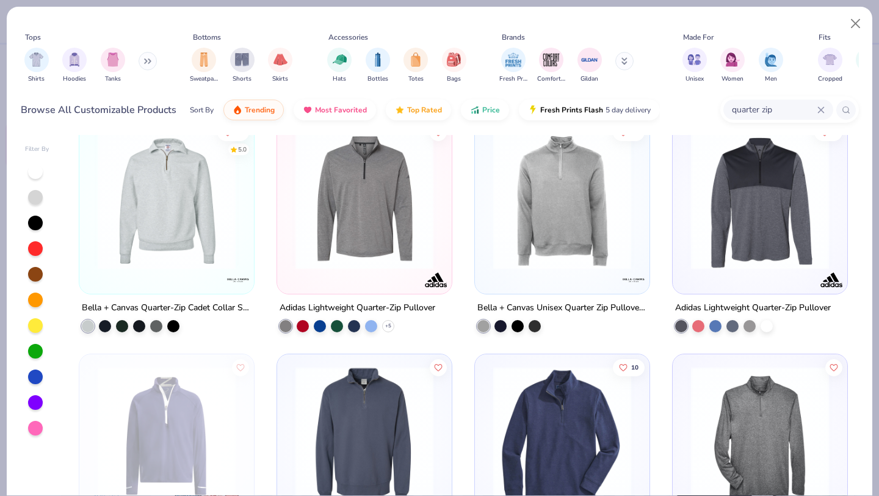
scroll to position [254, 0]
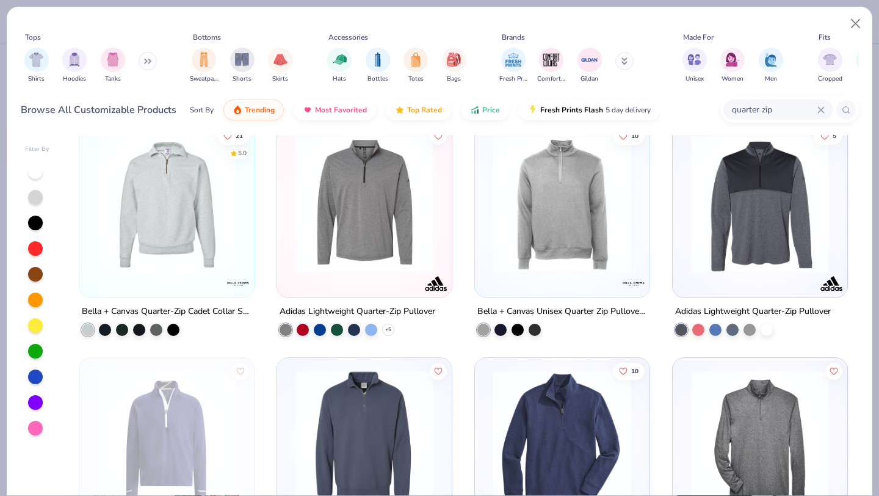
click at [180, 189] on img at bounding box center [167, 204] width 150 height 138
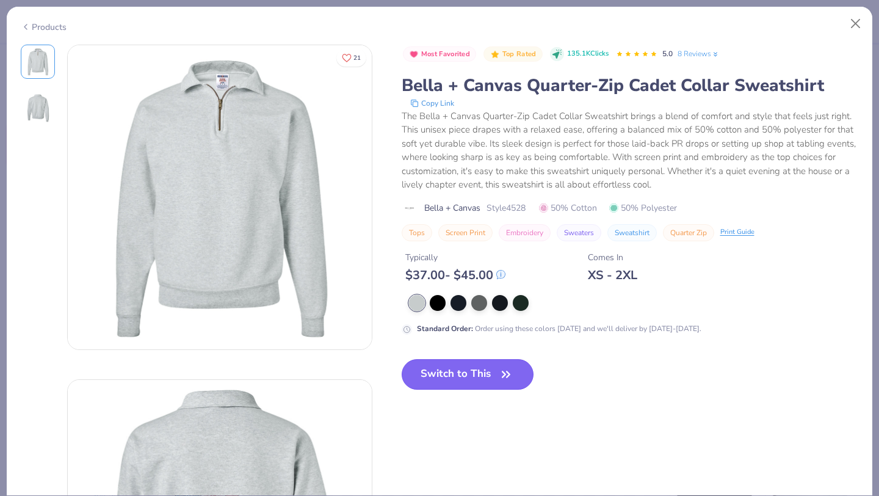
click at [484, 379] on button "Switch to This" at bounding box center [468, 374] width 133 height 31
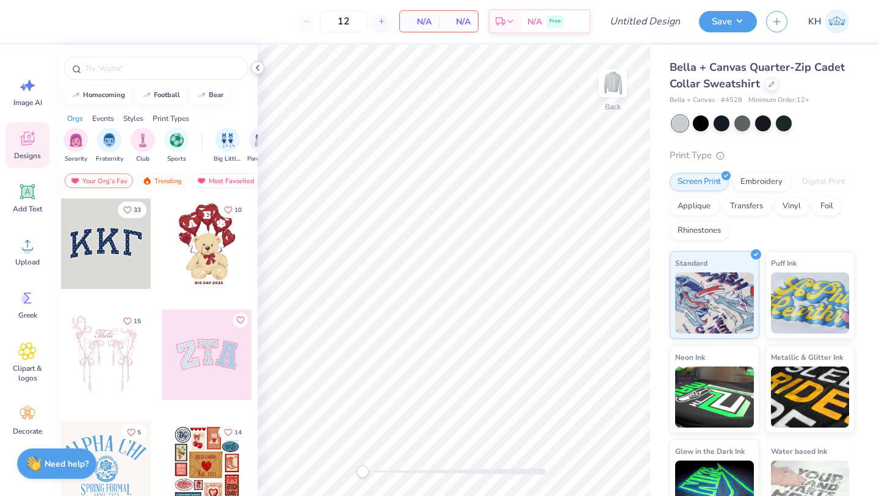
click at [256, 67] on polyline at bounding box center [257, 67] width 2 height 5
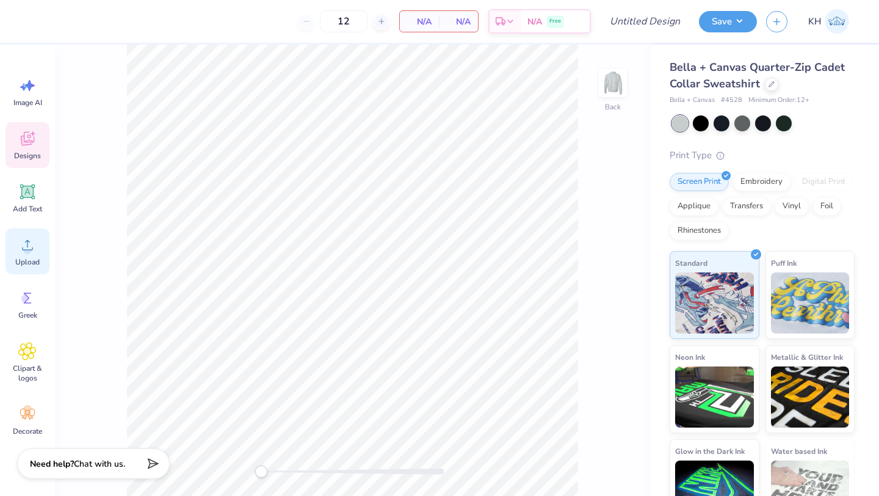
click at [25, 257] on span "Upload" at bounding box center [27, 262] width 24 height 10
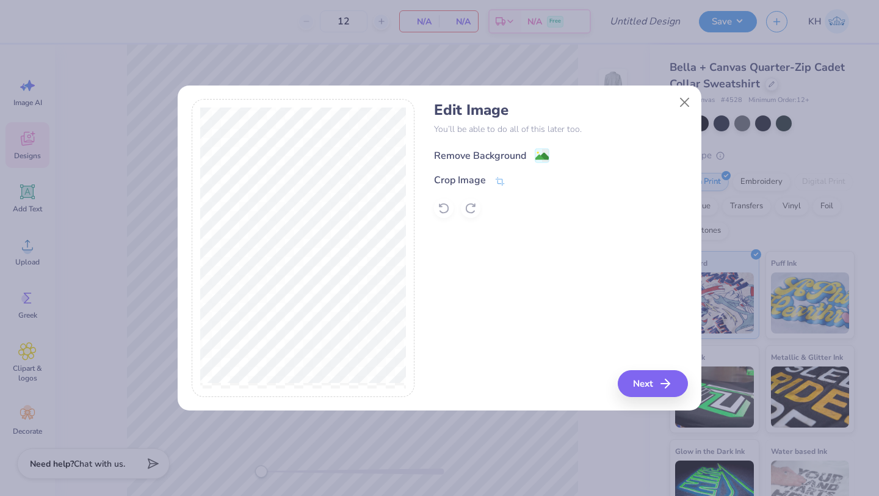
click at [484, 151] on div "Remove Background" at bounding box center [480, 155] width 92 height 15
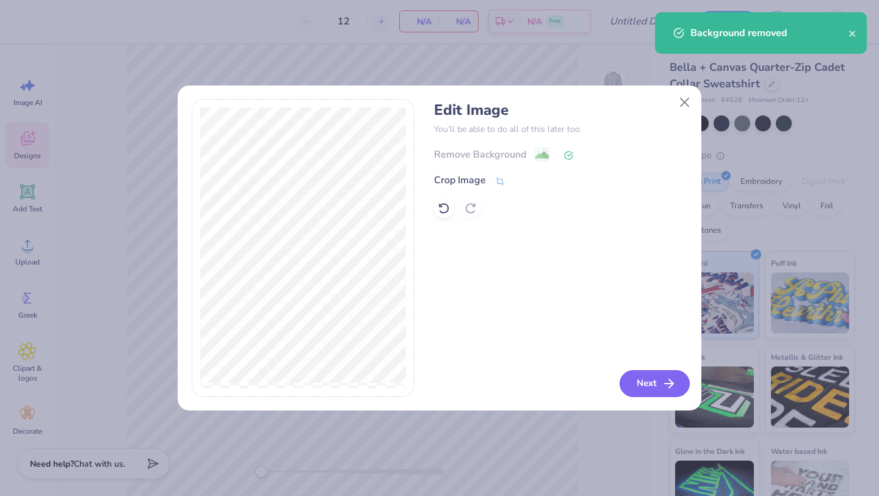
click at [657, 392] on button "Next" at bounding box center [655, 383] width 70 height 27
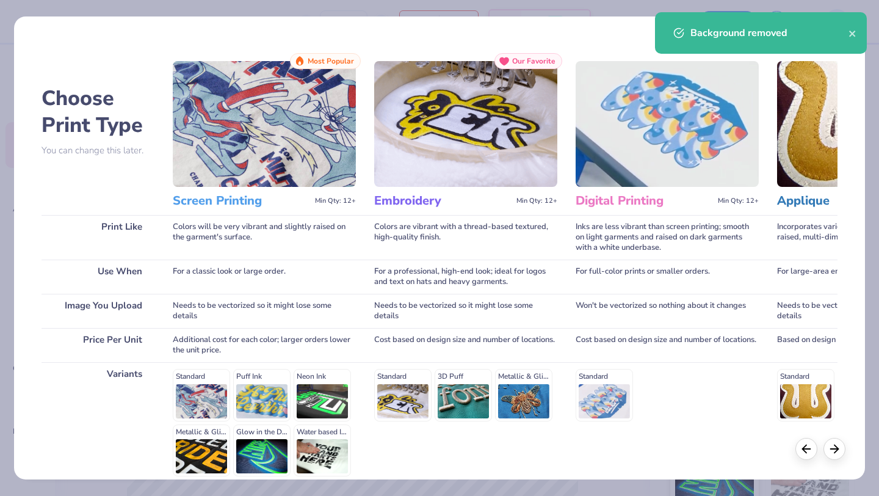
scroll to position [113, 0]
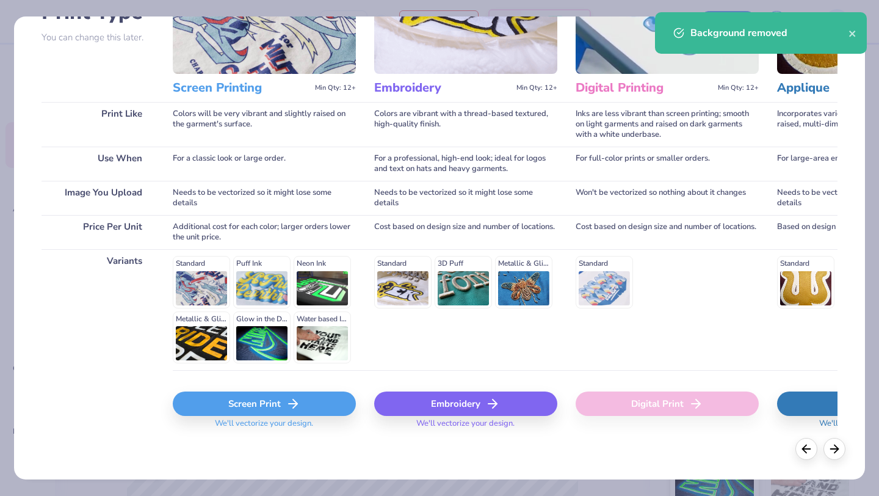
click at [294, 405] on polyline at bounding box center [295, 403] width 4 height 9
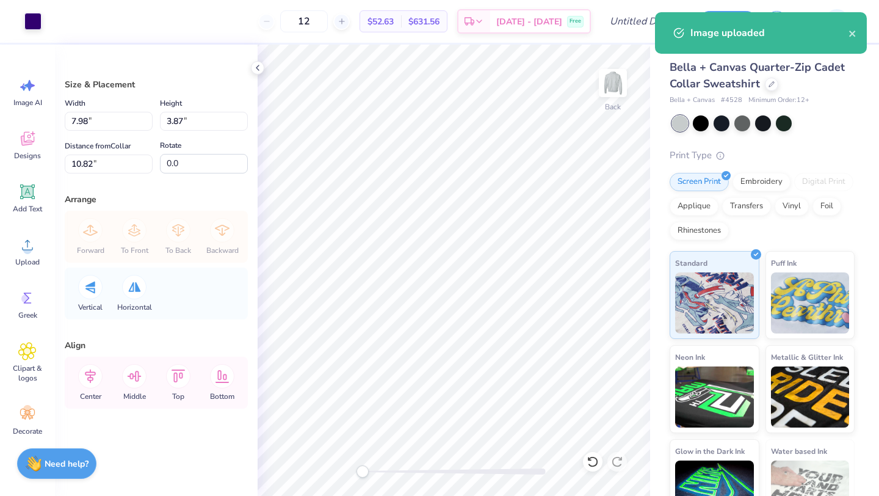
type input "4.77"
type input "2.31"
type input "12.37"
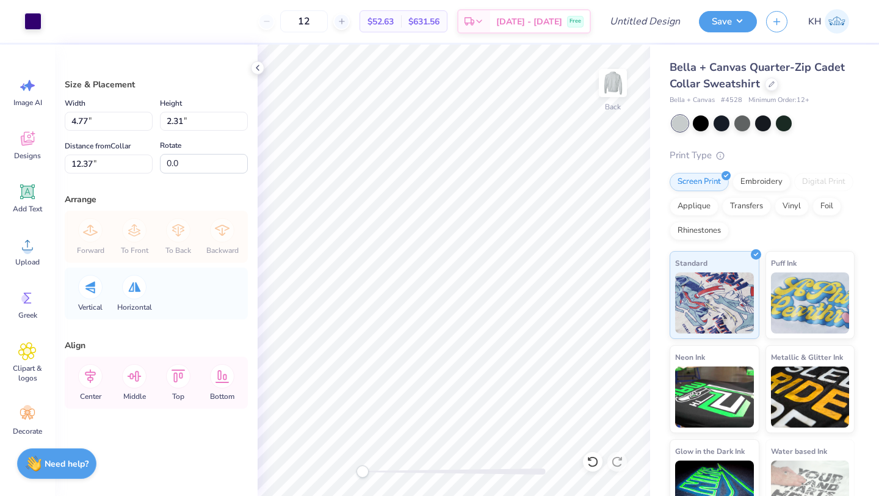
type input "5.59"
type input "2.71"
type input "3.00"
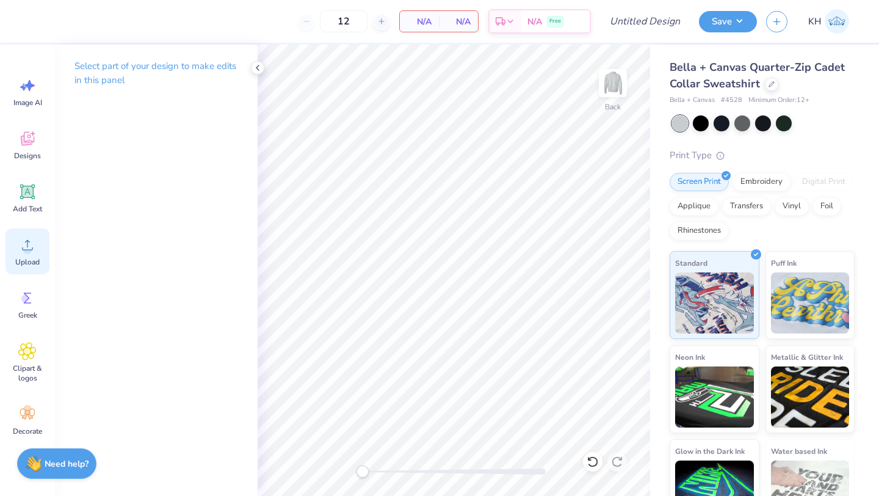
click at [27, 257] on span "Upload" at bounding box center [27, 262] width 24 height 10
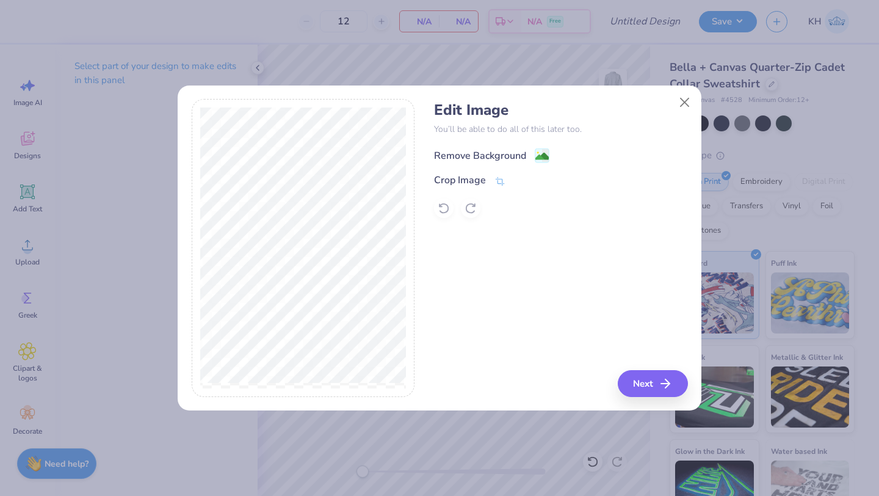
click at [500, 152] on div "Remove Background" at bounding box center [480, 155] width 92 height 15
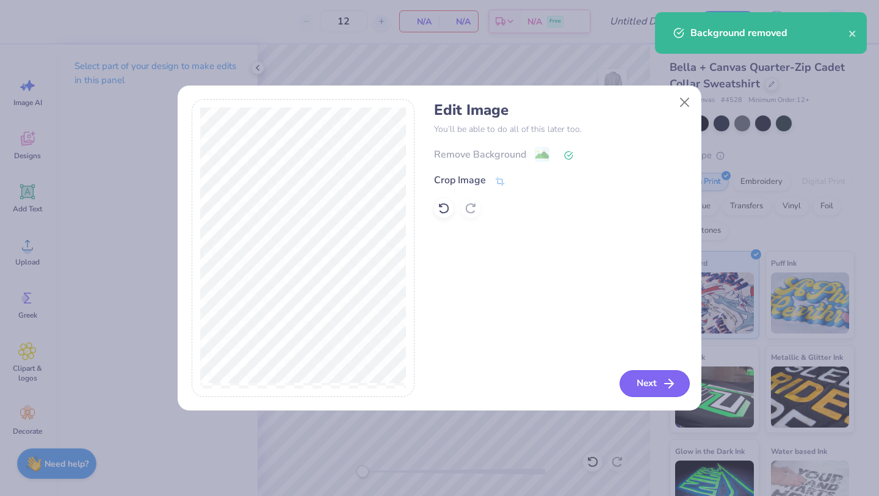
click at [652, 381] on button "Next" at bounding box center [655, 383] width 70 height 27
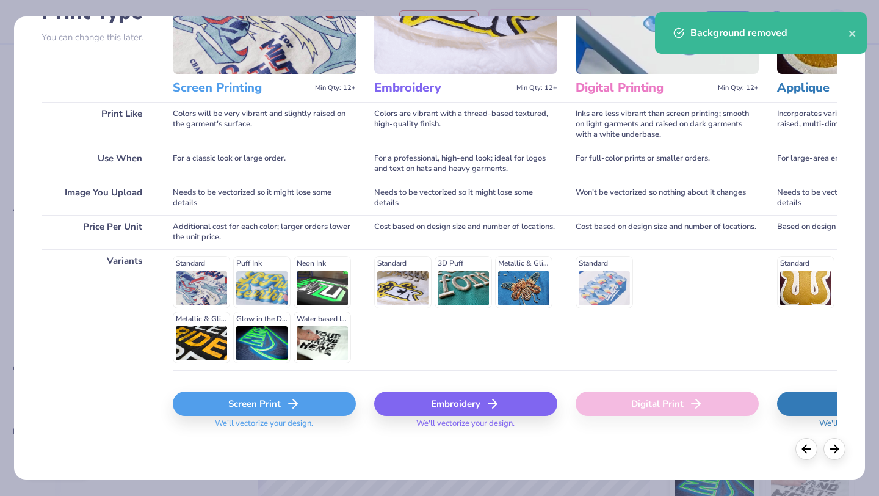
click at [264, 394] on div "Screen Print" at bounding box center [264, 403] width 183 height 24
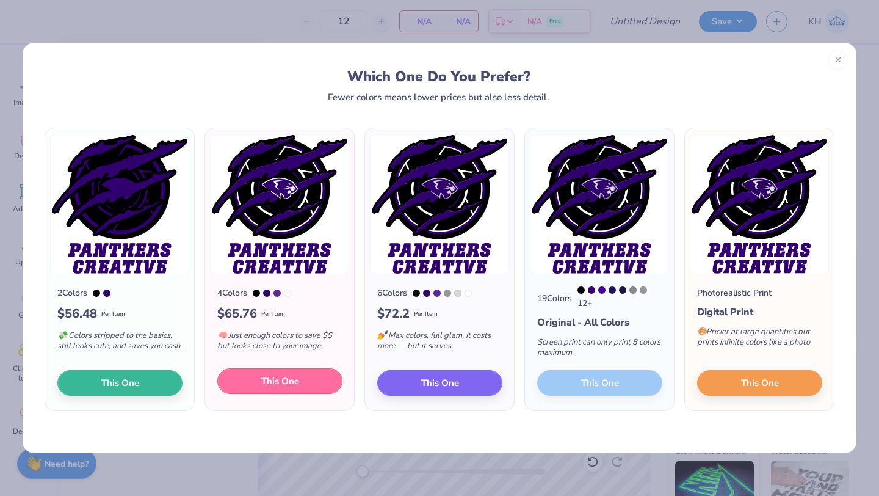
click at [285, 382] on span "This One" at bounding box center [280, 381] width 38 height 14
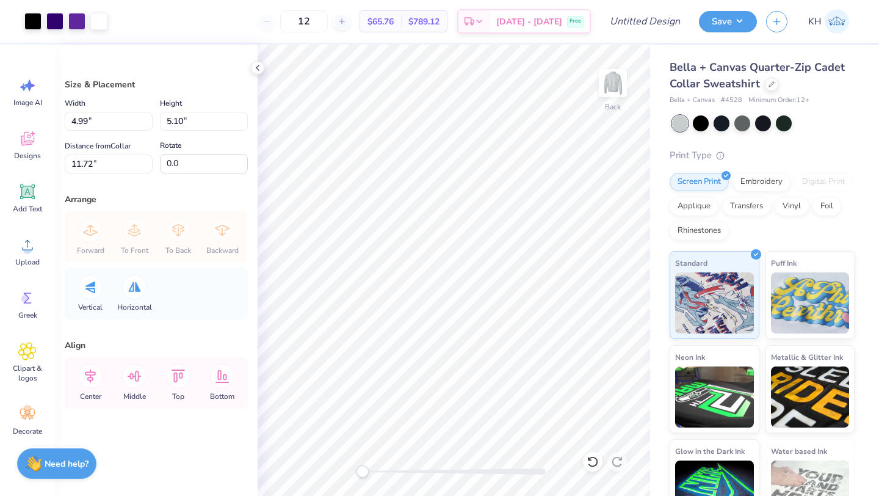
type input "4.99"
type input "5.10"
type input "11.72"
click at [709, 22] on button "Save" at bounding box center [728, 19] width 58 height 21
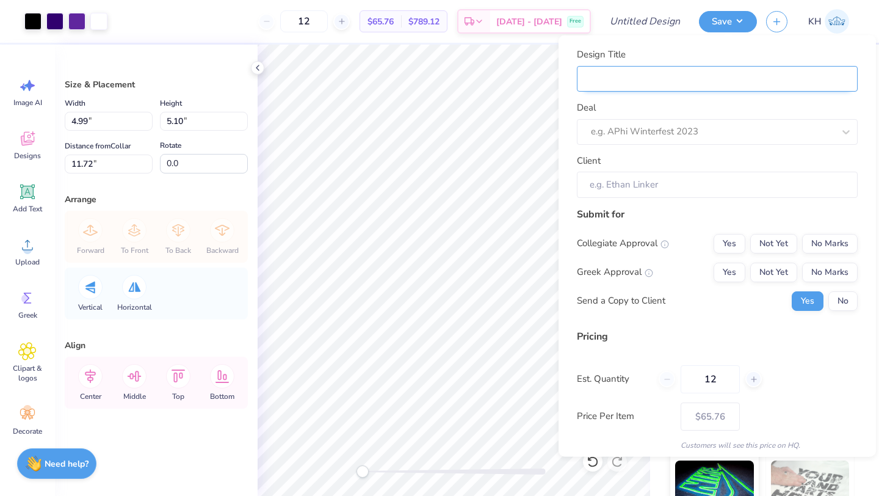
click at [700, 79] on input "Design Title" at bounding box center [717, 78] width 281 height 26
type input "P"
type input "PN"
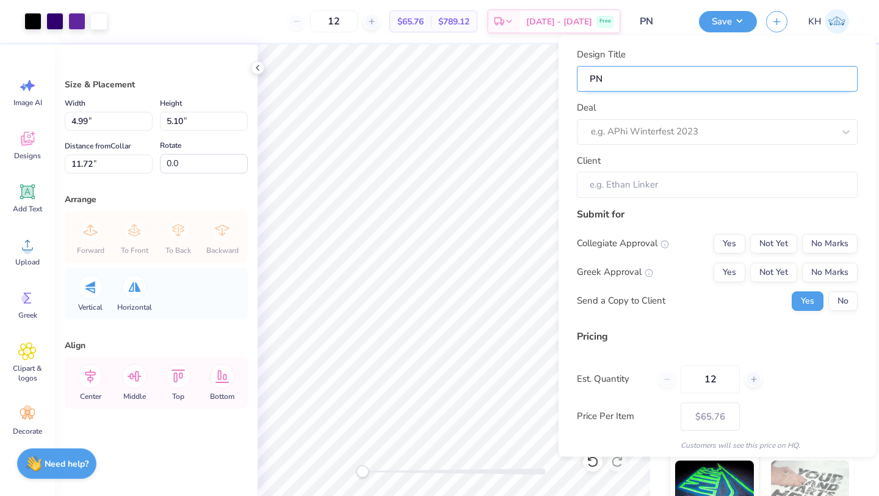
type input "PNT"
type input "PNTH"
type input "PNTHE"
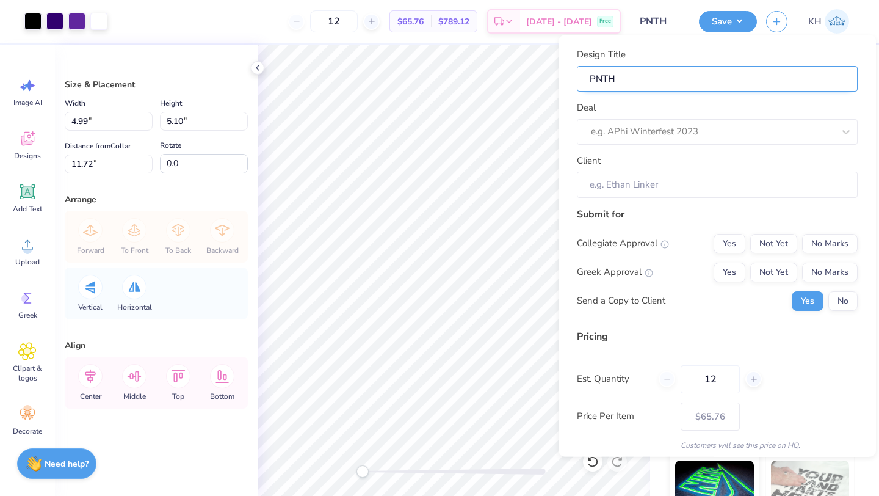
type input "PNTHE"
type input "PNTHER"
type input "PNTHE"
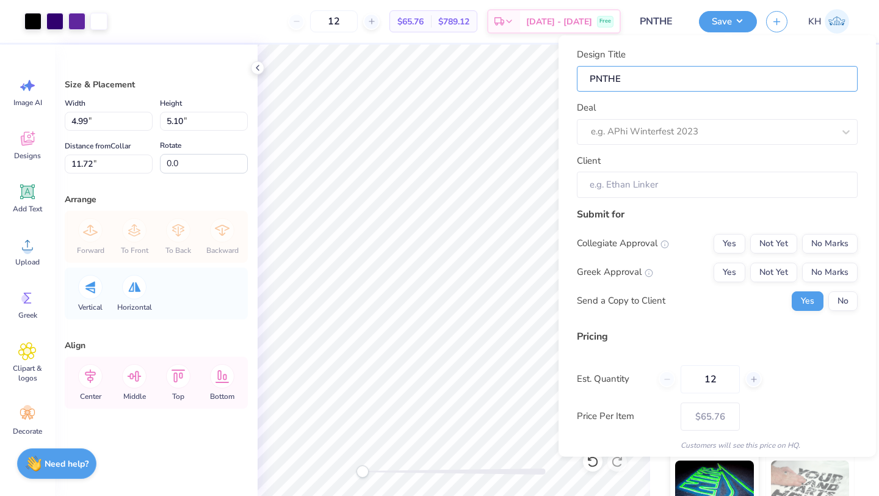
type input "PNTH"
type input "PNT"
type input "PN"
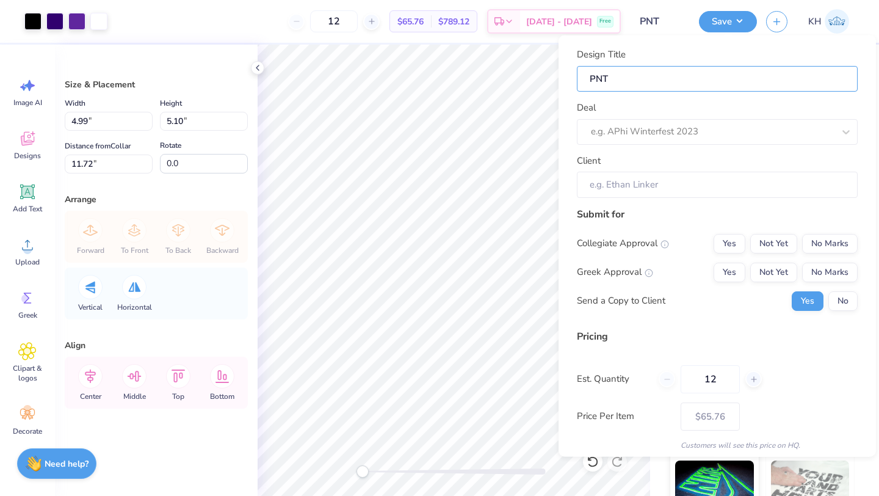
type input "PN"
type input "P"
type input "Pa"
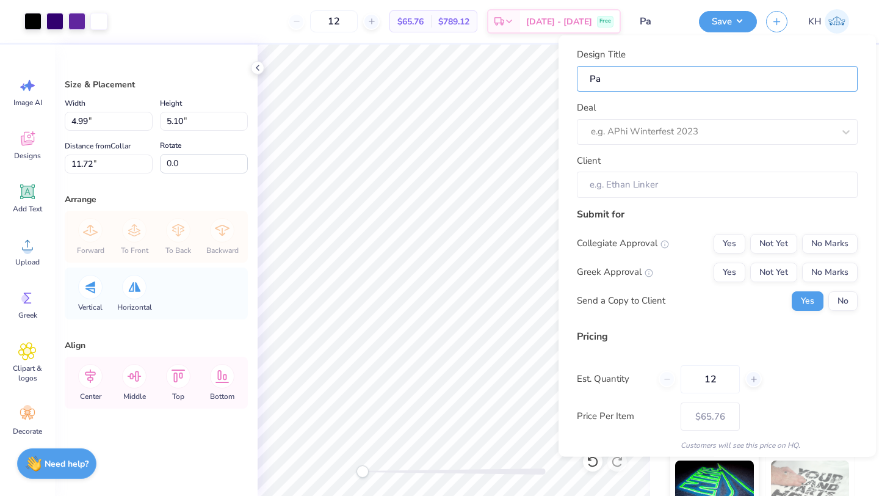
type input "Pan"
type input "Pant"
type input "Pante"
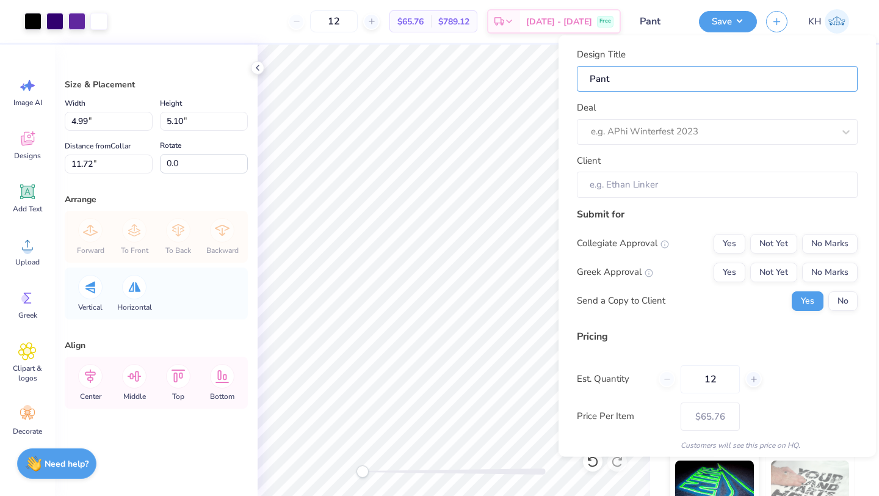
type input "Pante"
type input "Pant"
type input "Panth"
type input "Panther Creative Tee"
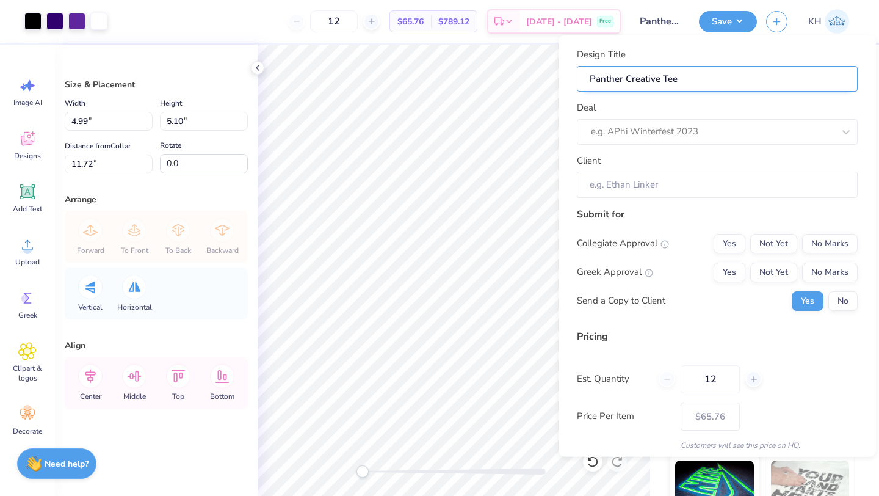
type input "Panther Creative Te"
type input "Panther Creative T"
type input "Panther Creative"
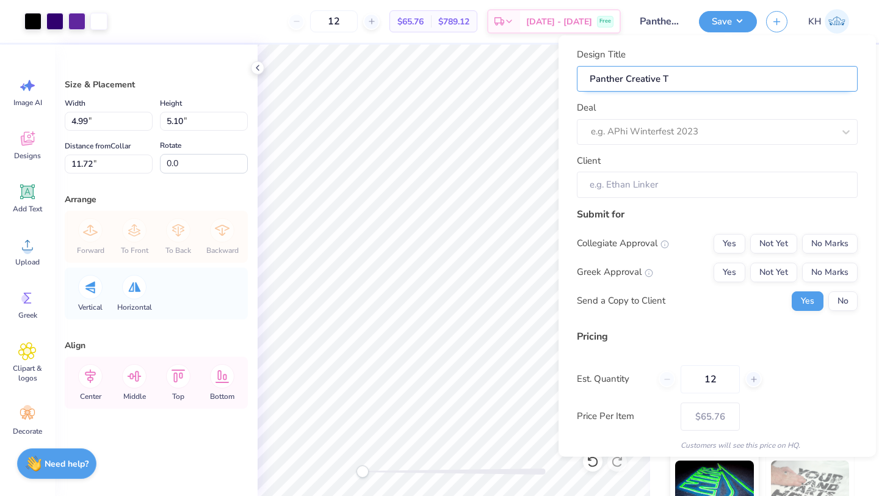
type input "Panther Creative"
type input "Panther Creative Q"
type input "Panther Creative Qu"
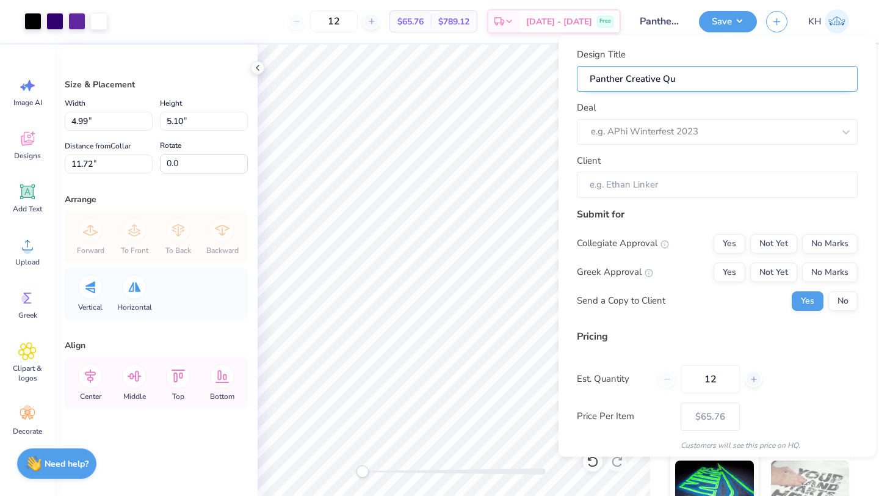
type input "Panther Creative Qua"
type input "Panther Creative Quar"
type input "Panther Creative Quart"
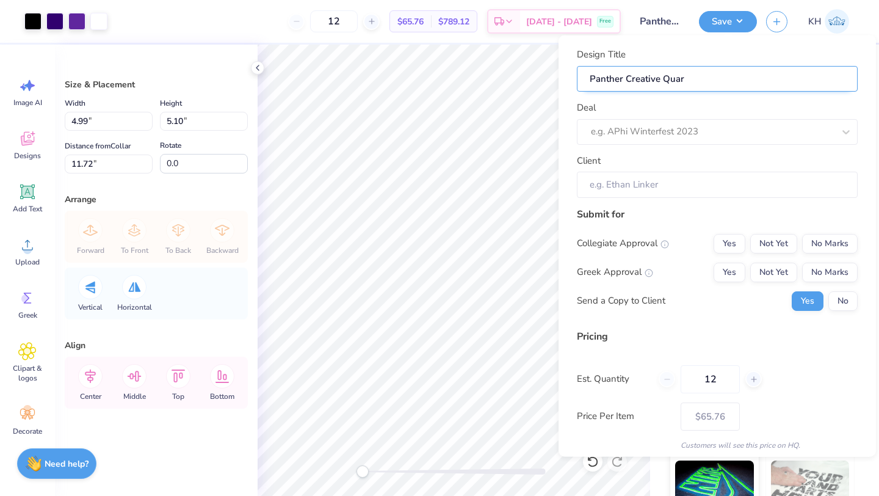
type input "Panther Creative Quart"
type input "Panther Creative Quarte"
type input "Panther Creative Quarter"
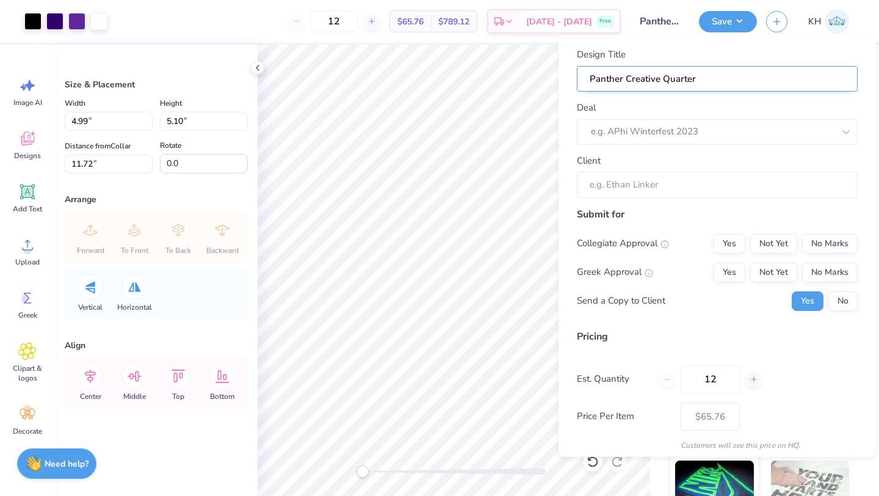
type input "Panther Creative Quarter"
type input "Panther Creative Quarter Z"
type input "Panther Creative Quarter Zi"
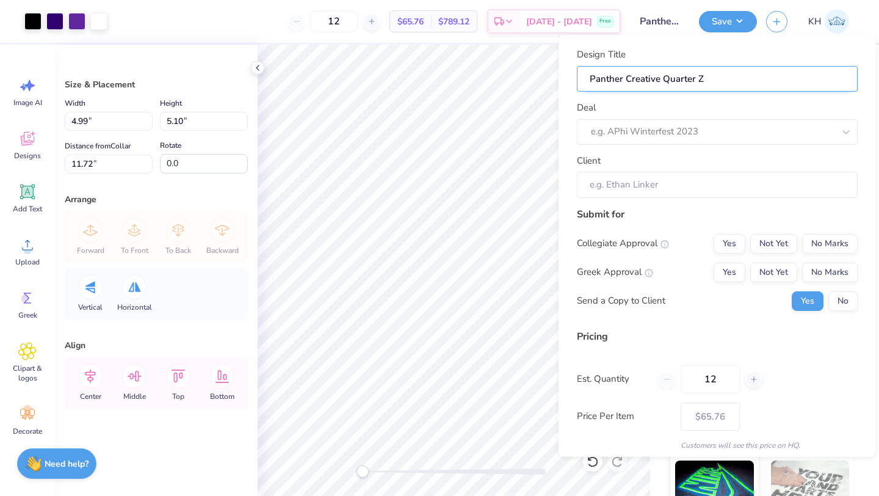
type input "Panther Creative Quarter Zi"
type input "Panther Creative Quarter Zip"
click at [659, 135] on div at bounding box center [712, 131] width 243 height 16
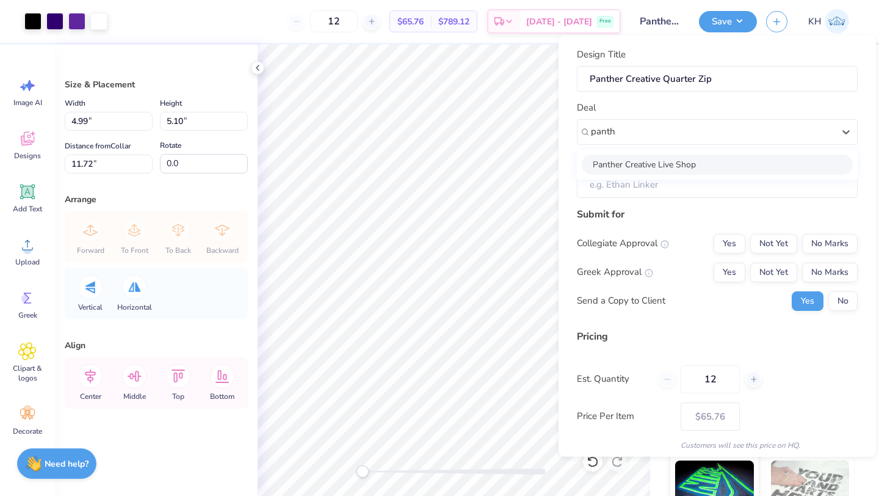
click at [685, 161] on div "Panther Creative Live Shop" at bounding box center [717, 164] width 271 height 20
type input "panth"
type input "[PERSON_NAME]"
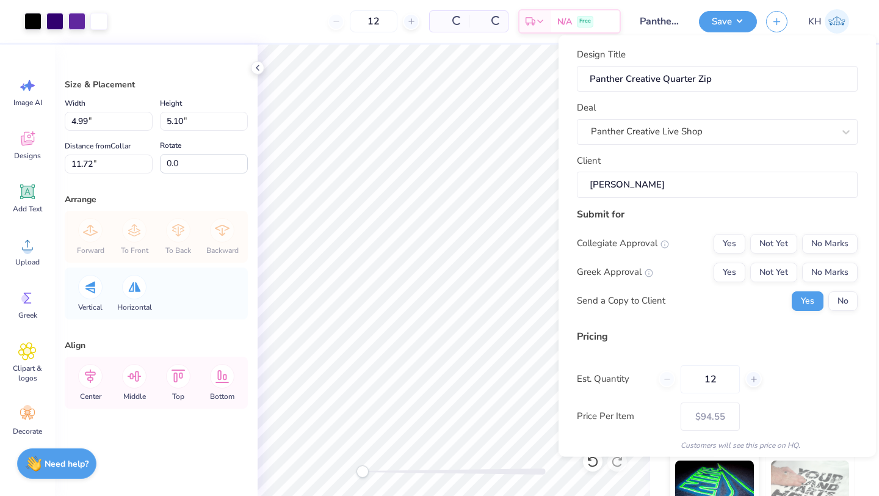
click at [676, 184] on input "[PERSON_NAME]" at bounding box center [717, 185] width 281 height 26
click at [725, 244] on button "Yes" at bounding box center [730, 243] width 32 height 20
click at [817, 270] on button "No Marks" at bounding box center [830, 272] width 56 height 20
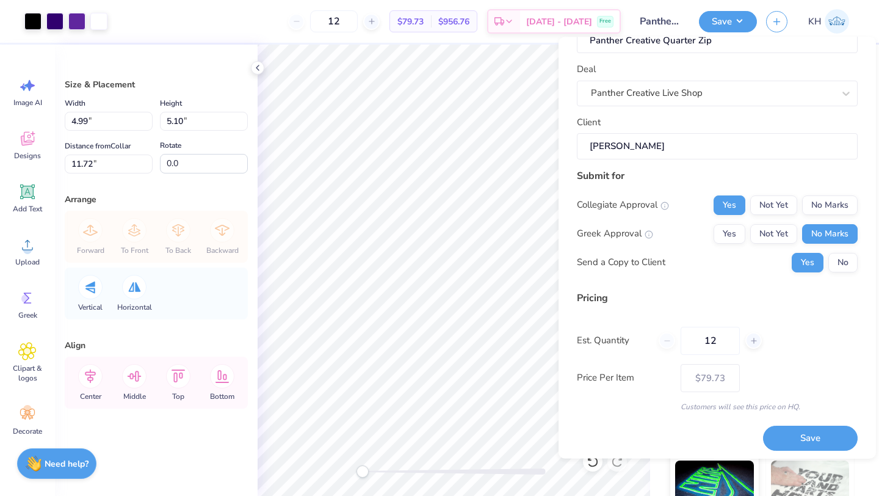
scroll to position [44, 0]
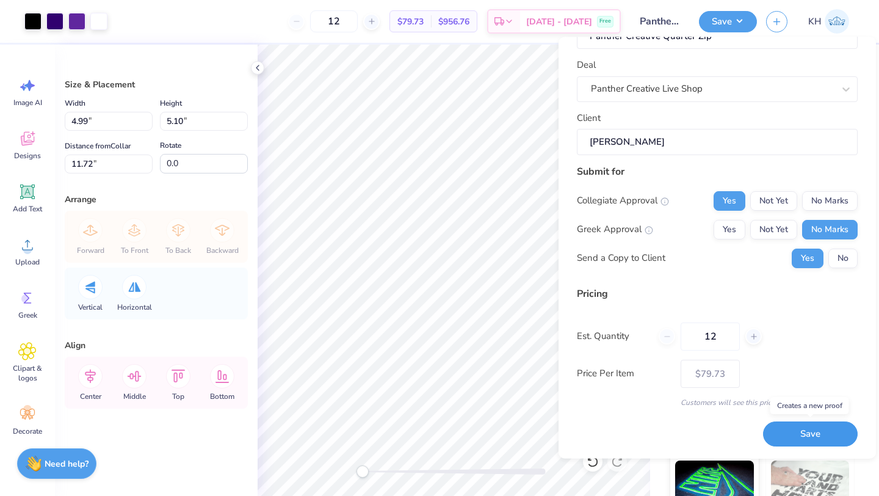
click at [797, 437] on button "Save" at bounding box center [810, 434] width 95 height 25
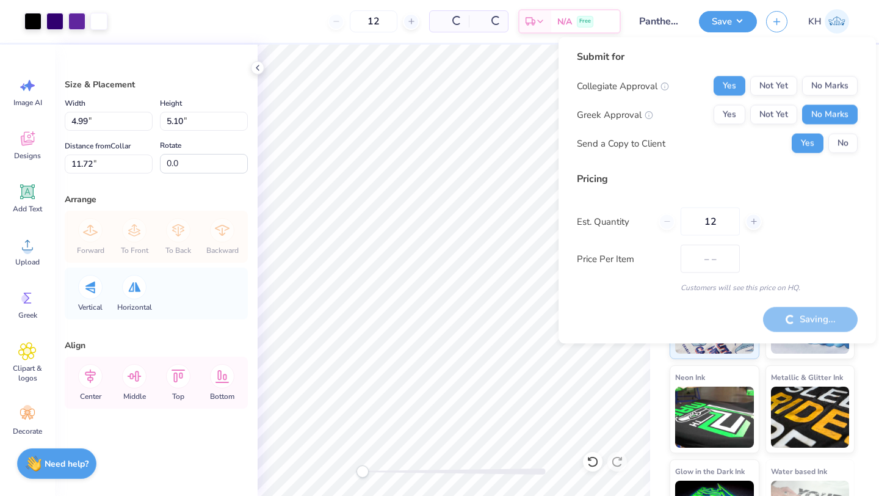
type input "$65.76"
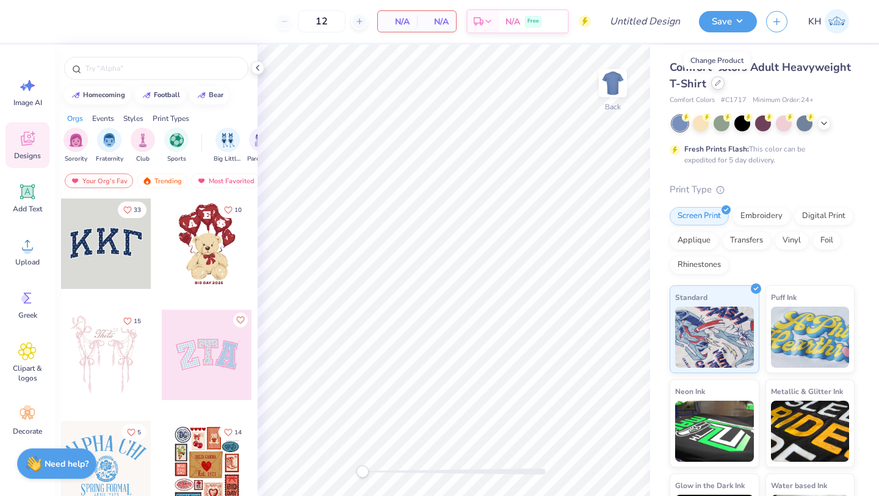
click at [716, 82] on icon at bounding box center [718, 83] width 5 height 5
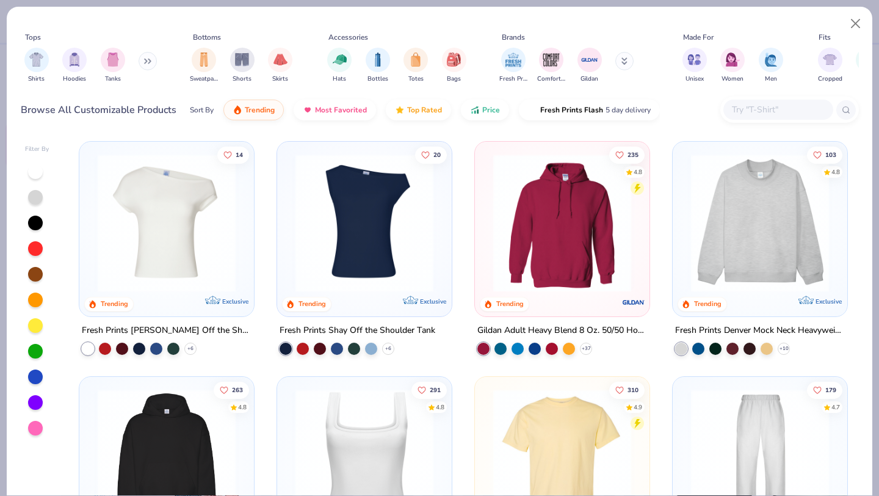
click at [746, 107] on input "text" at bounding box center [778, 110] width 94 height 14
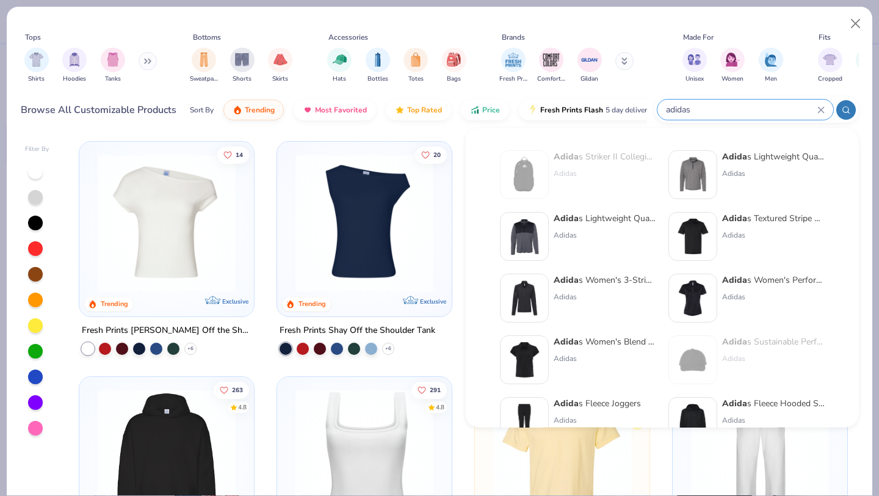
type input "adidas"
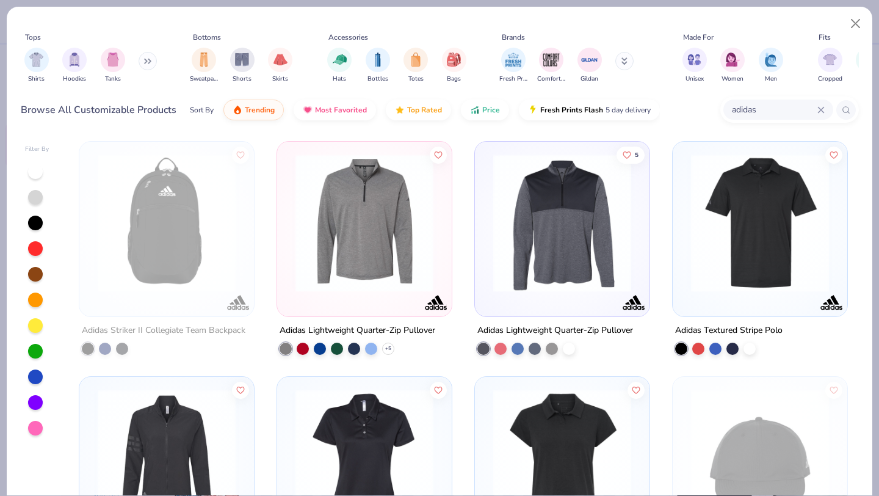
click at [697, 296] on div at bounding box center [760, 226] width 162 height 156
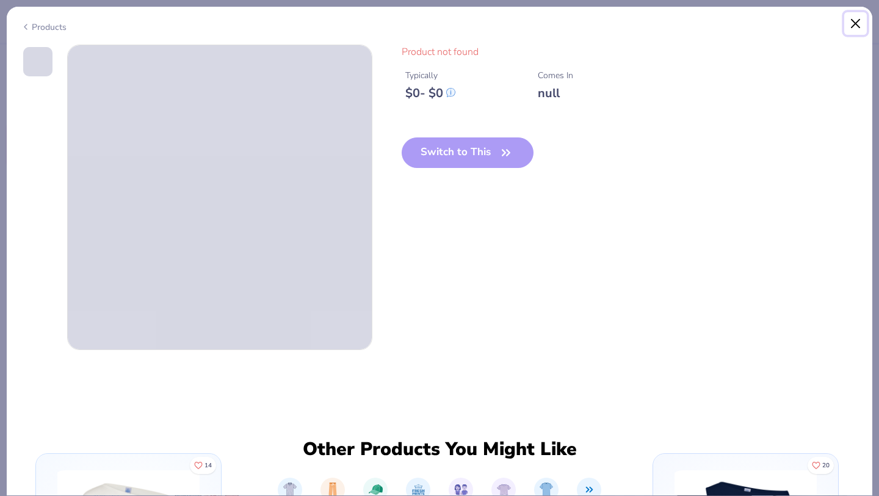
click at [852, 22] on button "Close" at bounding box center [855, 23] width 23 height 23
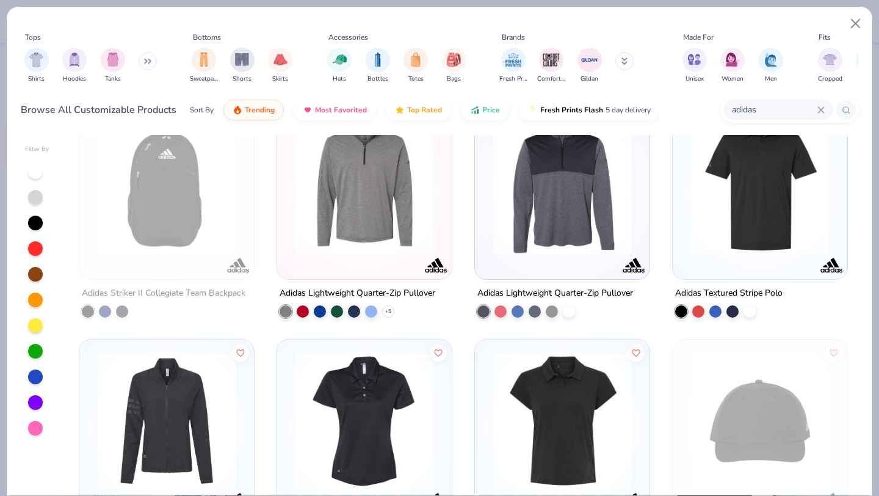
scroll to position [34, 0]
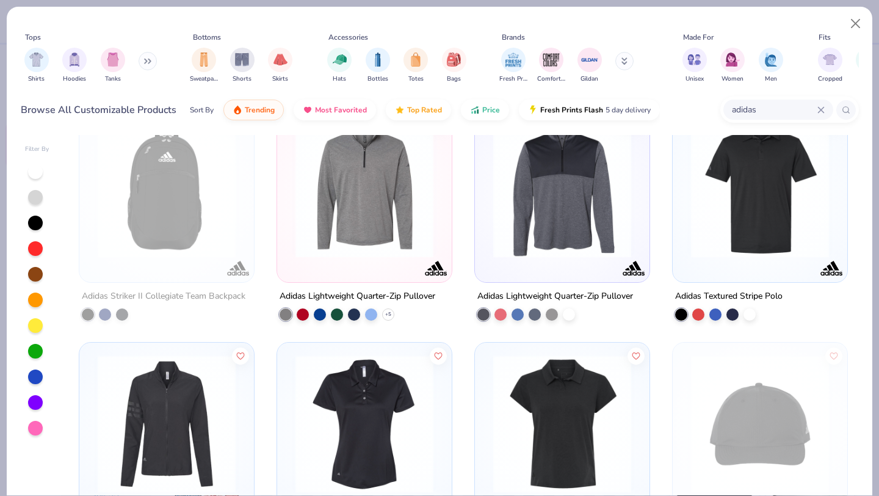
click at [711, 244] on img at bounding box center [760, 189] width 150 height 138
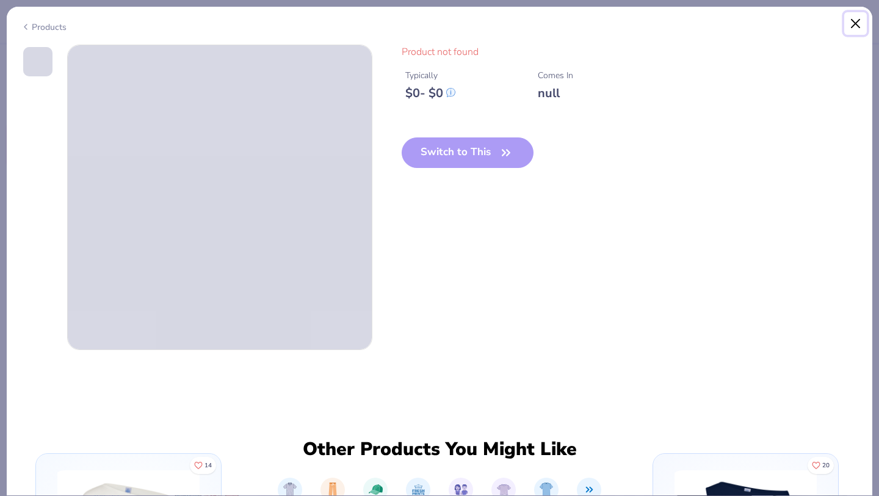
click at [854, 20] on button "Close" at bounding box center [855, 23] width 23 height 23
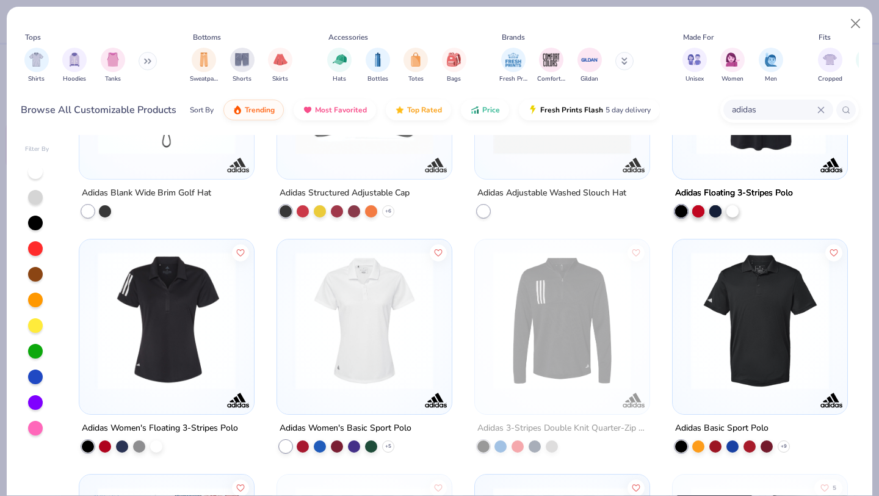
scroll to position [1083, 0]
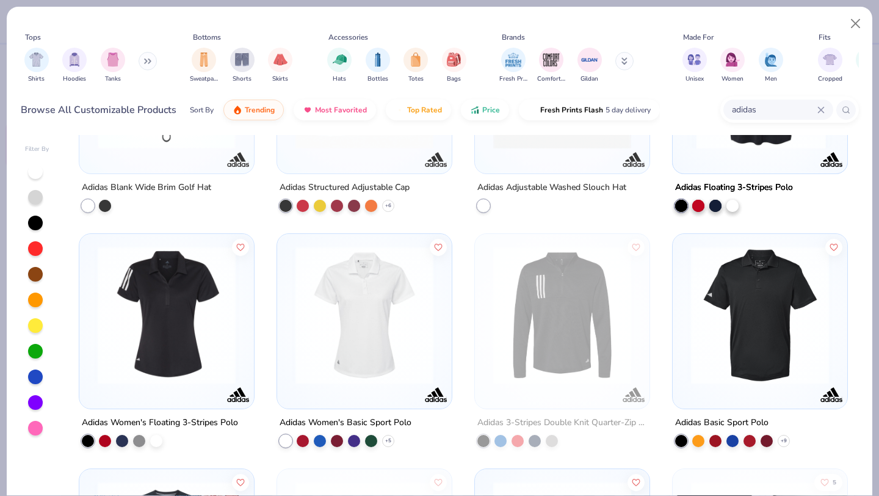
click at [710, 357] on img at bounding box center [760, 315] width 150 height 138
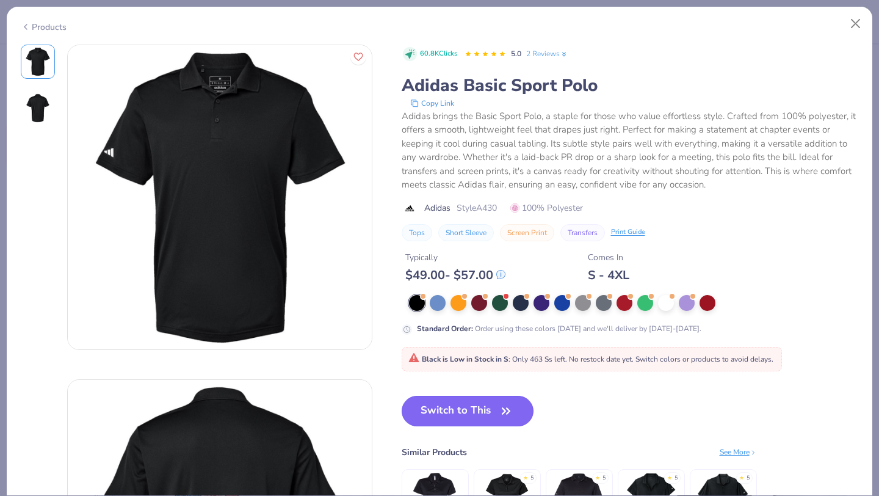
click at [465, 421] on button "Switch to This" at bounding box center [468, 411] width 133 height 31
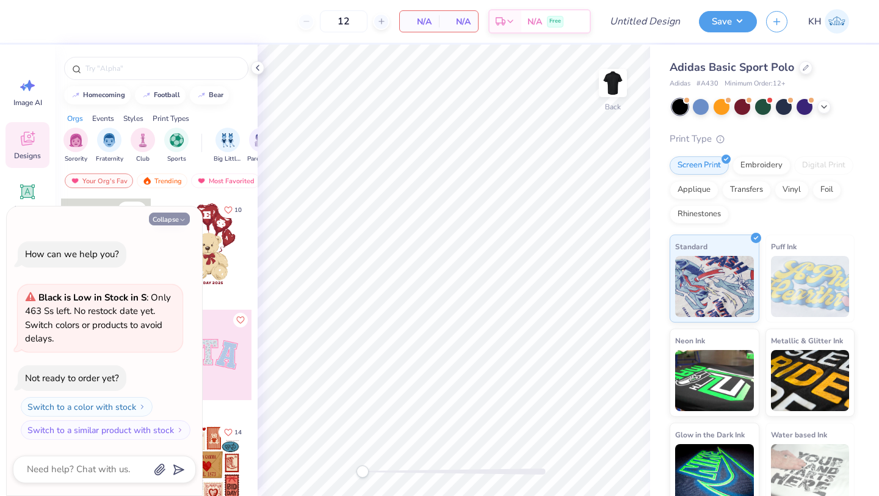
click at [163, 220] on button "Collapse" at bounding box center [169, 218] width 41 height 13
type textarea "x"
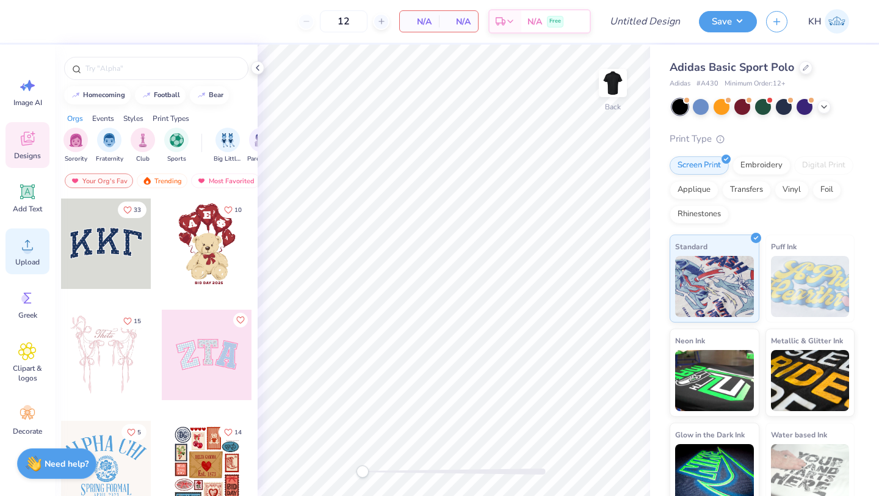
click at [32, 259] on span "Upload" at bounding box center [27, 262] width 24 height 10
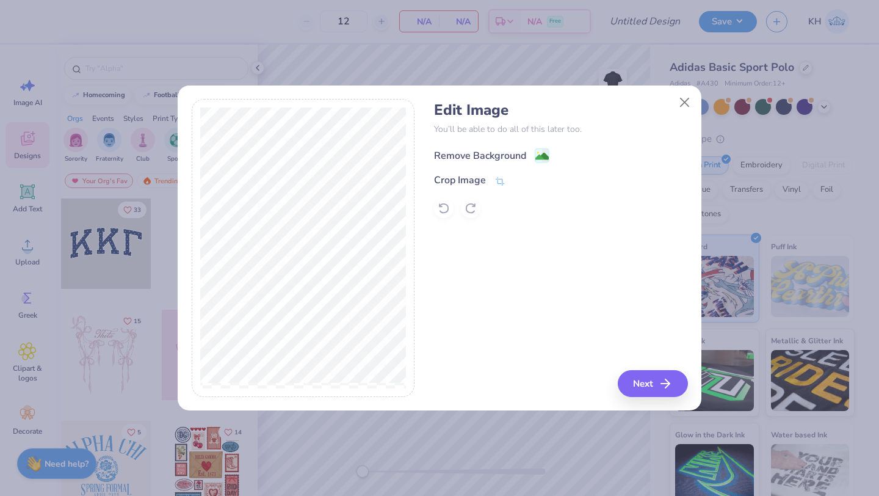
click at [487, 158] on div "Remove Background" at bounding box center [480, 155] width 92 height 15
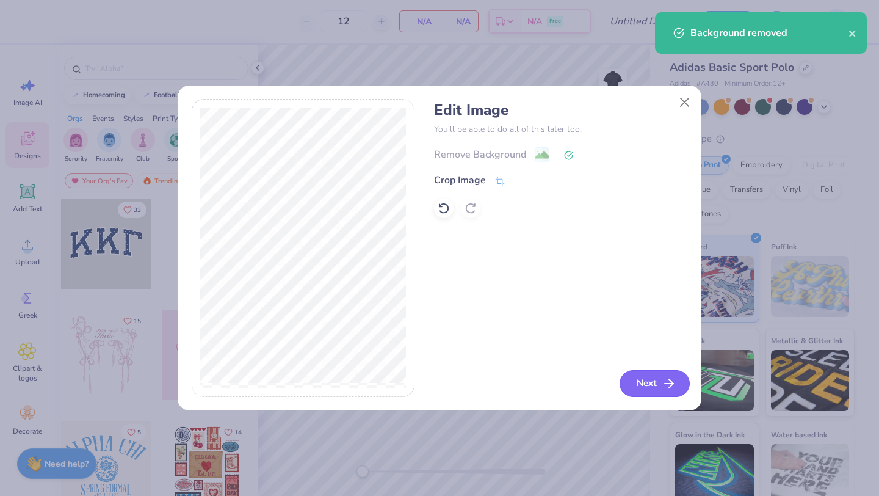
click at [653, 389] on button "Next" at bounding box center [655, 383] width 70 height 27
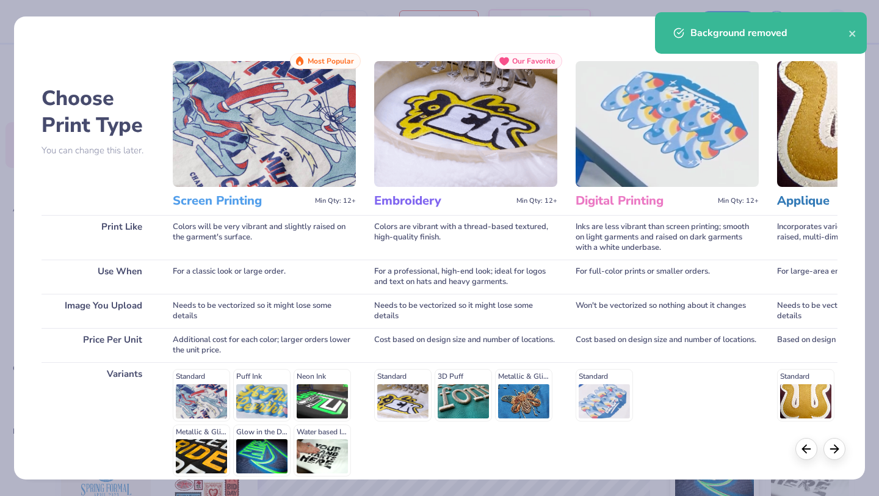
scroll to position [113, 0]
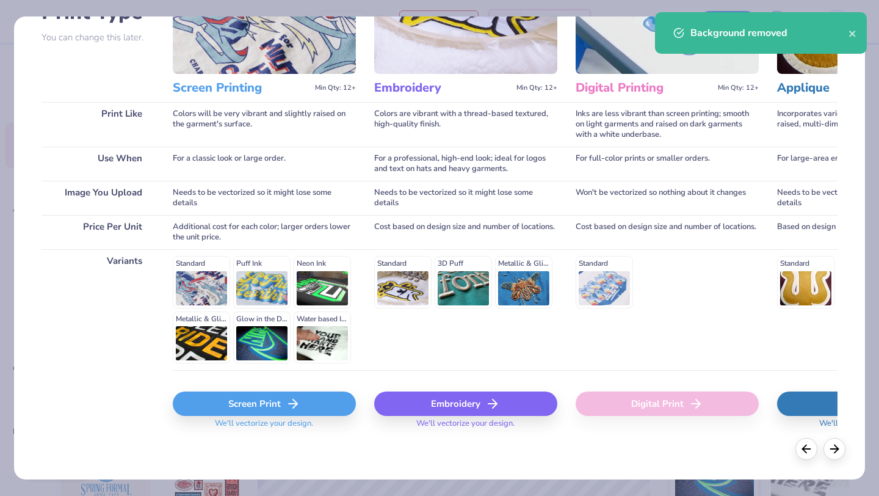
click at [258, 406] on div "Screen Print" at bounding box center [264, 403] width 183 height 24
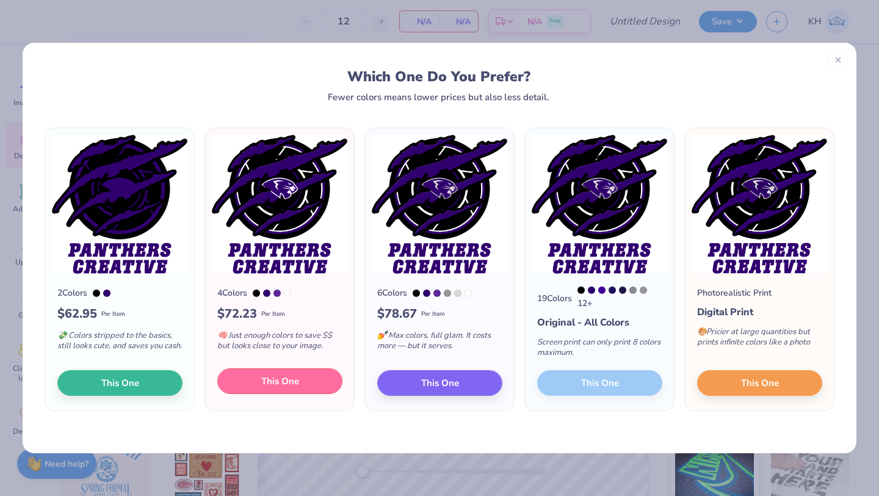
click at [273, 385] on span "This One" at bounding box center [280, 381] width 38 height 14
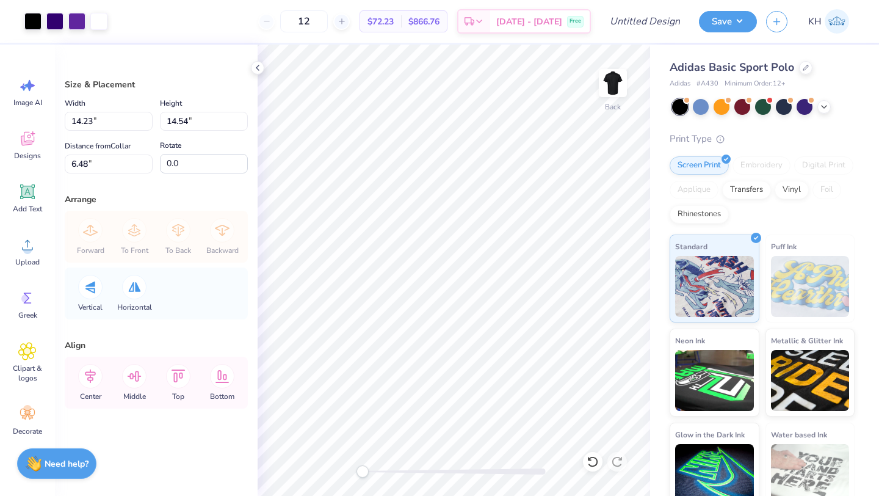
type input "4.64"
type input "4.74"
click at [717, 31] on div "Save" at bounding box center [728, 21] width 58 height 21
click at [727, 16] on button "Save" at bounding box center [728, 19] width 58 height 21
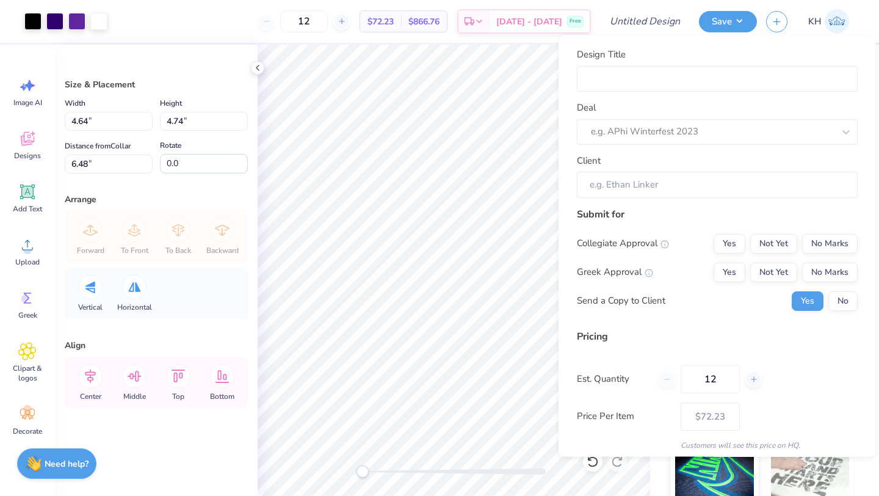
click at [691, 95] on div "Design Title Deal e.g. APhi Winterfest 2023 Client" at bounding box center [717, 123] width 281 height 150
click at [667, 76] on input "Design Title" at bounding box center [717, 78] width 281 height 26
type input "P"
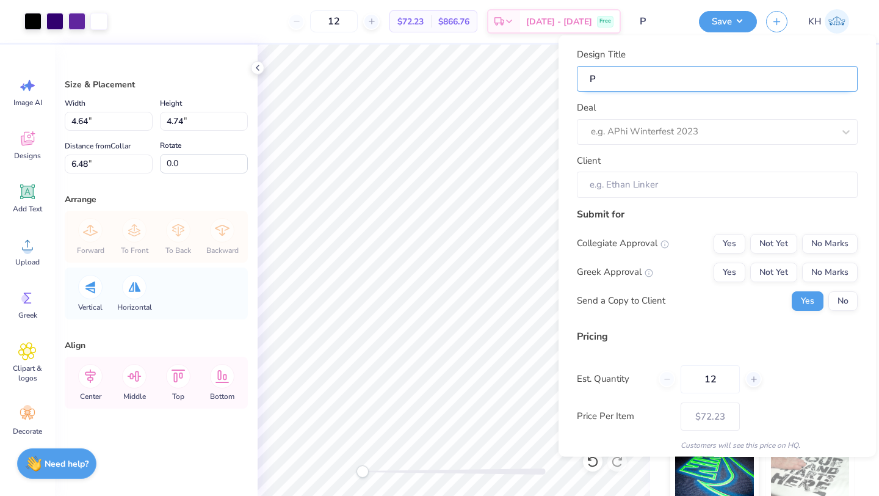
type input "Pa"
type input "Pan"
type input "Pant"
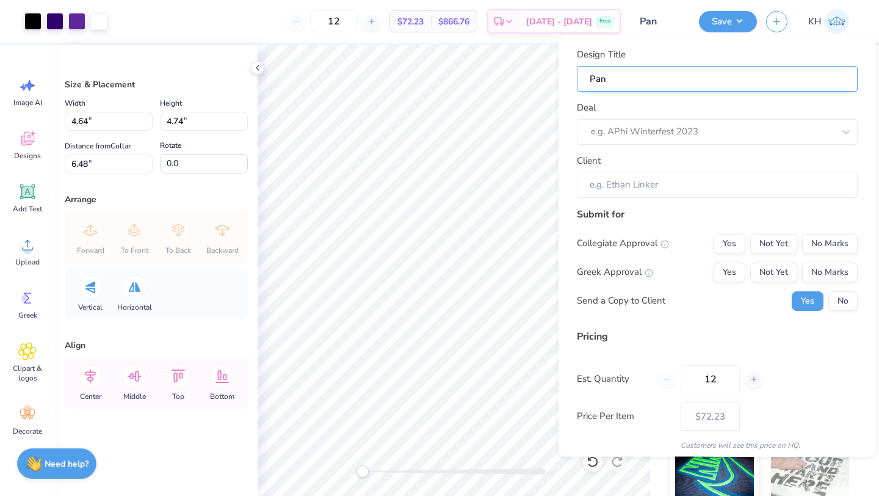
type input "Pant"
type input "Panth"
type input "Panthe"
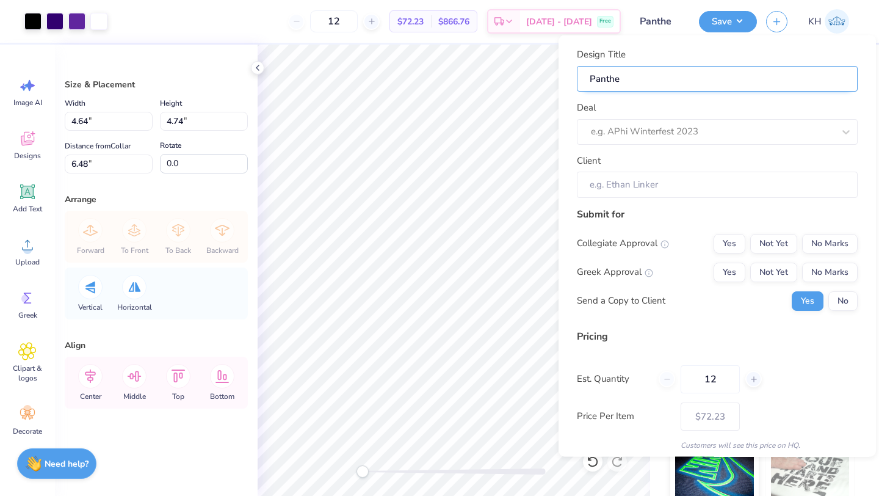
type input "Panther"
type input "Panther Creative Tee"
type input "Panther Creative Te"
type input "Panther Creative T"
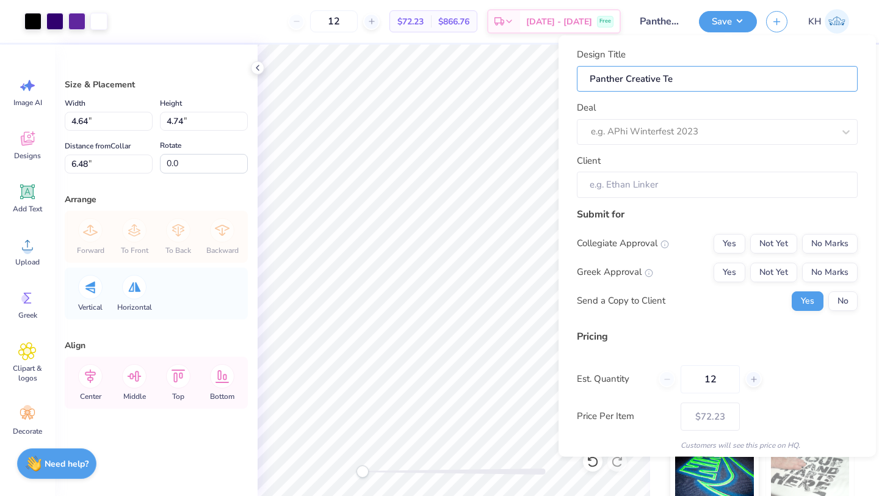
type input "Panther Creative T"
type input "Panther Creative"
type input "Panther Creative A"
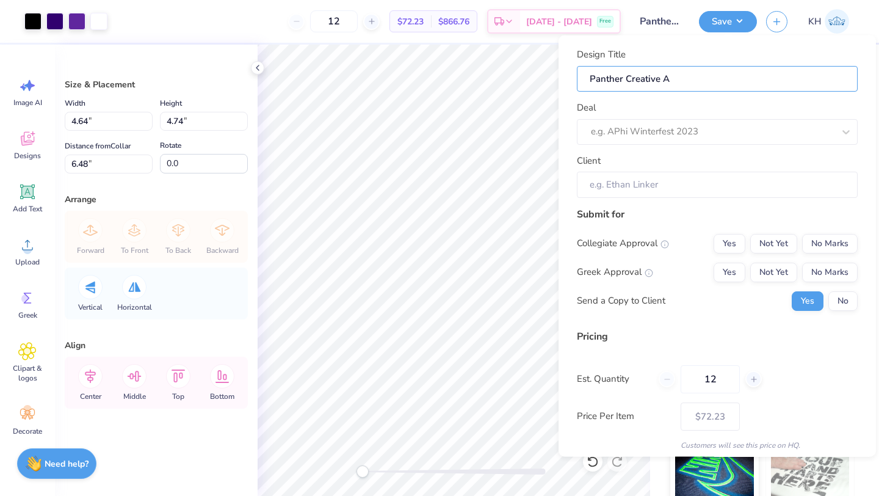
type input "Panther Creative Ad"
type input "Panther Creative Adi"
type input "Panther Creative Adid"
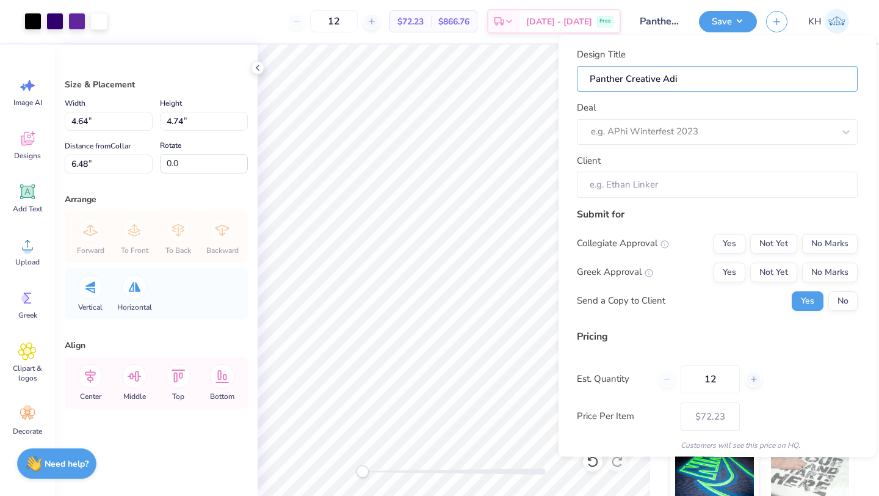
type input "Panther Creative Adid"
type input "Panther Creative Adida"
type input "Panther Creative Adidas"
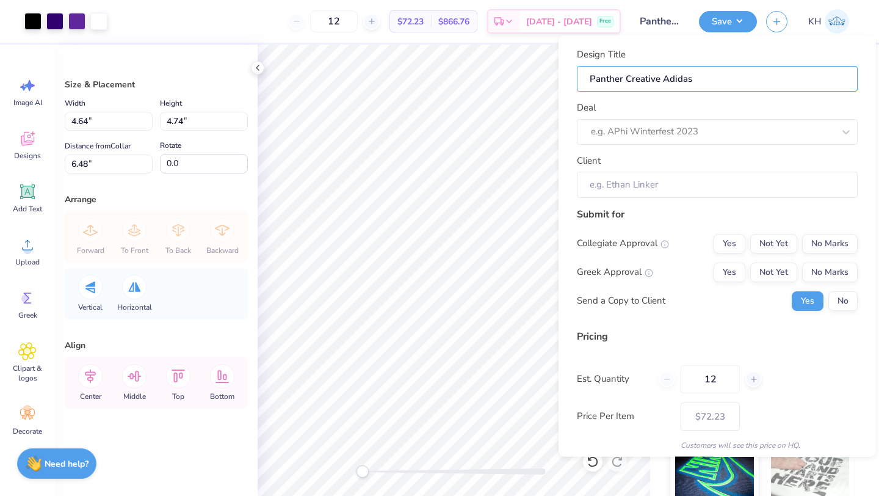
type input "Panther Creative Adidas"
type input "Panther Creative Adidas P"
type input "Panther Creative Adidas Po"
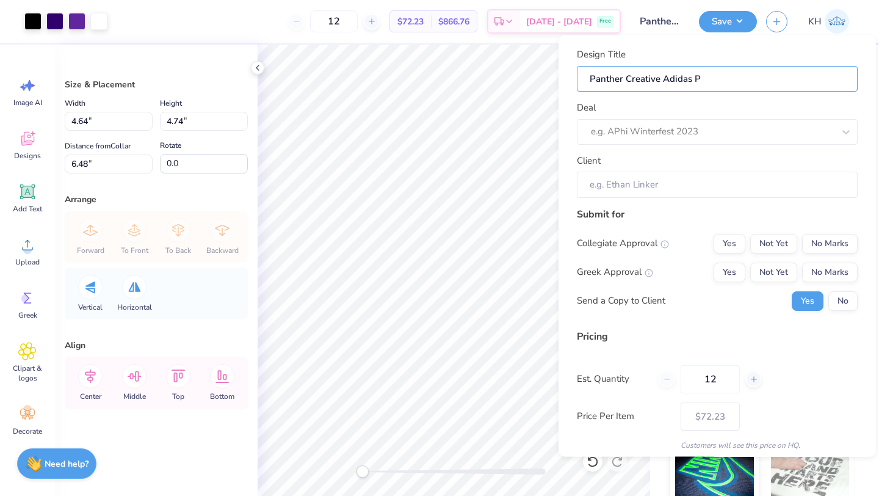
type input "Panther Creative Adidas Po"
type input "Panther Creative Adidas Pol"
type input "Panther Creative Adidas Polo"
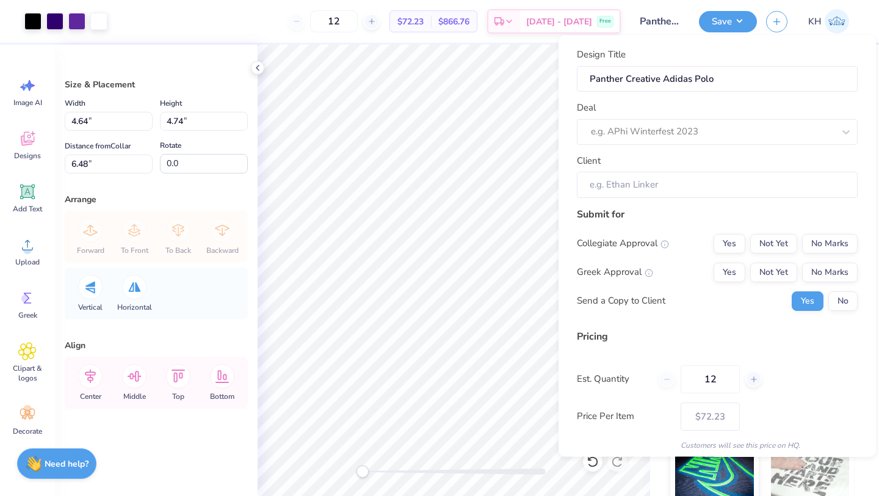
click at [700, 147] on div "Design Title Panther Creative Adidas Polo Deal e.g. APhi Winterfest 2023 Client" at bounding box center [717, 123] width 281 height 150
click at [698, 137] on div at bounding box center [712, 131] width 243 height 16
click at [684, 162] on div "Panther Creative Live Shop" at bounding box center [717, 164] width 271 height 20
type input "panther"
type input "[PERSON_NAME]"
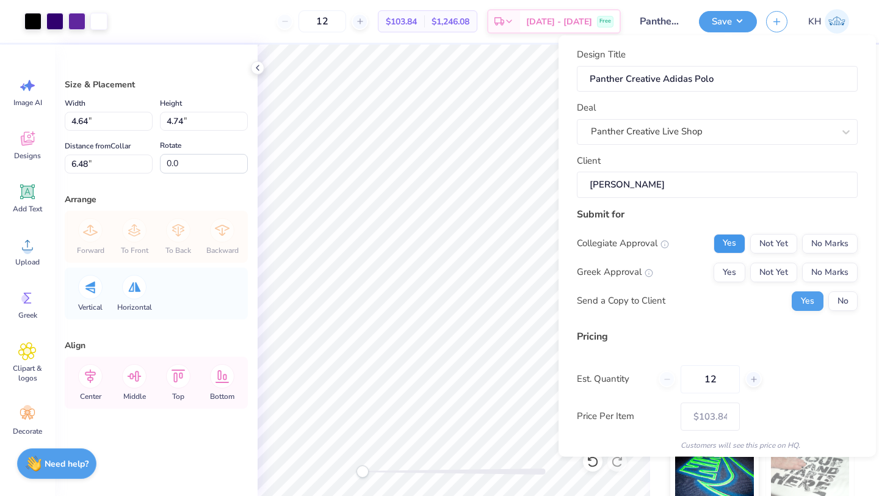
click at [730, 247] on button "Yes" at bounding box center [730, 243] width 32 height 20
click at [843, 273] on button "No Marks" at bounding box center [830, 272] width 56 height 20
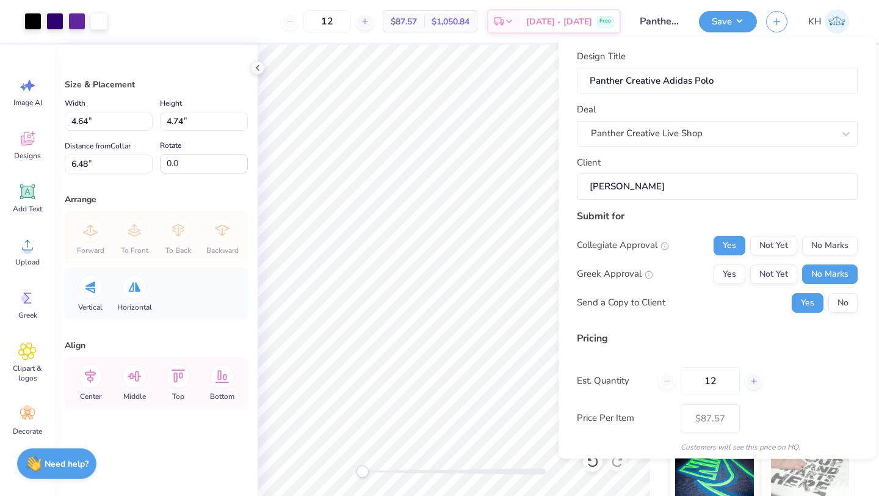
scroll to position [44, 0]
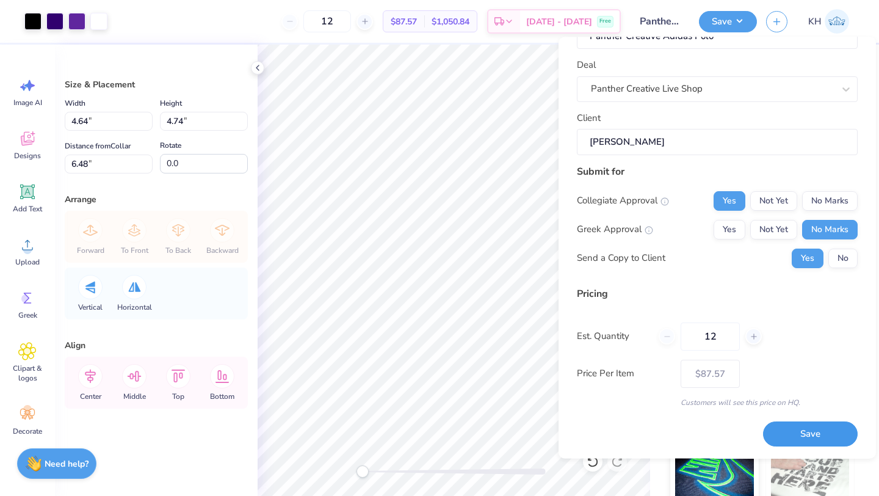
click at [819, 429] on button "Save" at bounding box center [810, 434] width 95 height 25
type input "– –"
